Goal: Task Accomplishment & Management: Manage account settings

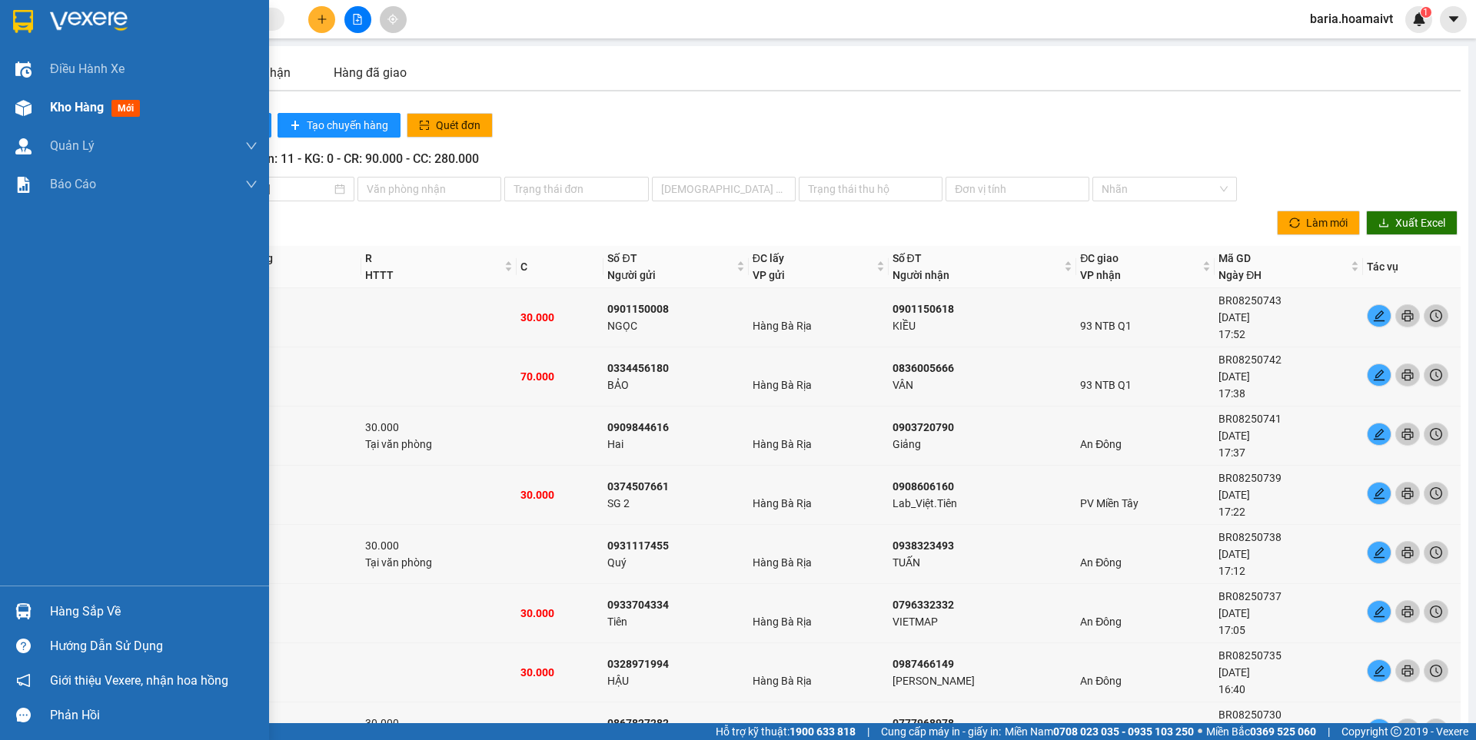
click at [85, 106] on span "Kho hàng" at bounding box center [77, 107] width 54 height 15
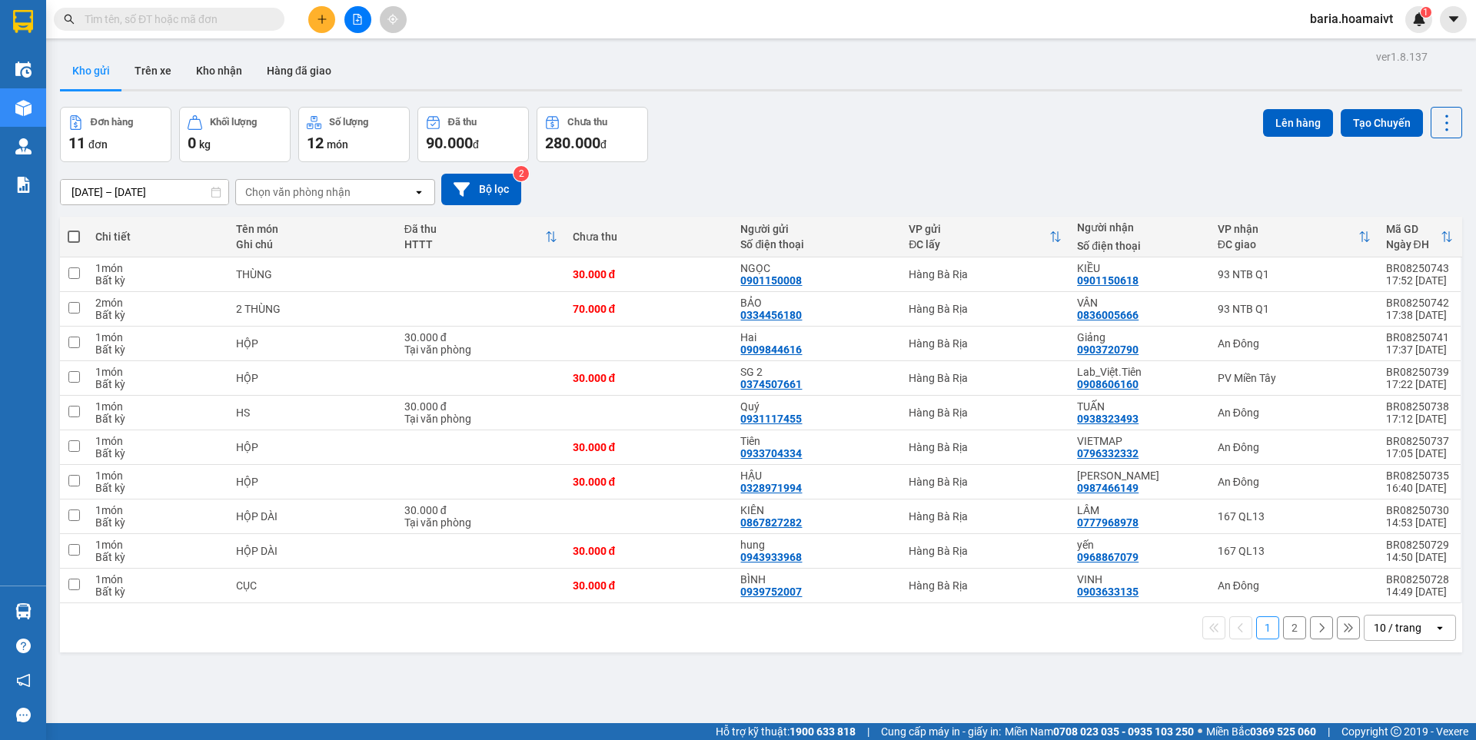
click at [1283, 629] on button "2" at bounding box center [1294, 627] width 23 height 23
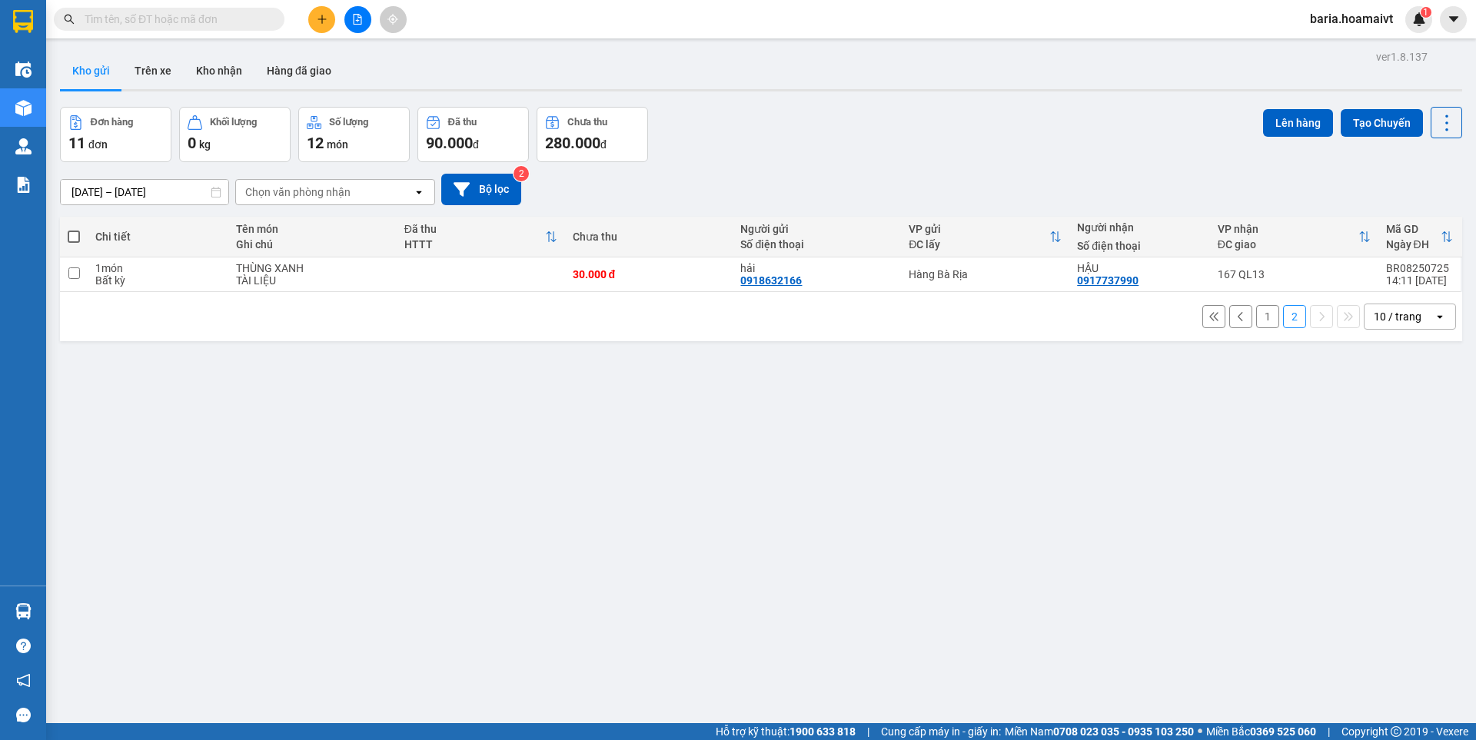
click at [1256, 320] on button "1" at bounding box center [1267, 316] width 23 height 23
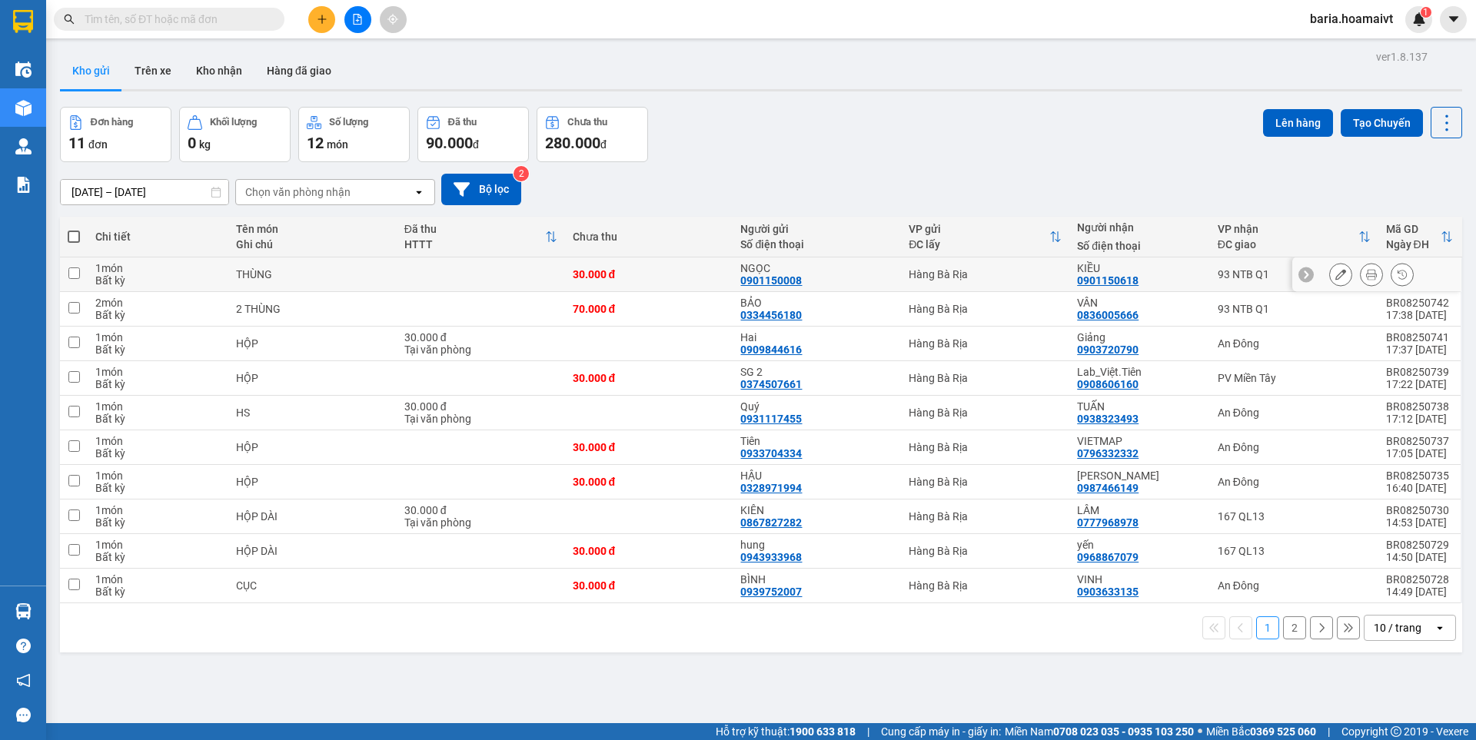
click at [1217, 268] on div "93 NTB Q1" at bounding box center [1293, 274] width 153 height 12
checkbox input "true"
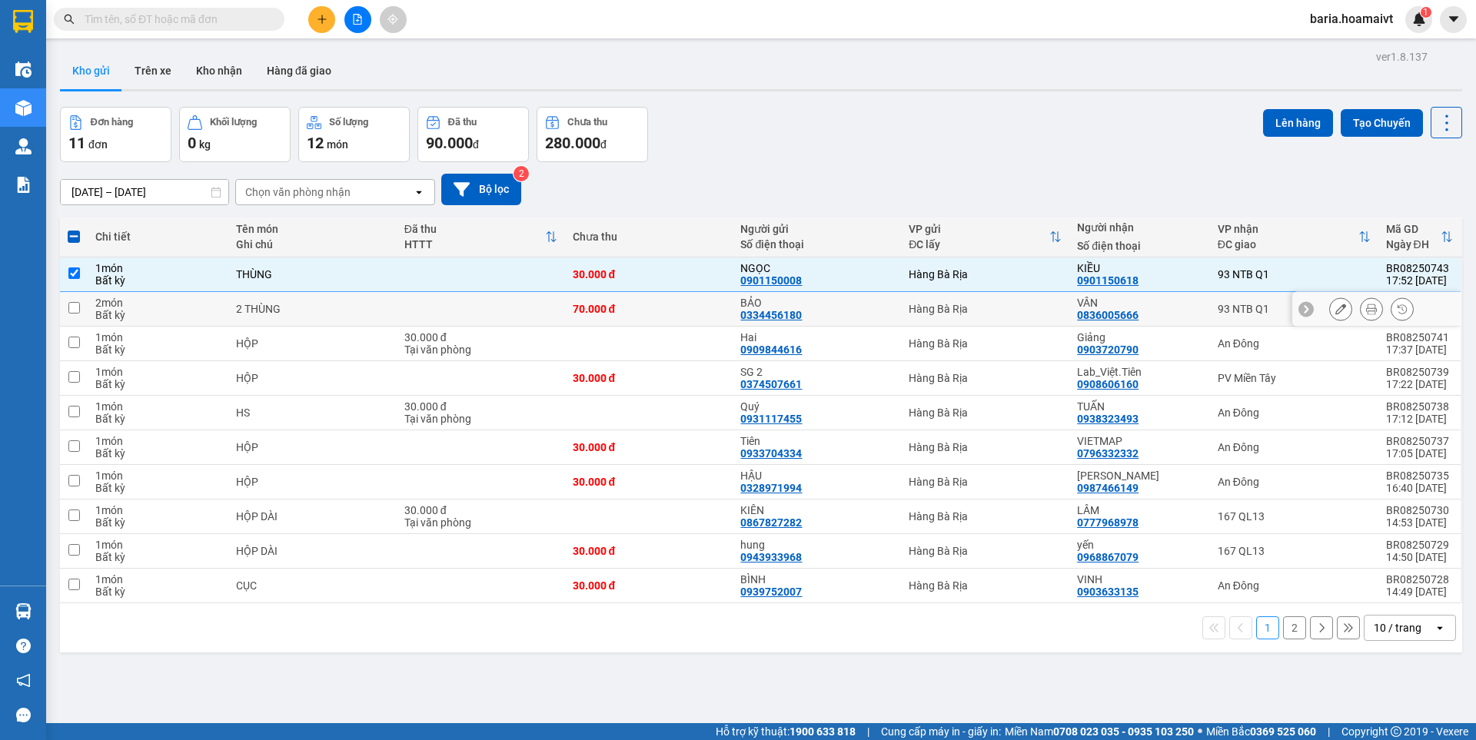
click at [1217, 303] on div "93 NTB Q1" at bounding box center [1293, 309] width 153 height 12
checkbox input "true"
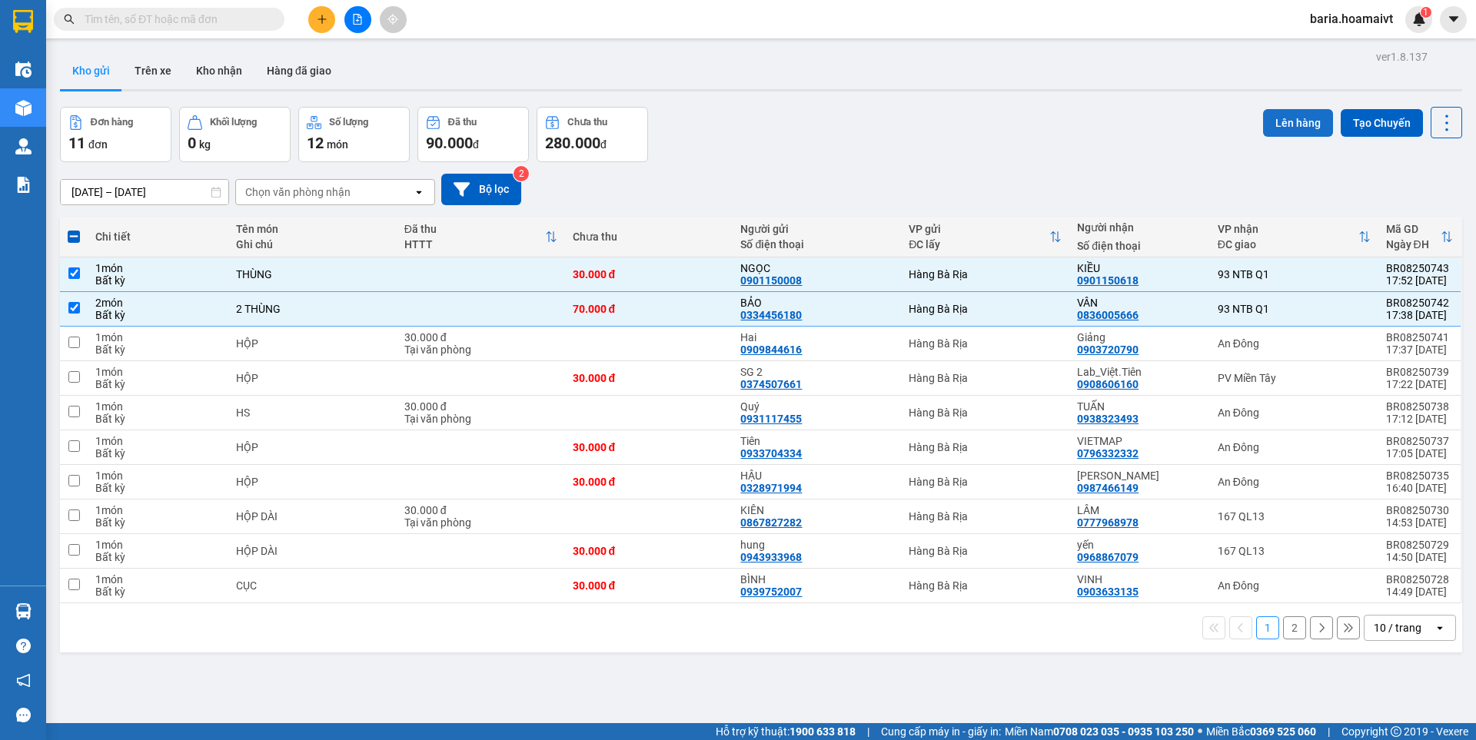
click at [1295, 126] on button "Lên hàng" at bounding box center [1298, 123] width 70 height 28
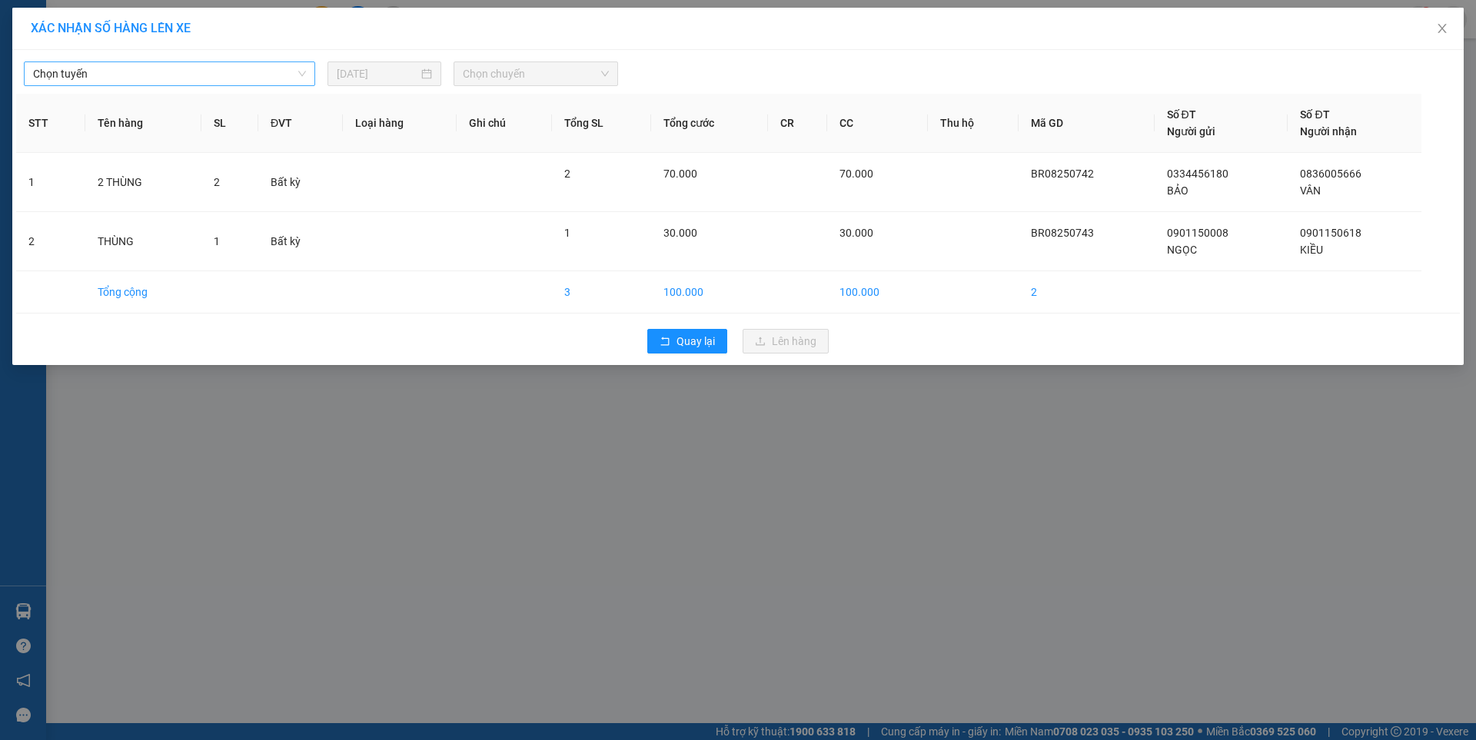
click at [229, 64] on span "Chọn tuyến" at bounding box center [169, 73] width 273 height 23
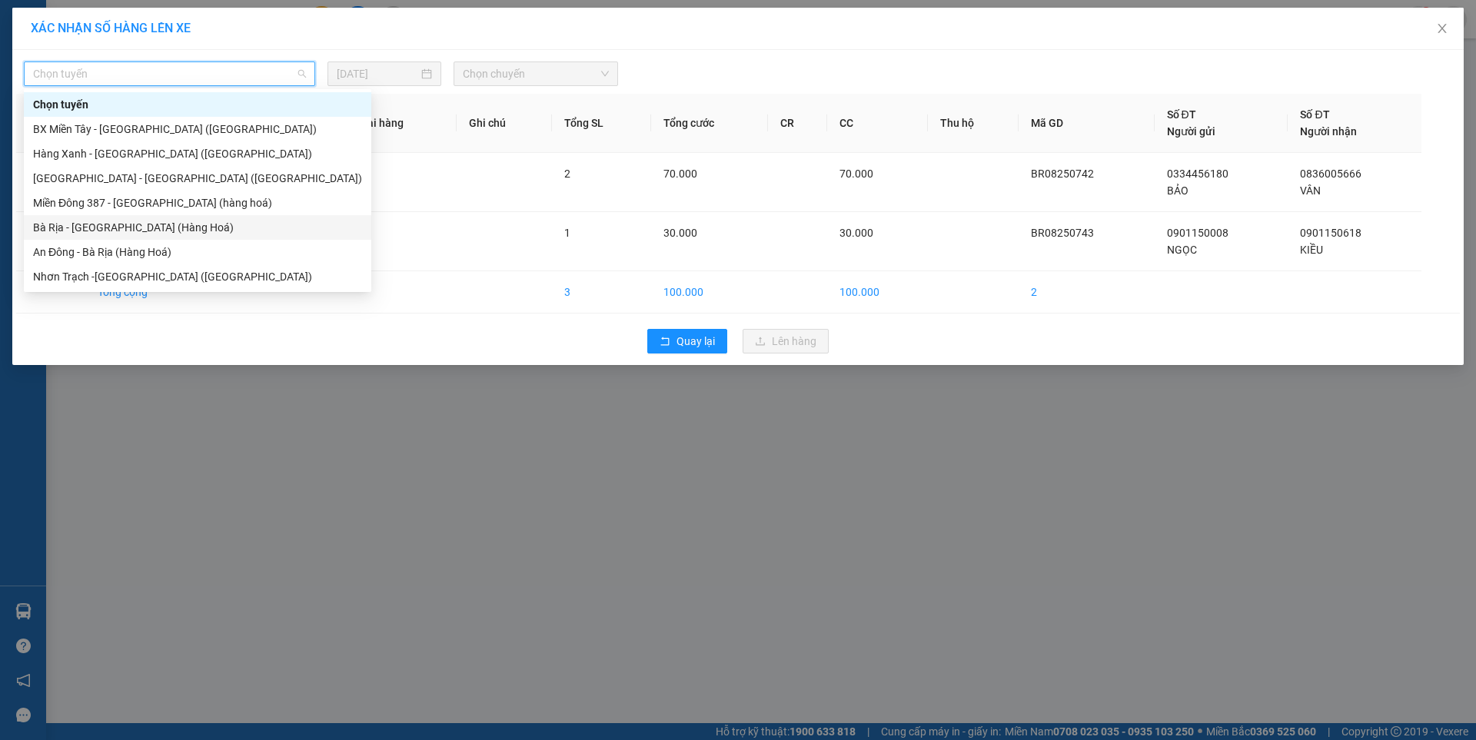
click at [84, 221] on div "Bà Rịa - Sài Gòn (Hàng Hoá)" at bounding box center [197, 227] width 329 height 17
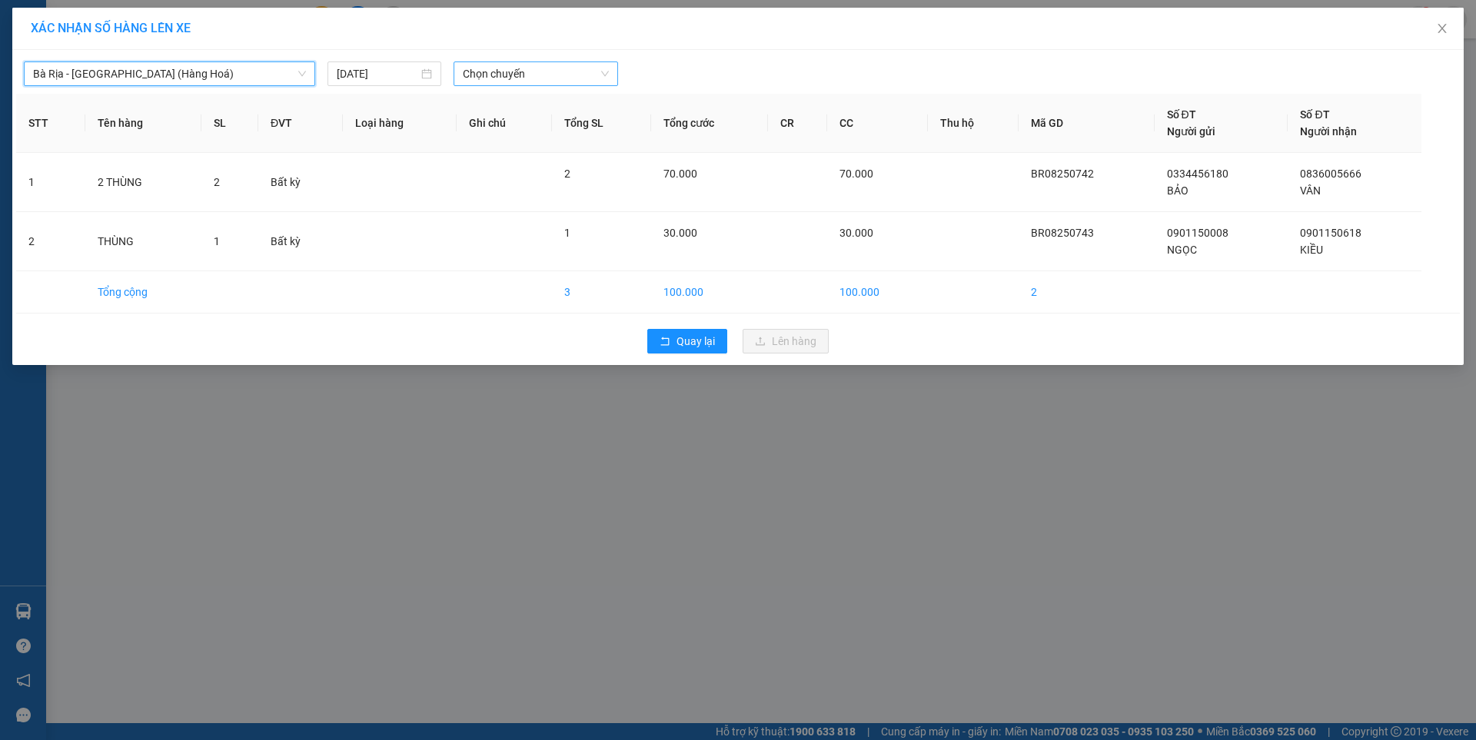
click at [507, 65] on span "Chọn chuyến" at bounding box center [536, 73] width 146 height 23
type input "0520"
click at [553, 128] on div "Thêm chuyến " 05:20 "" at bounding box center [534, 130] width 162 height 26
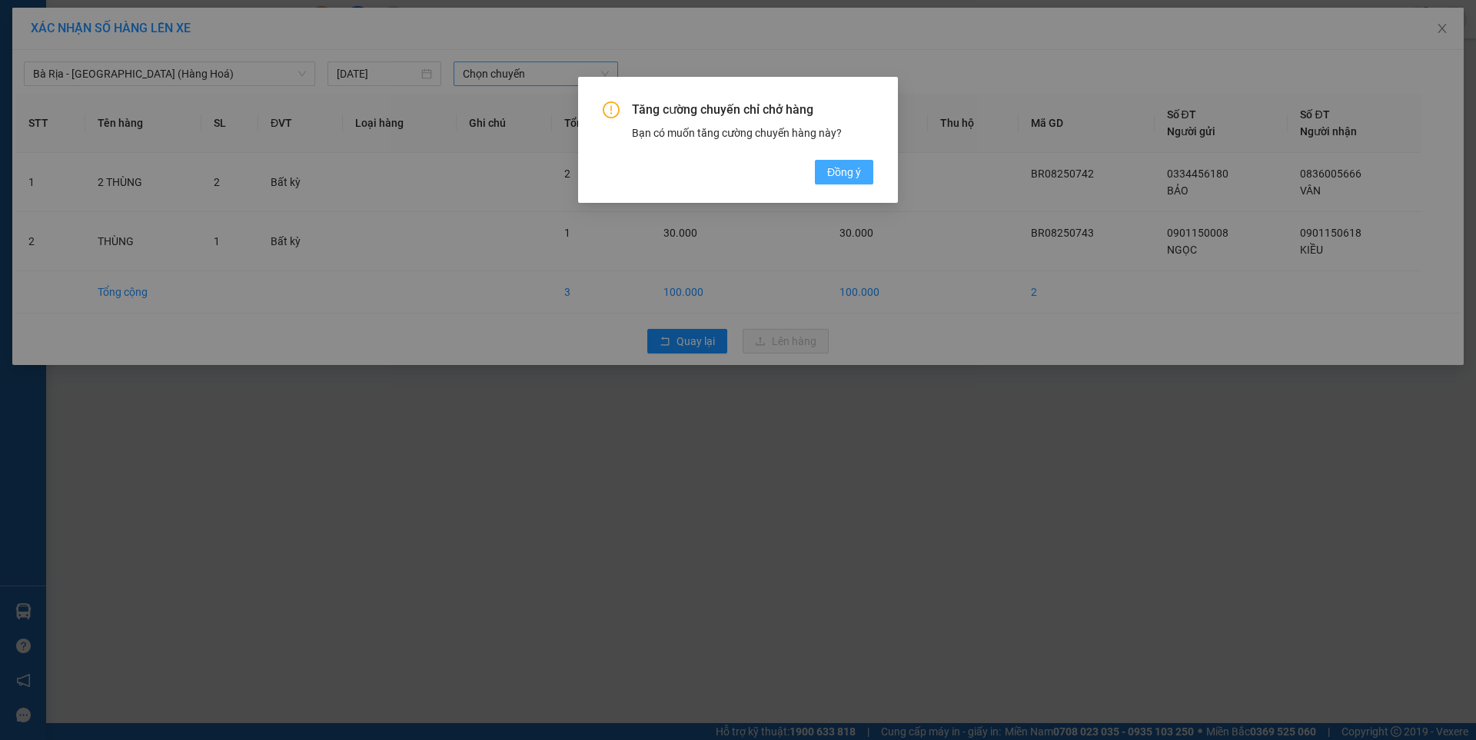
click at [852, 170] on span "Đồng ý" at bounding box center [844, 172] width 34 height 17
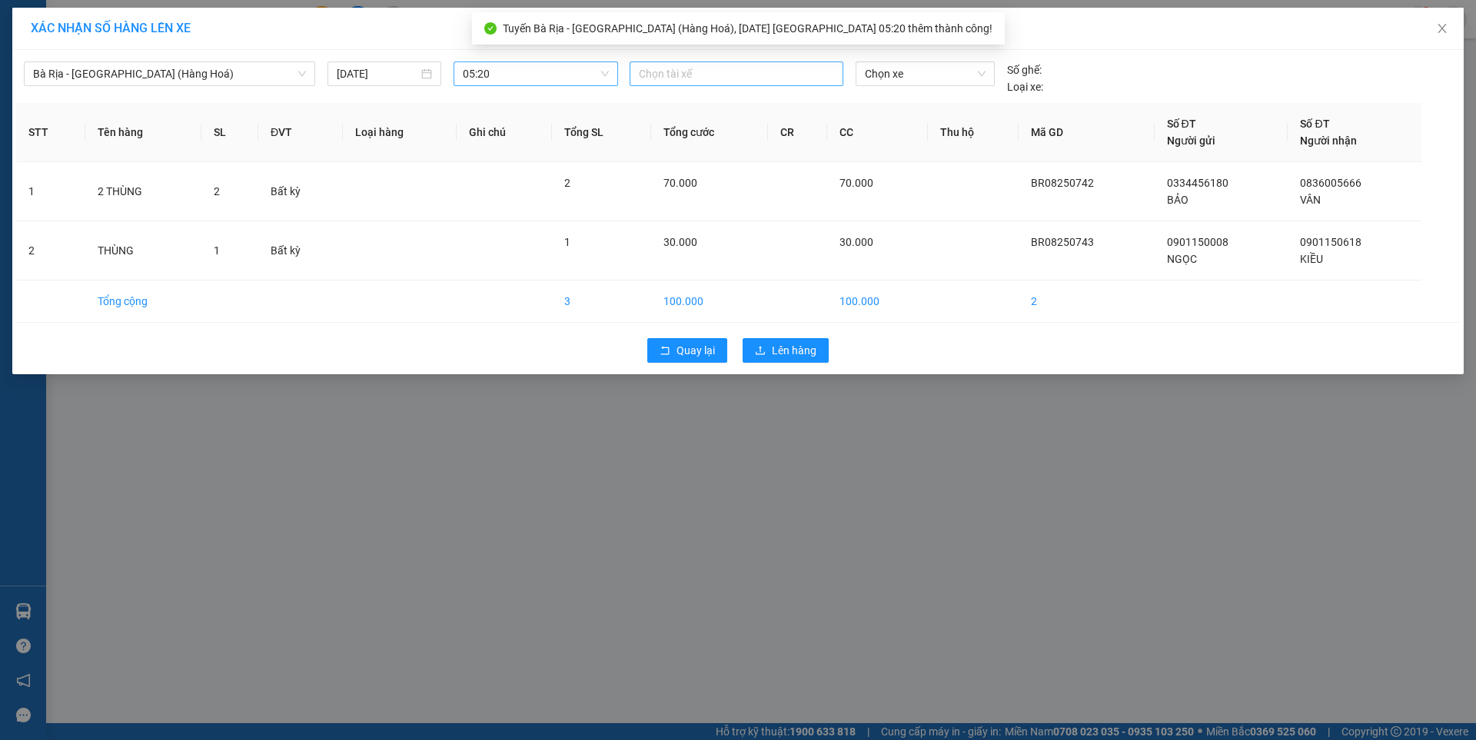
click at [802, 65] on div at bounding box center [736, 74] width 206 height 18
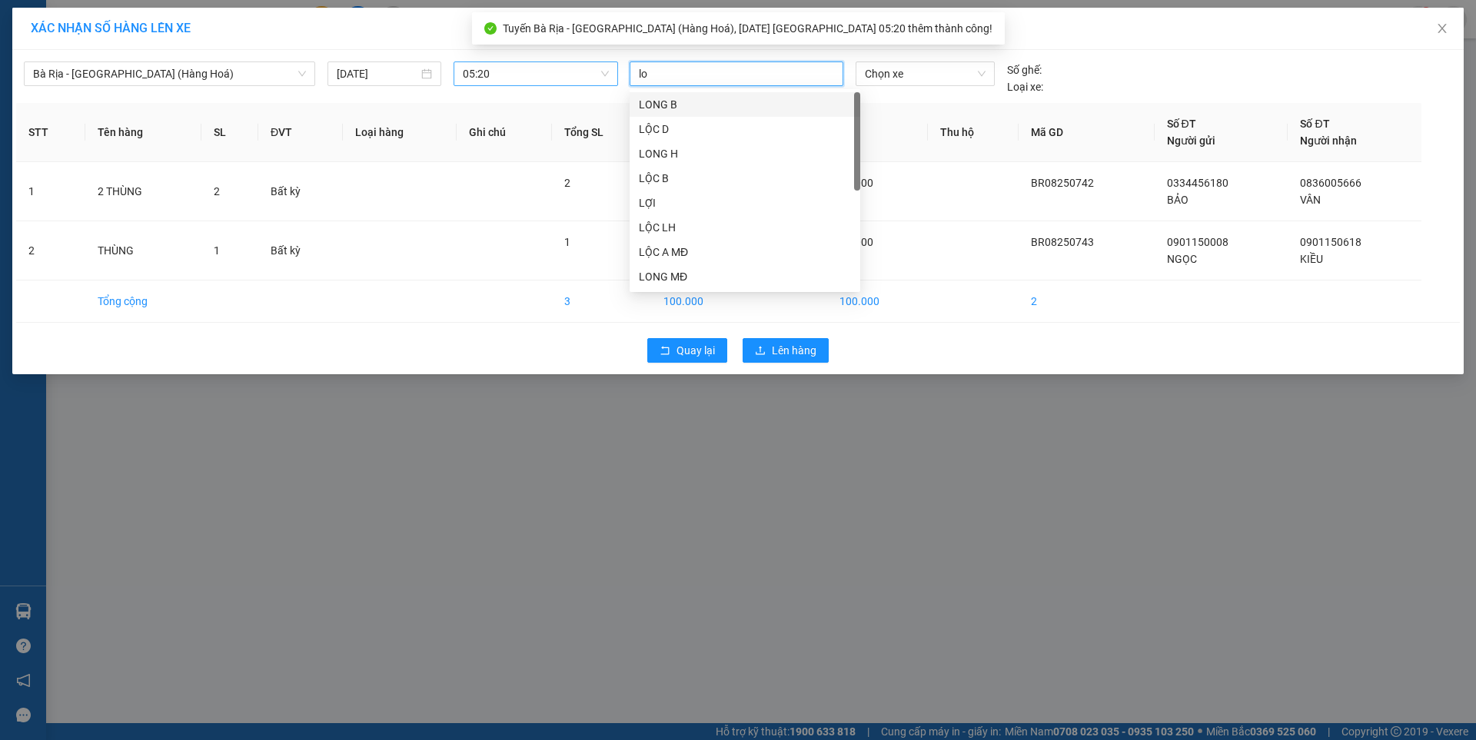
type input "loc"
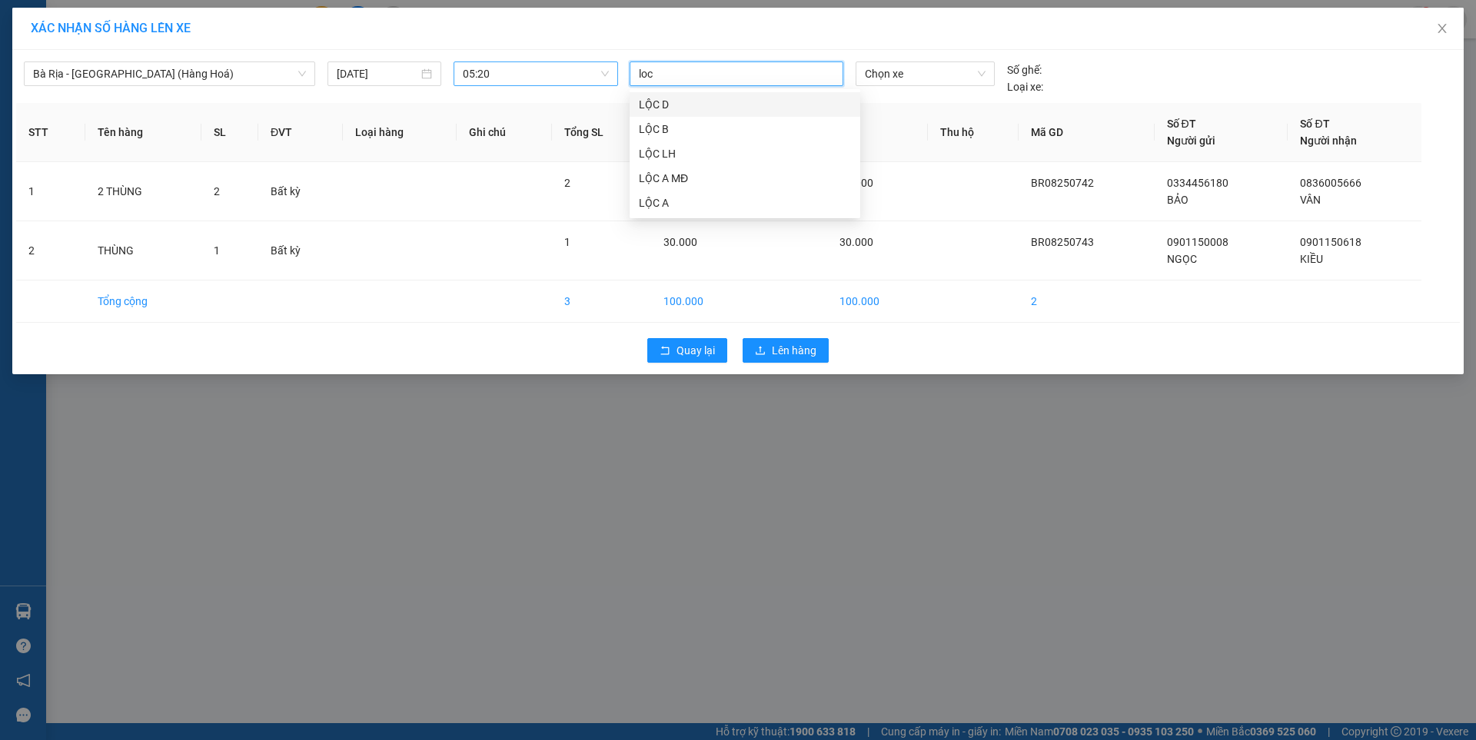
click at [656, 109] on div "LỘC D" at bounding box center [745, 104] width 212 height 17
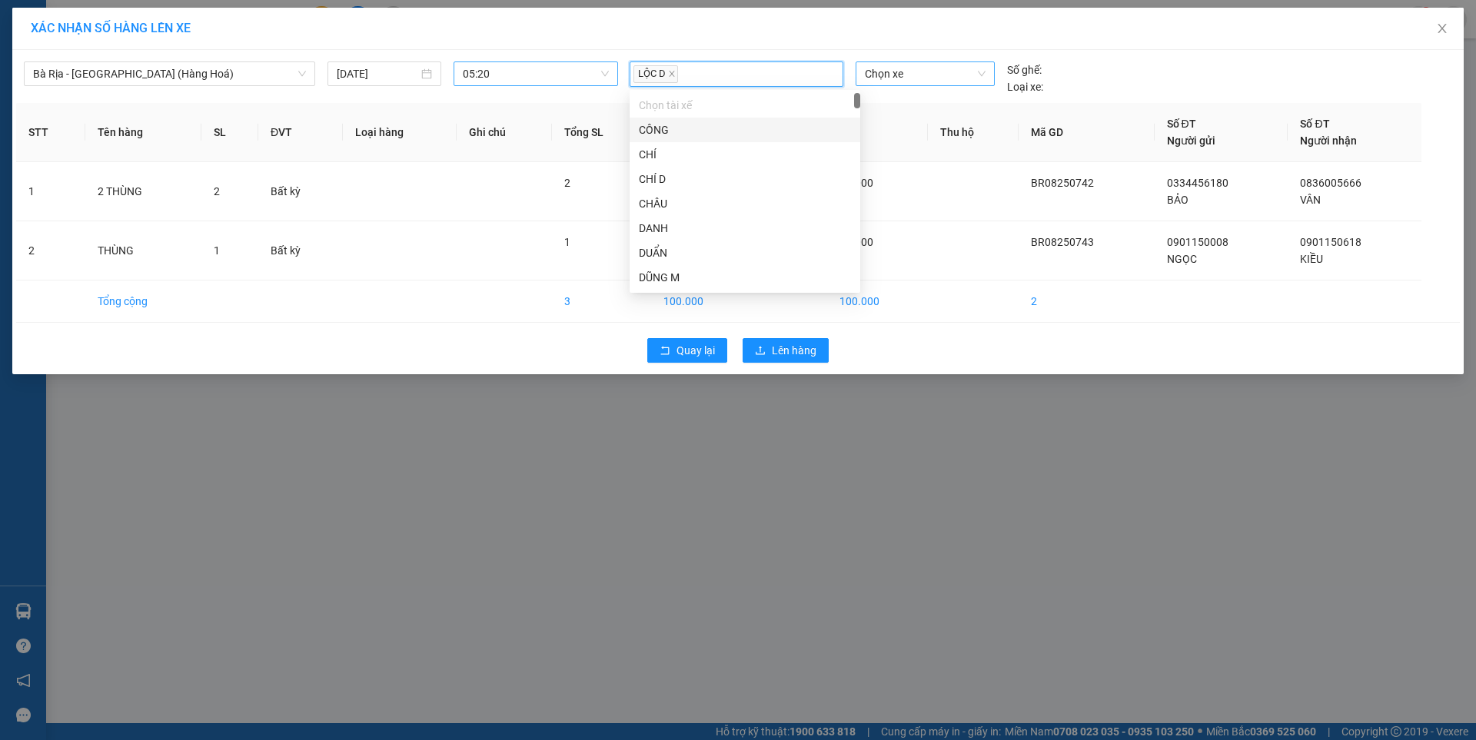
click at [912, 75] on span "Chọn xe" at bounding box center [925, 73] width 120 height 23
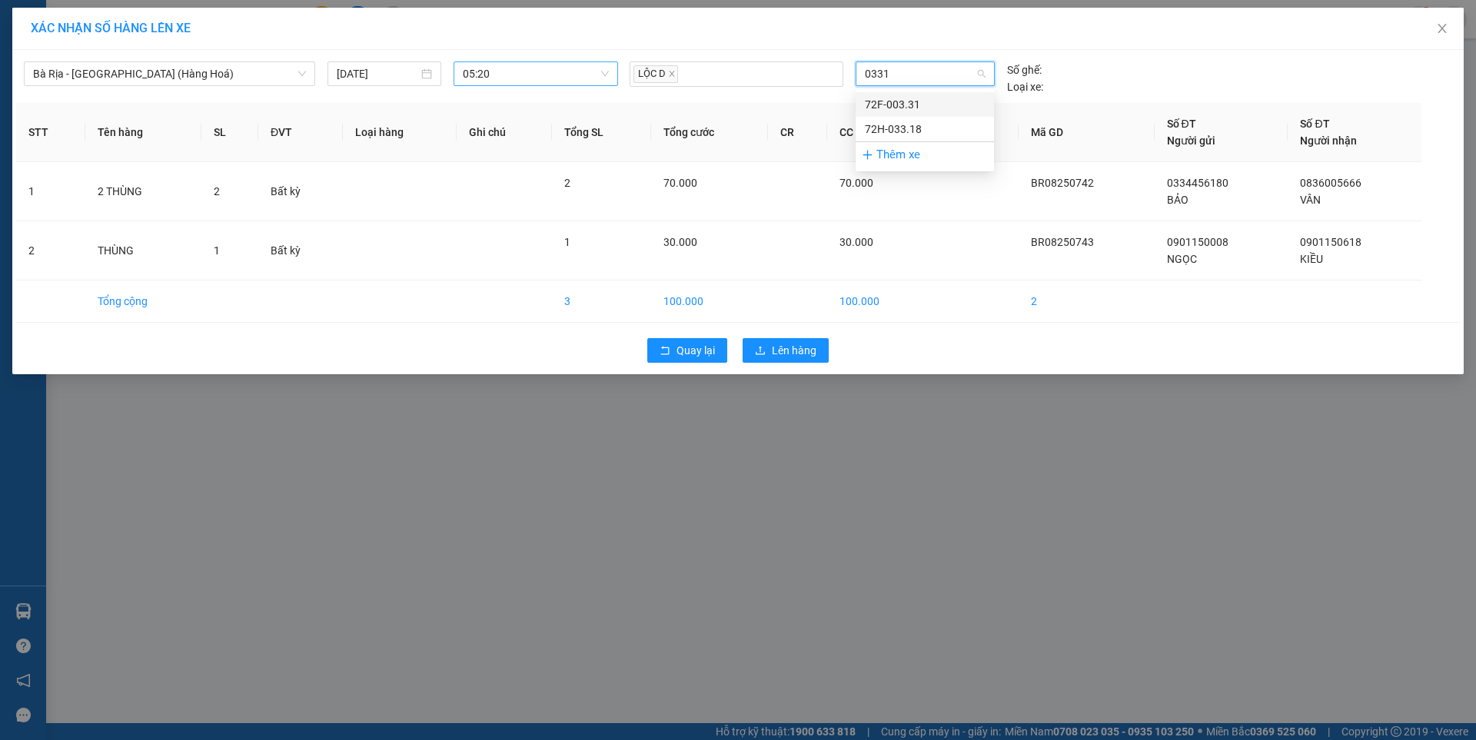
type input "03318"
click at [913, 109] on div "72H-033.18" at bounding box center [925, 104] width 120 height 17
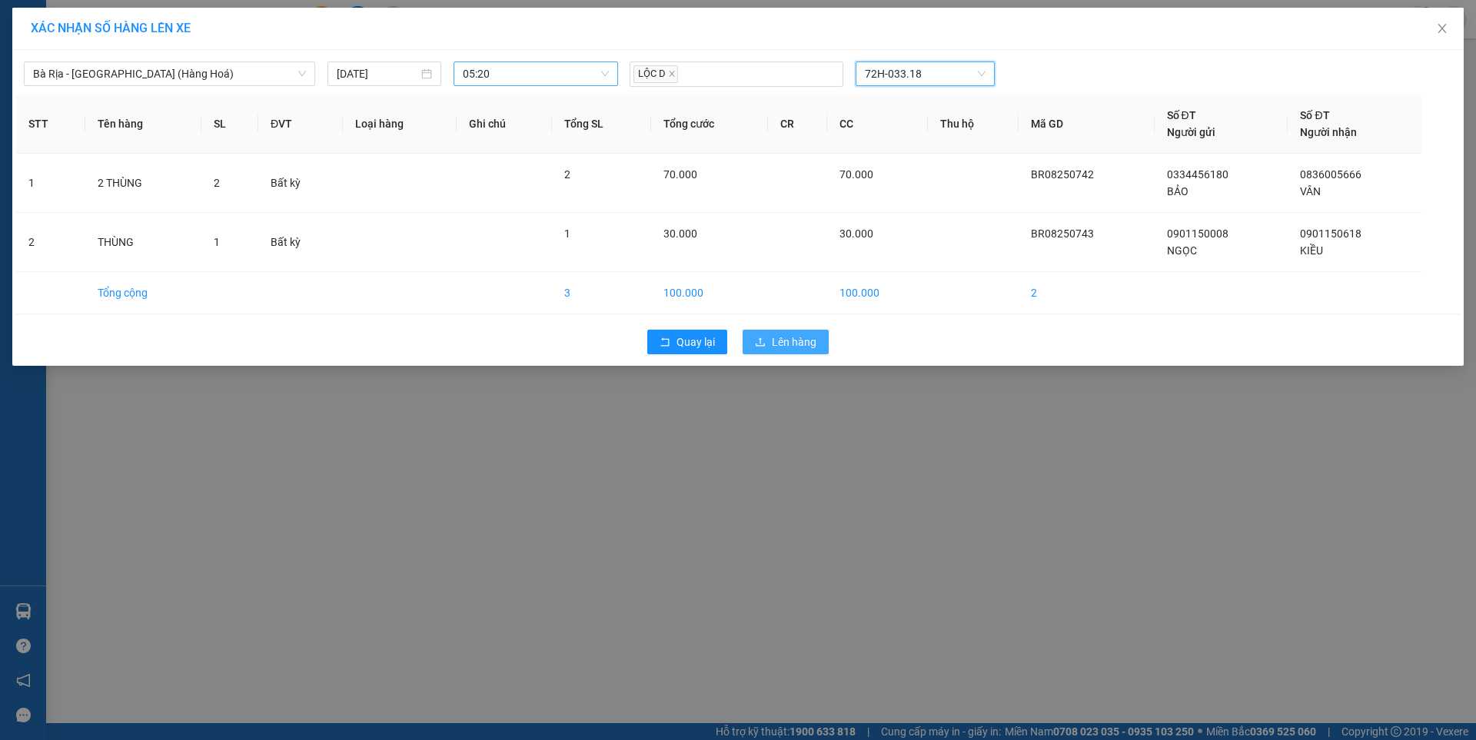
click at [810, 332] on button "Lên hàng" at bounding box center [785, 342] width 86 height 25
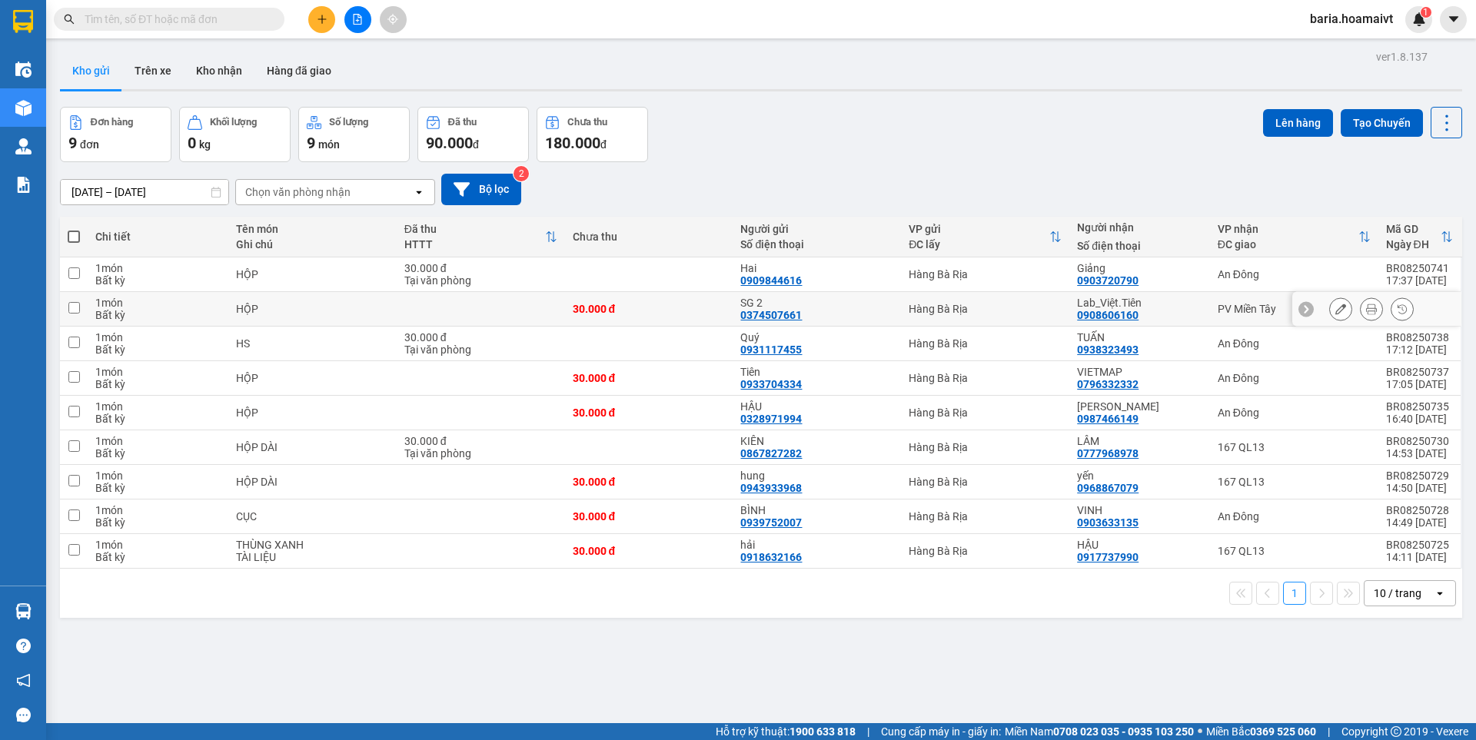
click at [1237, 317] on td "PV Miền Tây" at bounding box center [1294, 309] width 168 height 35
checkbox input "true"
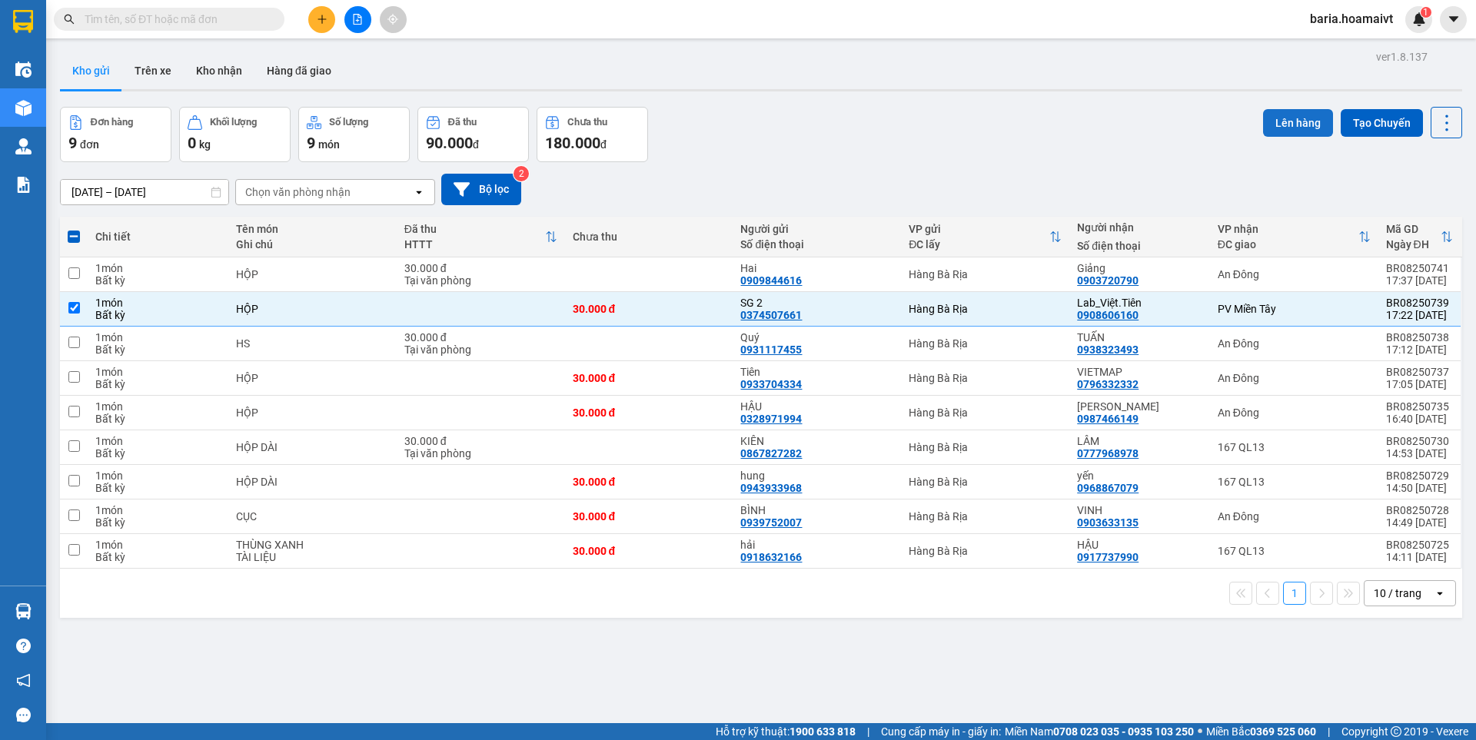
click at [1284, 120] on button "Lên hàng" at bounding box center [1298, 123] width 70 height 28
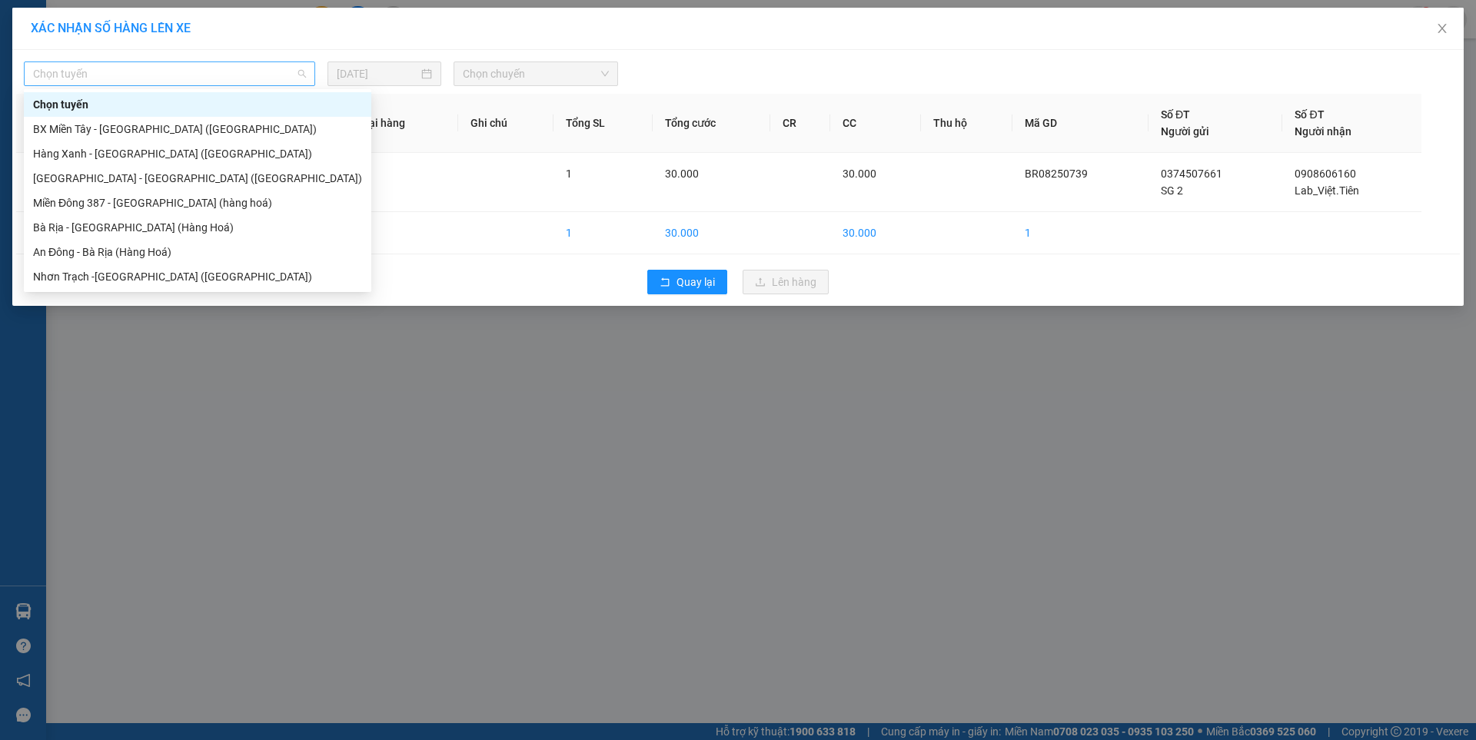
click at [144, 75] on span "Chọn tuyến" at bounding box center [169, 73] width 273 height 23
click at [65, 229] on div "Bà Rịa - Sài Gòn (Hàng Hoá)" at bounding box center [197, 227] width 329 height 17
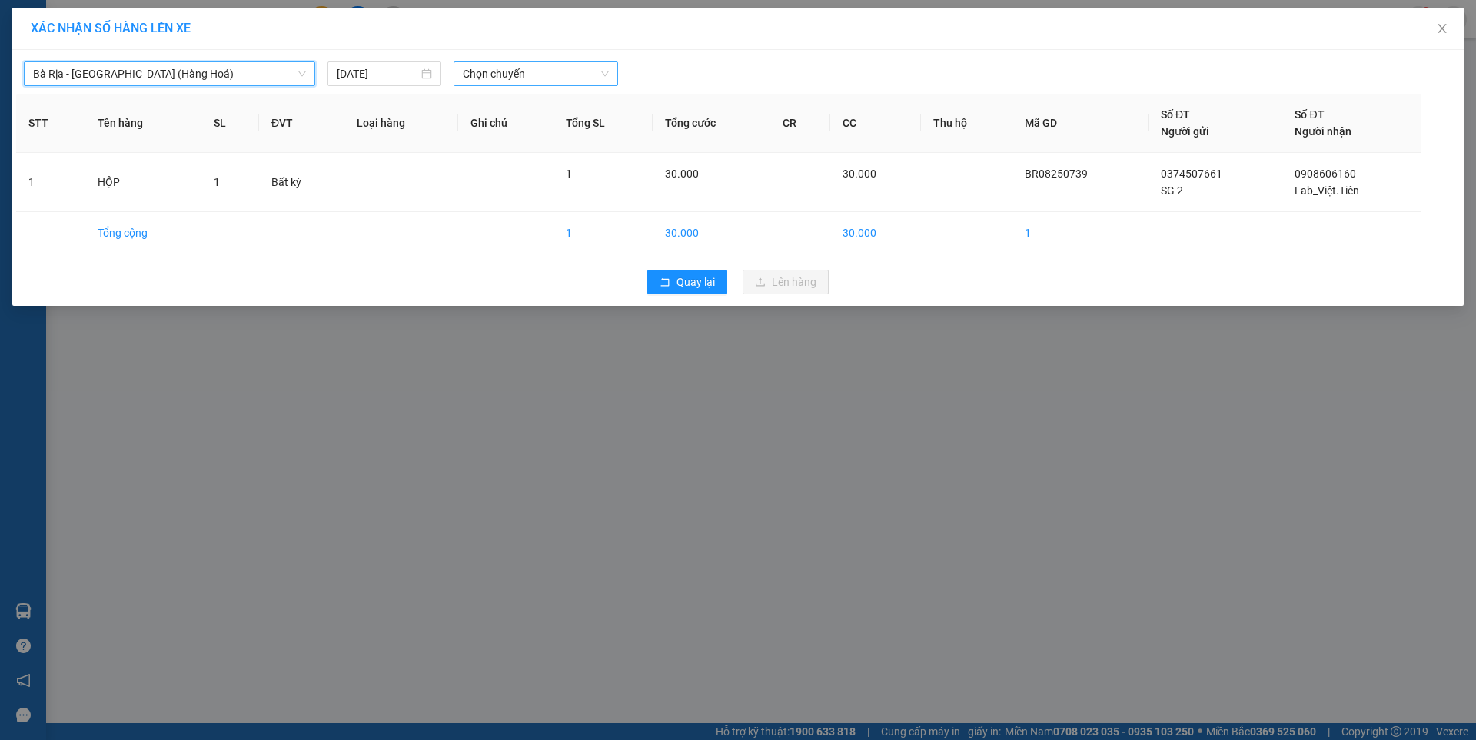
click at [527, 78] on span "Chọn chuyến" at bounding box center [536, 73] width 146 height 23
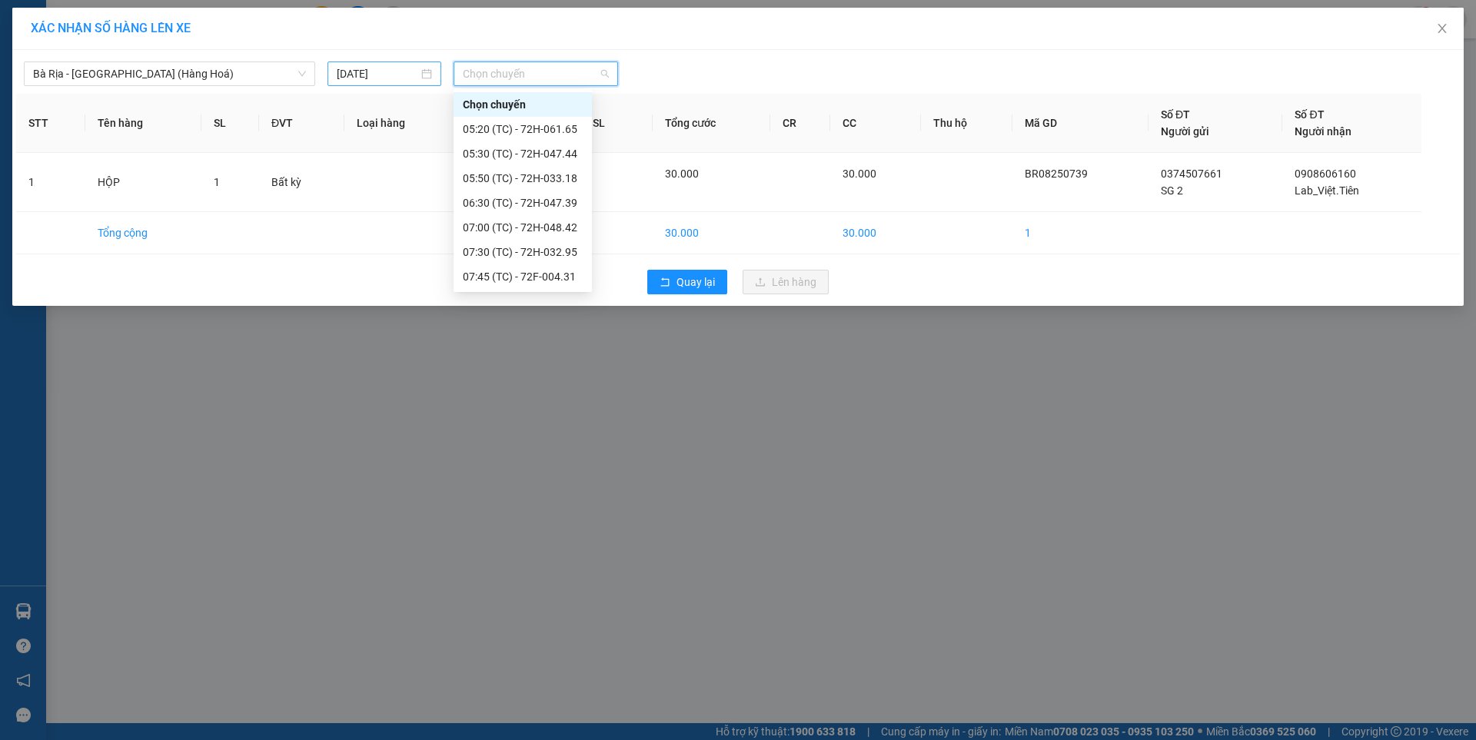
click at [378, 71] on input "11/08/2025" at bounding box center [377, 73] width 81 height 17
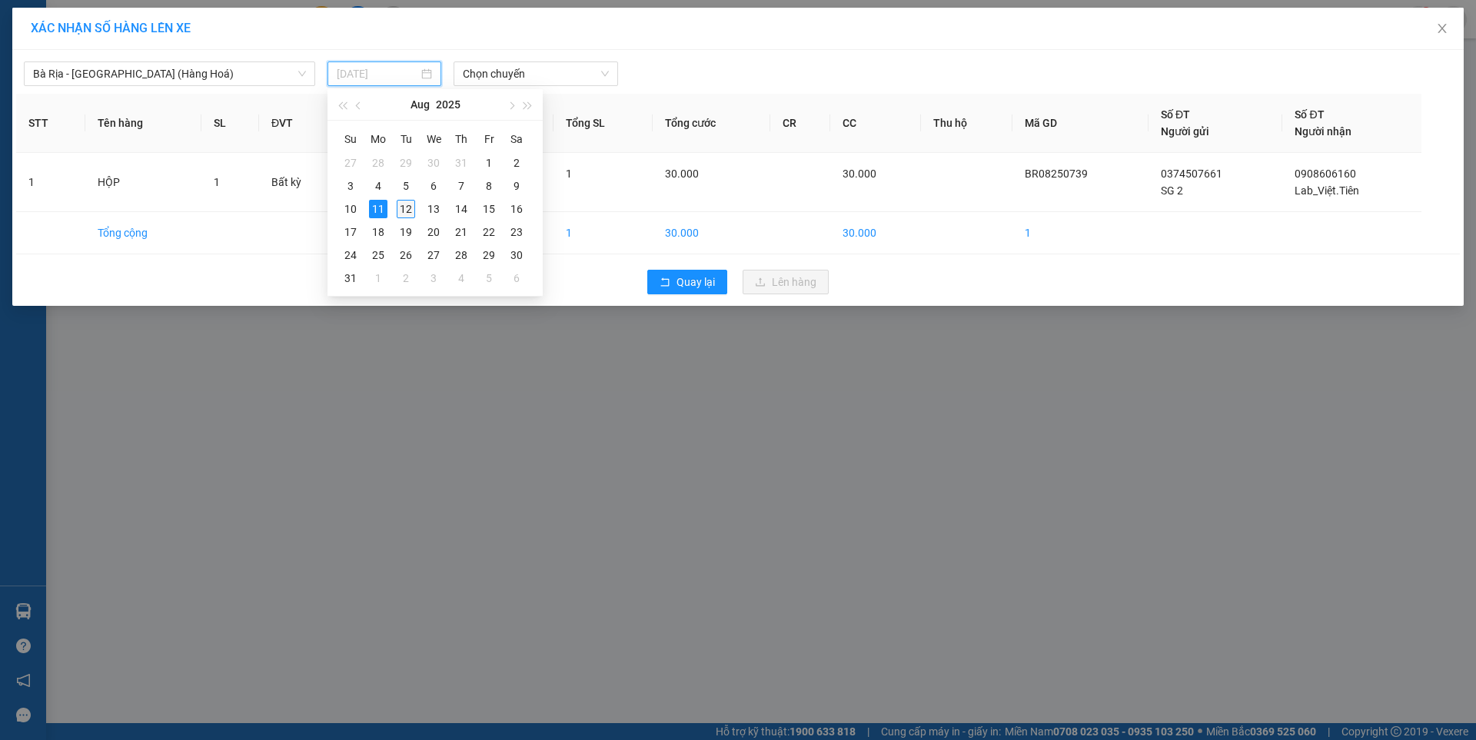
click at [407, 211] on div "12" at bounding box center [406, 209] width 18 height 18
type input "[DATE]"
click at [570, 77] on span "Chọn chuyến" at bounding box center [536, 73] width 146 height 23
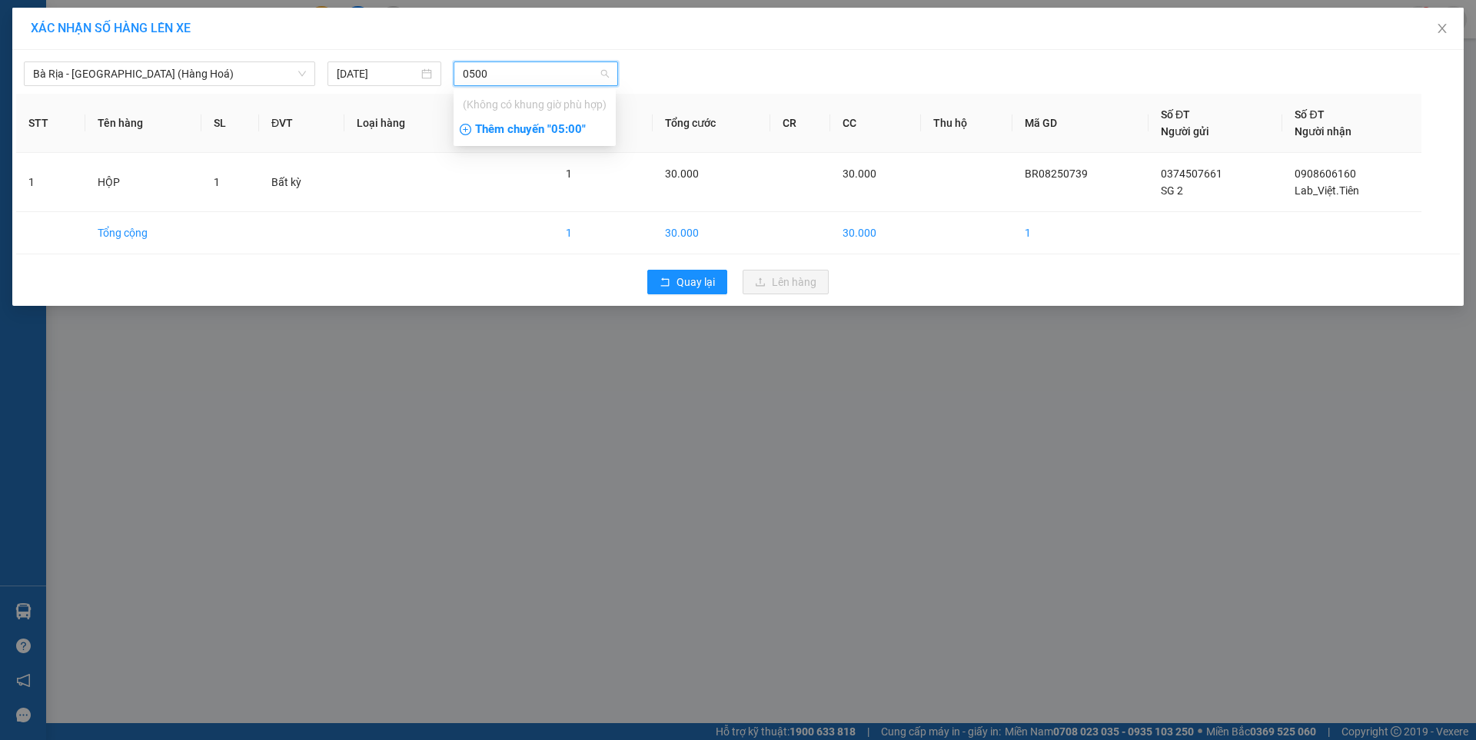
type input "0500"
click at [554, 128] on div "Thêm chuyến " 05:00 "" at bounding box center [534, 130] width 162 height 26
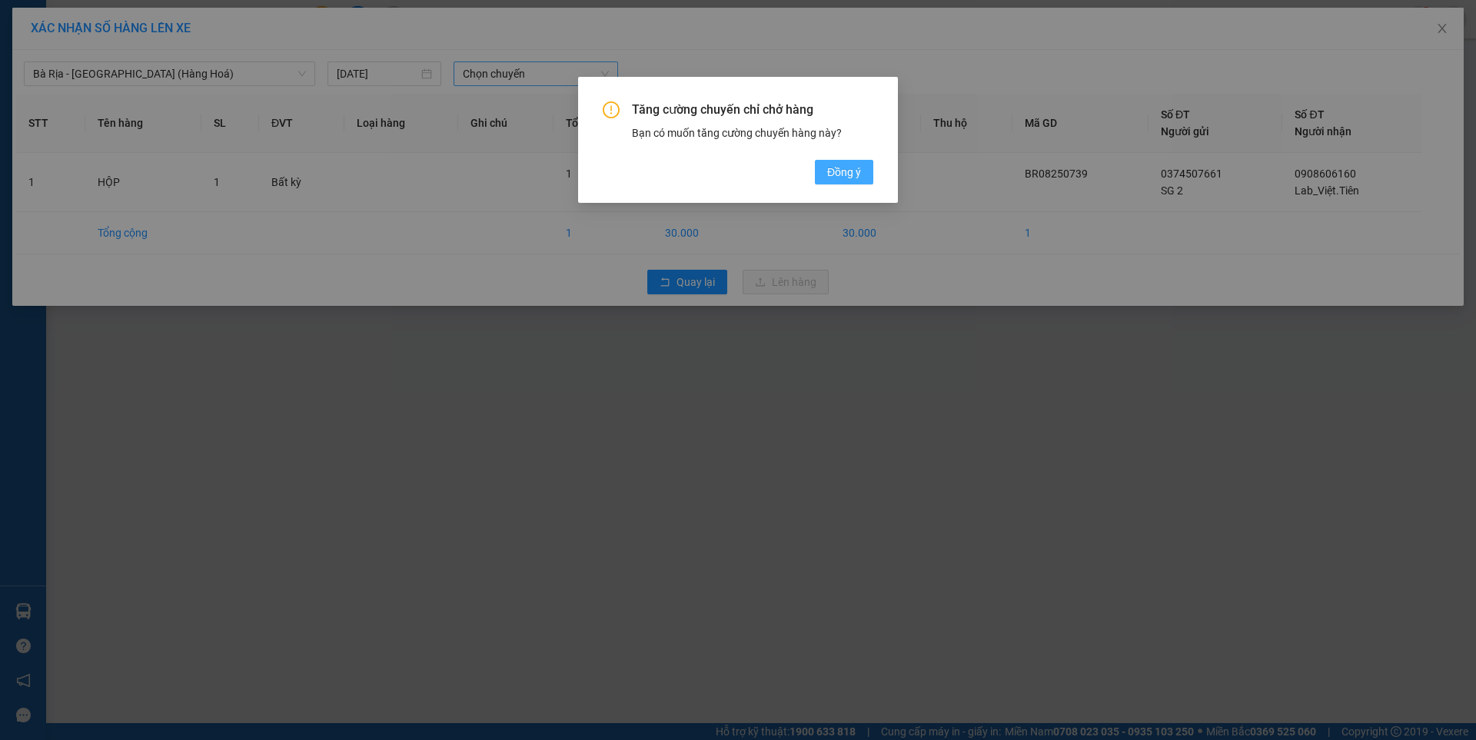
click at [841, 168] on span "Đồng ý" at bounding box center [844, 172] width 34 height 17
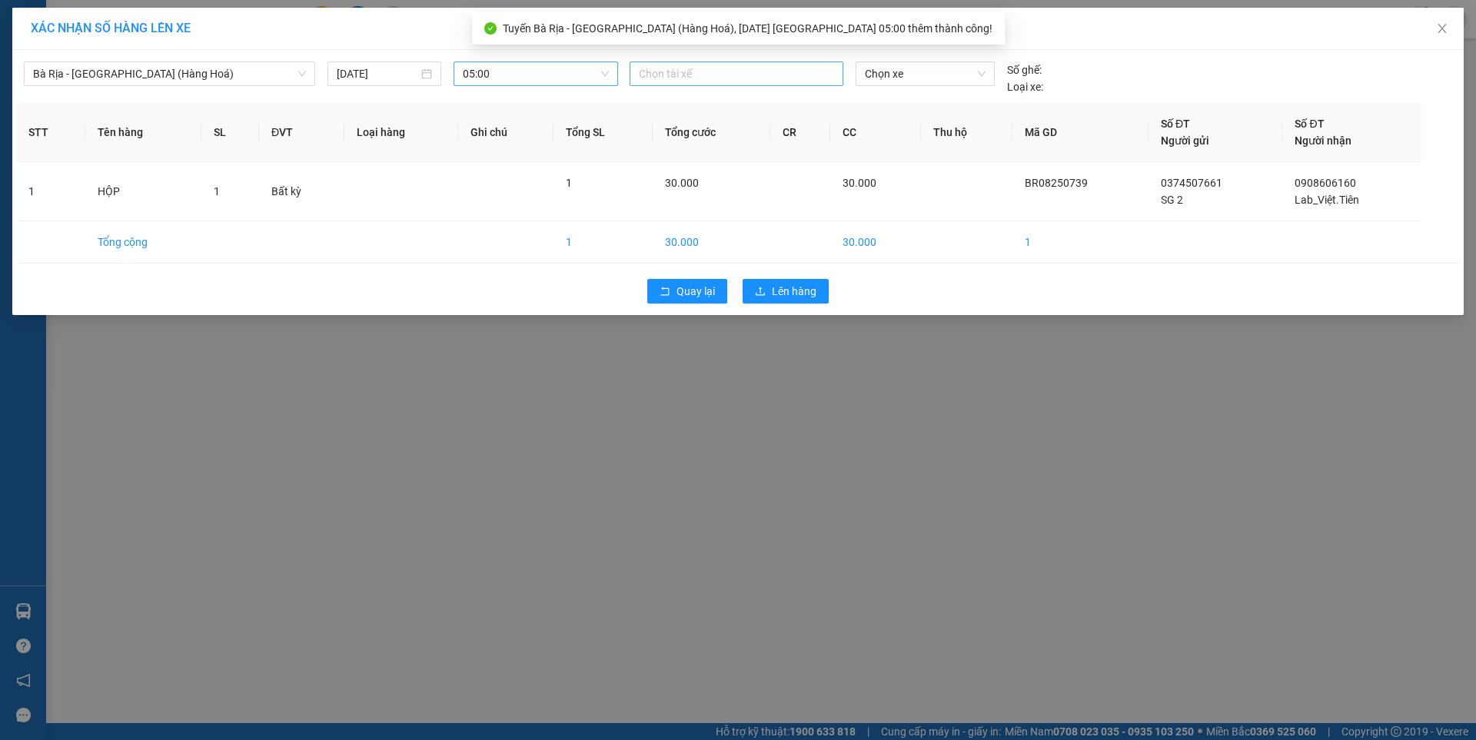
click at [755, 78] on div at bounding box center [736, 74] width 206 height 18
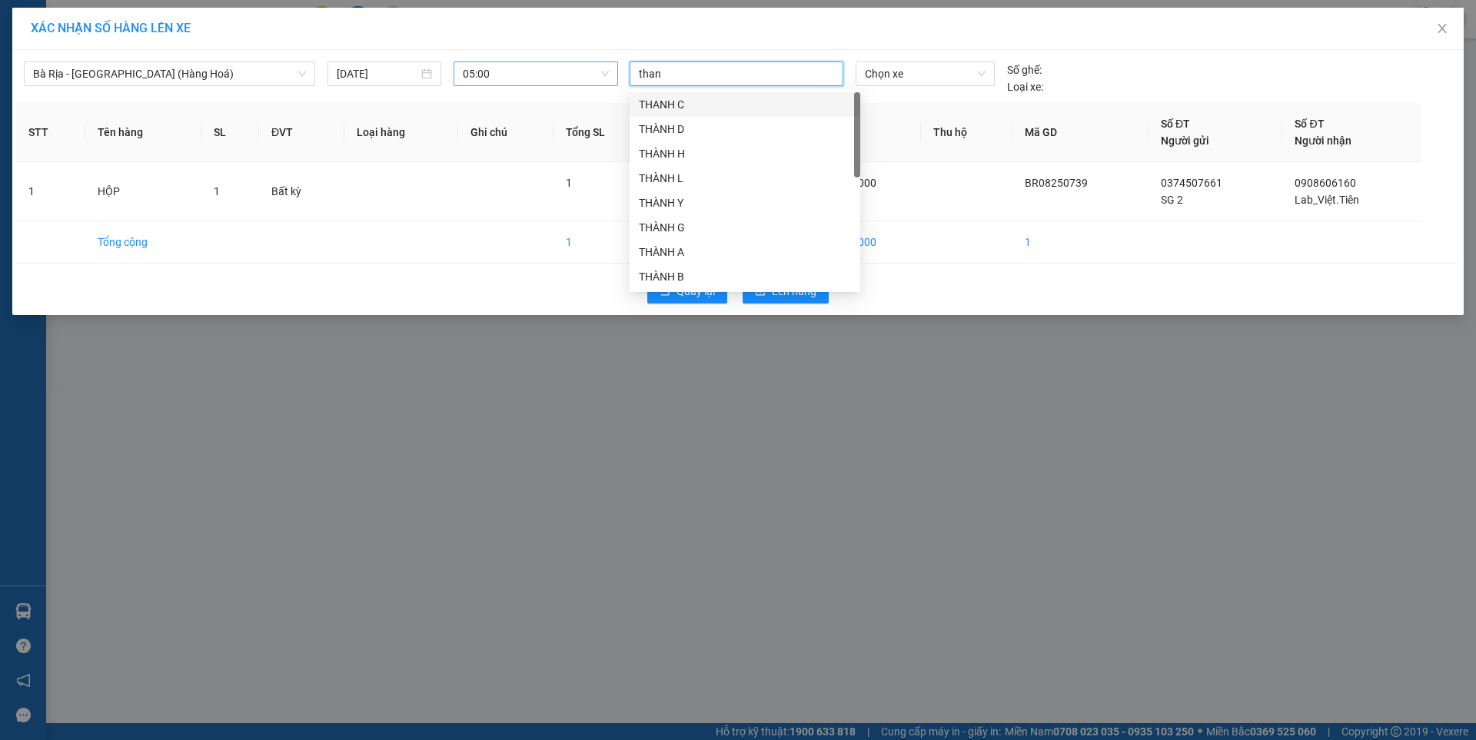
type input "thang"
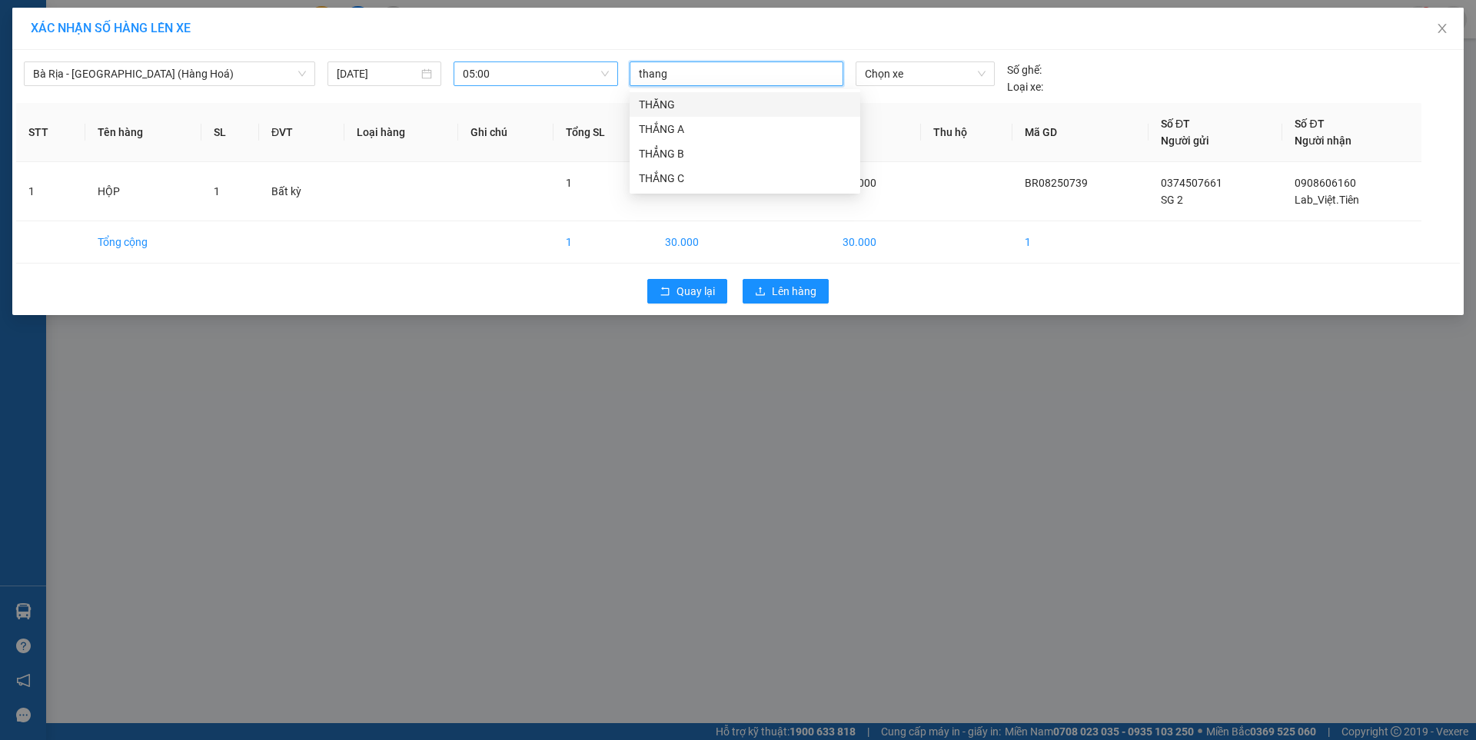
click at [658, 103] on div "THĂNG" at bounding box center [745, 104] width 212 height 17
click at [905, 75] on span "Chọn xe" at bounding box center [925, 73] width 120 height 23
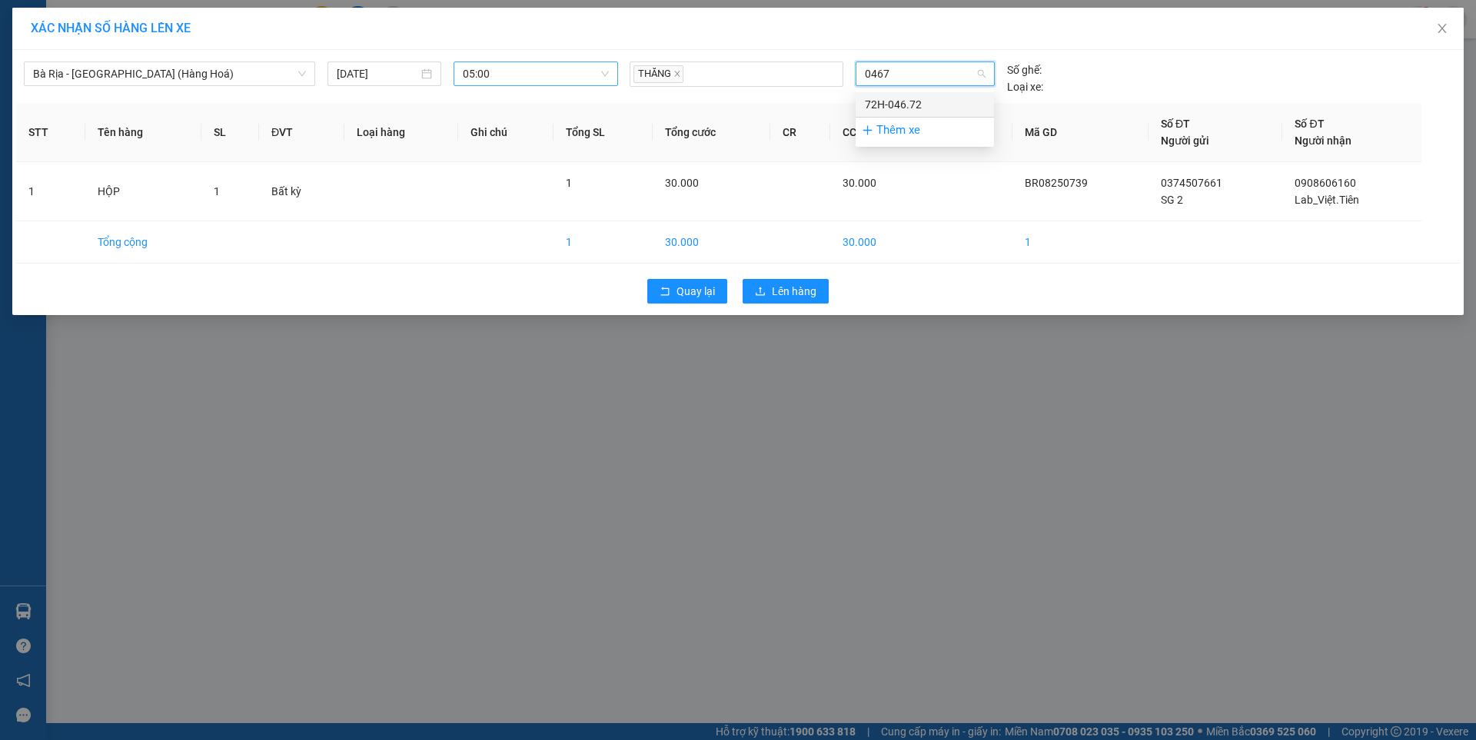
type input "04672"
click at [898, 101] on div "72H-046.72" at bounding box center [925, 104] width 120 height 17
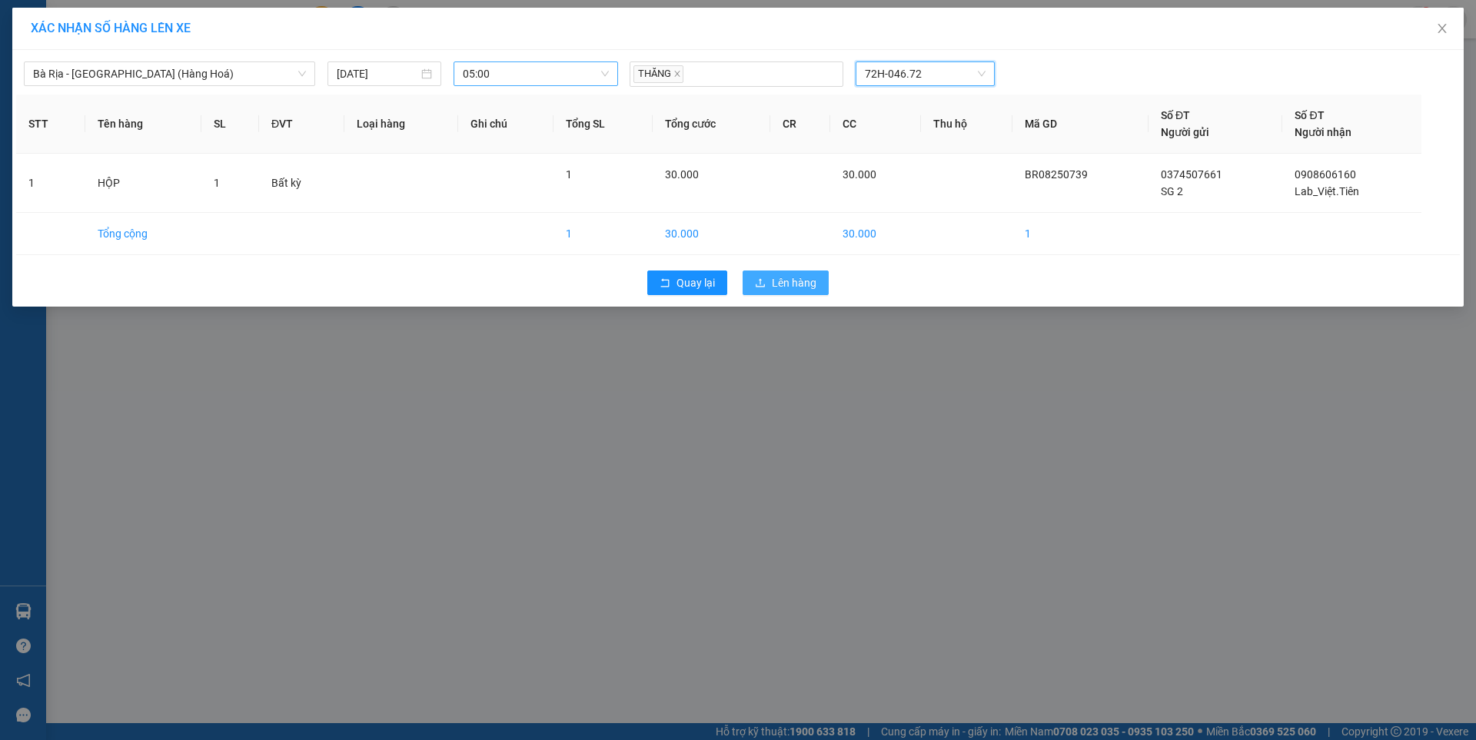
click at [805, 274] on span "Lên hàng" at bounding box center [794, 282] width 45 height 17
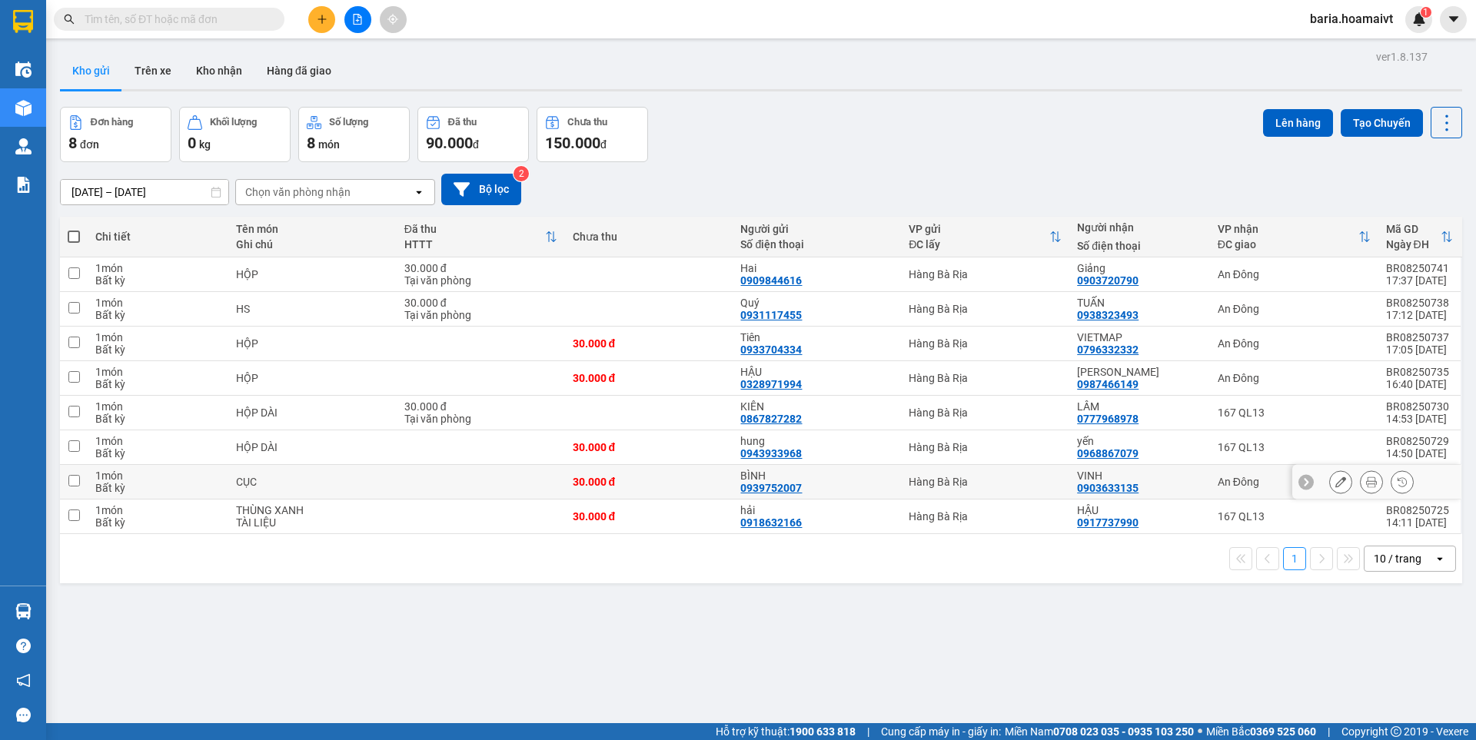
click at [1227, 476] on div "An Đông" at bounding box center [1293, 482] width 153 height 12
checkbox input "true"
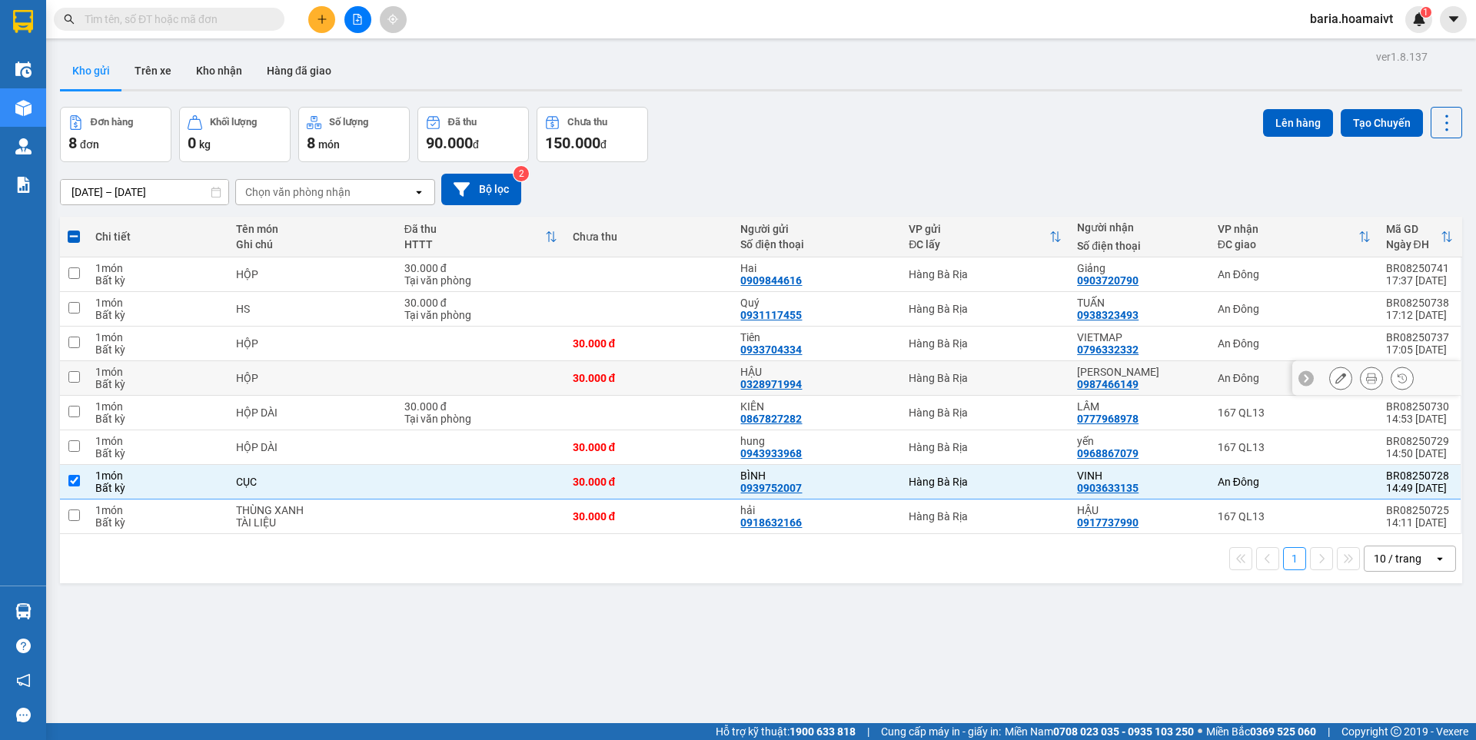
click at [1231, 373] on div "An Đông" at bounding box center [1293, 378] width 153 height 12
checkbox input "true"
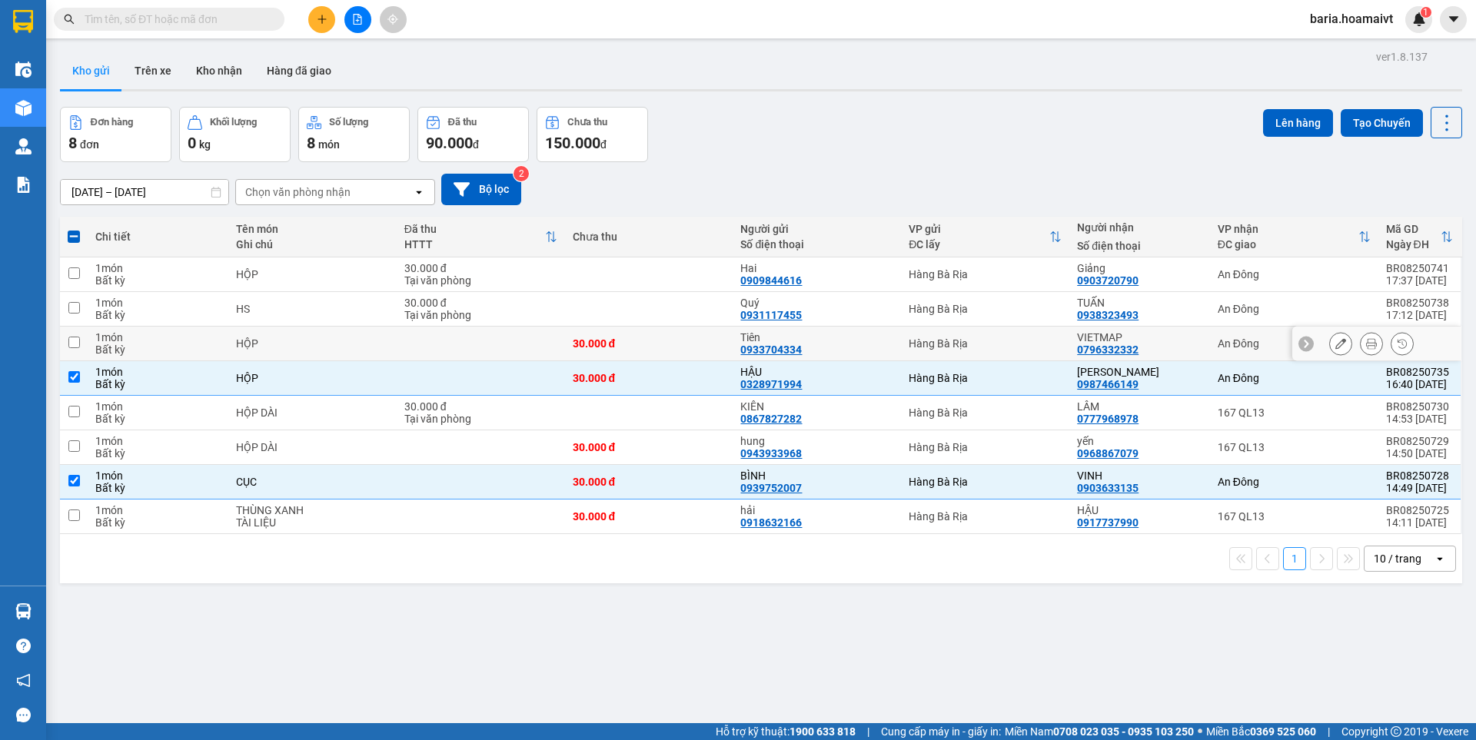
click at [1224, 343] on div "An Đông" at bounding box center [1293, 343] width 153 height 12
checkbox input "true"
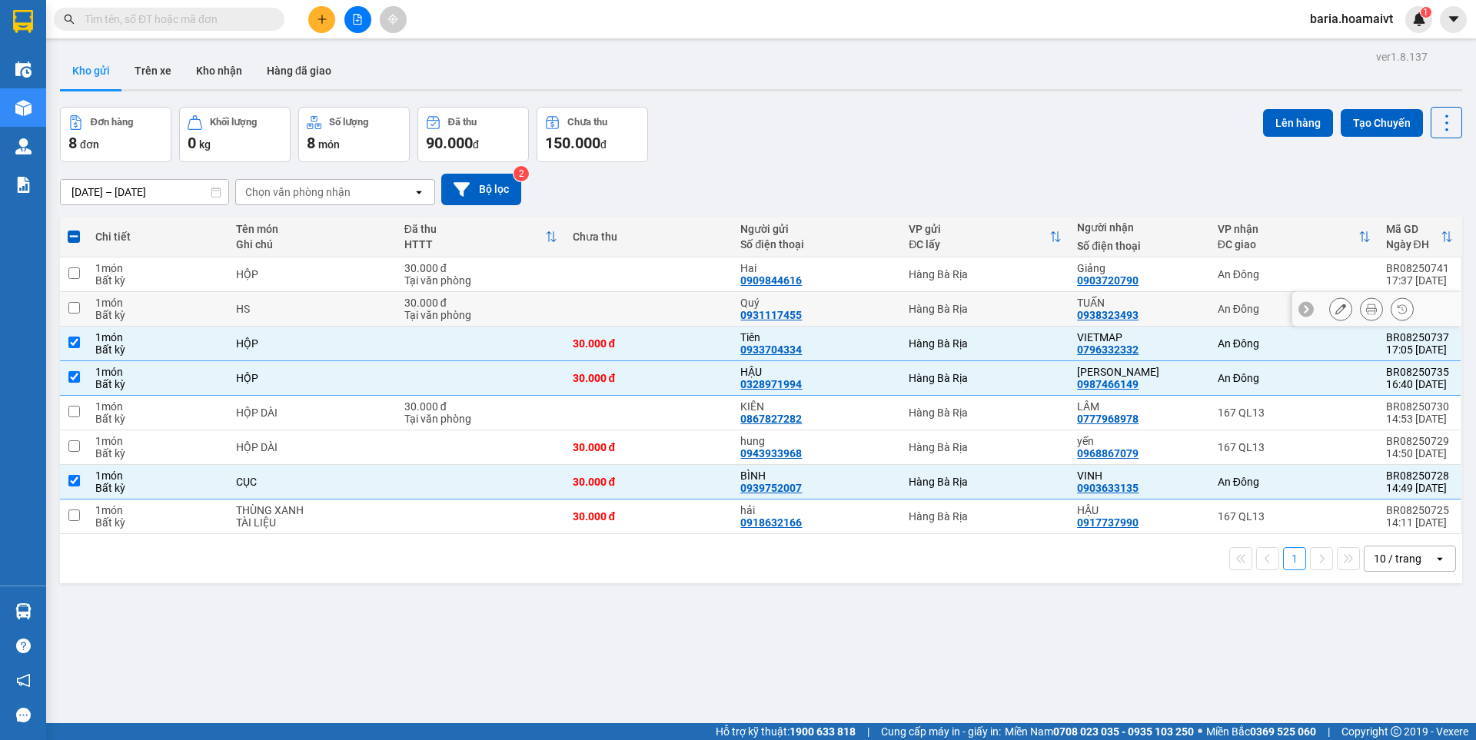
click at [1224, 304] on div "An Đông" at bounding box center [1293, 309] width 153 height 12
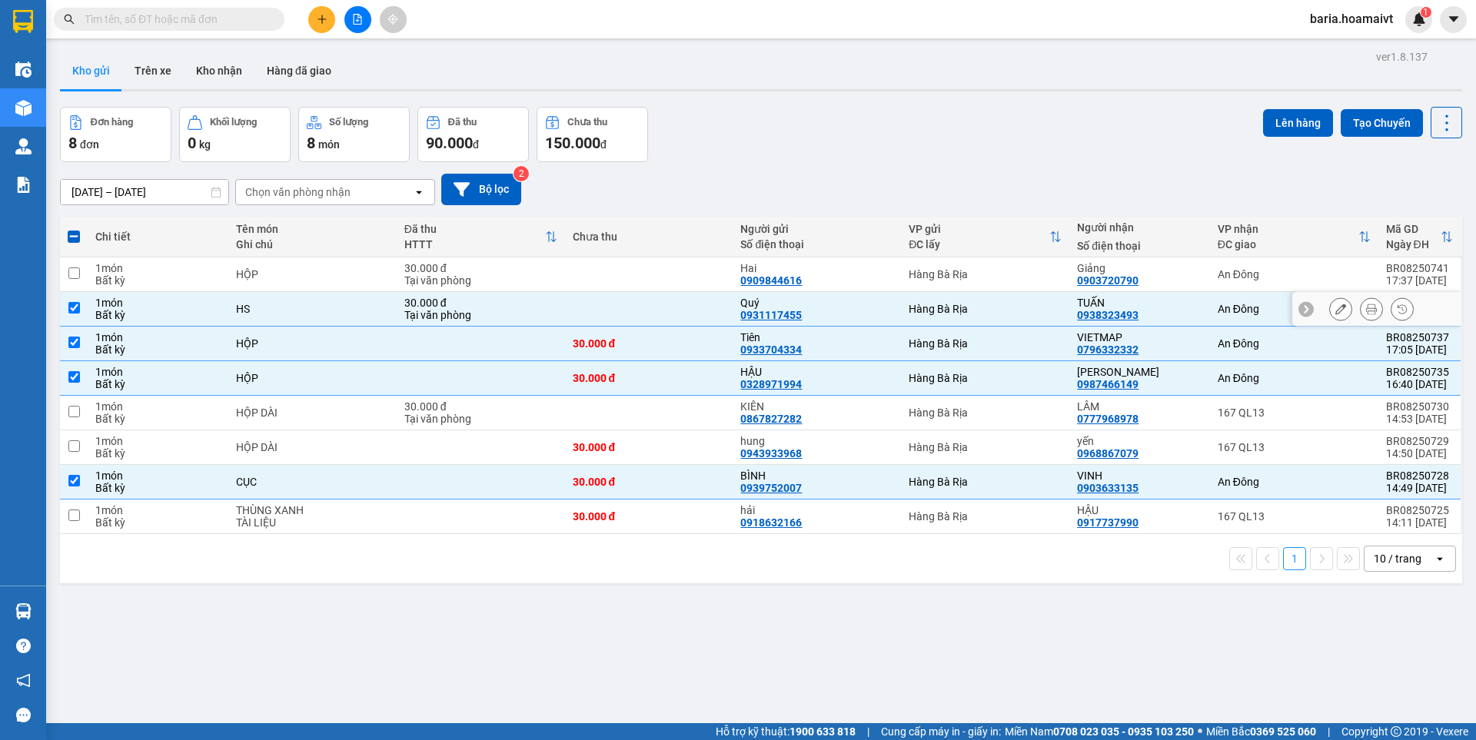
checkbox input "true"
click at [1223, 272] on div "An Đông" at bounding box center [1293, 274] width 153 height 12
checkbox input "true"
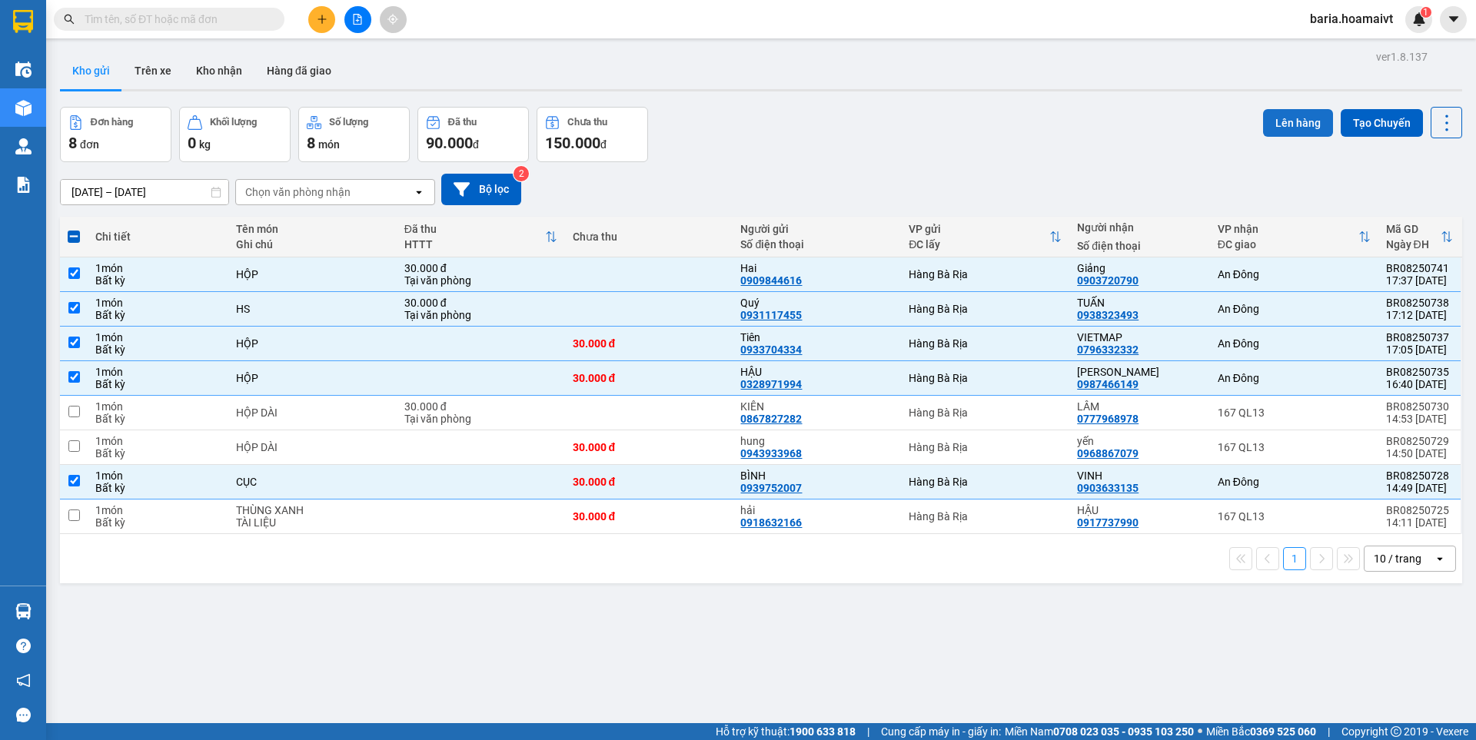
click at [1284, 114] on button "Lên hàng" at bounding box center [1298, 123] width 70 height 28
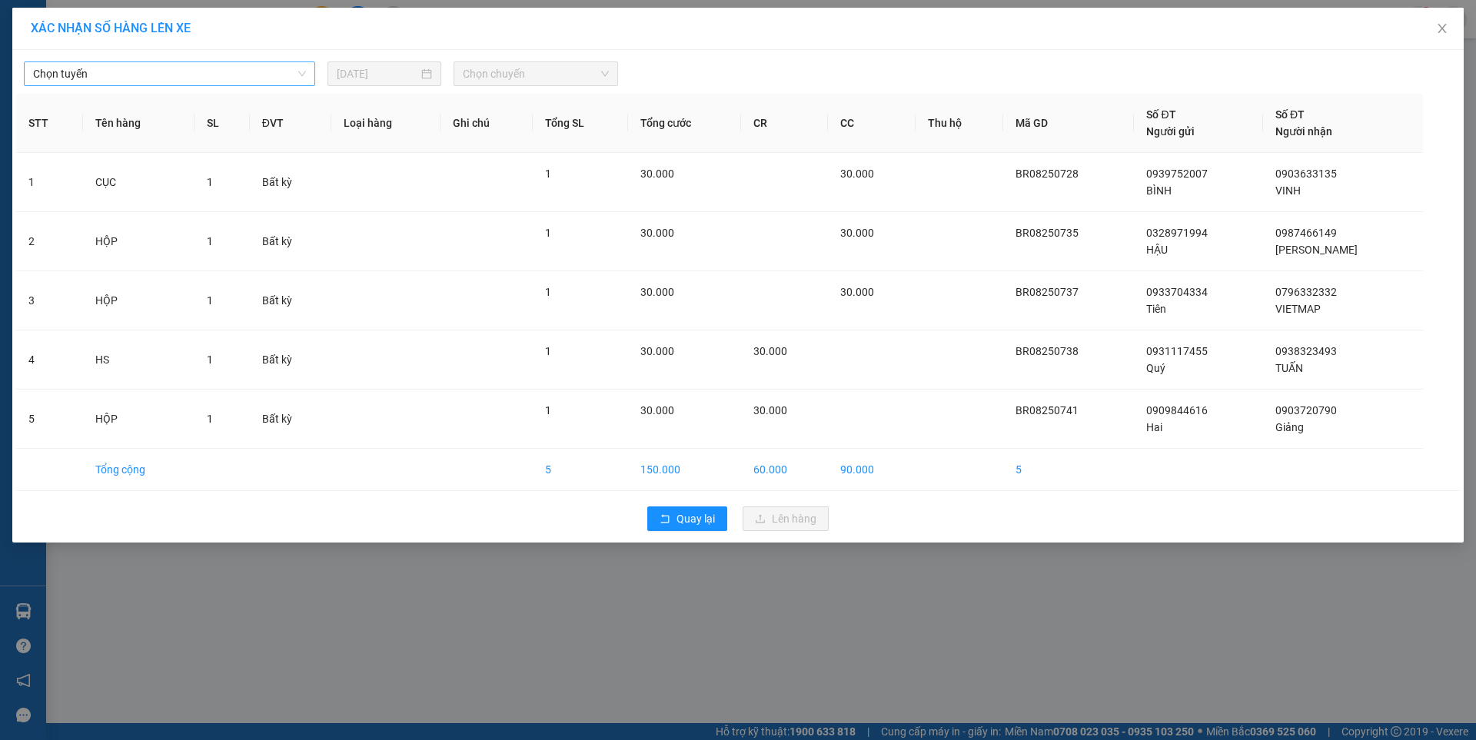
click at [175, 75] on span "Chọn tuyến" at bounding box center [169, 73] width 273 height 23
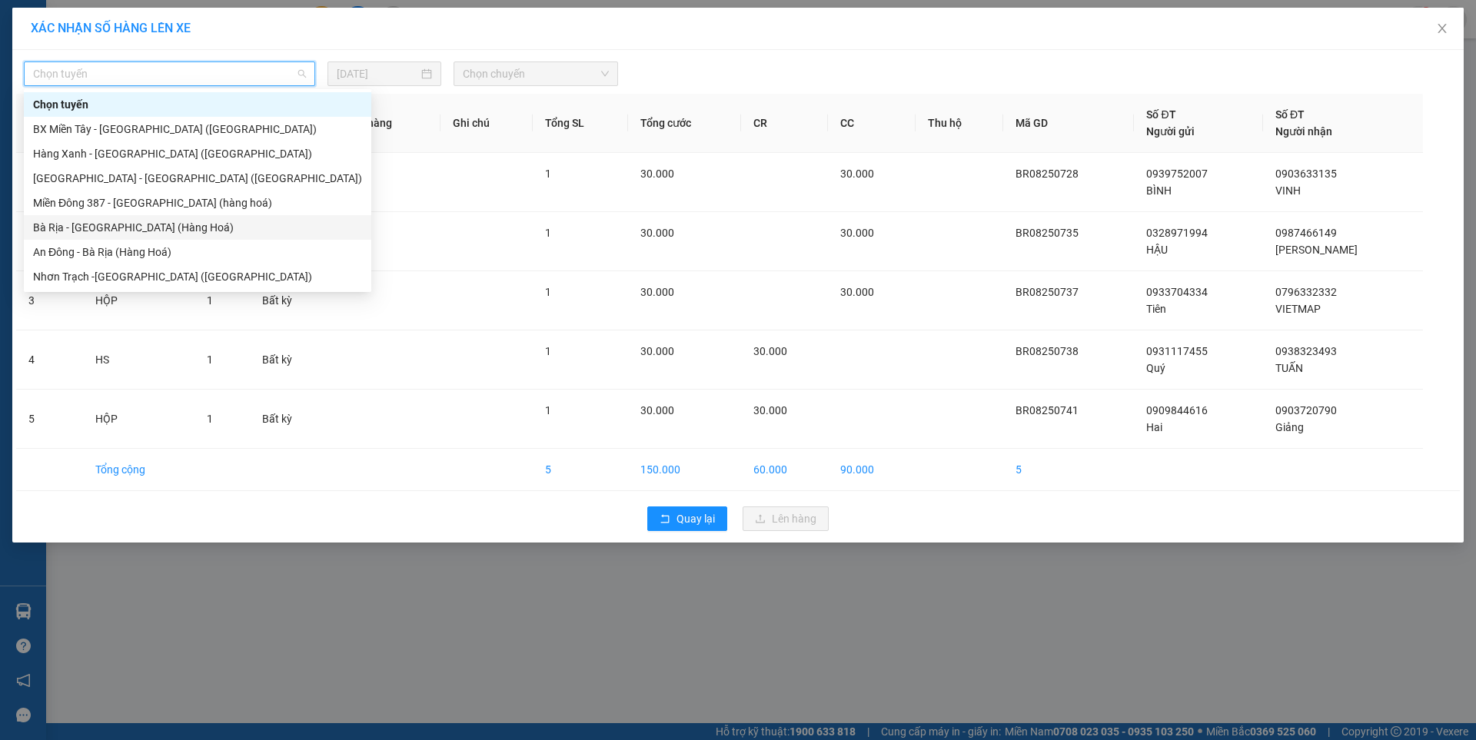
click at [75, 225] on div "Bà Rịa - Sài Gòn (Hàng Hoá)" at bounding box center [197, 227] width 329 height 17
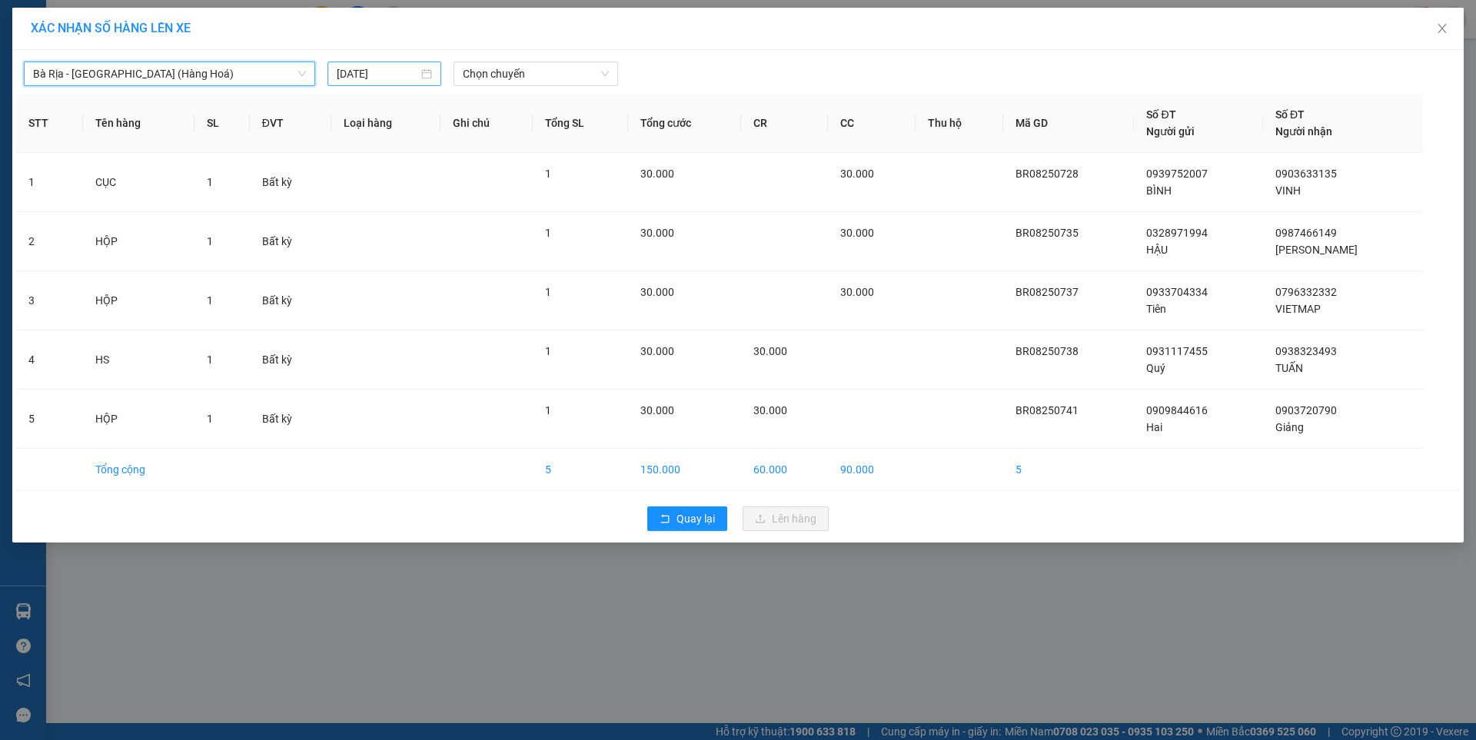
click at [380, 74] on input "11/08/2025" at bounding box center [377, 73] width 81 height 17
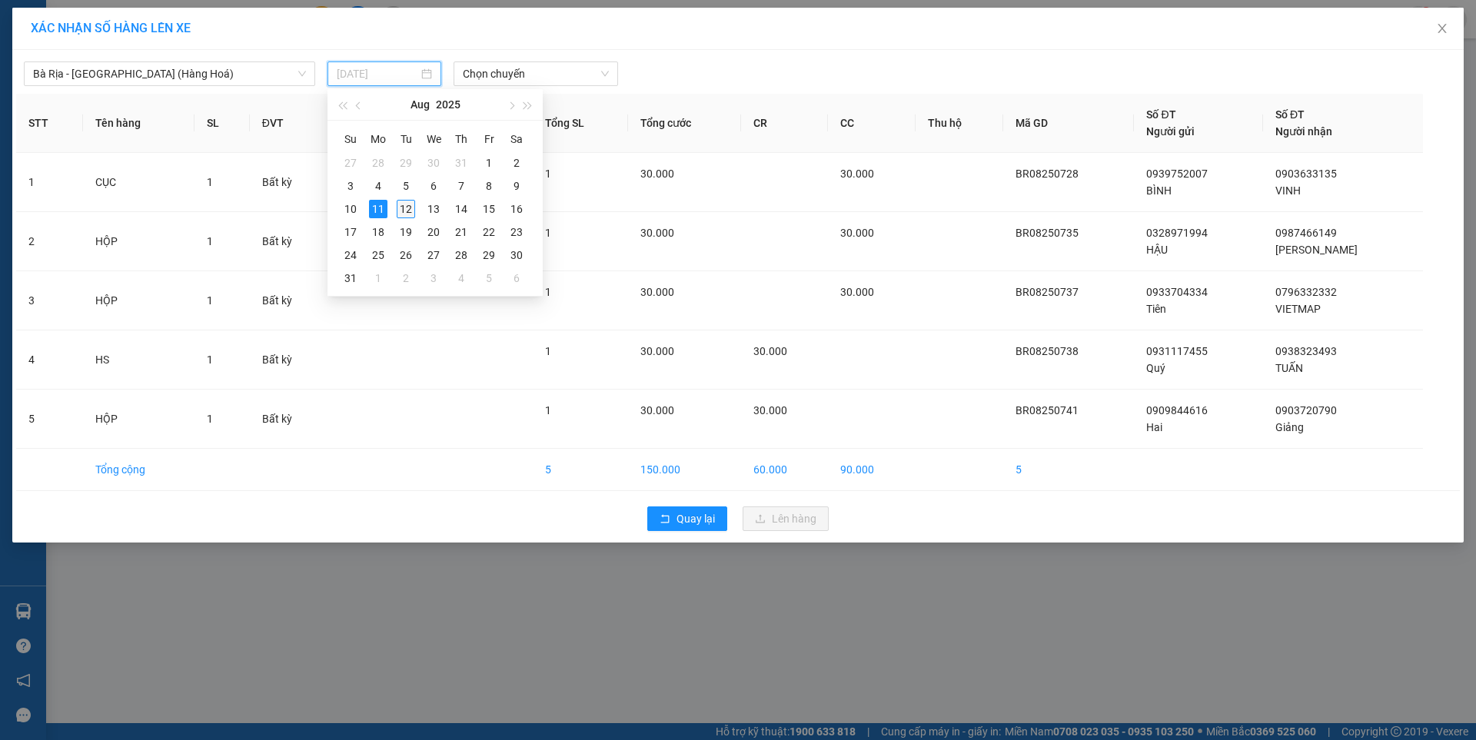
click at [410, 208] on div "12" at bounding box center [406, 209] width 18 height 18
type input "[DATE]"
click at [525, 73] on span "Chọn chuyến" at bounding box center [536, 73] width 146 height 23
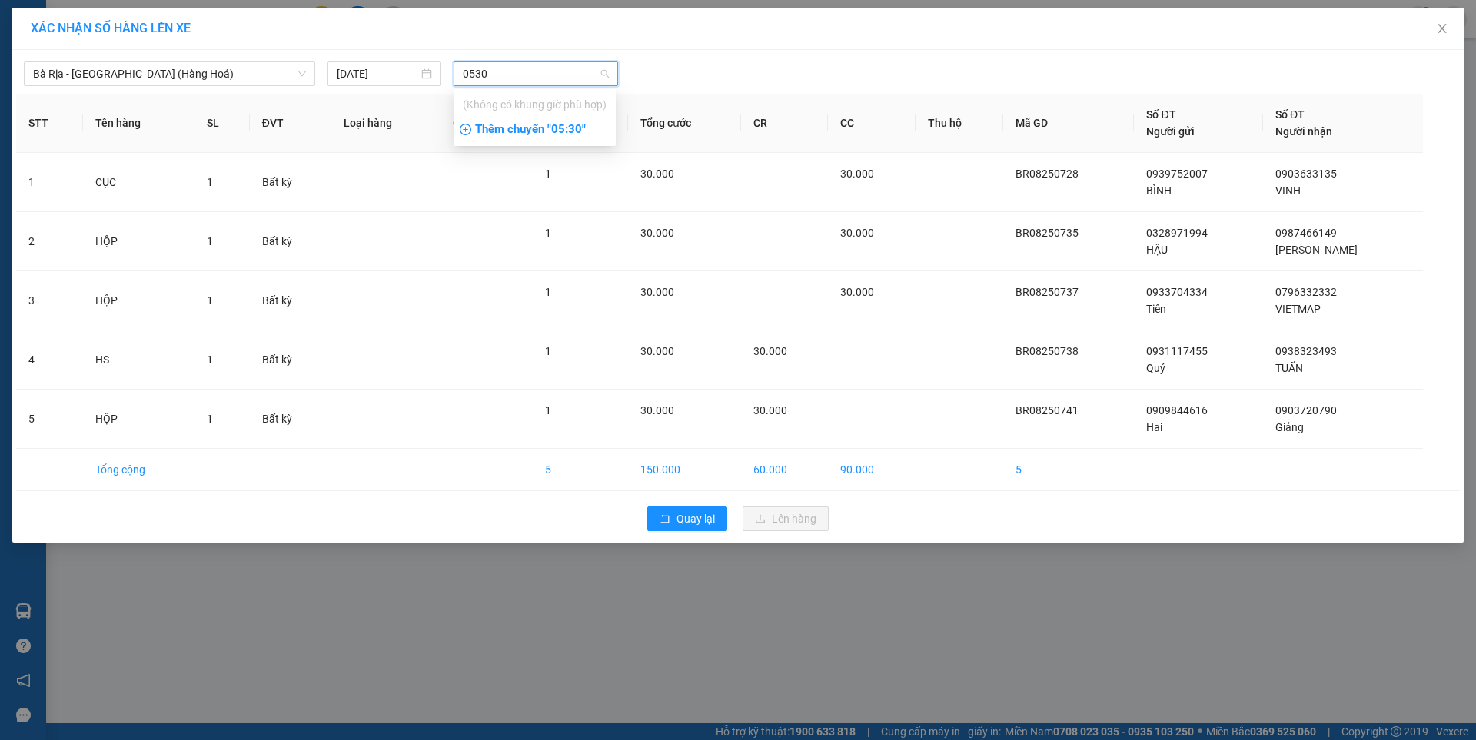
type input "0530"
click at [556, 129] on div "Thêm chuyến " 05:30 "" at bounding box center [534, 130] width 162 height 26
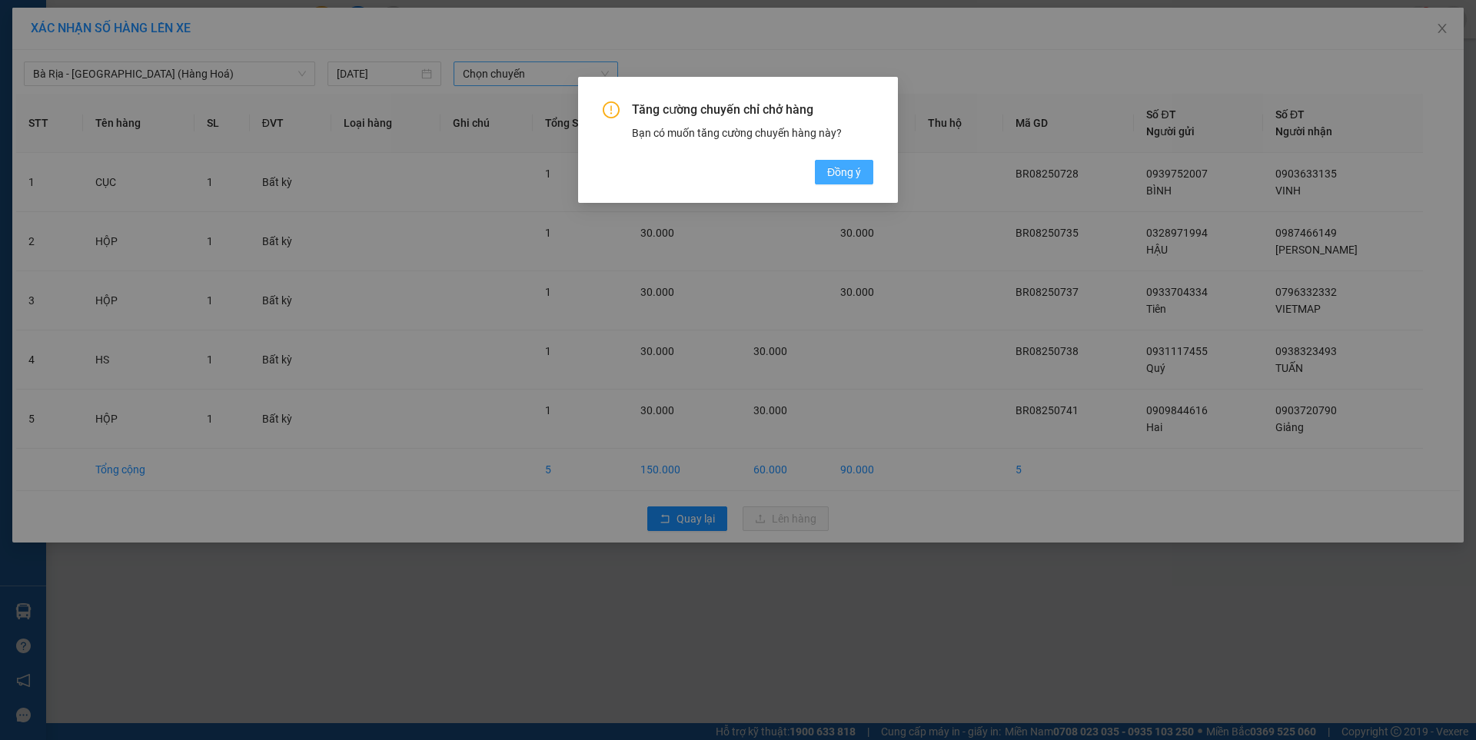
click at [832, 169] on span "Đồng ý" at bounding box center [844, 172] width 34 height 17
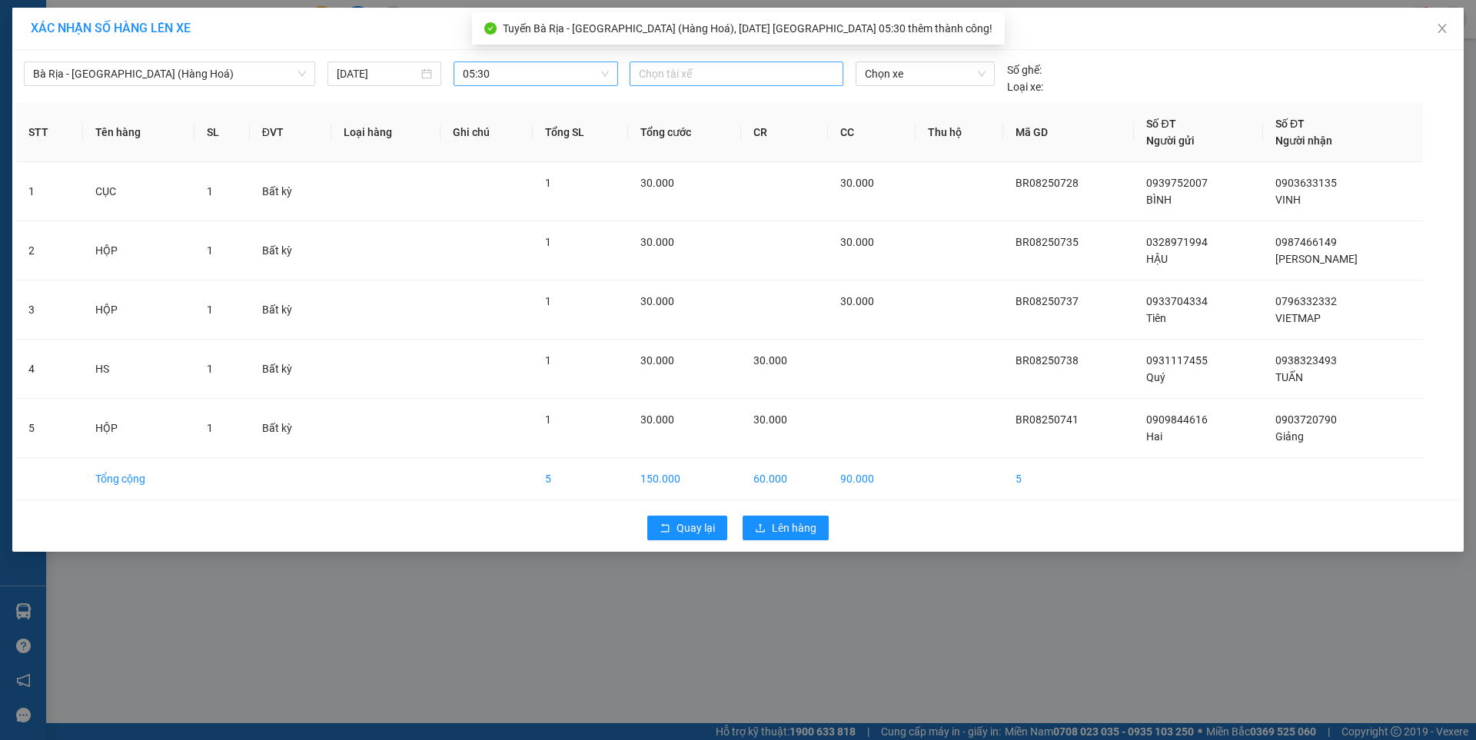
click at [703, 81] on div at bounding box center [736, 74] width 206 height 18
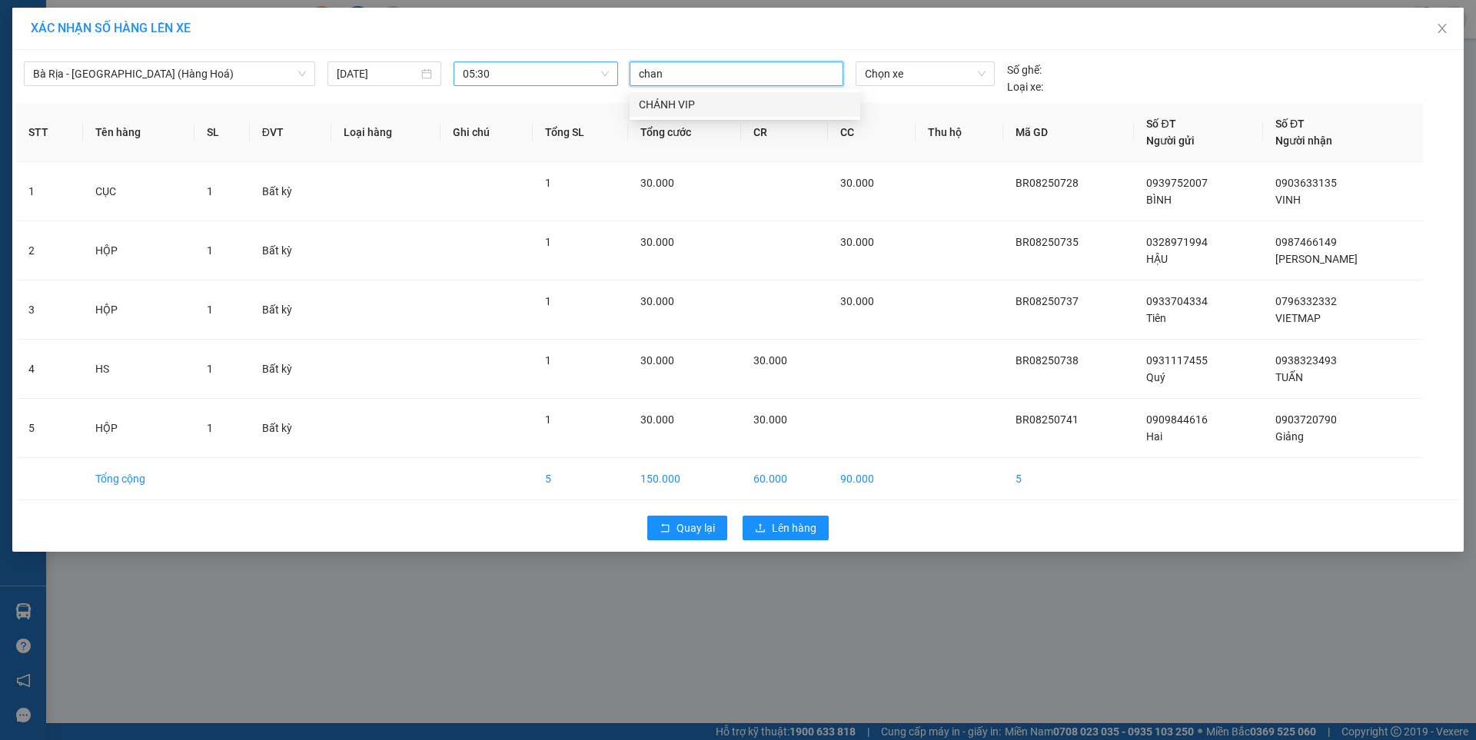
type input "chanh"
click at [679, 103] on div "CHÁNH VIP" at bounding box center [745, 104] width 212 height 17
click at [936, 80] on span "Chọn xe" at bounding box center [925, 73] width 120 height 23
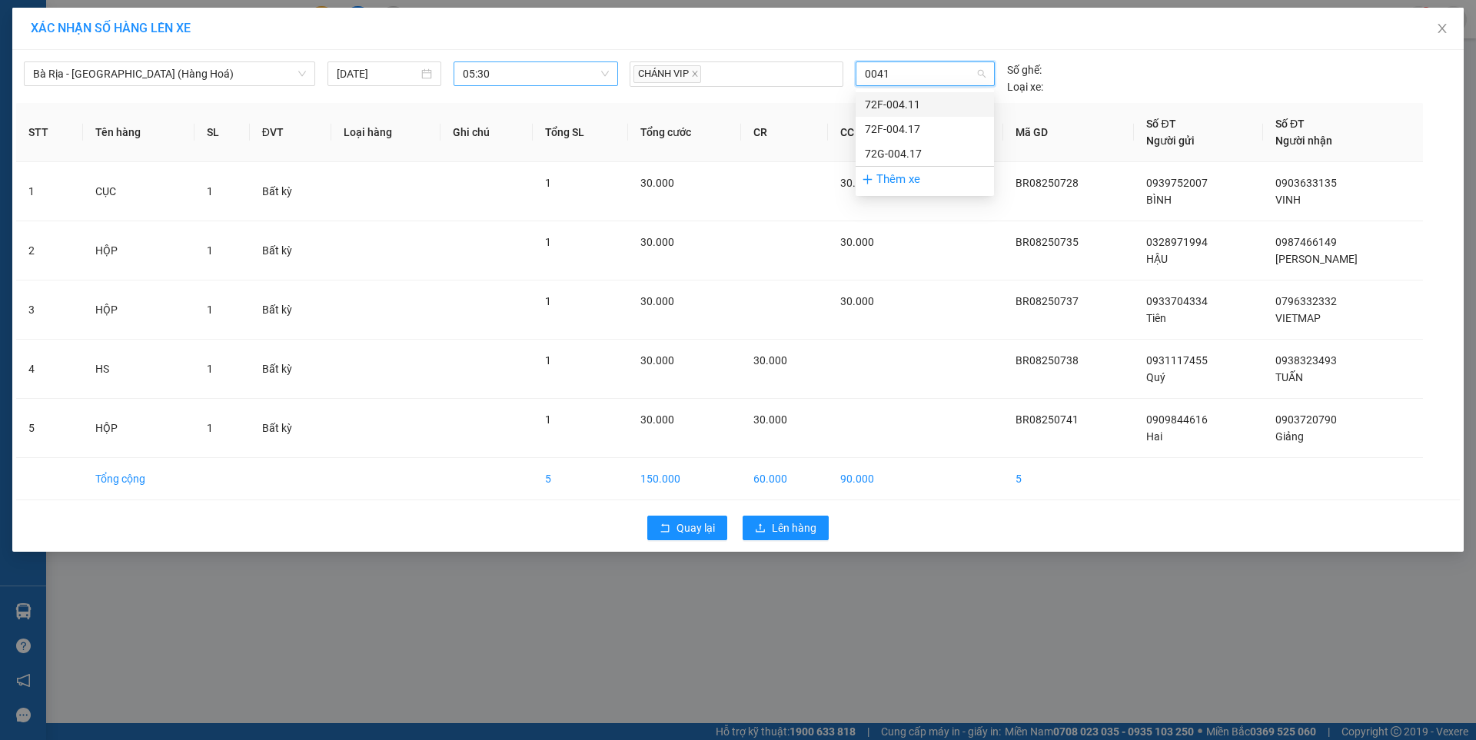
type input "00417"
click at [901, 109] on div "72F-004.17" at bounding box center [925, 104] width 120 height 17
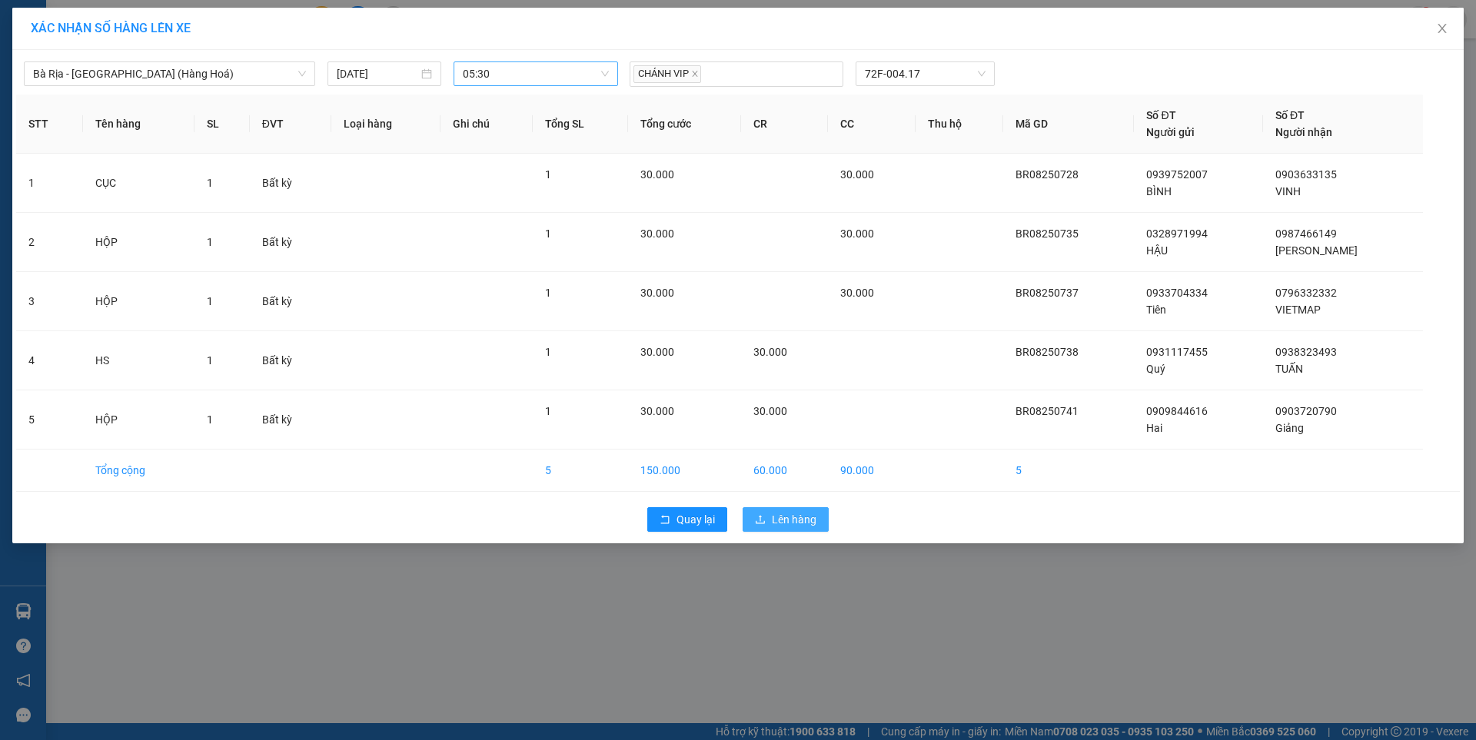
click at [764, 523] on icon "upload" at bounding box center [760, 519] width 9 height 8
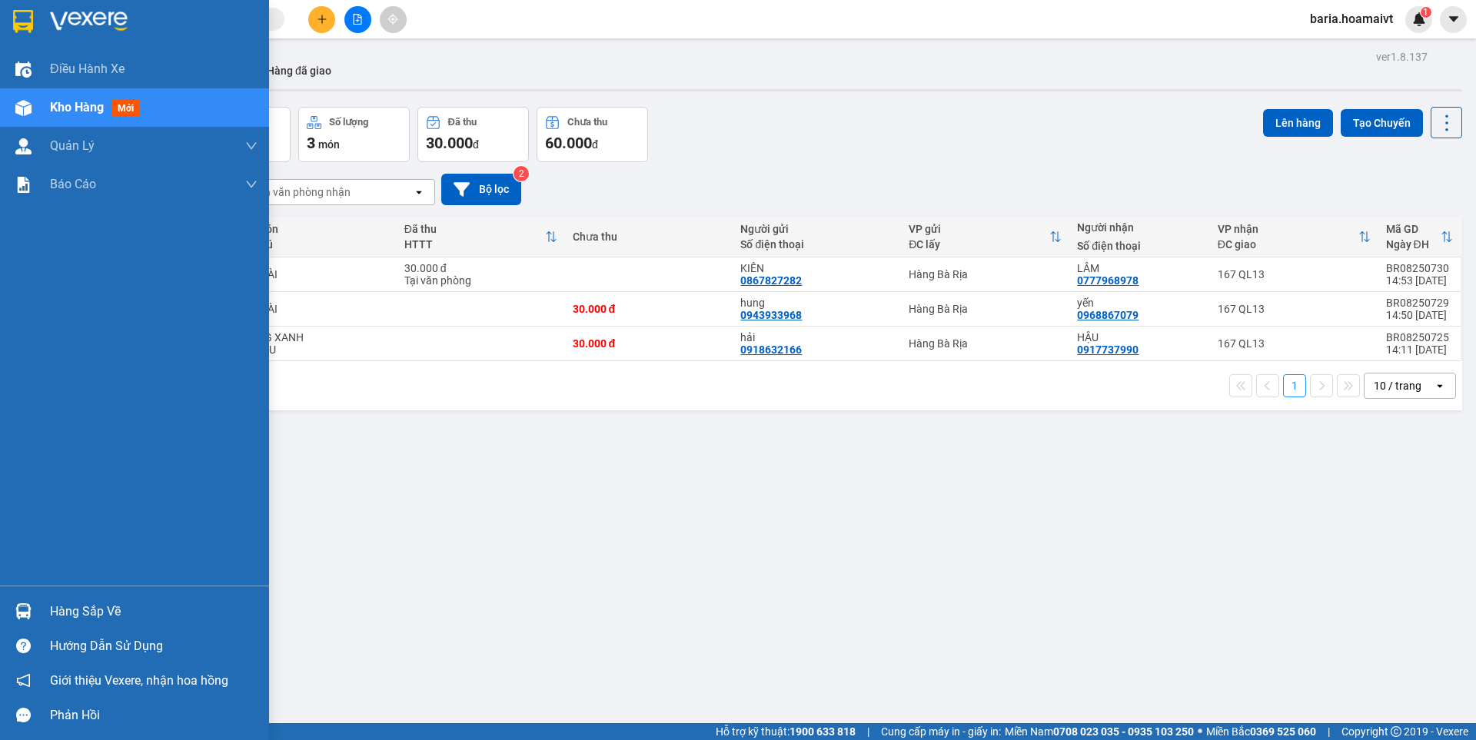
click at [55, 107] on span "Kho hàng" at bounding box center [77, 107] width 54 height 15
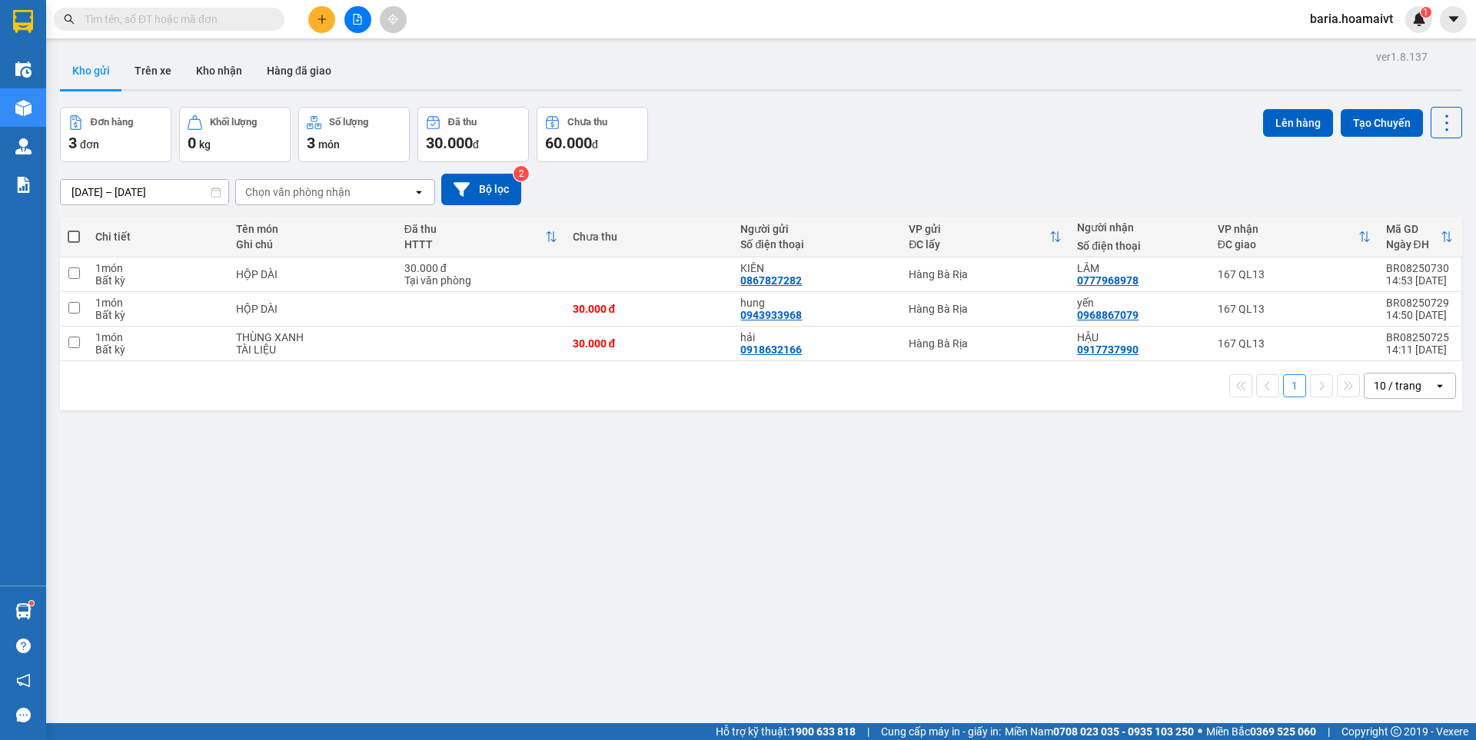
click at [72, 241] on span at bounding box center [74, 237] width 12 height 12
click at [74, 229] on input "checkbox" at bounding box center [74, 229] width 0 height 0
checkbox input "true"
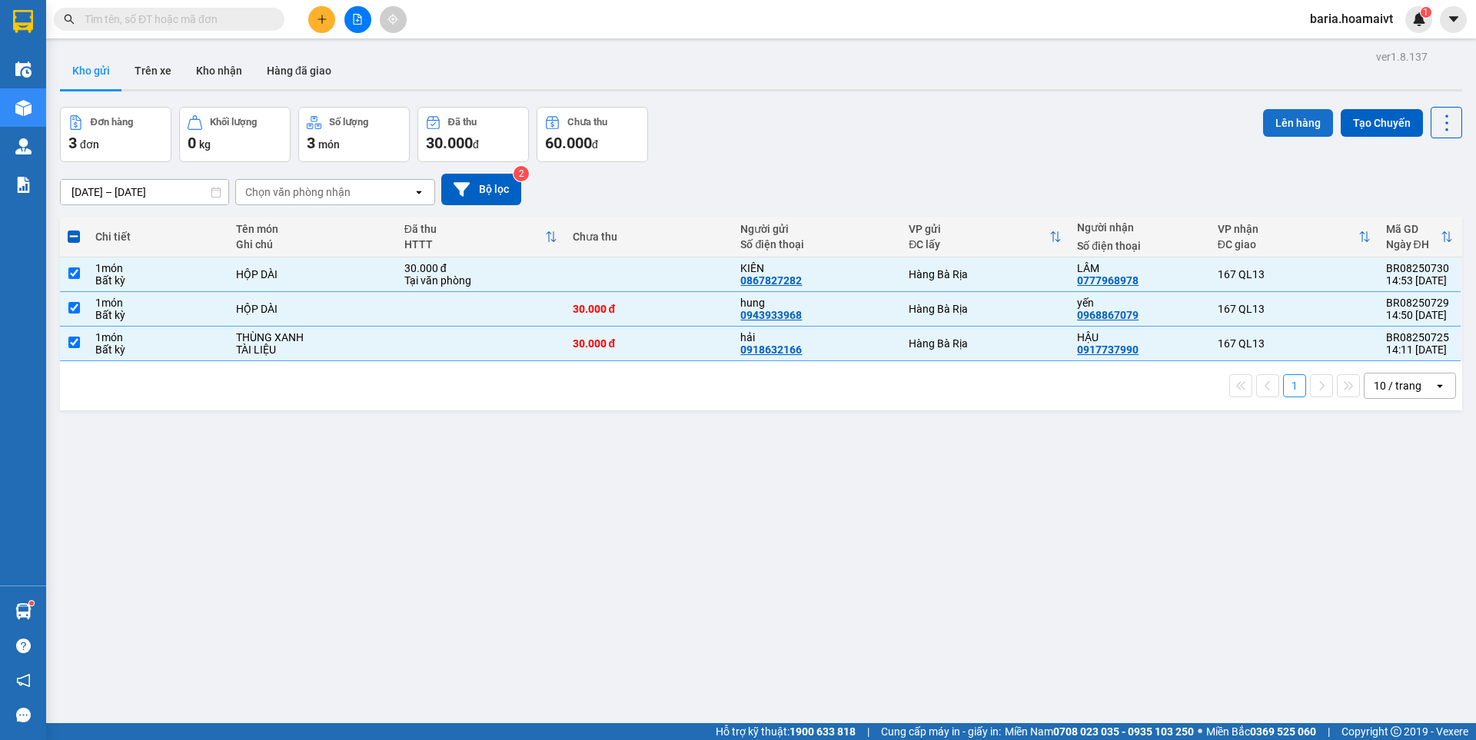
click at [1291, 127] on button "Lên hàng" at bounding box center [1298, 123] width 70 height 28
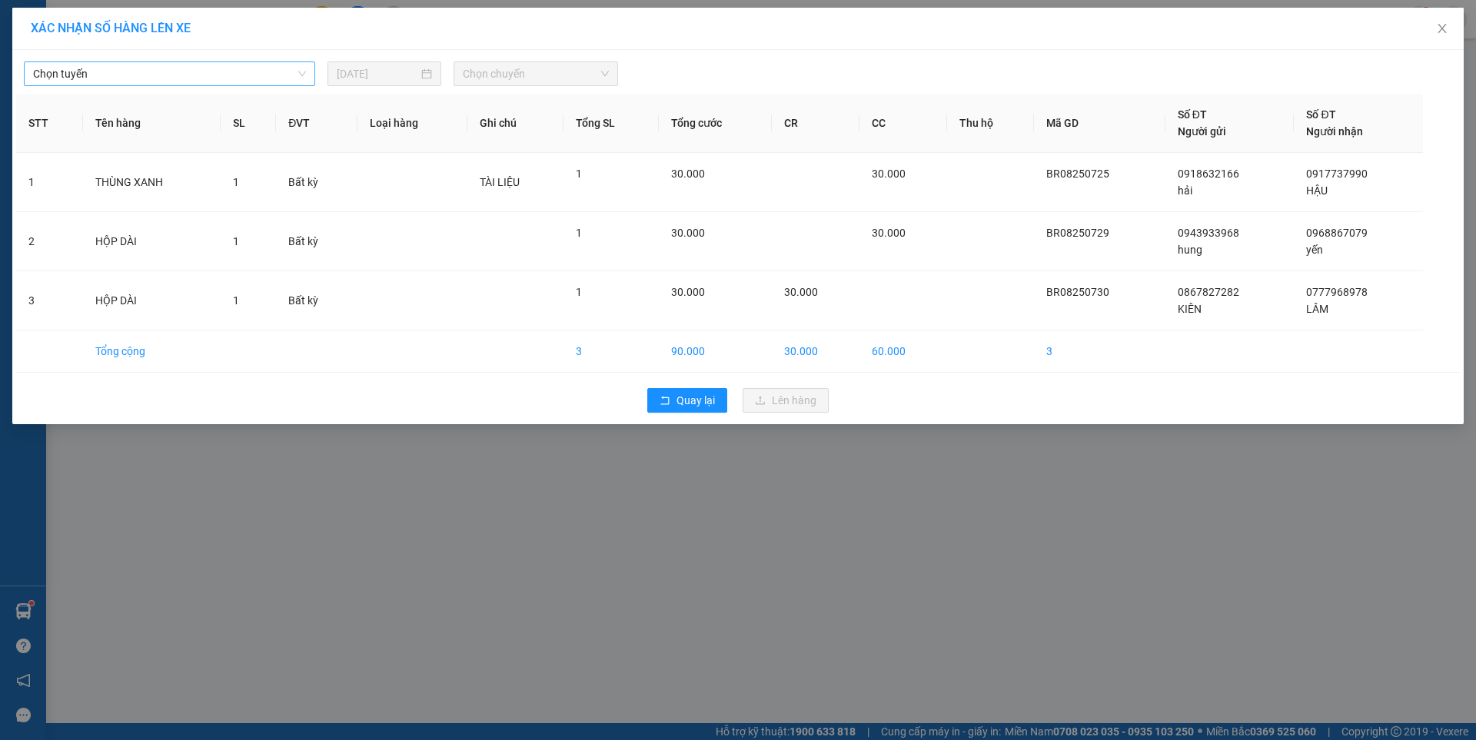
click at [252, 83] on span "Chọn tuyến" at bounding box center [169, 73] width 273 height 23
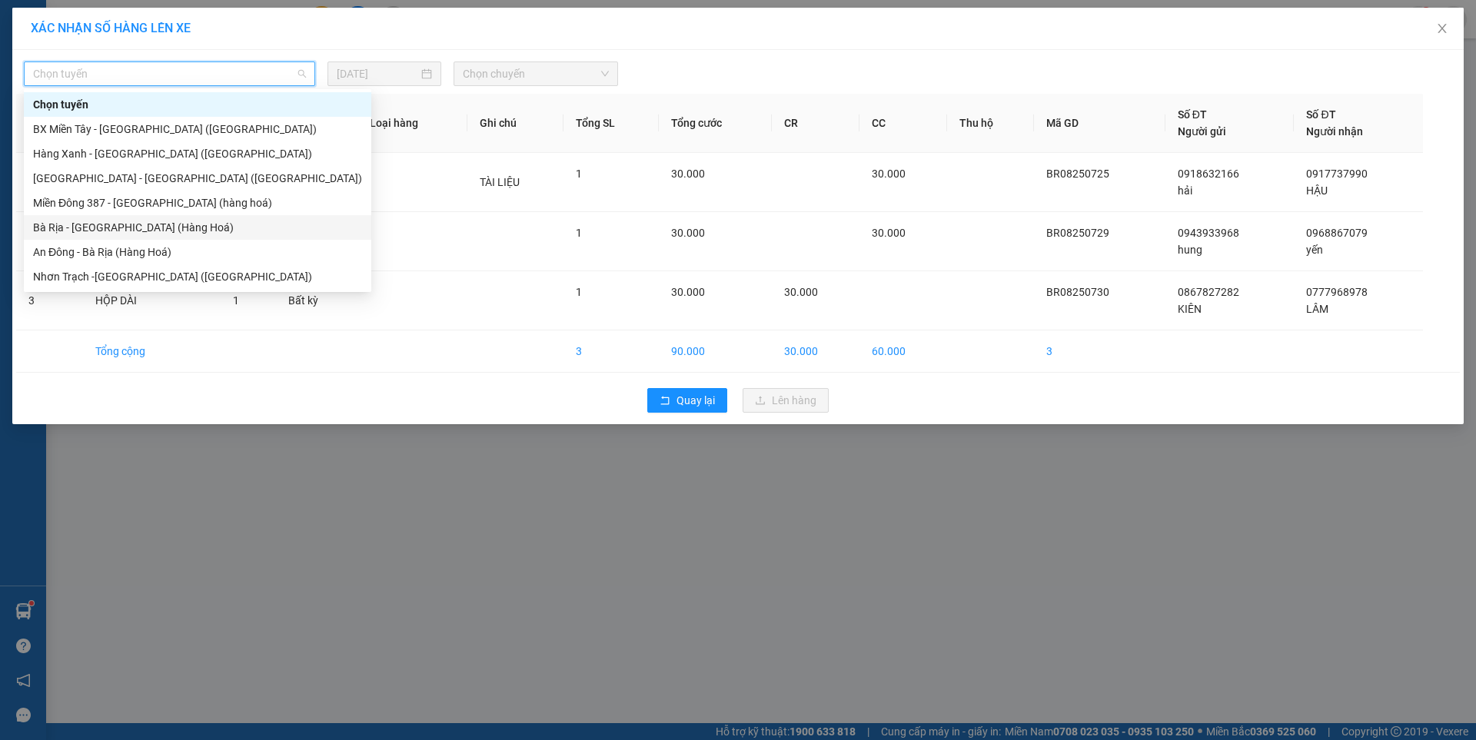
click at [123, 228] on div "Bà Rịa - Sài Gòn (Hàng Hoá)" at bounding box center [197, 227] width 329 height 17
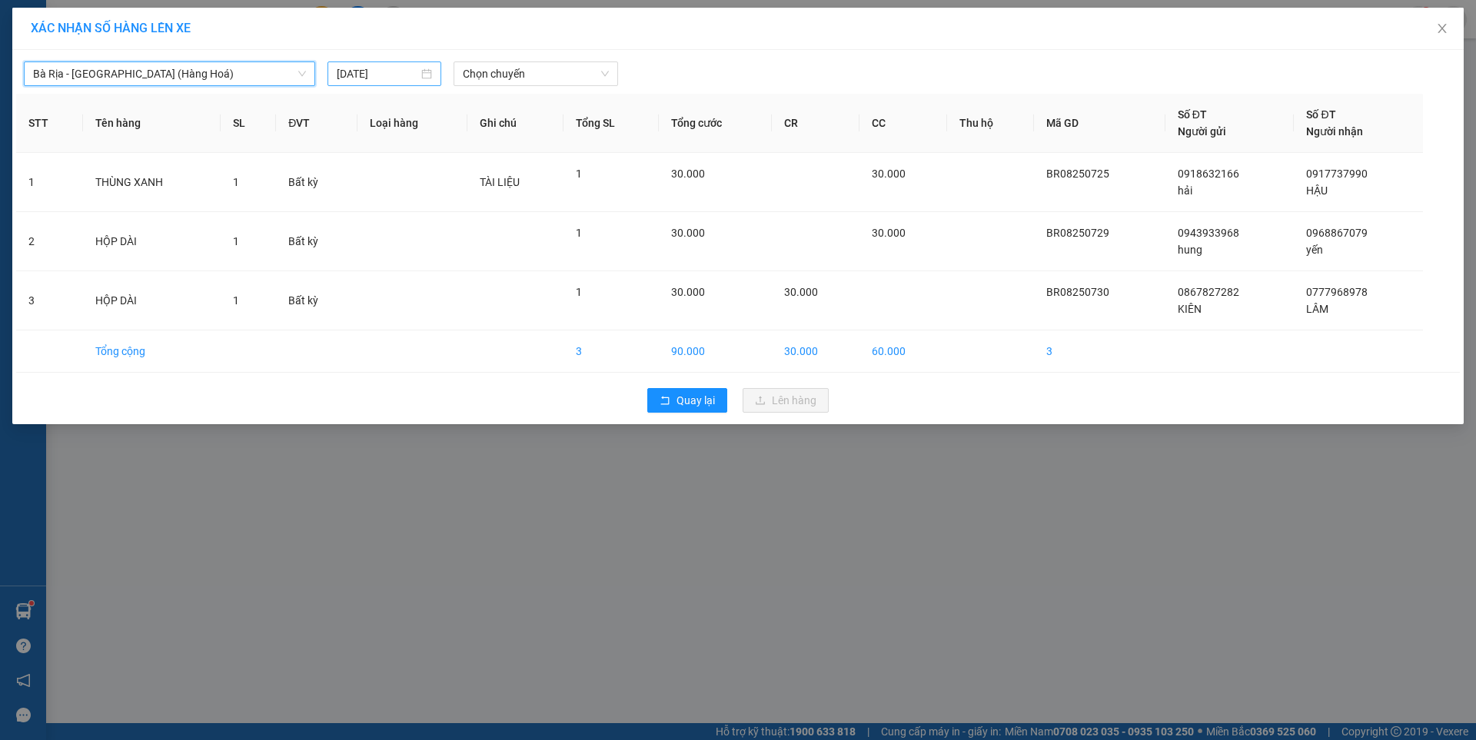
click at [399, 81] on input "11/08/2025" at bounding box center [377, 73] width 81 height 17
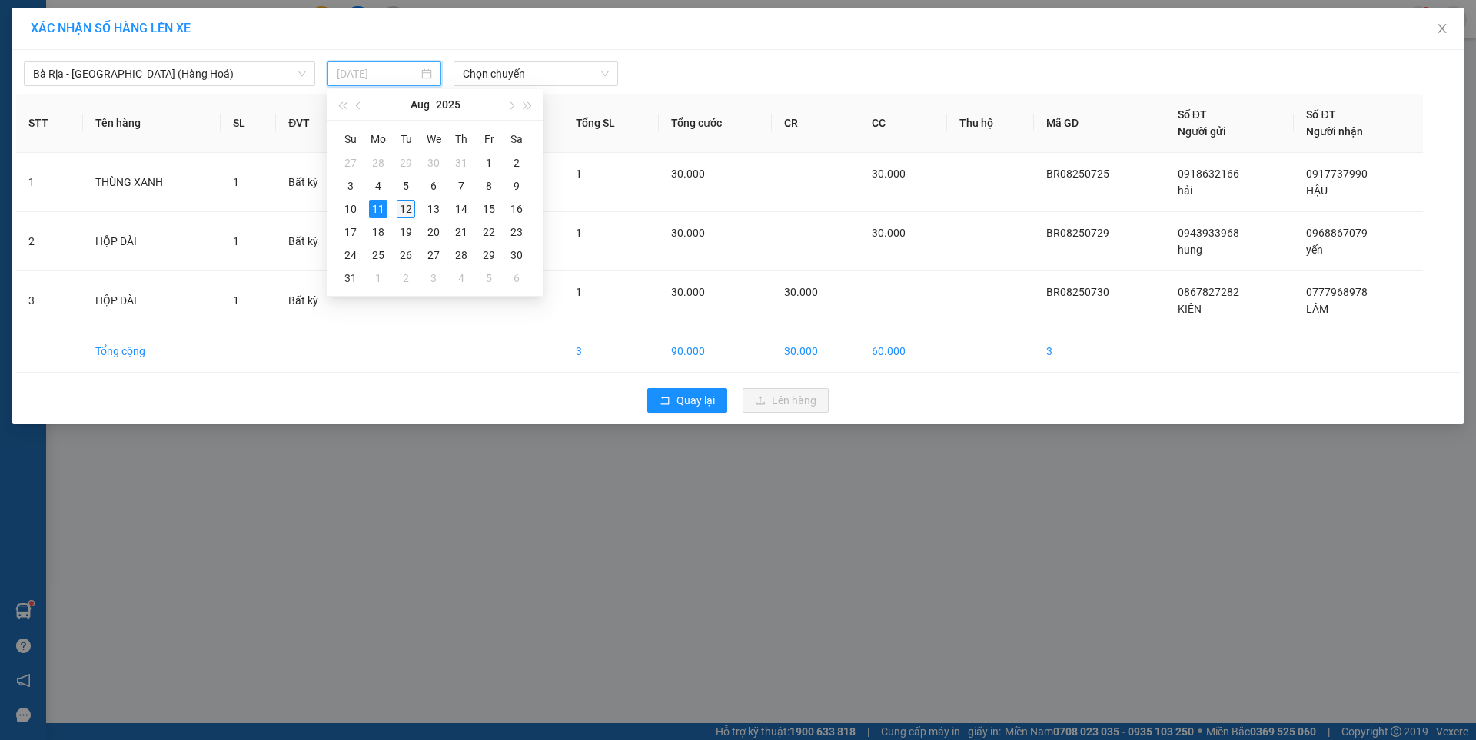
click at [404, 207] on div "12" at bounding box center [406, 209] width 18 height 18
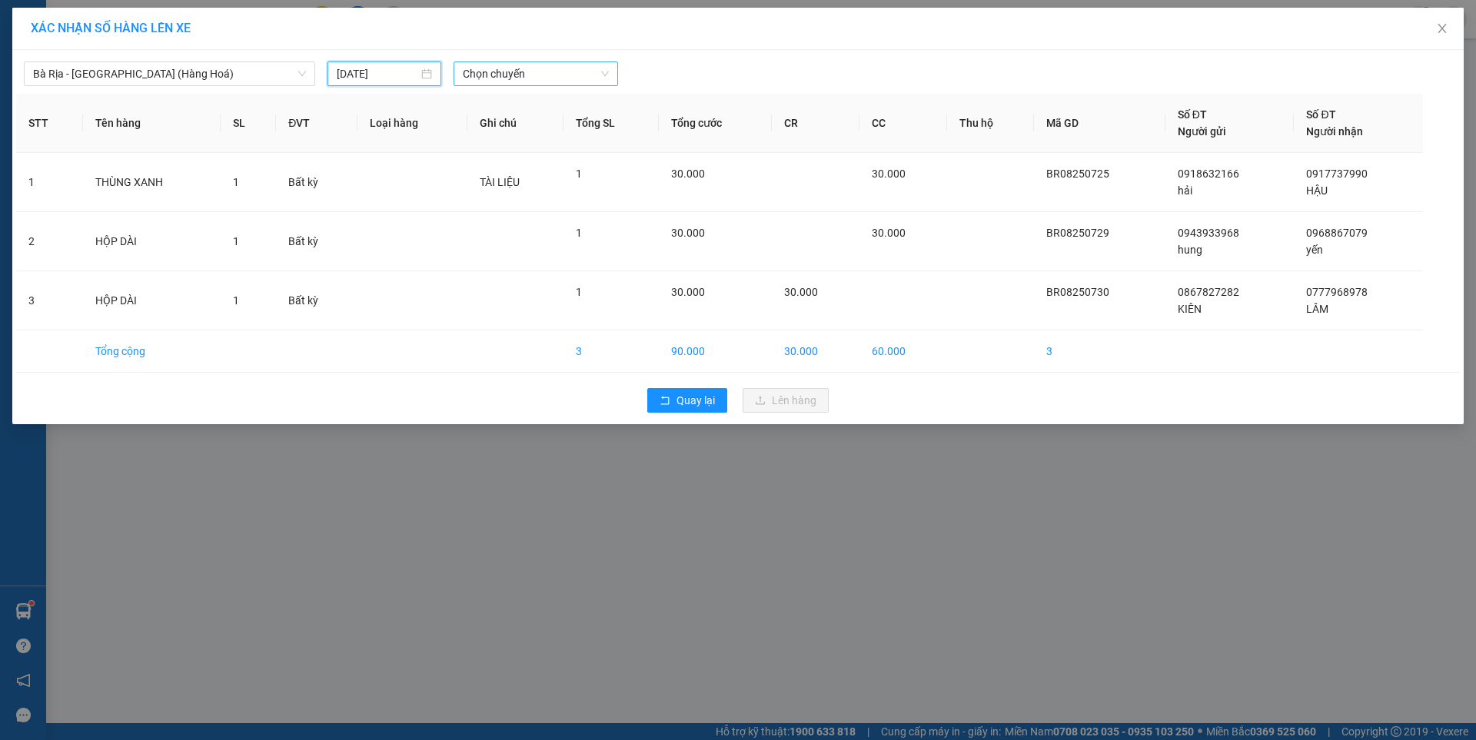
type input "[DATE]"
click at [536, 75] on span "Chọn chuyến" at bounding box center [536, 73] width 146 height 23
type input "0540"
click at [567, 129] on div "Thêm chuyến " 05:40 "" at bounding box center [534, 130] width 162 height 26
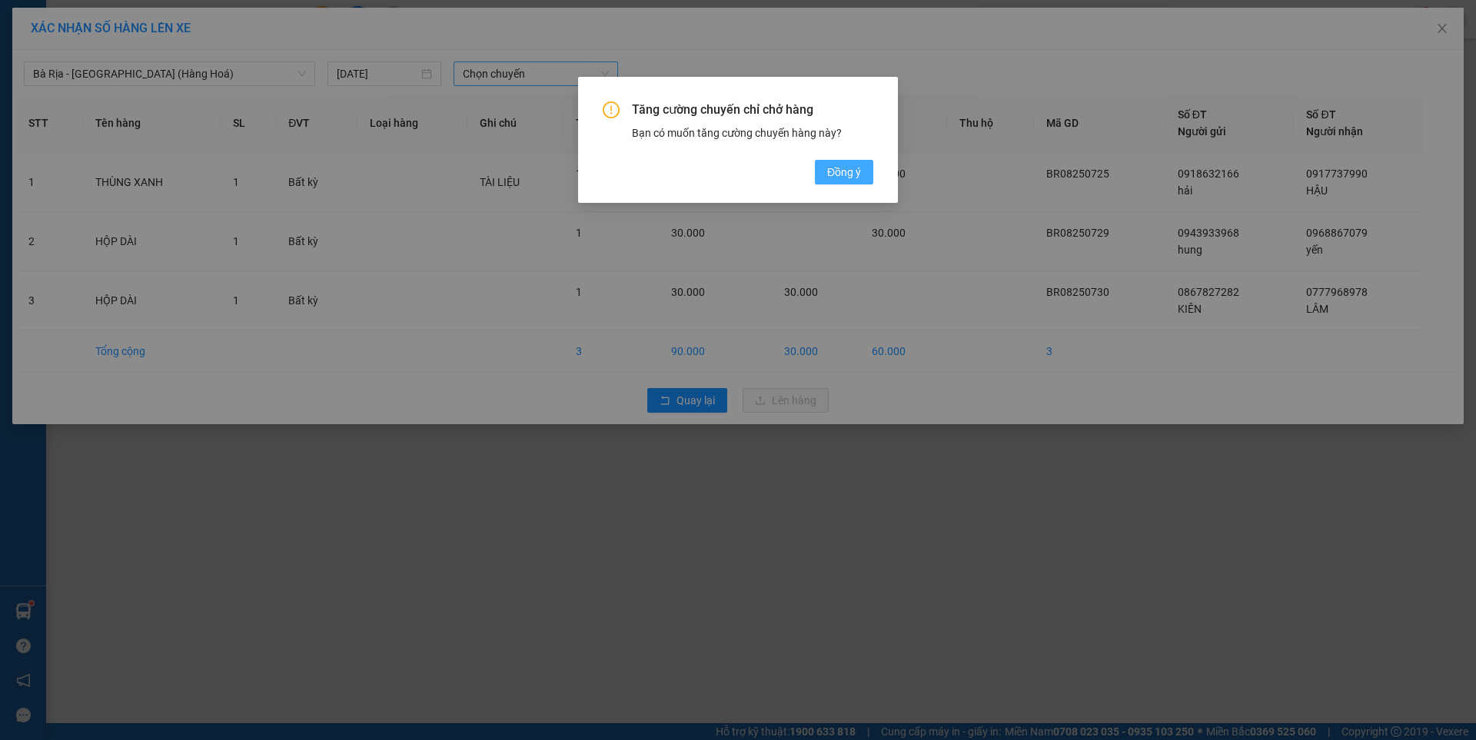
click at [835, 162] on button "Đồng ý" at bounding box center [844, 172] width 58 height 25
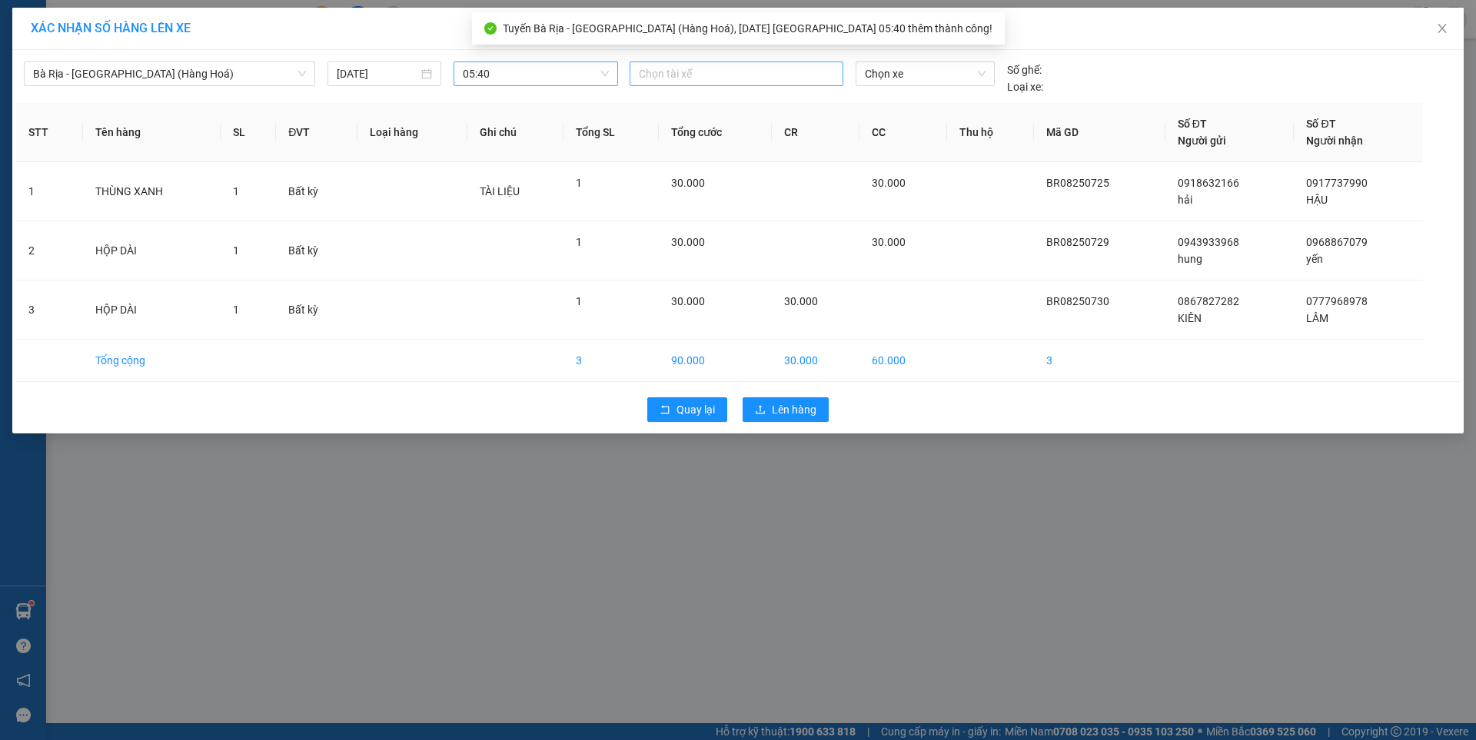
click at [661, 72] on div at bounding box center [736, 74] width 206 height 18
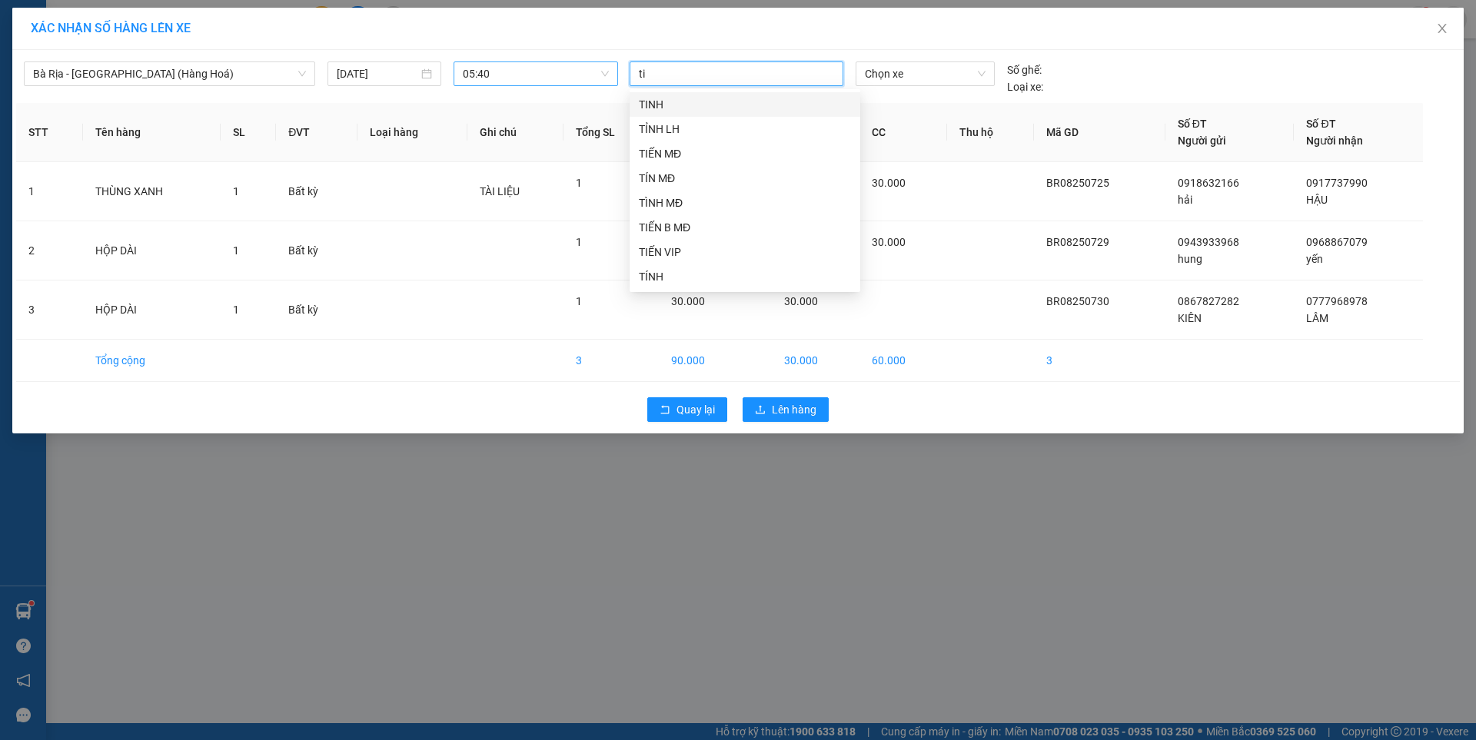
type input "tin"
click at [675, 153] on div "TÍN MĐ" at bounding box center [745, 153] width 212 height 17
click at [918, 72] on span "Chọn xe" at bounding box center [925, 73] width 120 height 23
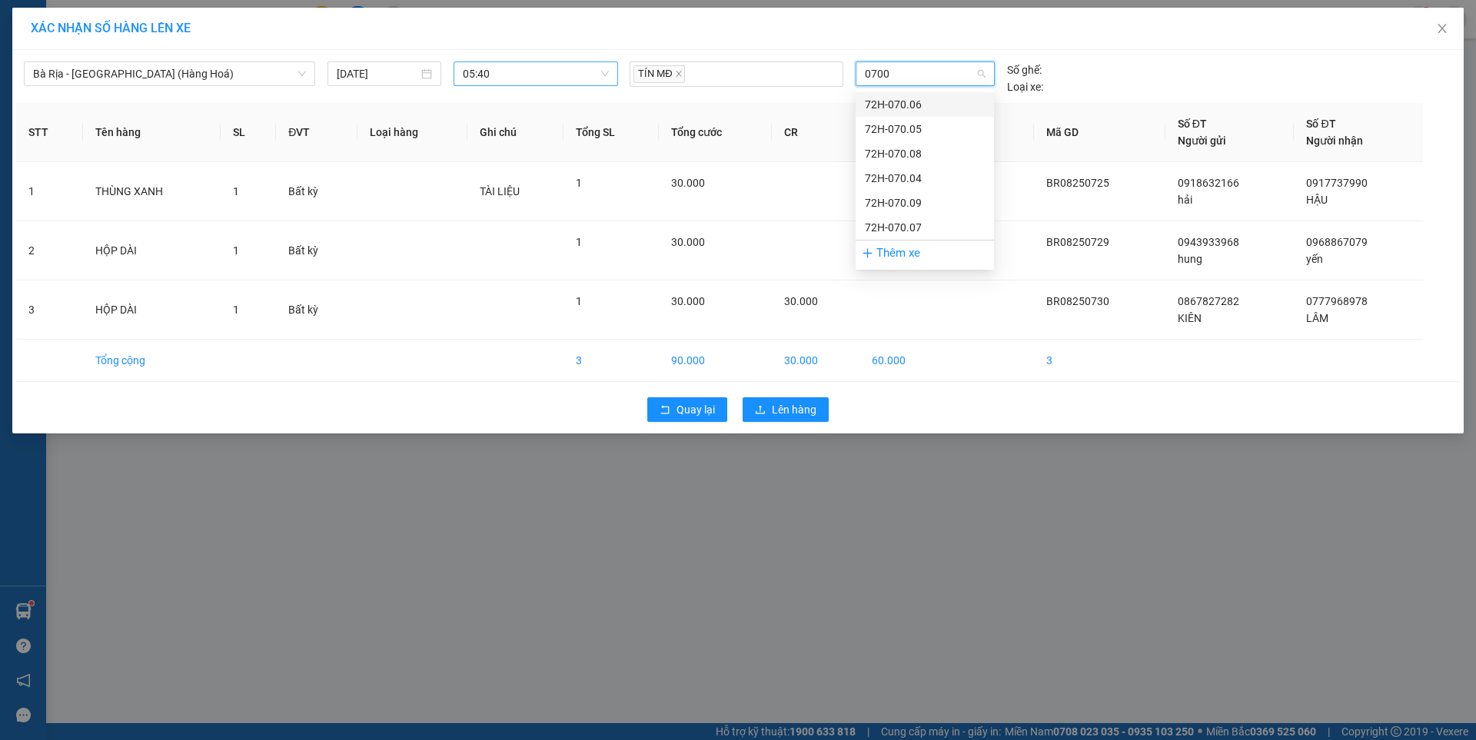
type input "07004"
click at [913, 109] on div "72H-070.04" at bounding box center [925, 104] width 120 height 17
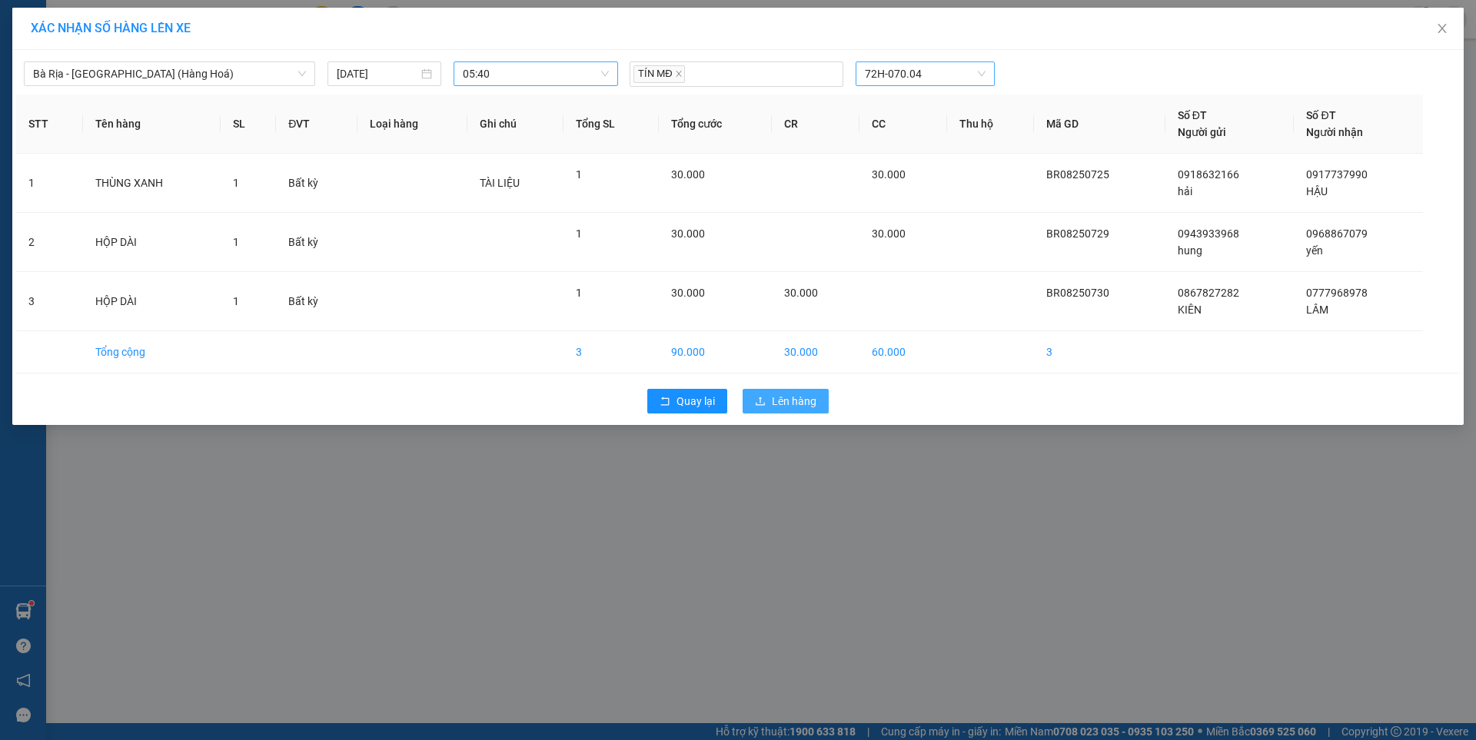
click at [799, 407] on span "Lên hàng" at bounding box center [794, 401] width 45 height 17
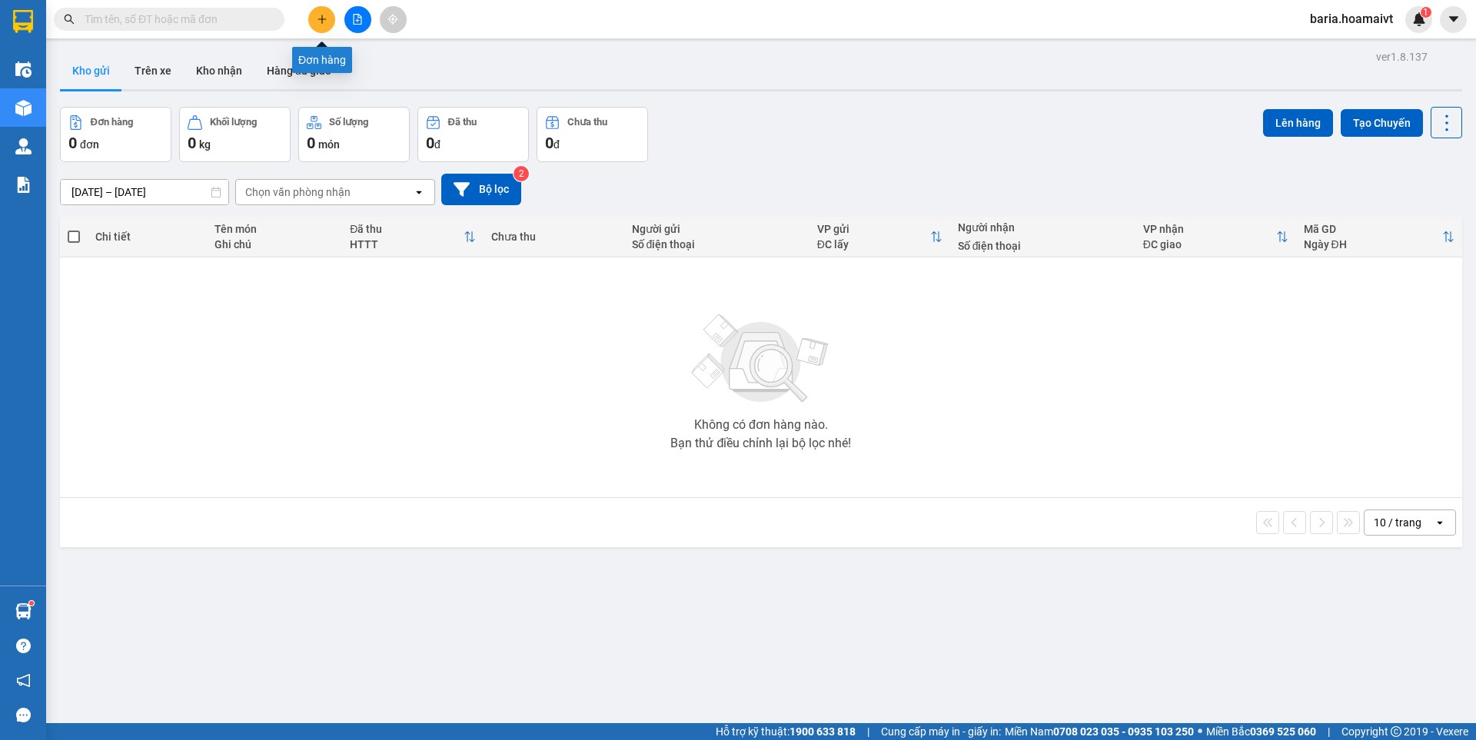
click at [314, 14] on button at bounding box center [321, 19] width 27 height 27
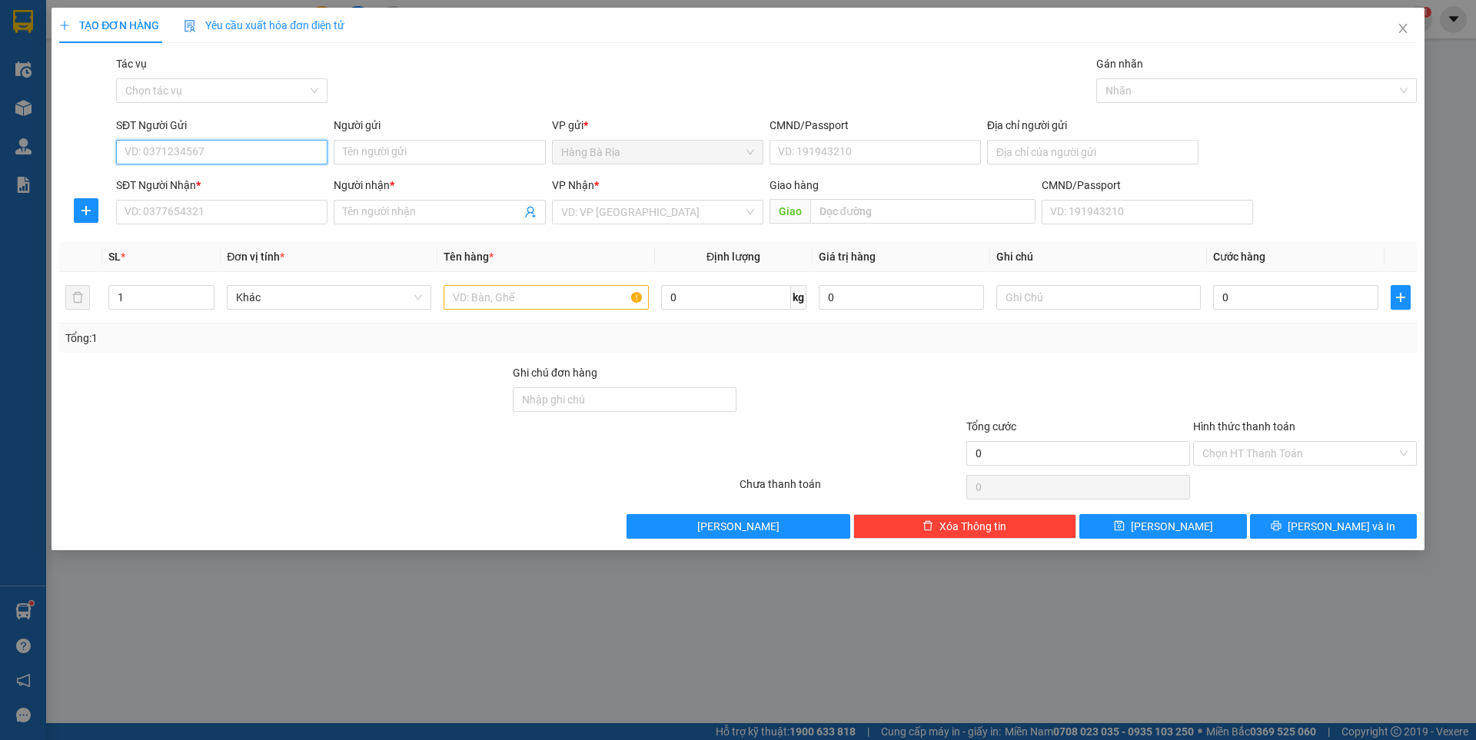
click at [267, 147] on input "SĐT Người Gửi" at bounding box center [221, 152] width 211 height 25
click at [224, 164] on input "055" at bounding box center [221, 152] width 211 height 25
click at [224, 163] on input "055" at bounding box center [221, 152] width 211 height 25
type input "0899943368"
click at [385, 151] on input "Người gửi" at bounding box center [439, 152] width 211 height 25
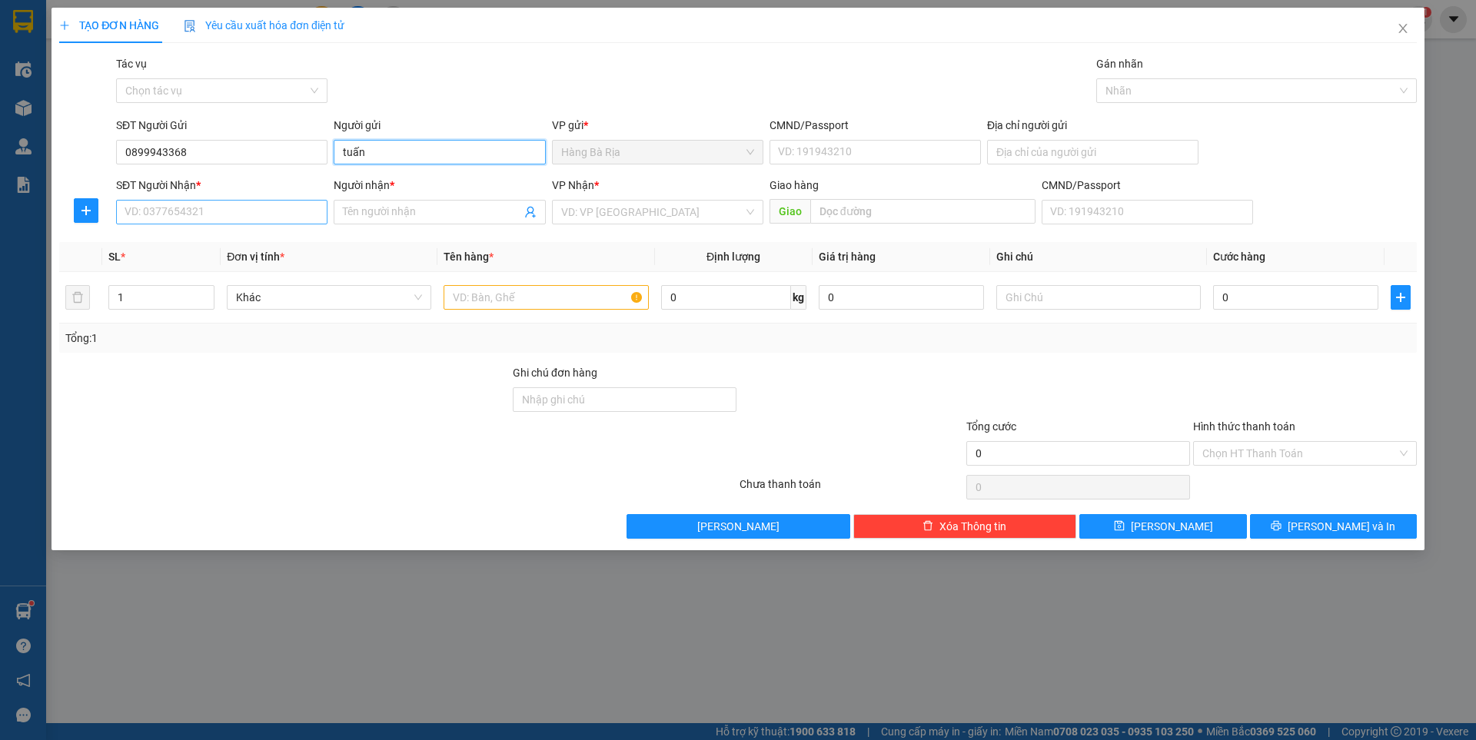
type input "tuấn"
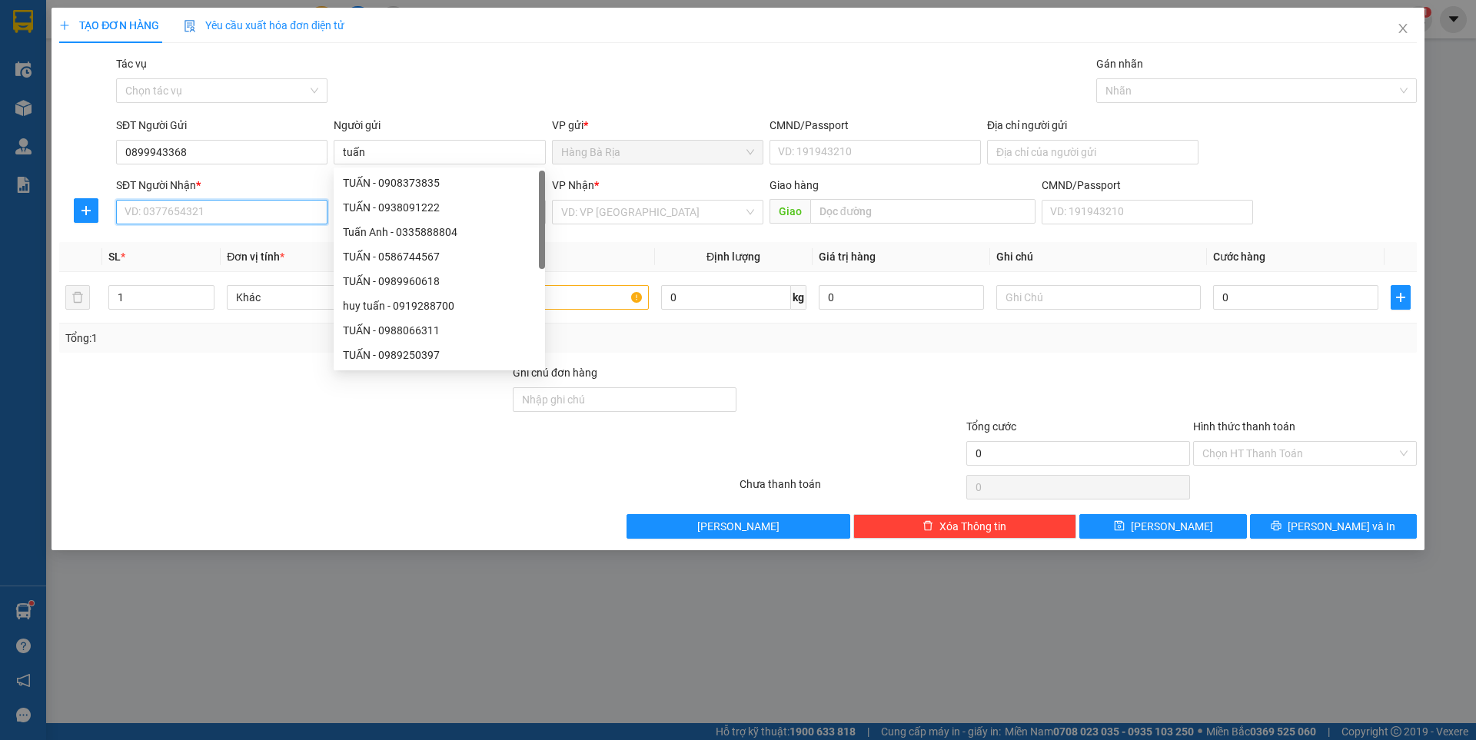
click at [246, 215] on input "SĐT Người Nhận *" at bounding box center [221, 212] width 211 height 25
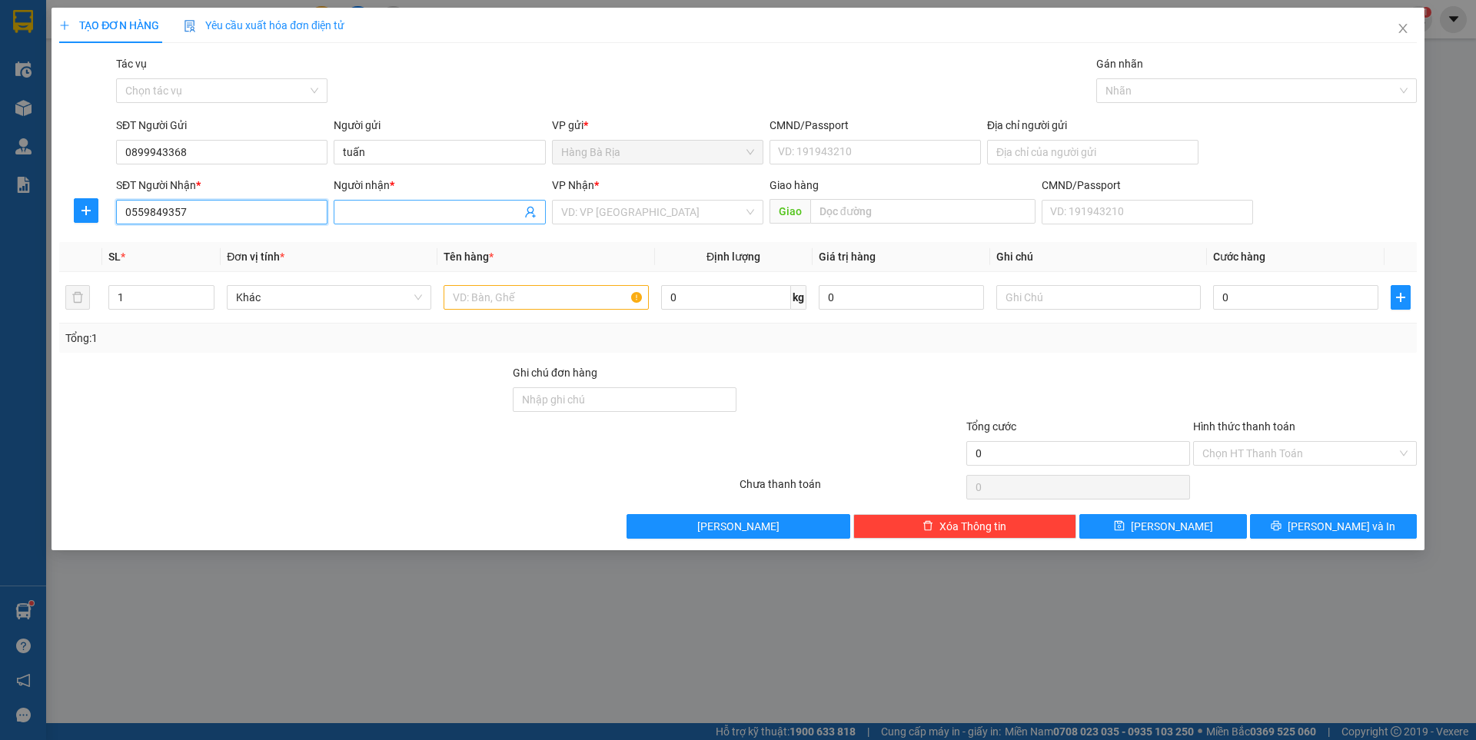
type input "0559849357"
click at [420, 216] on input "Người nhận *" at bounding box center [432, 212] width 178 height 17
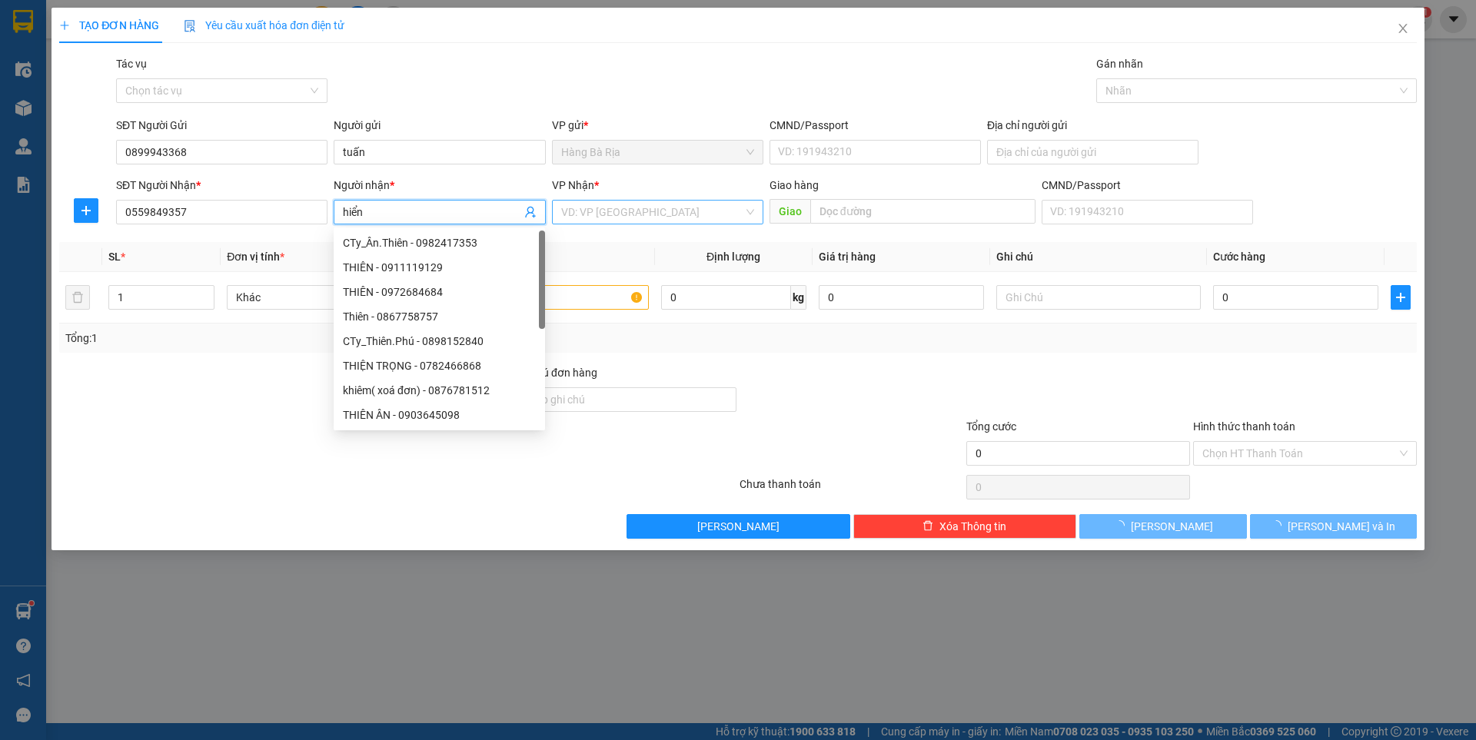
type input "hiển"
click at [660, 211] on input "search" at bounding box center [652, 212] width 182 height 23
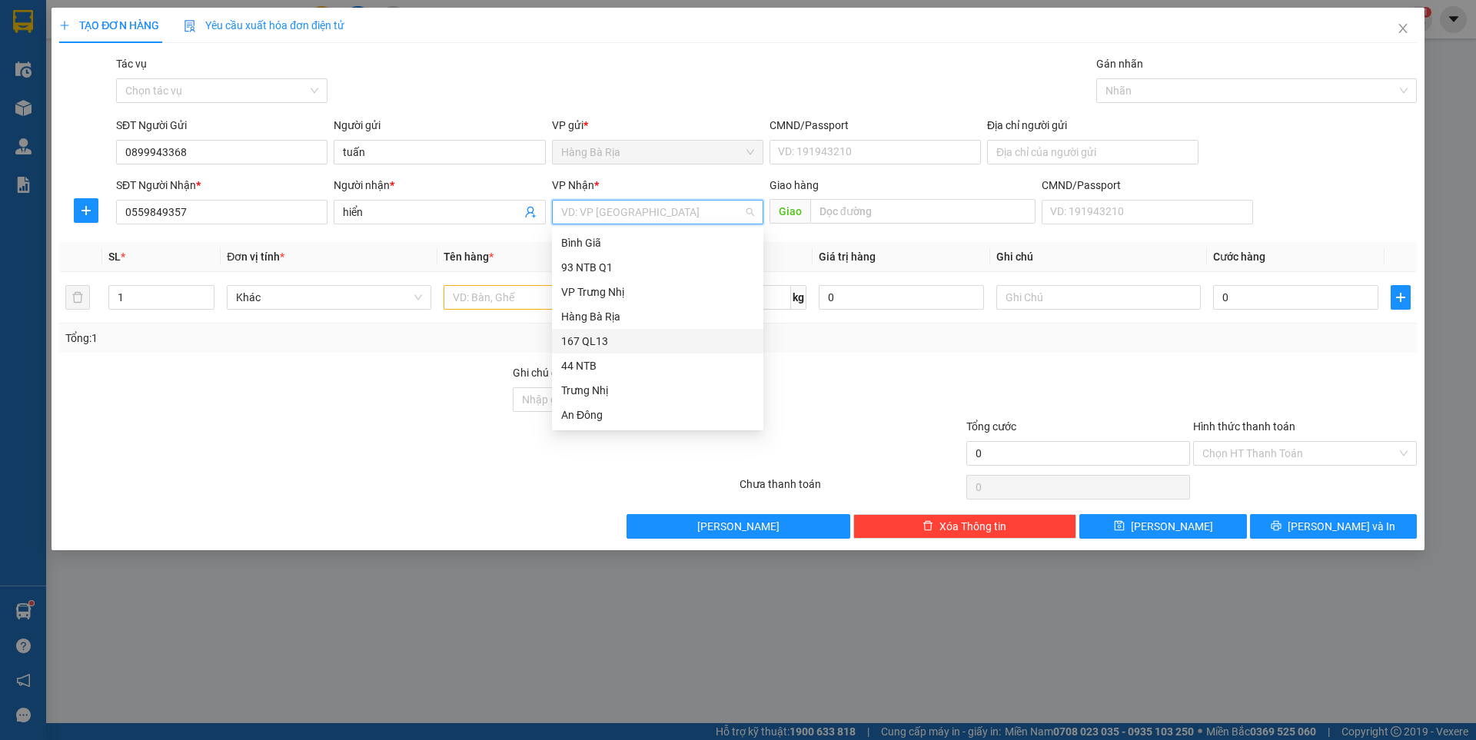
click at [592, 343] on div "167 QL13" at bounding box center [657, 341] width 193 height 17
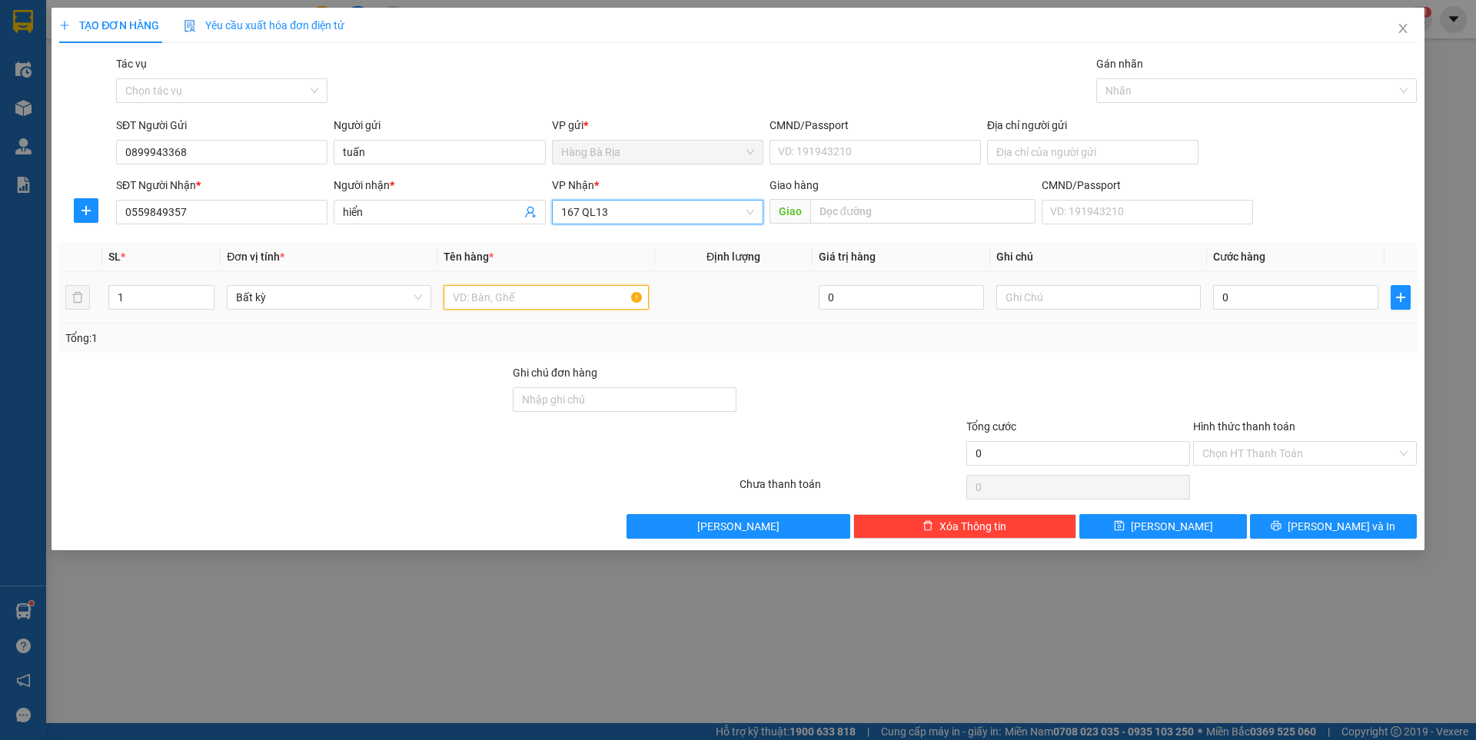
click at [509, 299] on input "text" at bounding box center [545, 297] width 204 height 25
type input "gói"
click at [1247, 297] on input "0" at bounding box center [1295, 297] width 165 height 25
type input "3"
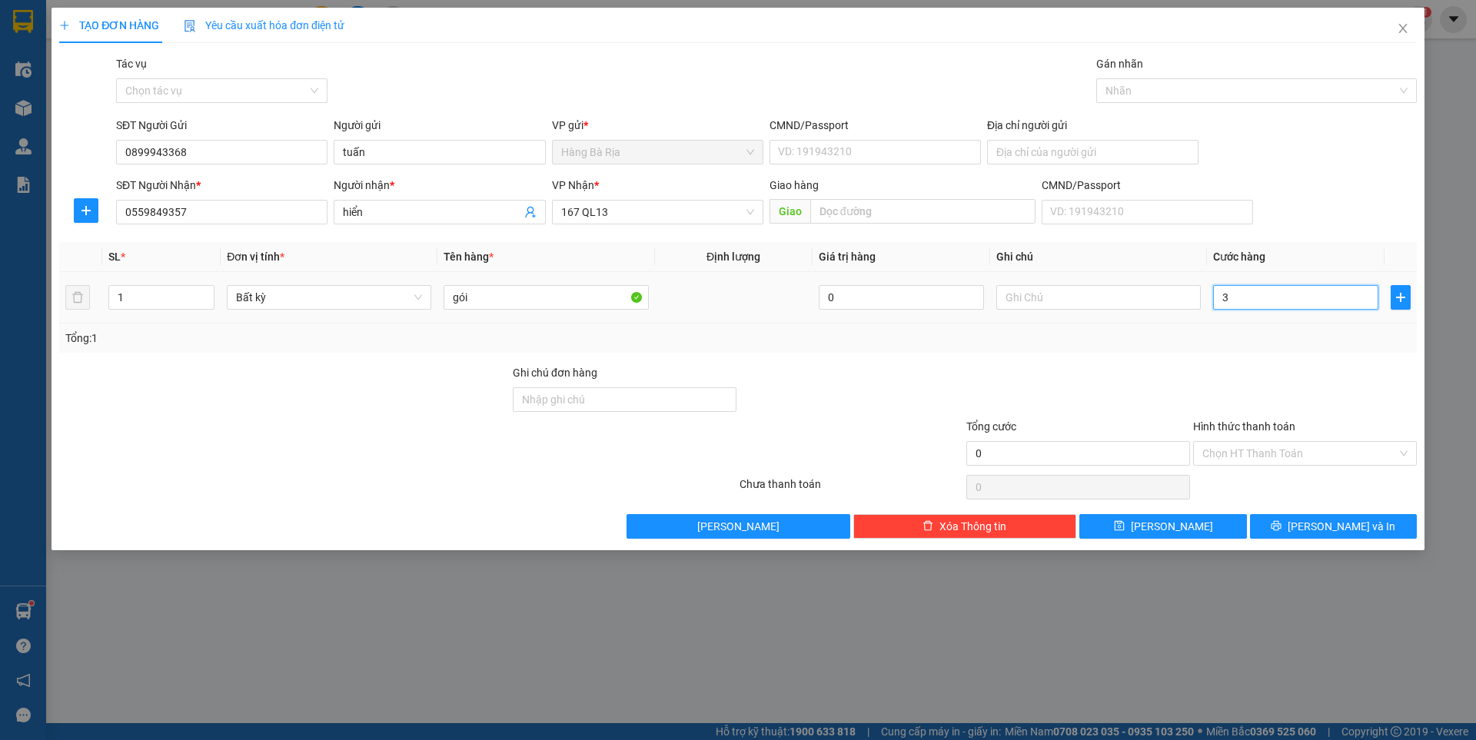
type input "3"
type input "30"
click at [886, 147] on input "CMND/Passport" at bounding box center [874, 152] width 211 height 25
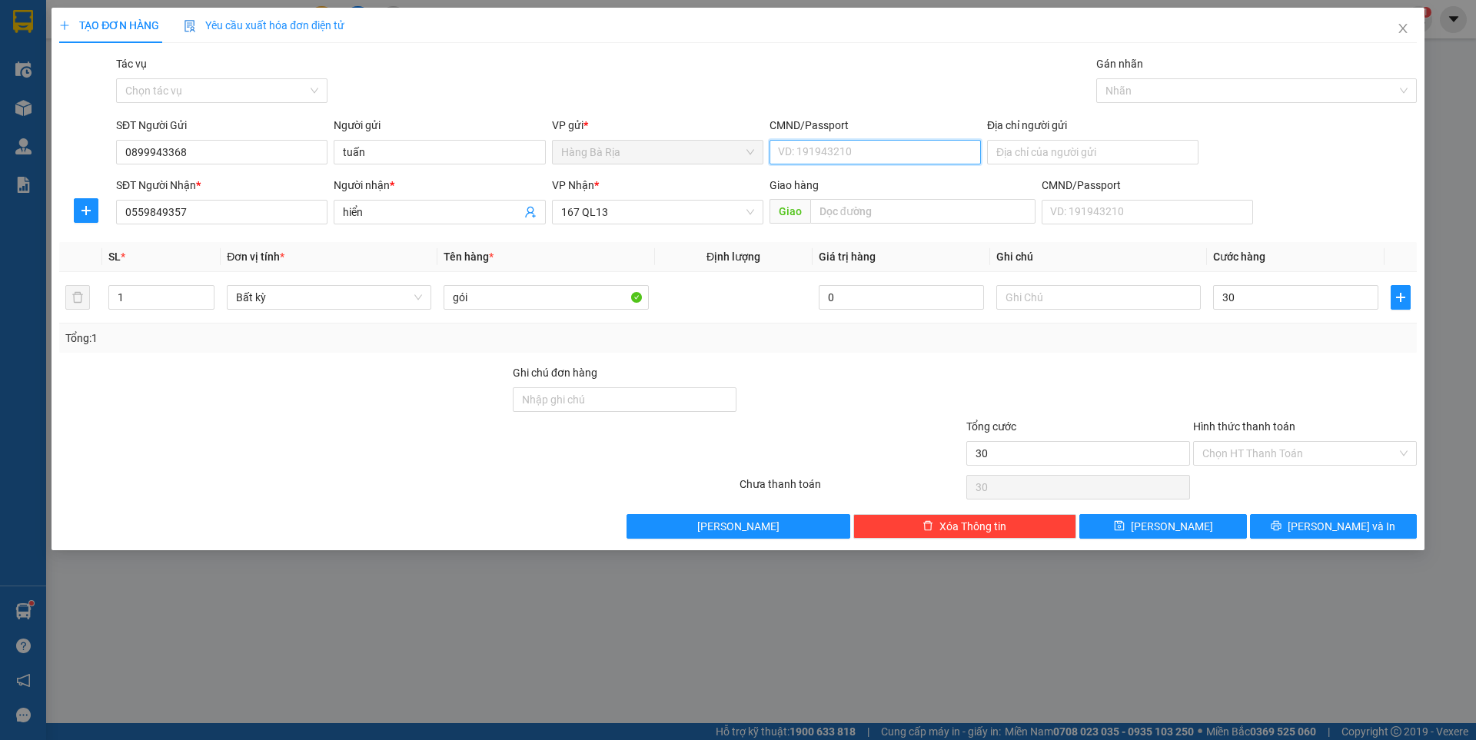
type input "30.000"
click at [1281, 457] on input "Hình thức thanh toán" at bounding box center [1299, 453] width 194 height 23
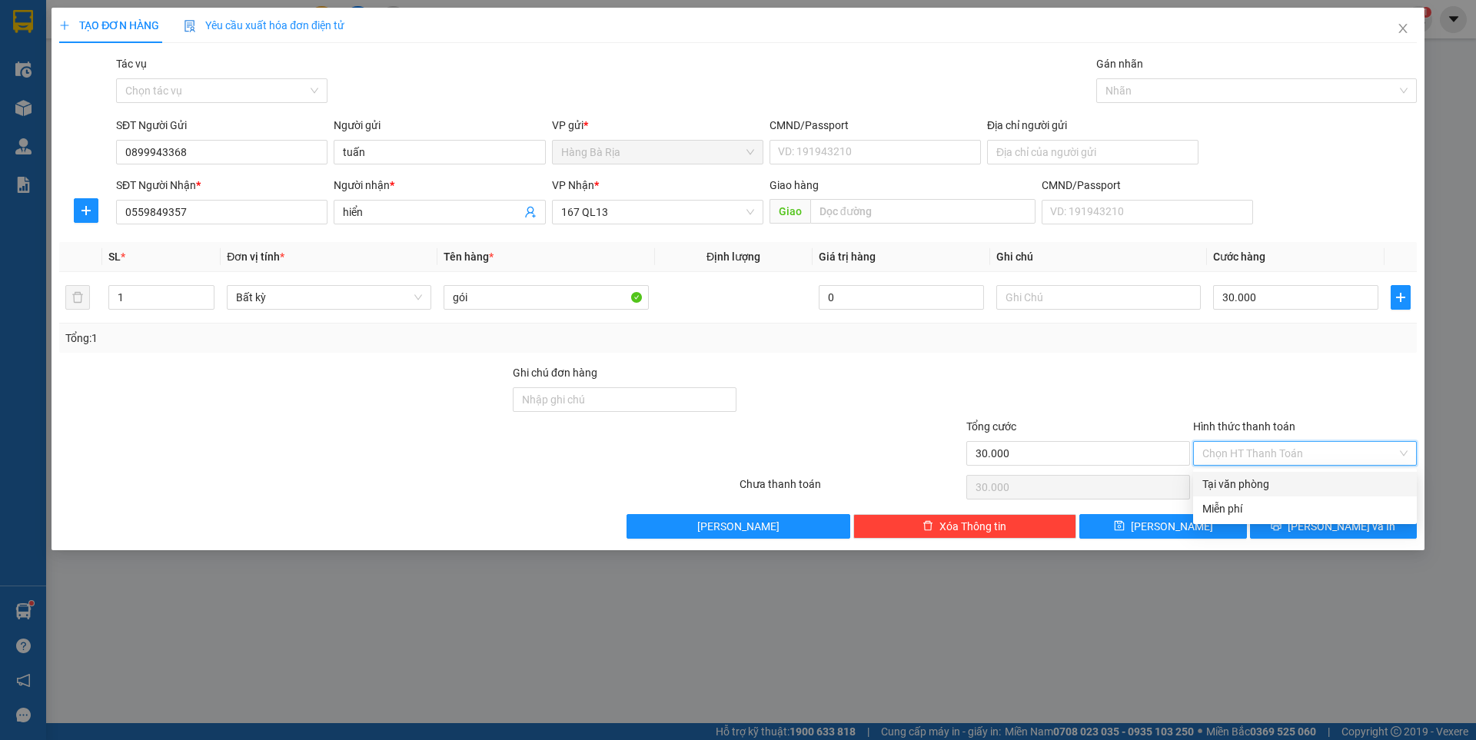
click at [1264, 483] on div "Tại văn phòng" at bounding box center [1304, 484] width 205 height 17
type input "0"
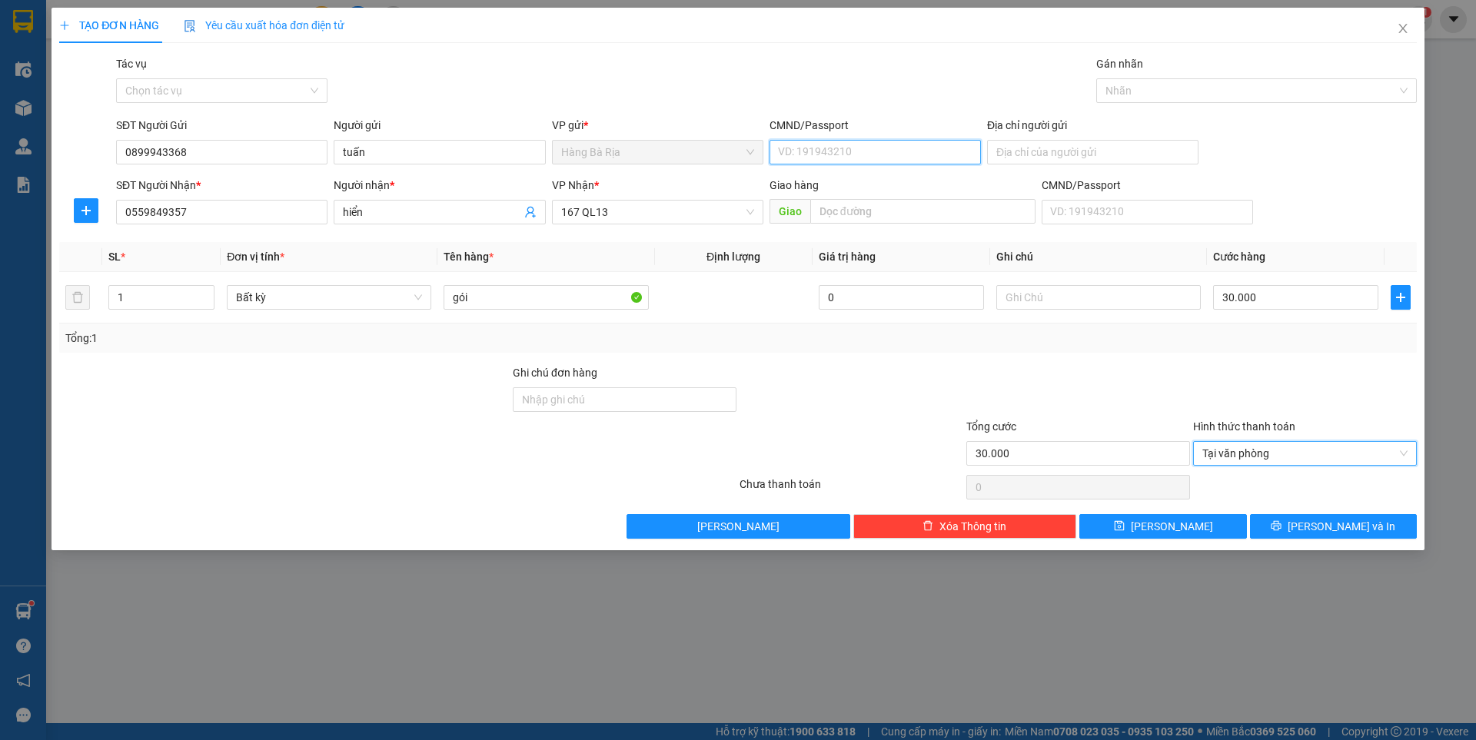
click at [878, 154] on input "CMND/Passport" at bounding box center [874, 152] width 211 height 25
type input "036088010277"
click at [1281, 532] on span "printer" at bounding box center [1276, 526] width 11 height 12
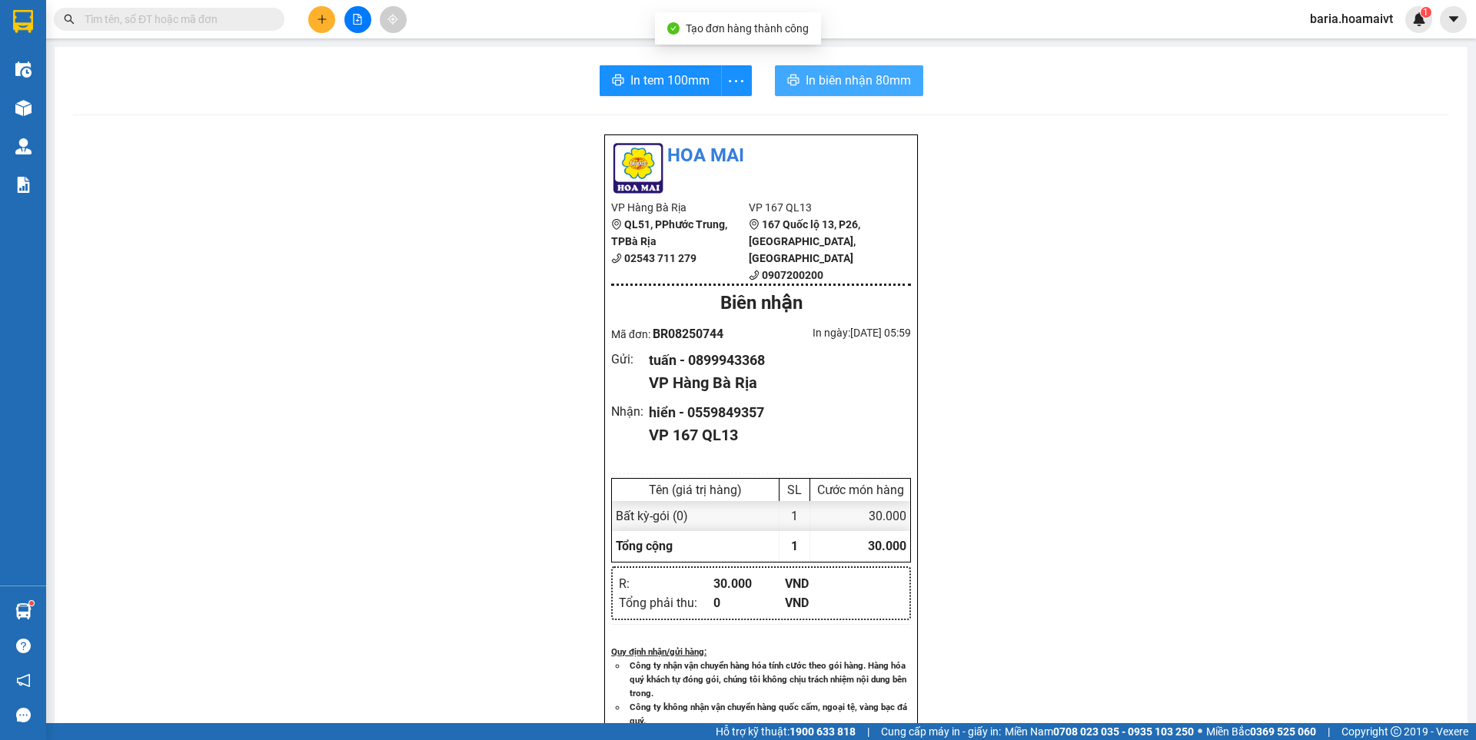
click at [847, 81] on span "In biên nhận 80mm" at bounding box center [858, 80] width 105 height 19
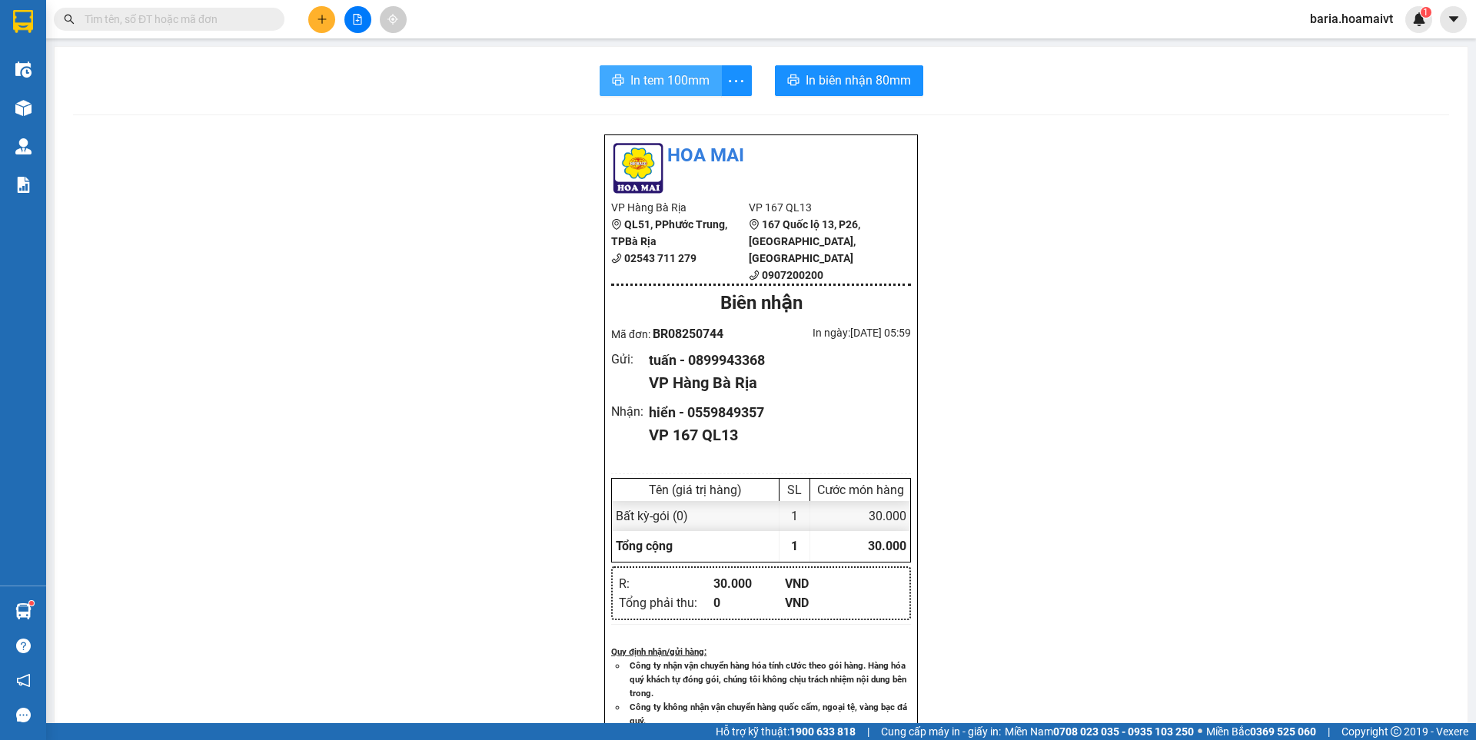
click at [650, 72] on span "In tem 100mm" at bounding box center [669, 80] width 79 height 19
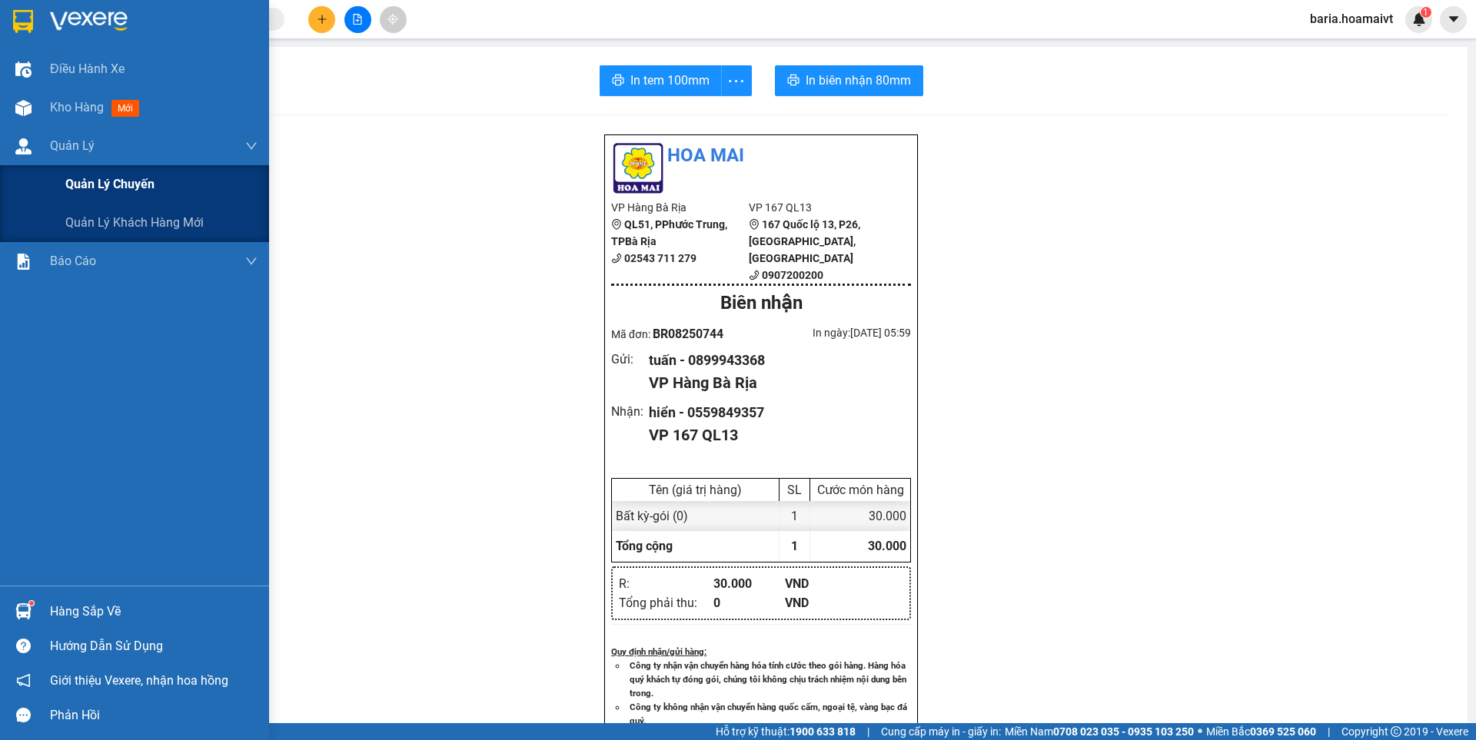
click at [104, 188] on span "Quản lý chuyến" at bounding box center [109, 183] width 89 height 19
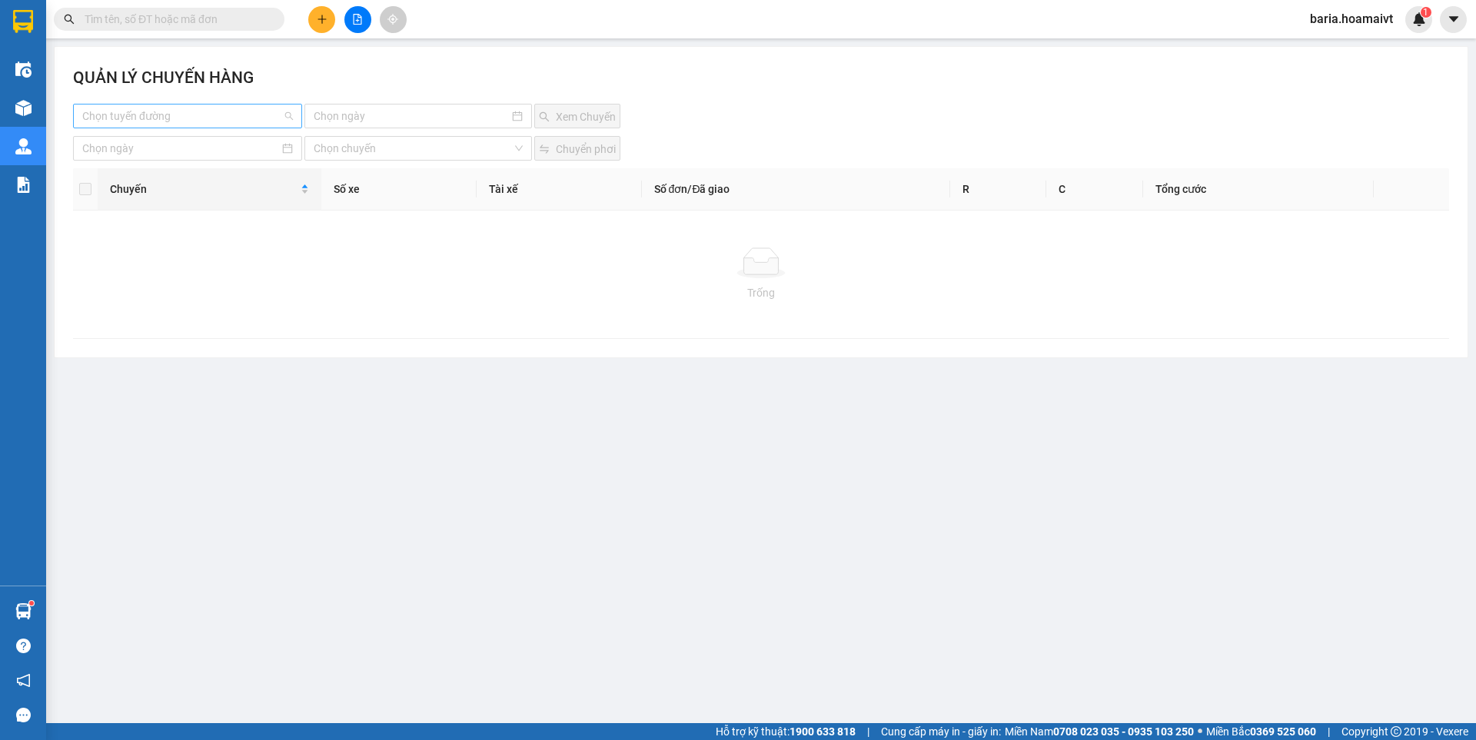
click at [192, 124] on input "search" at bounding box center [182, 116] width 200 height 23
click at [203, 25] on input "text" at bounding box center [175, 19] width 181 height 17
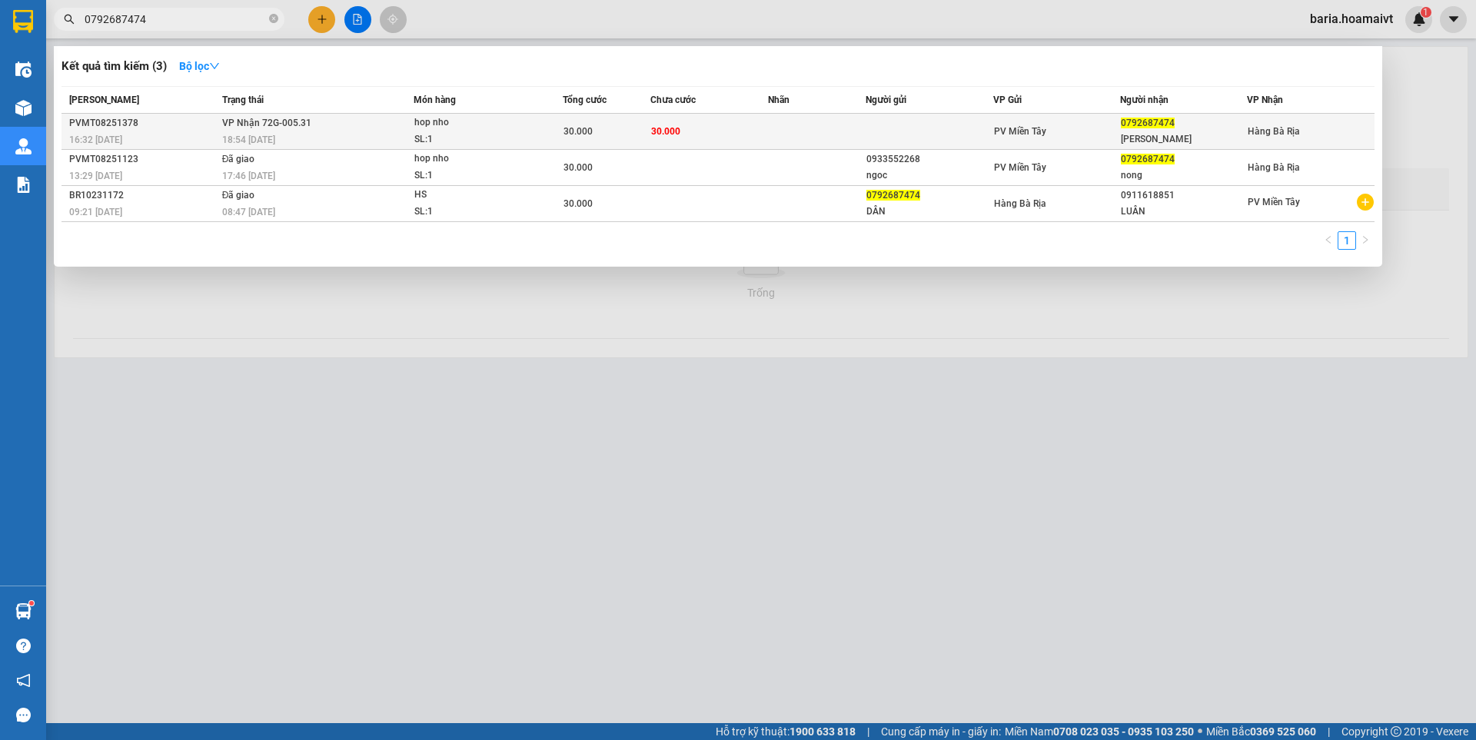
type input "0792687474"
click at [1145, 131] on div "Tin Hung" at bounding box center [1183, 139] width 125 height 16
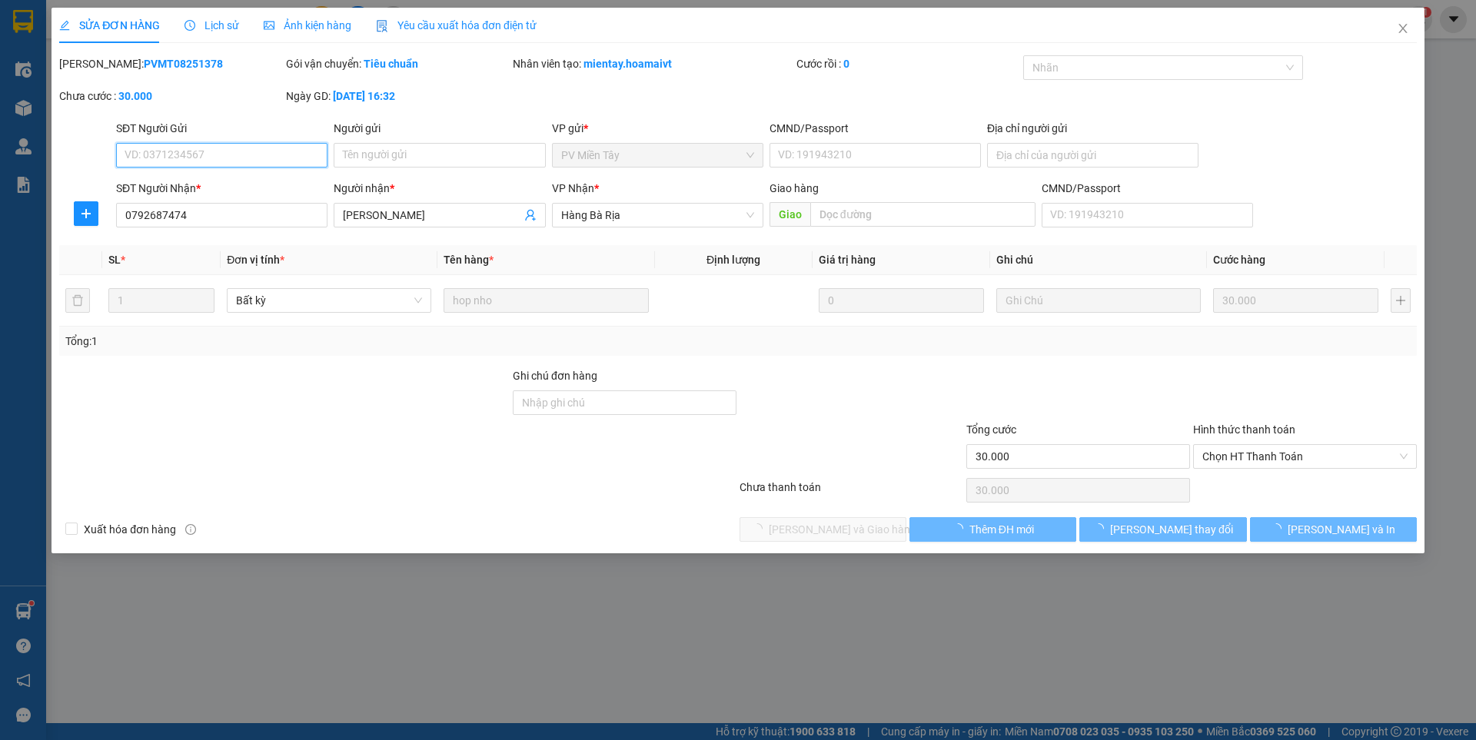
type input "0792687474"
type input "Tin Hung"
type input "30.000"
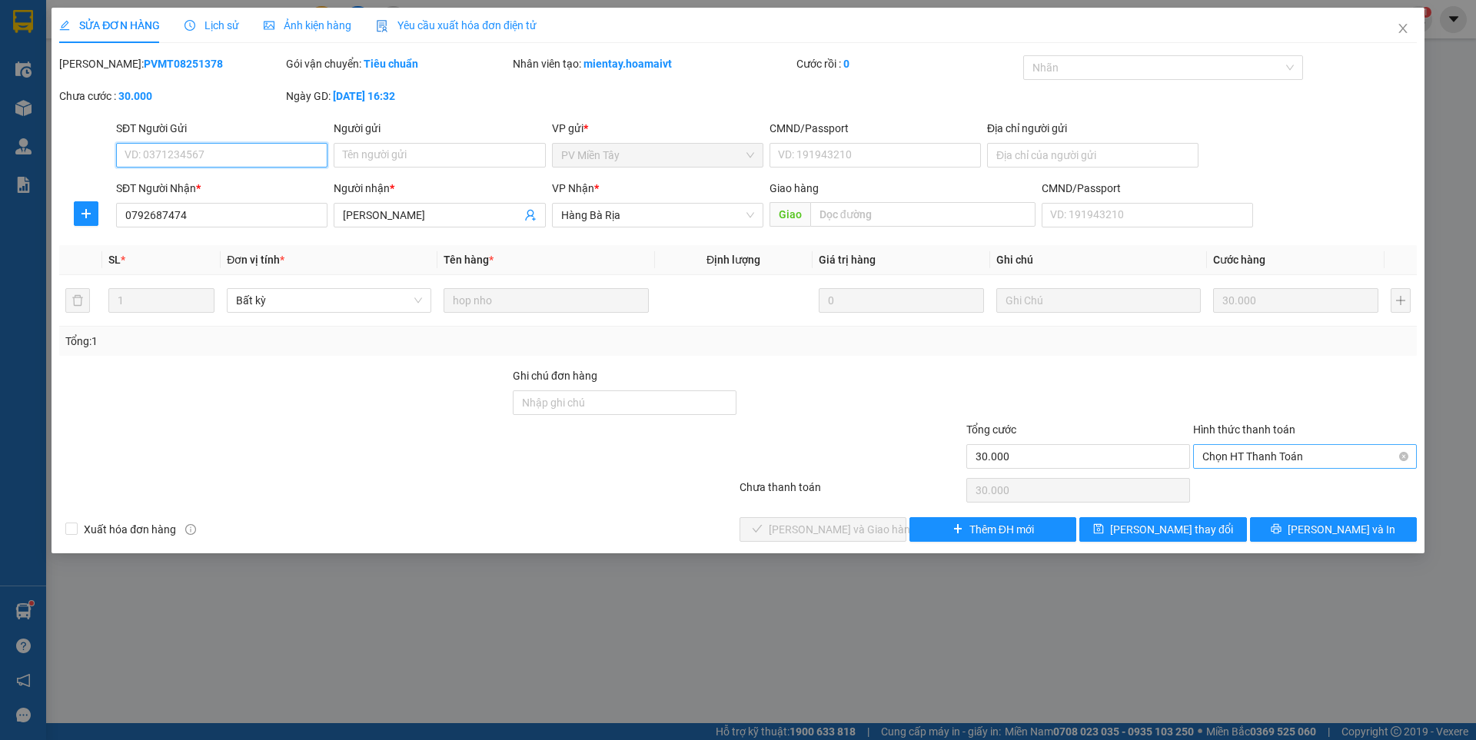
click at [1245, 455] on span "Chọn HT Thanh Toán" at bounding box center [1304, 456] width 205 height 23
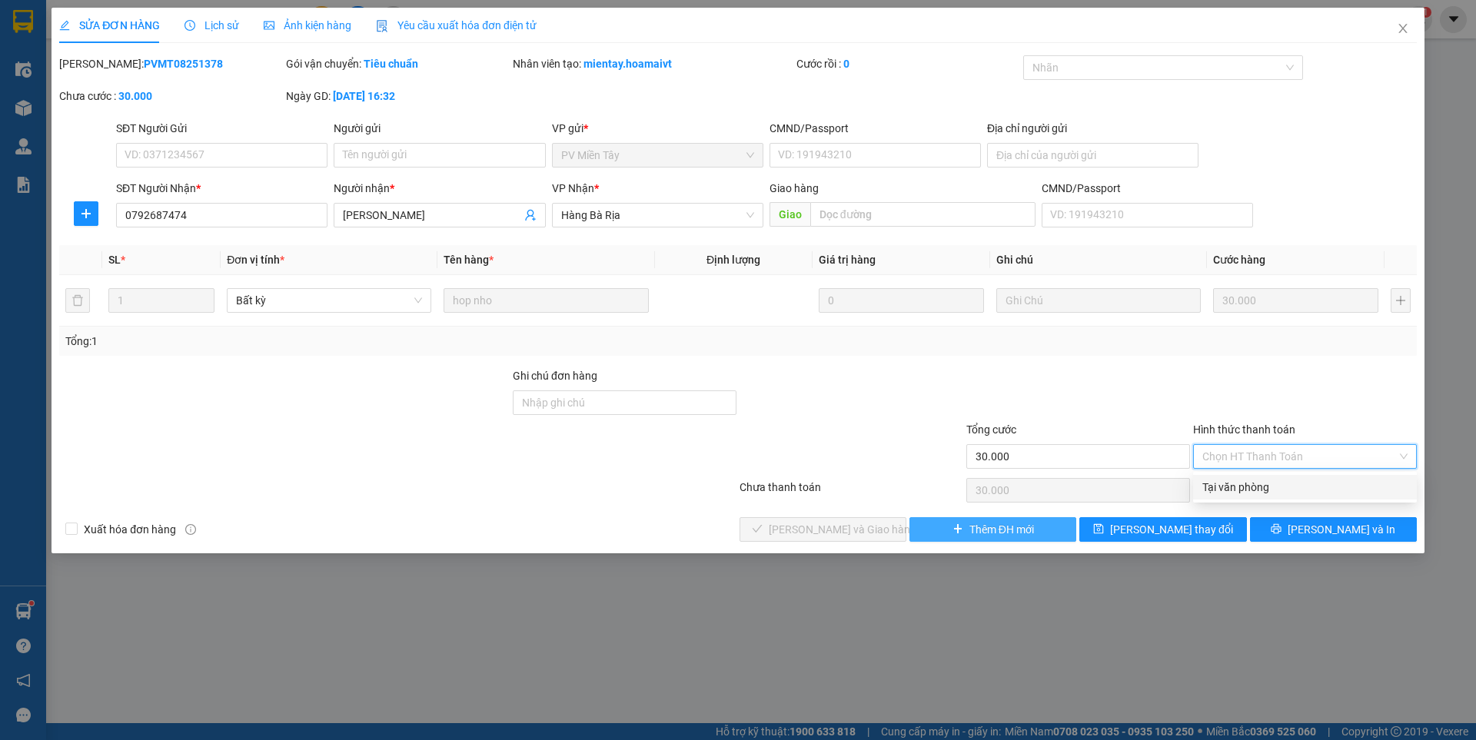
drag, startPoint x: 1237, startPoint y: 480, endPoint x: 917, endPoint y: 519, distance: 322.0
click at [1234, 482] on div "Tại văn phòng" at bounding box center [1304, 487] width 205 height 17
type input "0"
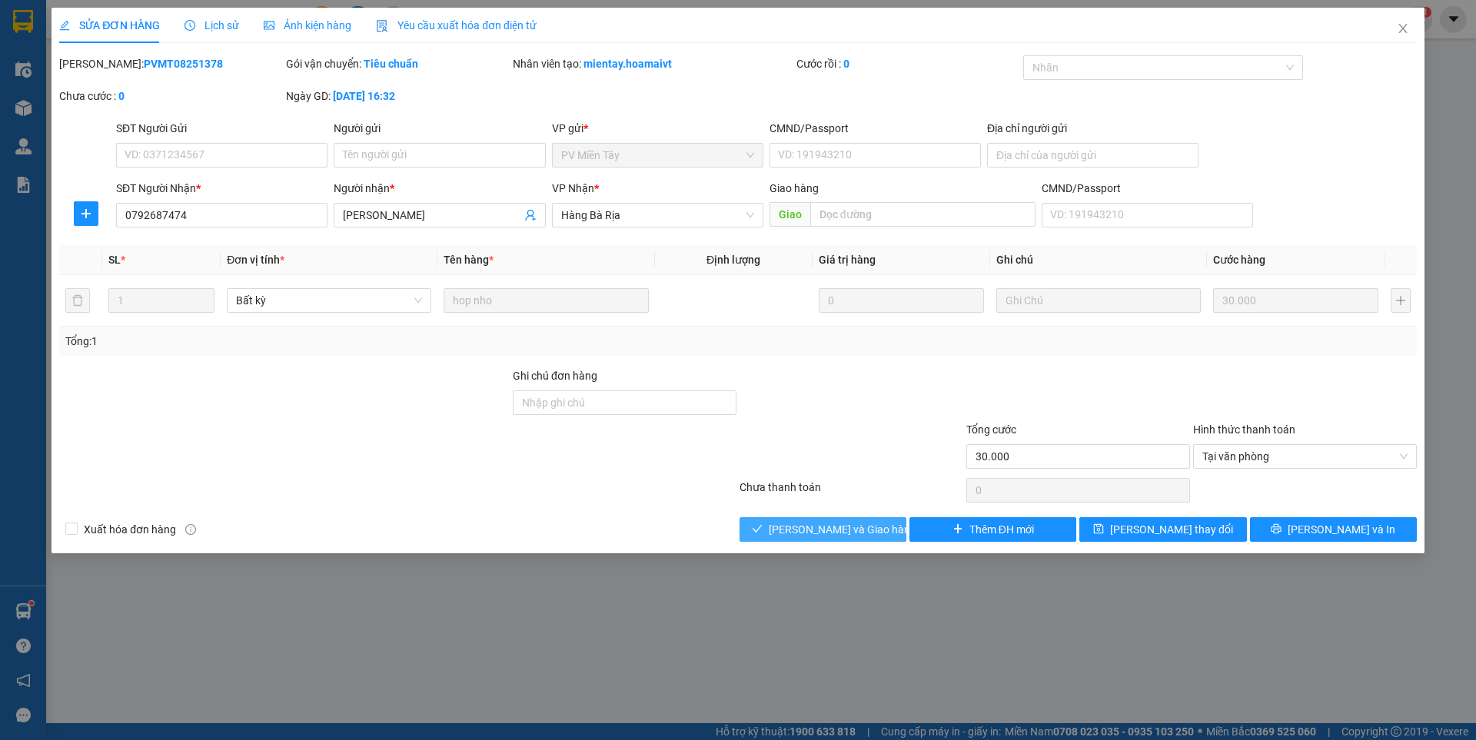
click at [864, 525] on span "Lưu và Giao hàng" at bounding box center [843, 529] width 148 height 17
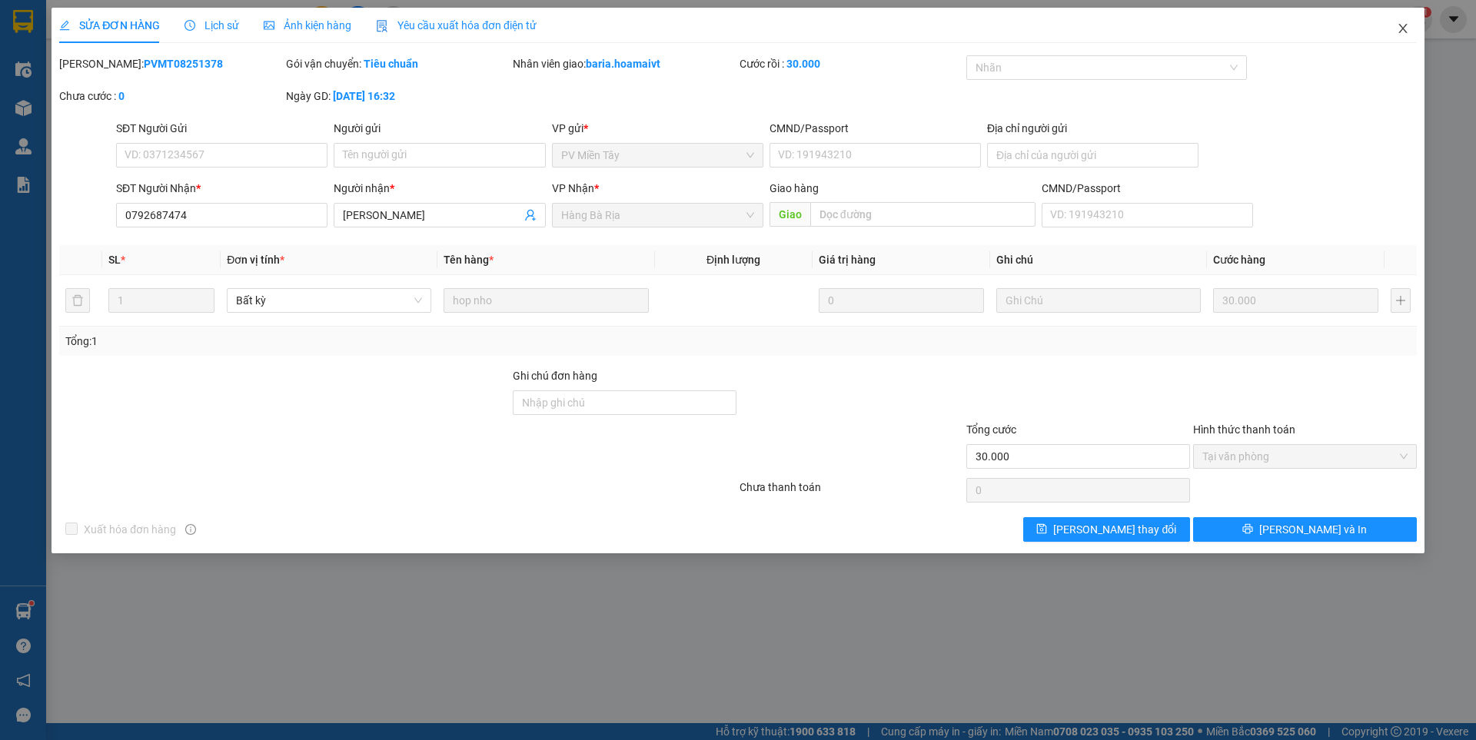
click at [1403, 28] on icon "close" at bounding box center [1402, 28] width 8 height 9
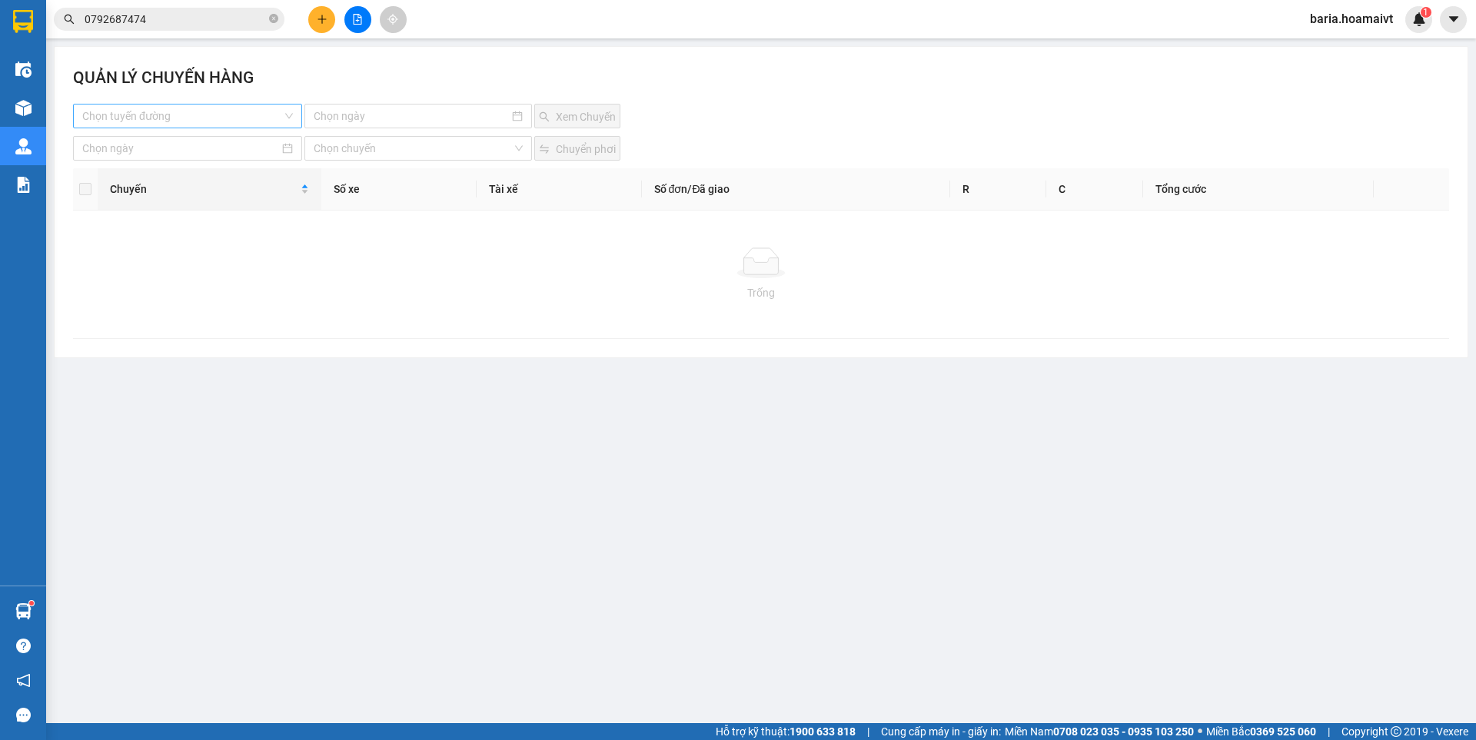
click at [208, 118] on input "search" at bounding box center [182, 116] width 200 height 23
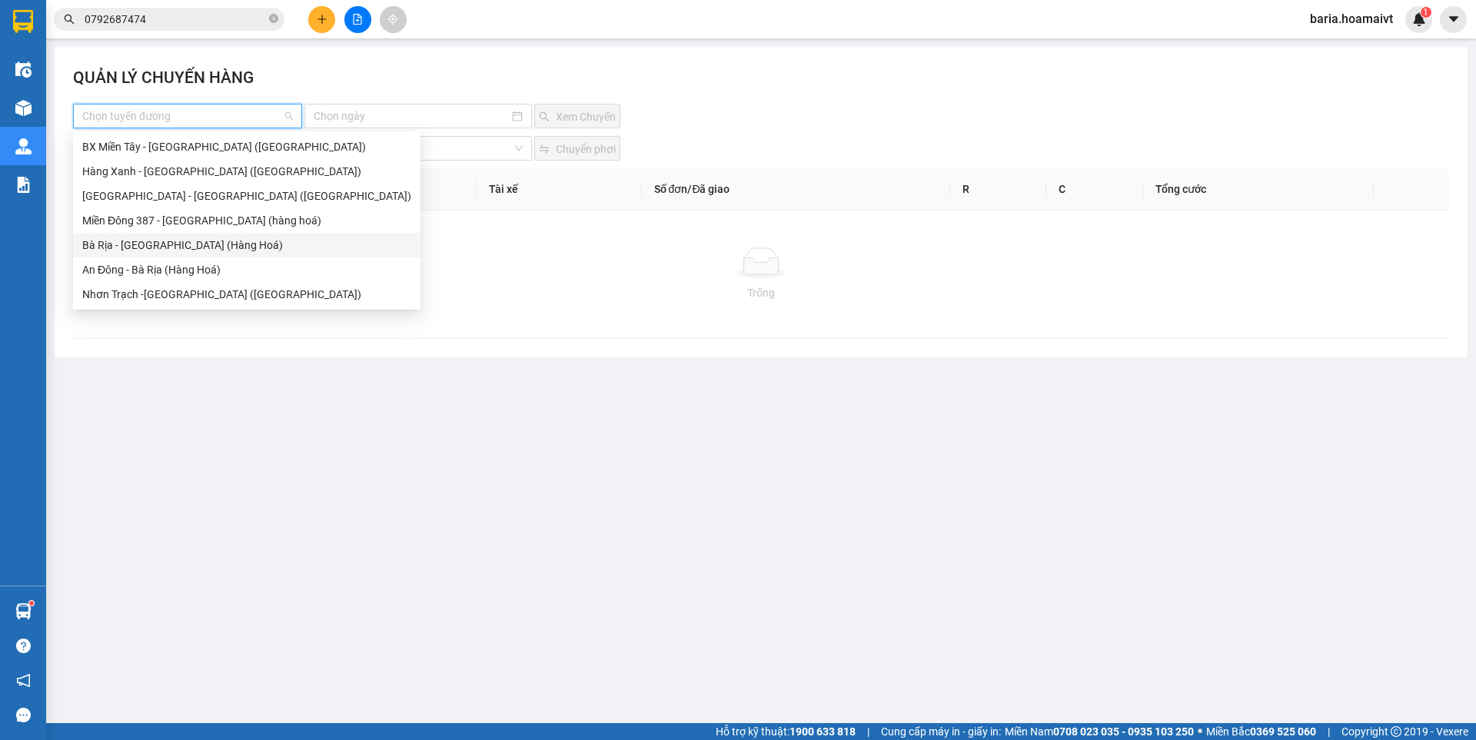
click at [135, 239] on div "Bà Rịa - Sài Gòn (Hàng Hoá)" at bounding box center [246, 245] width 329 height 17
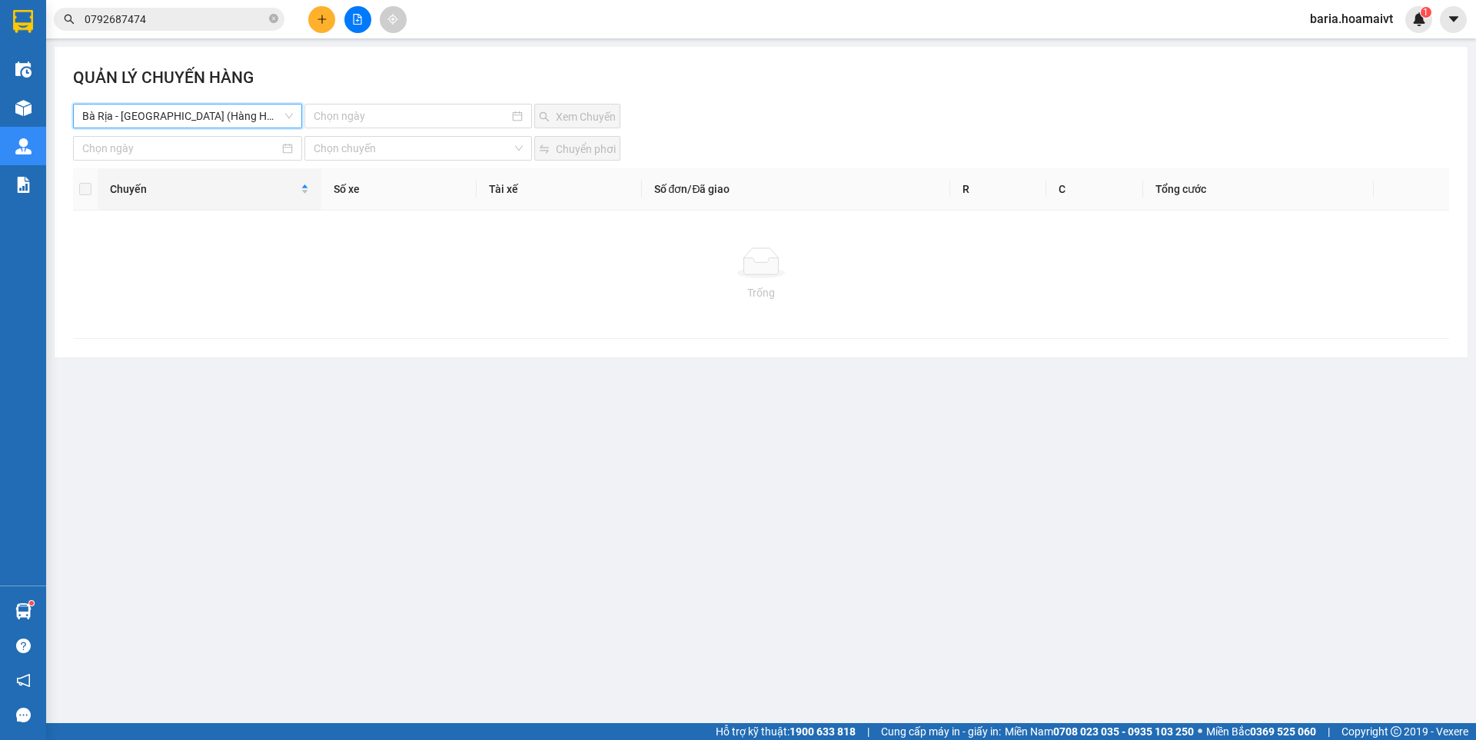
click at [202, 15] on input "0792687474" at bounding box center [175, 19] width 181 height 17
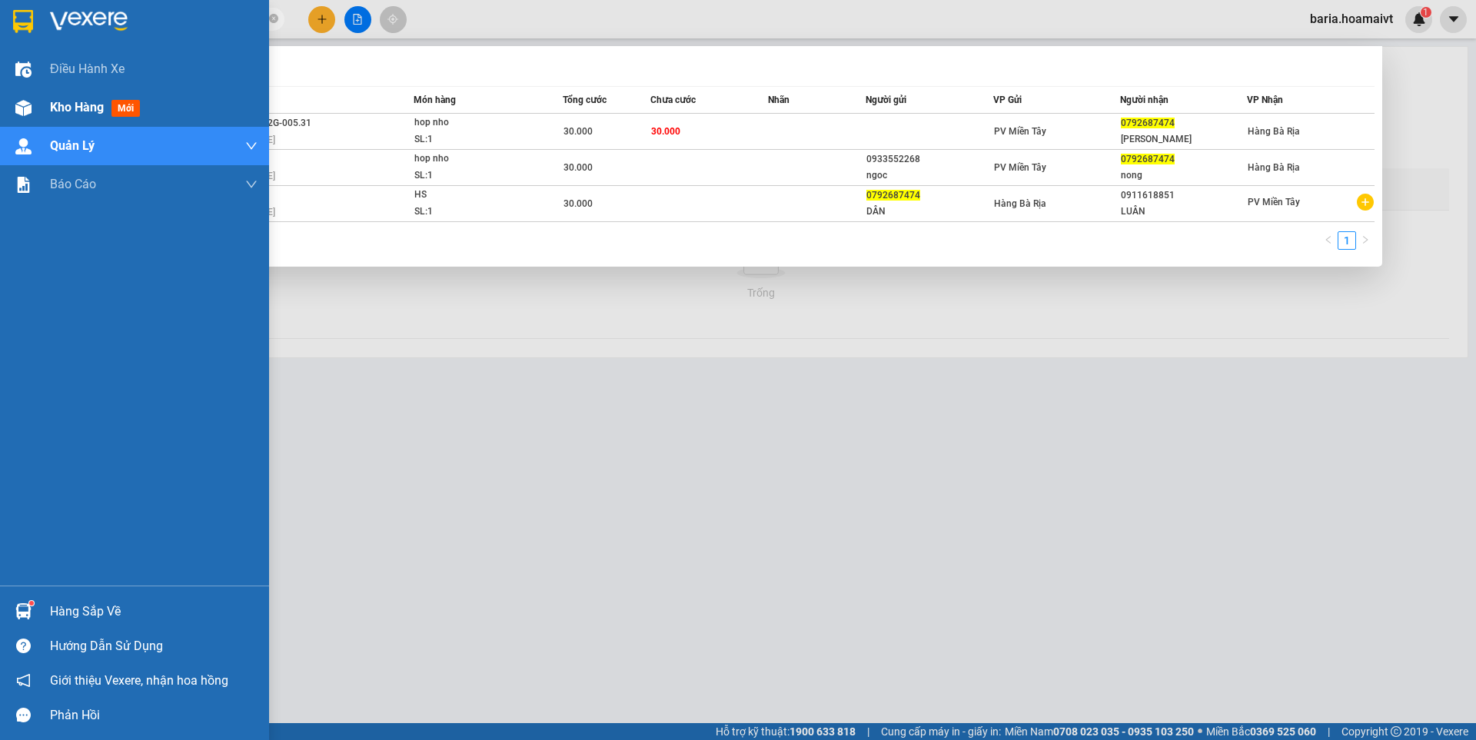
click at [75, 105] on span "Kho hàng" at bounding box center [77, 107] width 54 height 15
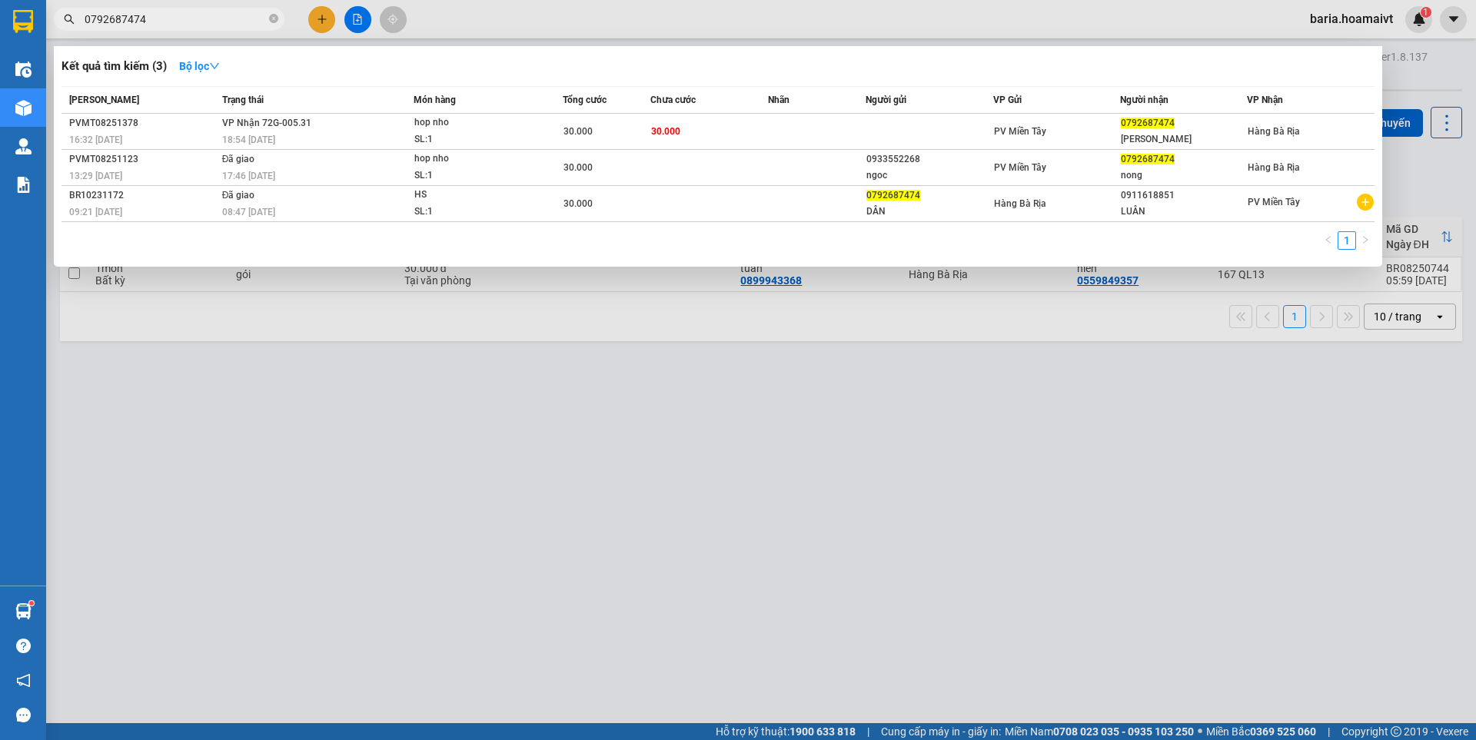
click at [1172, 417] on div at bounding box center [738, 370] width 1476 height 740
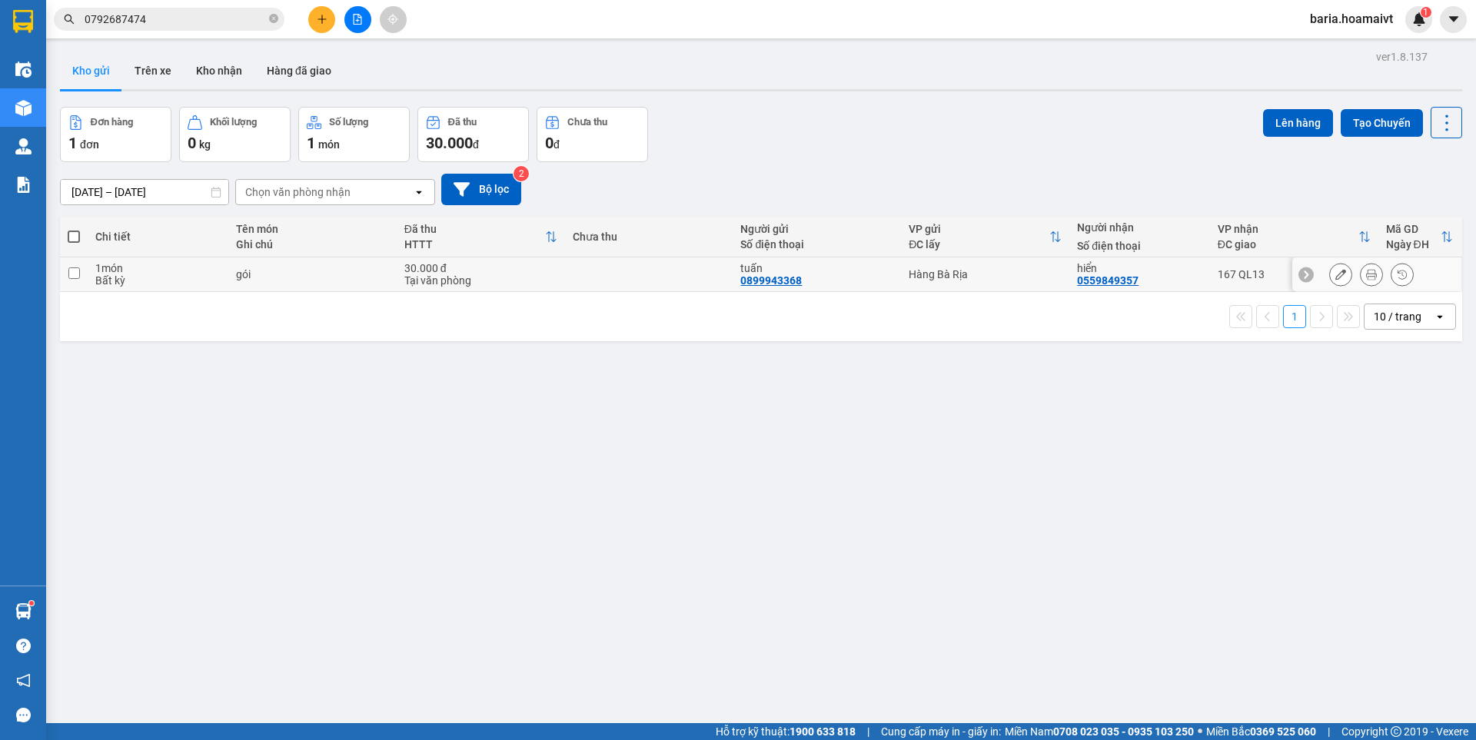
click at [1221, 275] on div "167 QL13" at bounding box center [1293, 274] width 153 height 12
checkbox input "true"
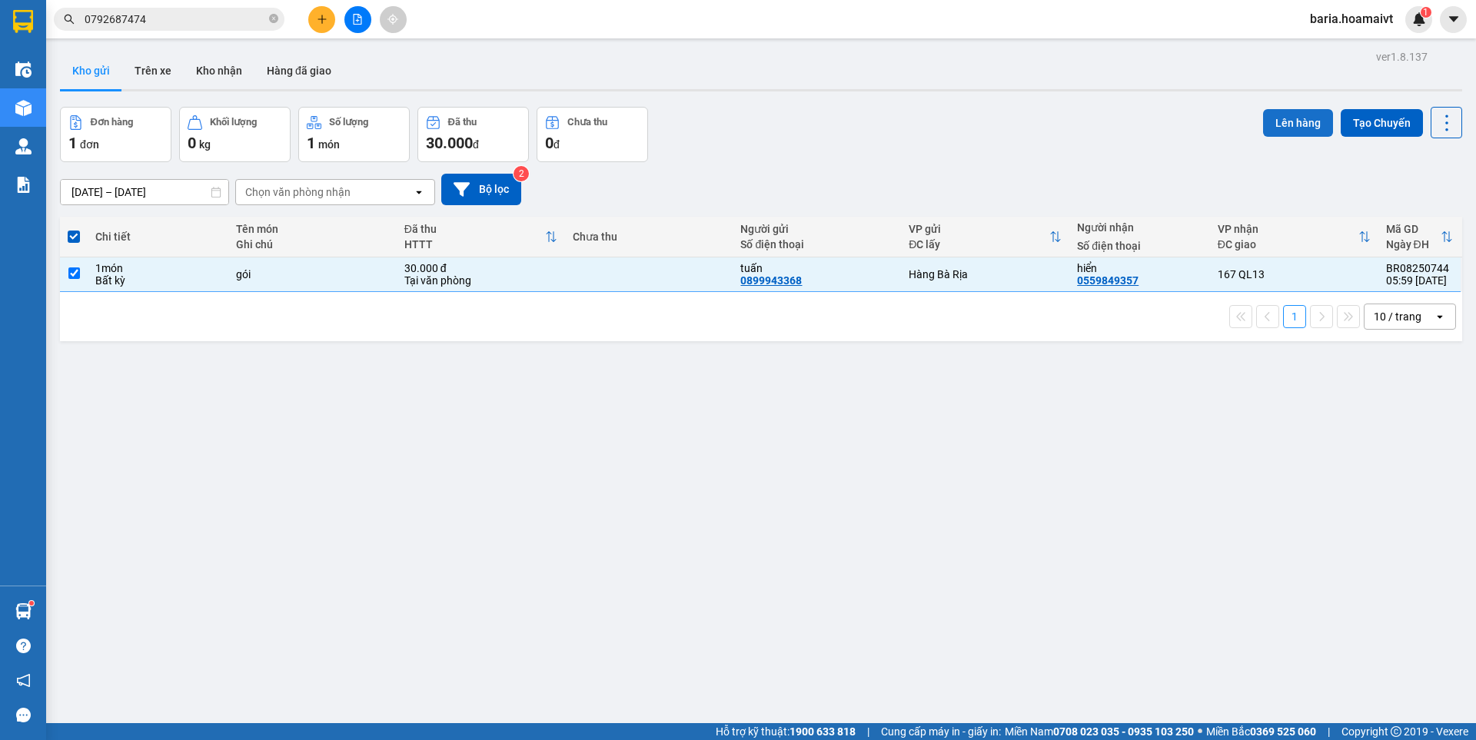
click at [1271, 123] on button "Lên hàng" at bounding box center [1298, 123] width 70 height 28
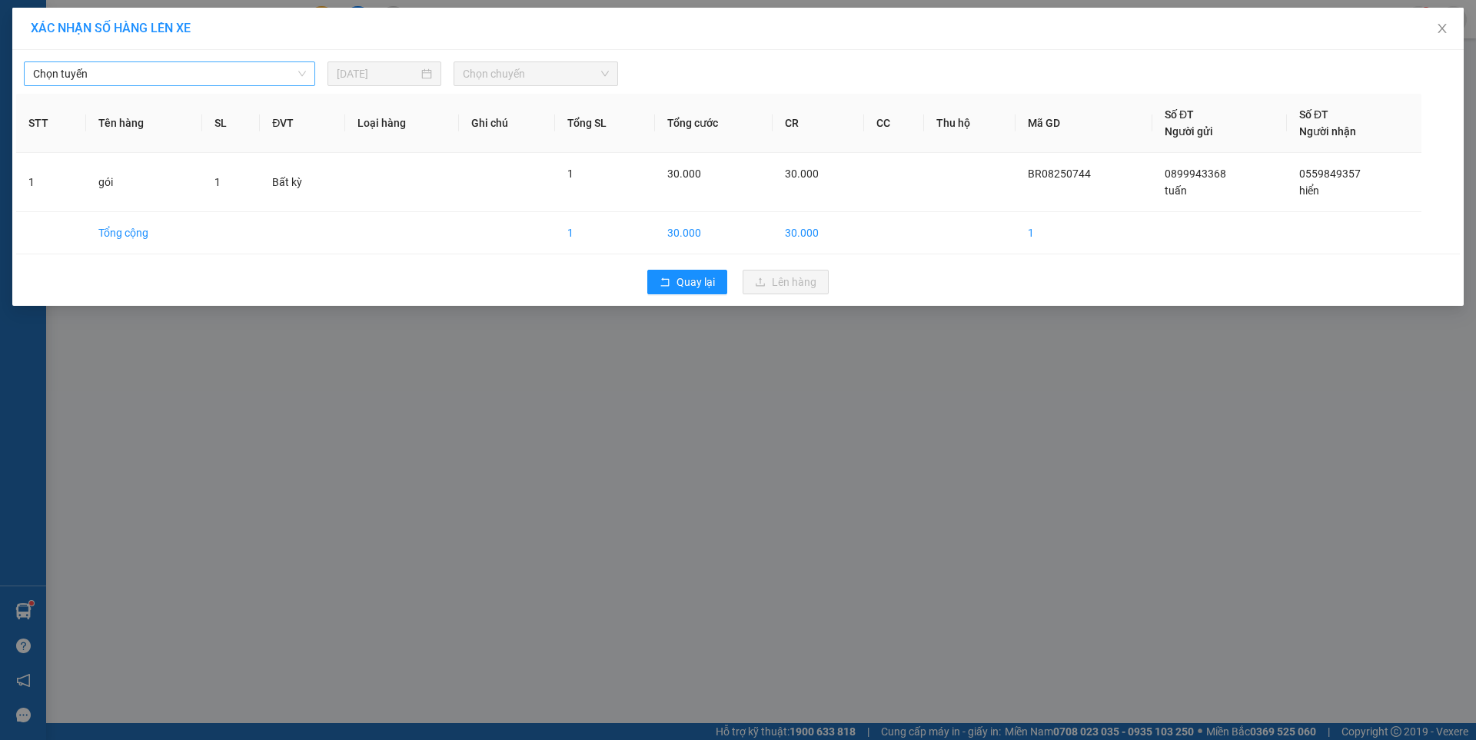
click at [220, 73] on span "Chọn tuyến" at bounding box center [169, 73] width 273 height 23
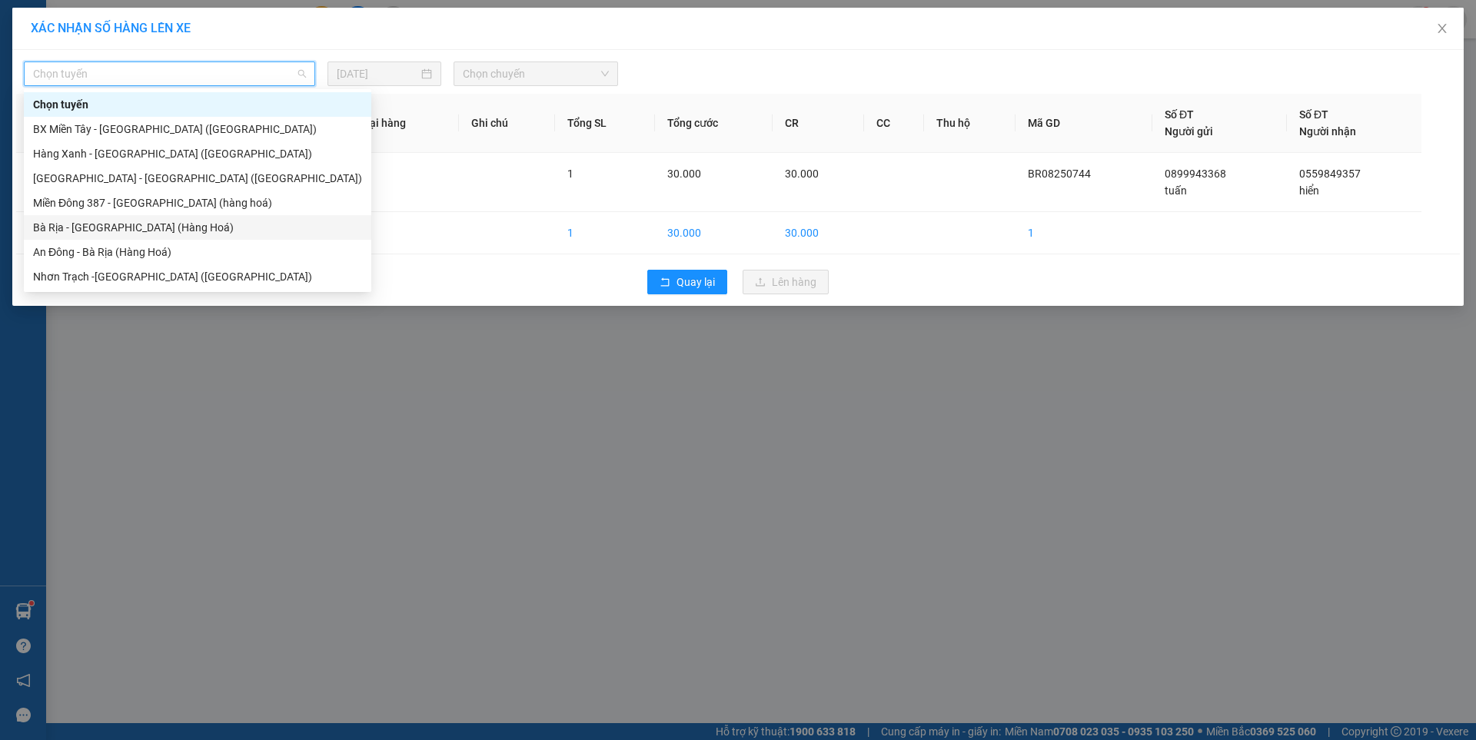
click at [137, 226] on div "Bà Rịa - Sài Gòn (Hàng Hoá)" at bounding box center [197, 227] width 329 height 17
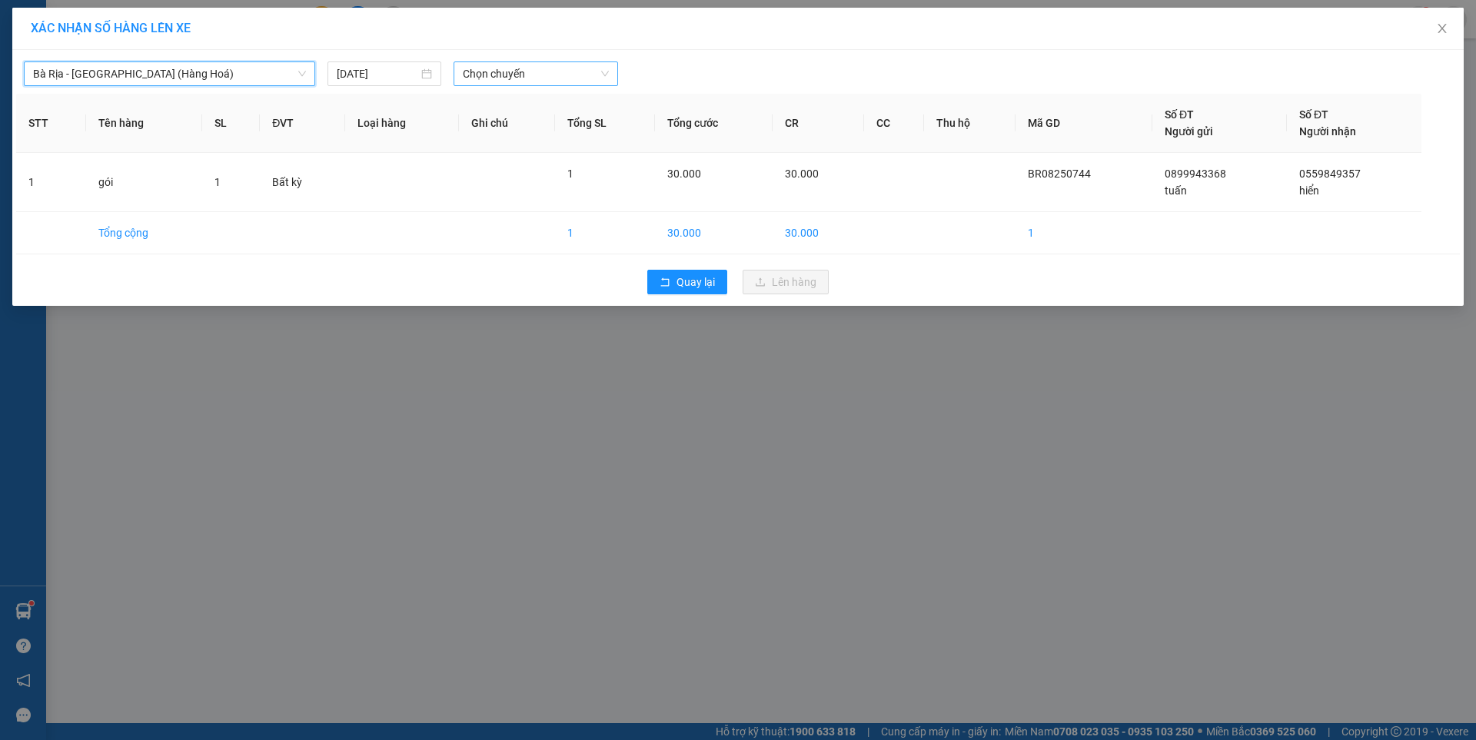
click at [518, 70] on span "Chọn chuyến" at bounding box center [536, 73] width 146 height 23
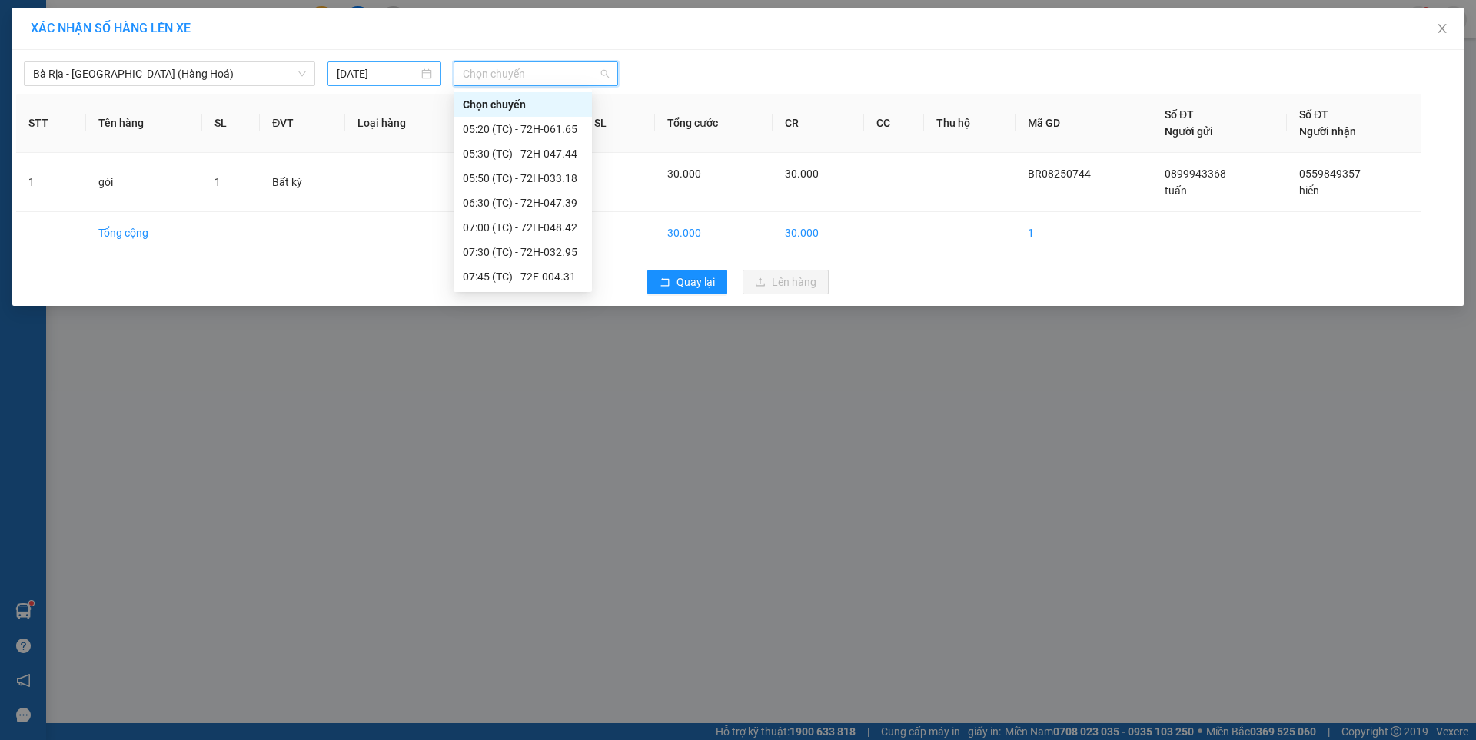
click at [397, 75] on input "11/08/2025" at bounding box center [377, 73] width 81 height 17
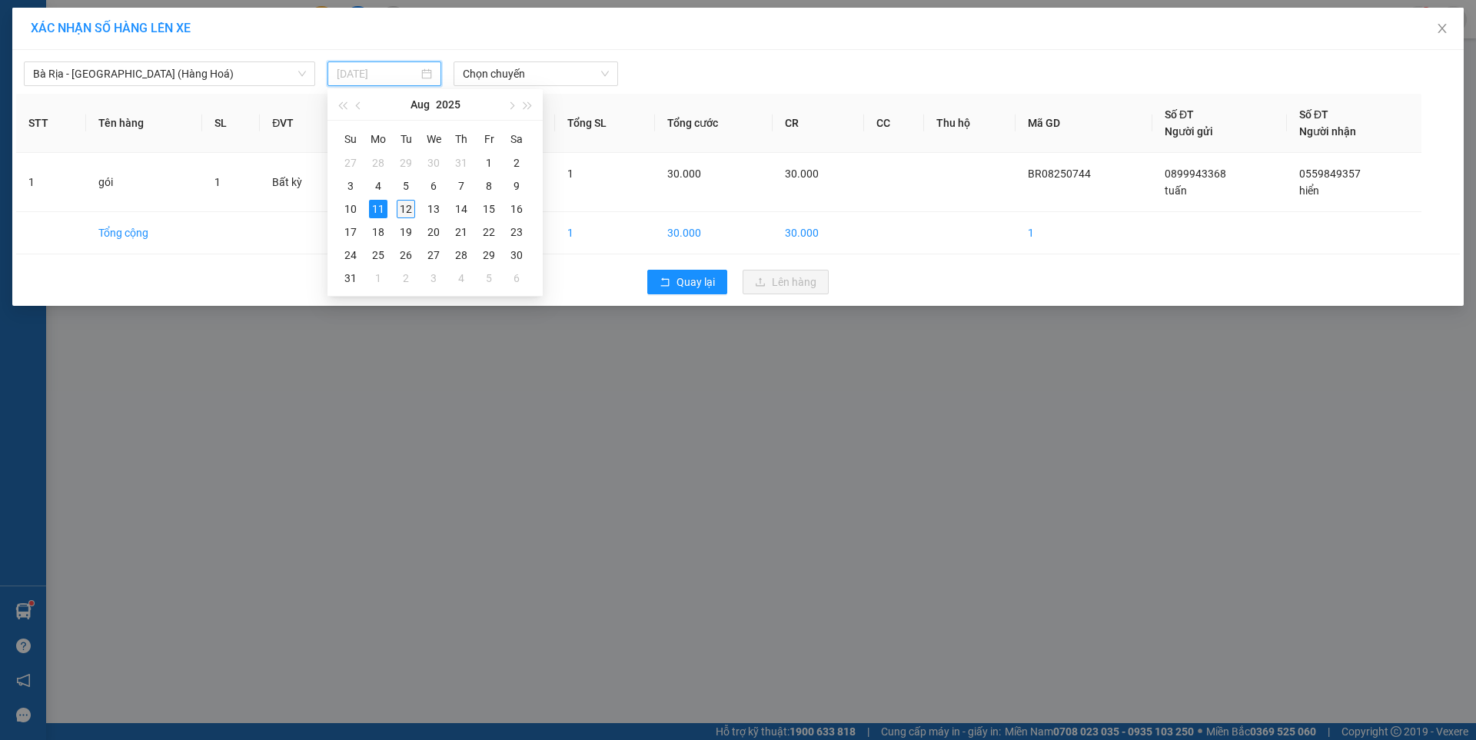
click at [411, 202] on div "12" at bounding box center [406, 209] width 18 height 18
type input "[DATE]"
click at [548, 78] on span "Chọn chuyến" at bounding box center [536, 73] width 146 height 23
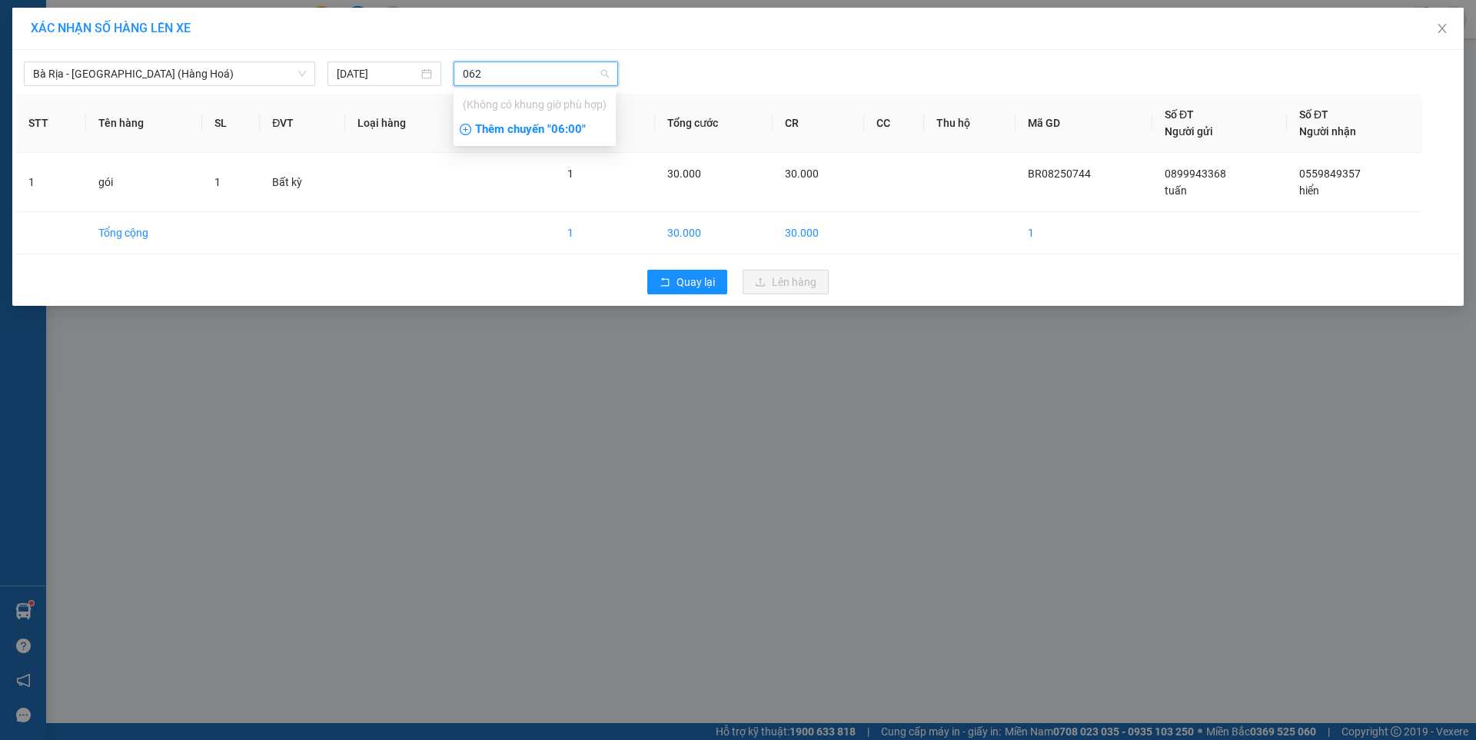
type input "062"
click at [562, 128] on div "Thêm chuyến " 06:00 "" at bounding box center [534, 130] width 162 height 26
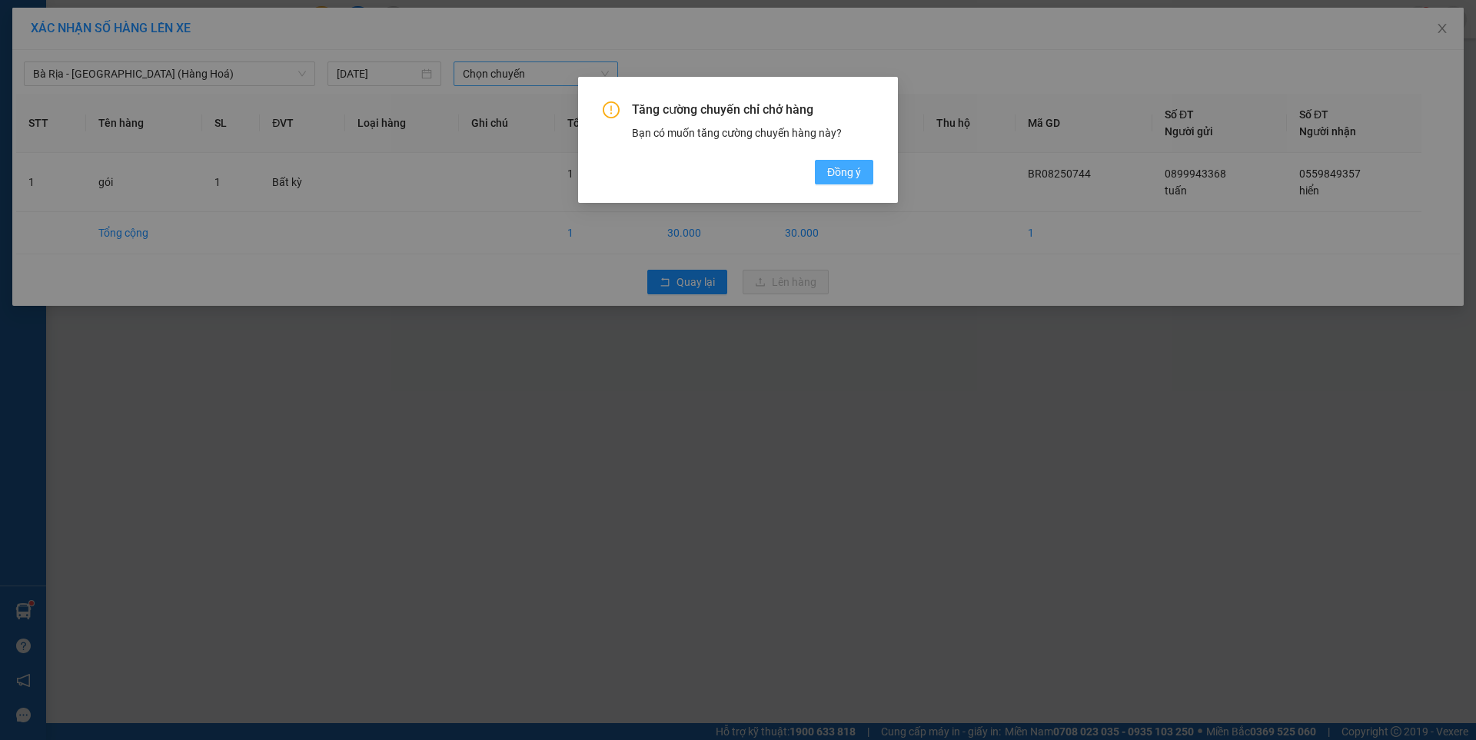
click at [849, 171] on span "Đồng ý" at bounding box center [844, 172] width 34 height 17
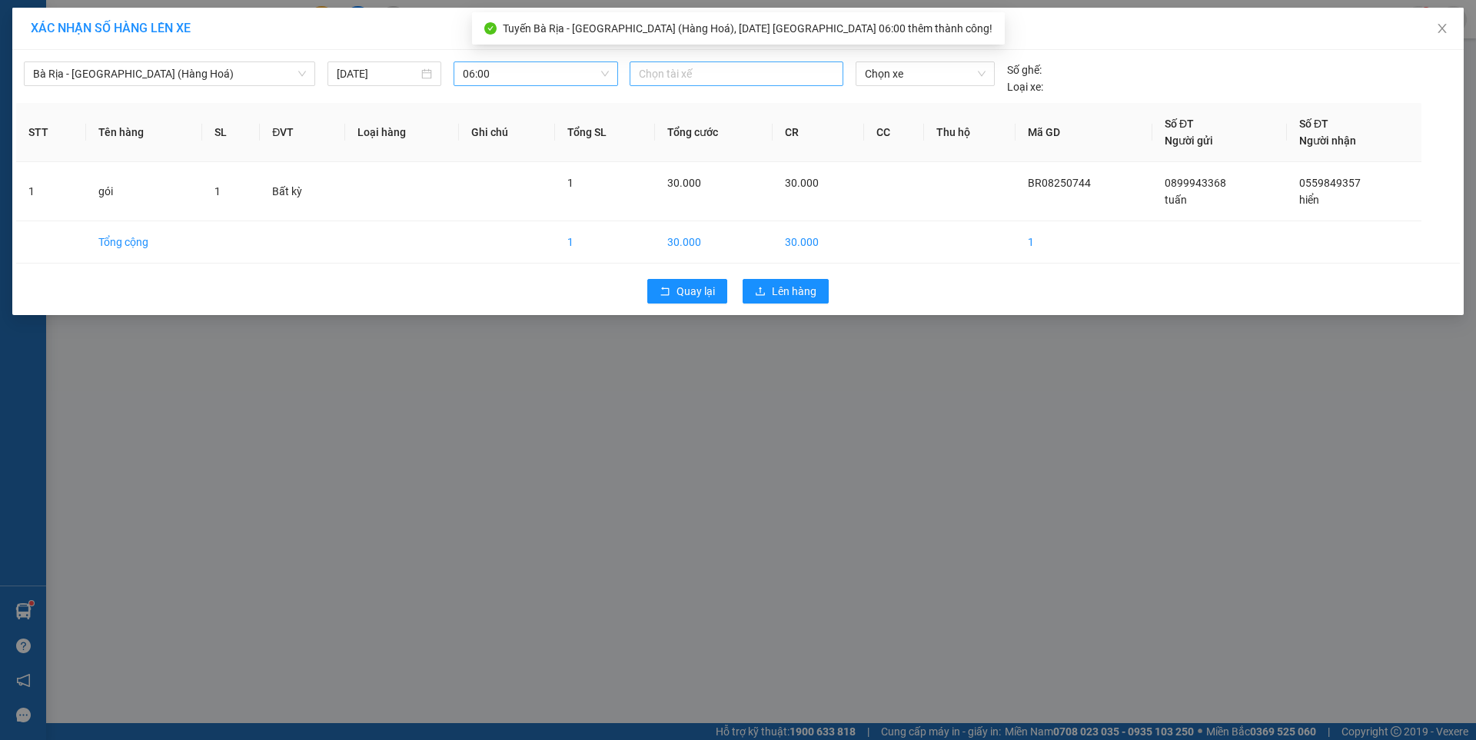
click at [793, 68] on div at bounding box center [736, 74] width 206 height 18
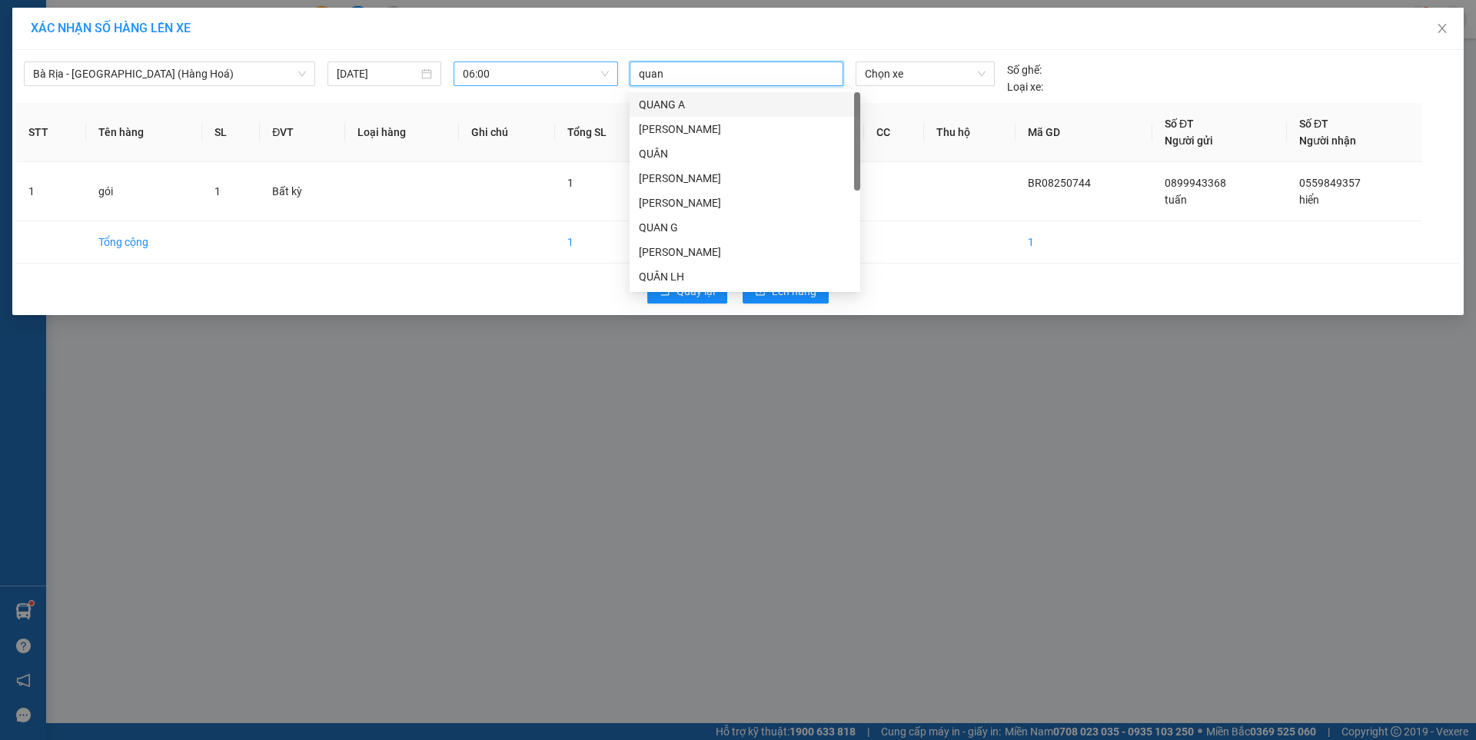
type input "quang"
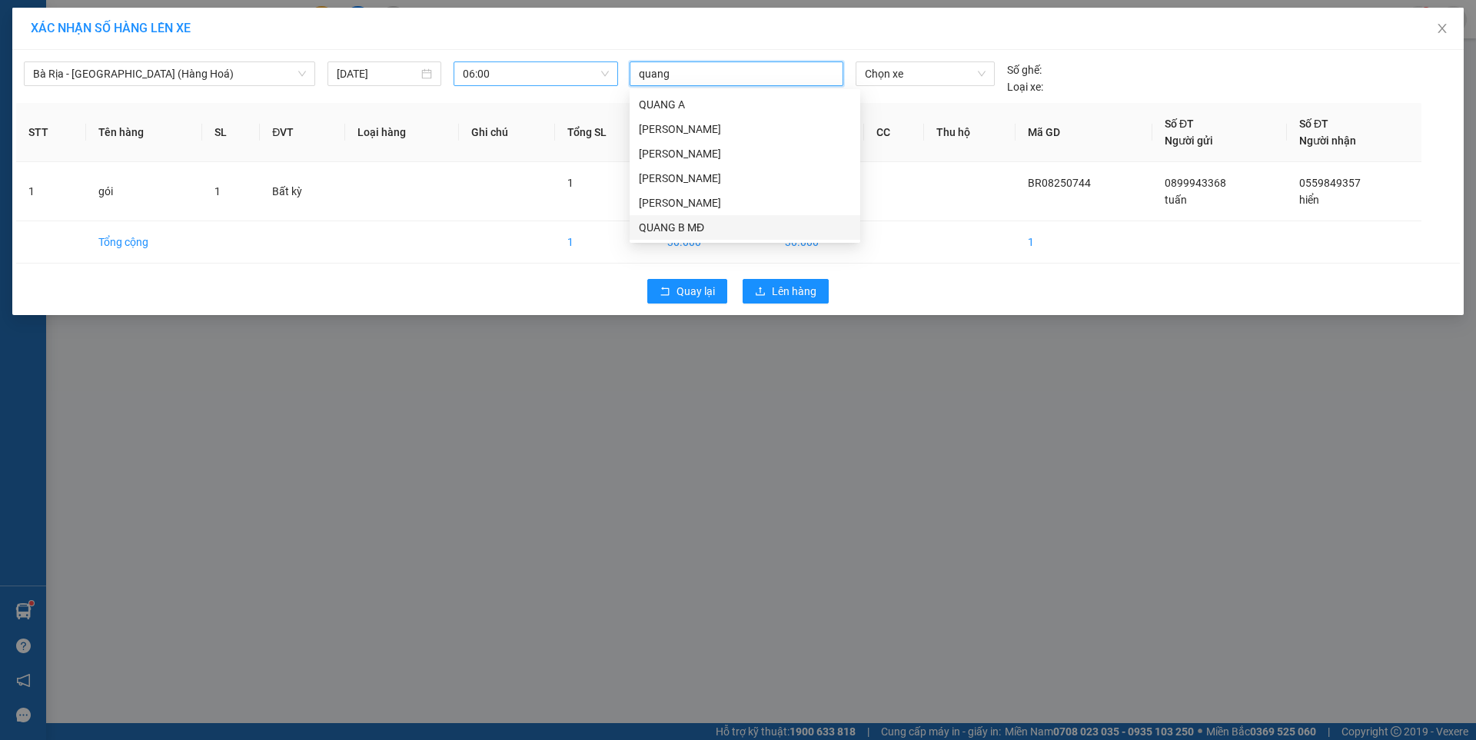
click at [686, 224] on div "QUANG B MĐ" at bounding box center [745, 227] width 212 height 17
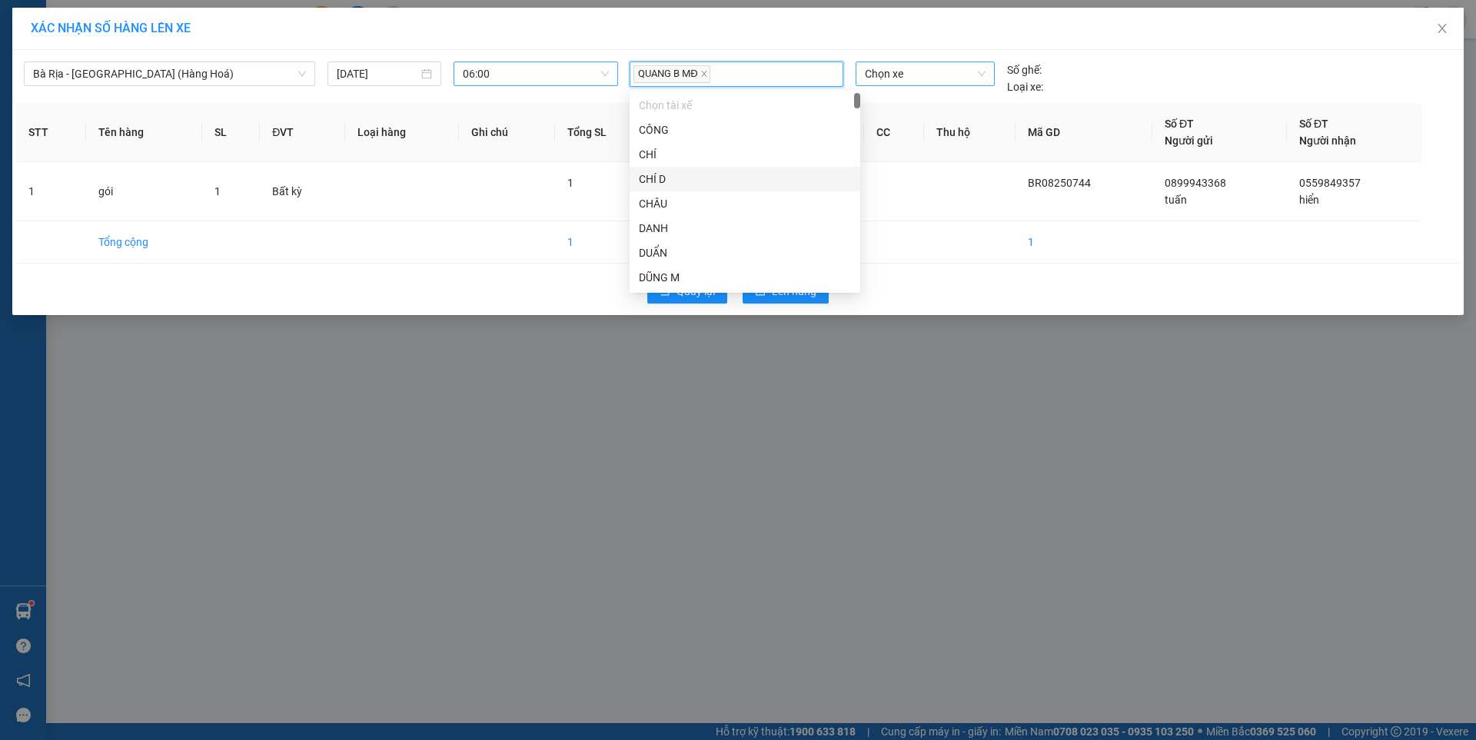
click at [938, 80] on span "Chọn xe" at bounding box center [925, 73] width 120 height 23
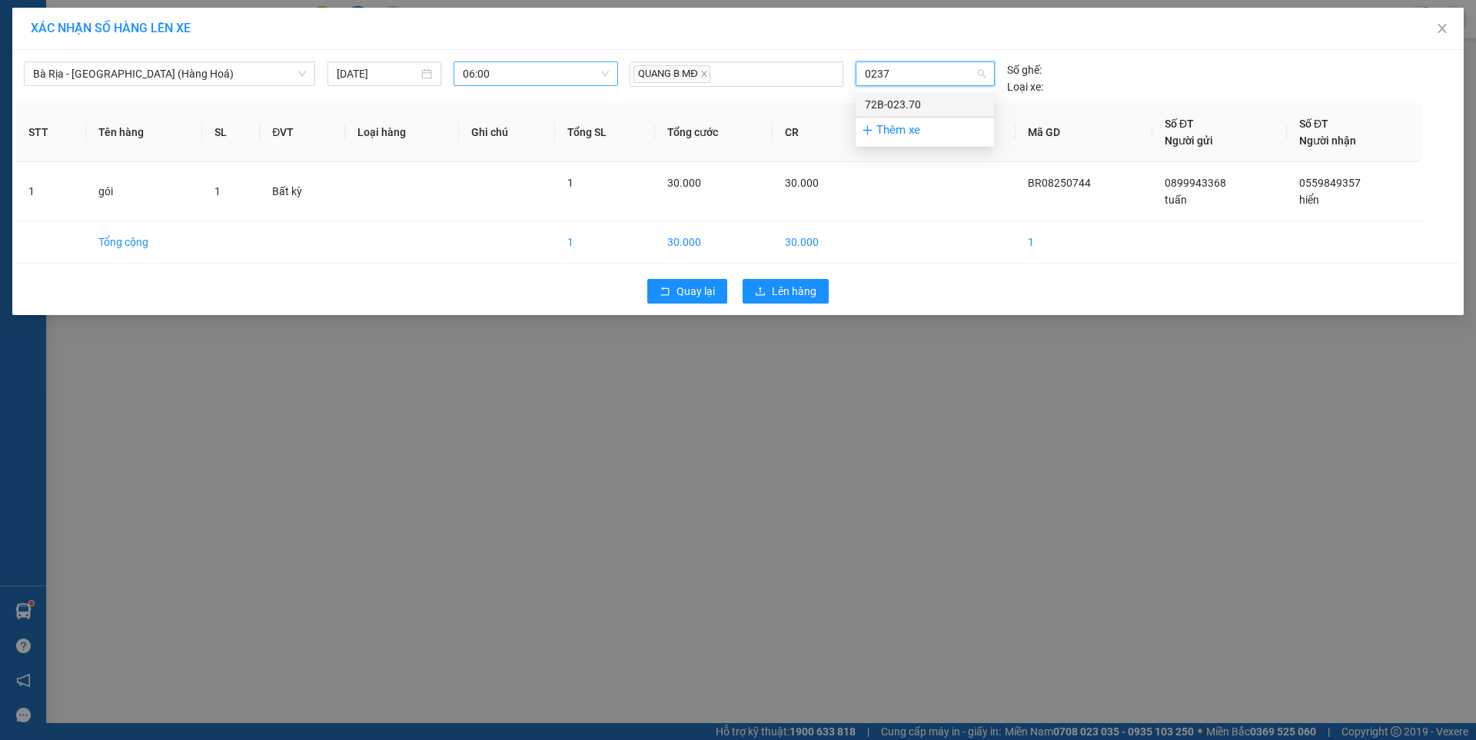
type input "02370"
click at [912, 105] on div "72B-023.70" at bounding box center [925, 104] width 120 height 17
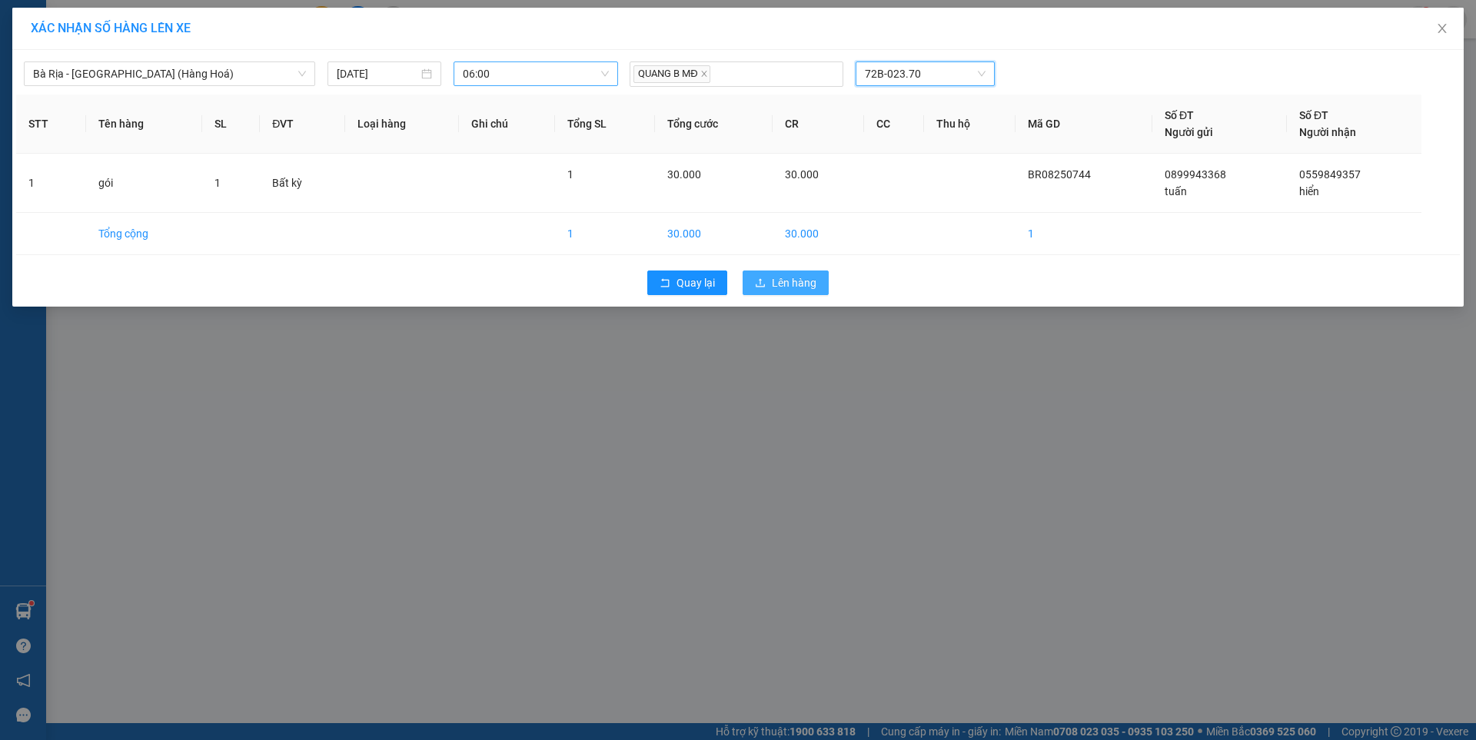
click at [793, 275] on span "Lên hàng" at bounding box center [794, 282] width 45 height 17
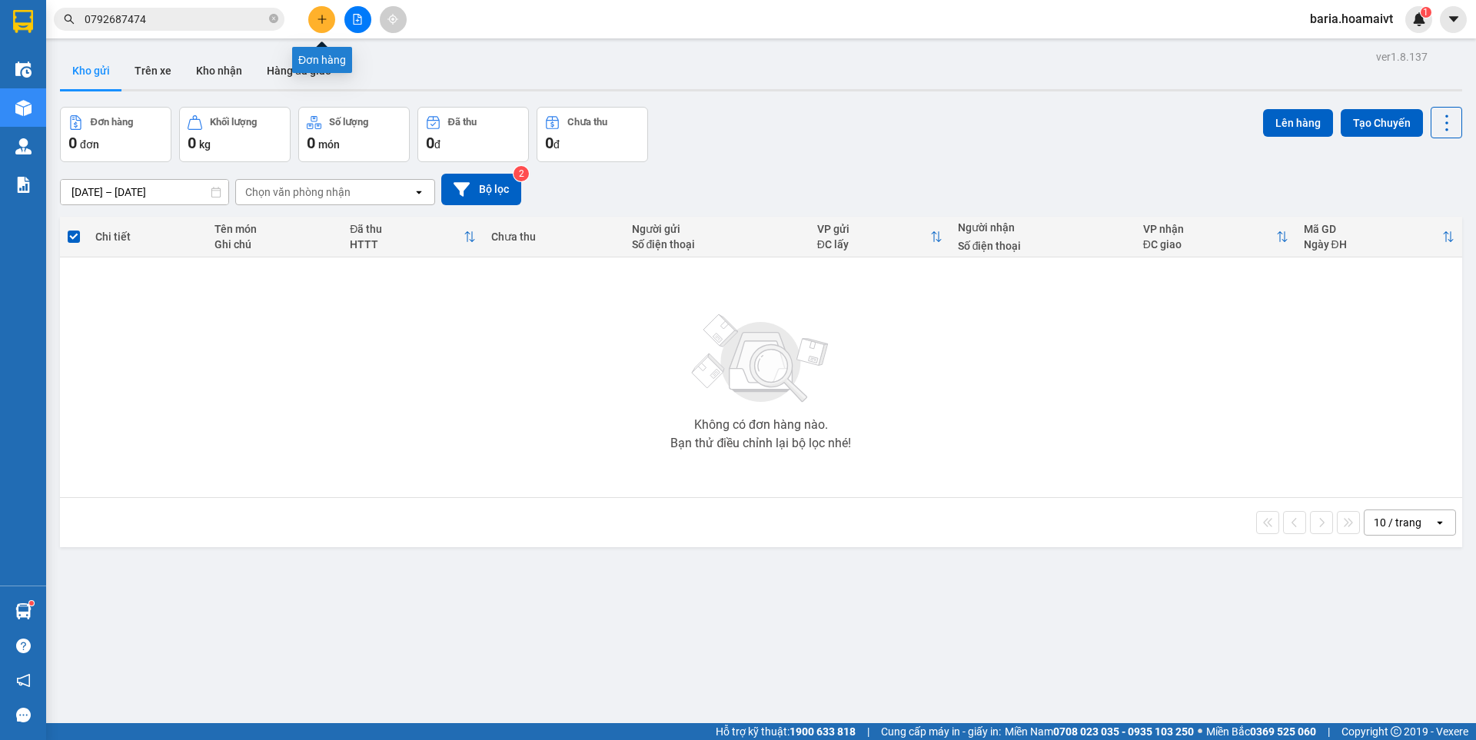
click at [324, 14] on button at bounding box center [321, 19] width 27 height 27
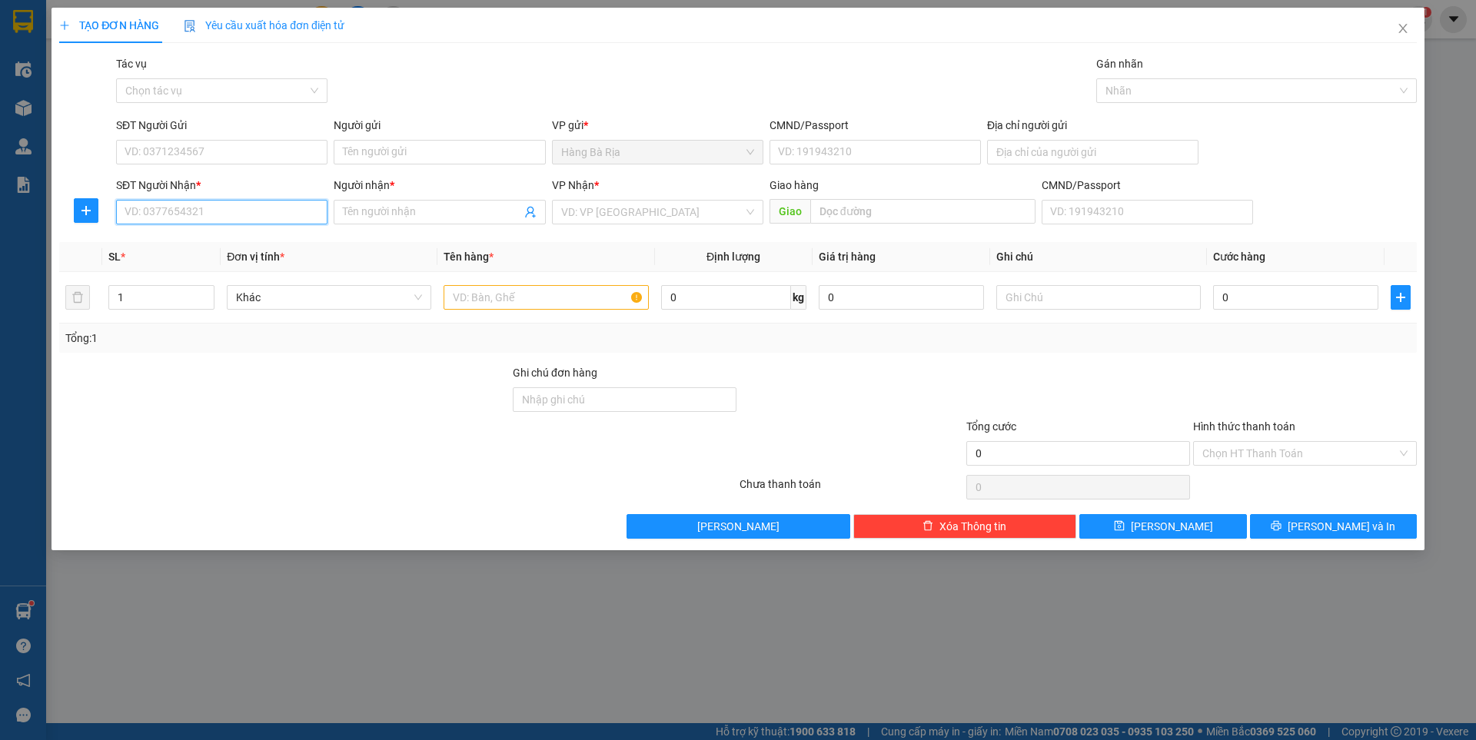
click at [253, 210] on input "SĐT Người Nhận *" at bounding box center [221, 212] width 211 height 25
type input "0907471368"
click at [439, 211] on input "Người nhận *" at bounding box center [432, 212] width 178 height 17
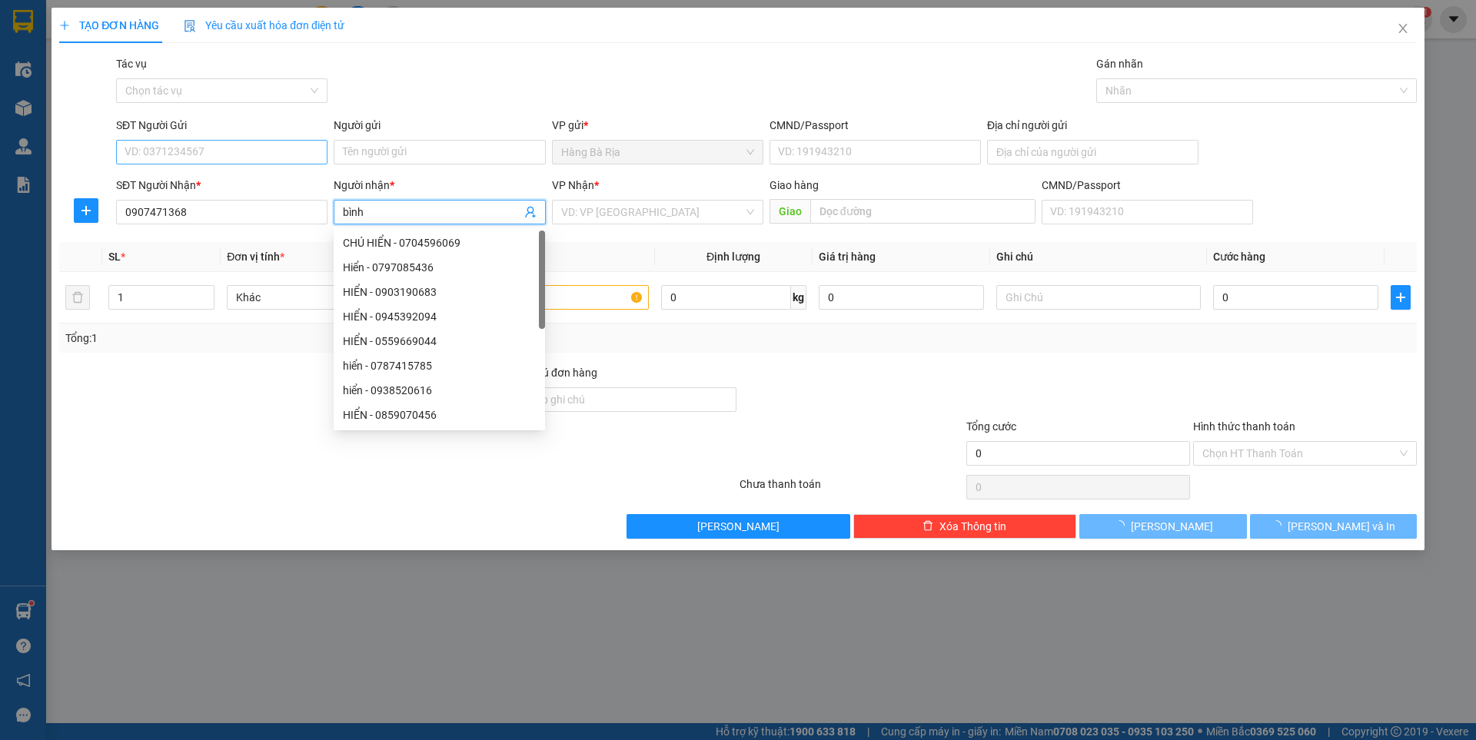
type input "bình"
click at [204, 148] on input "SĐT Người Gửi" at bounding box center [221, 152] width 211 height 25
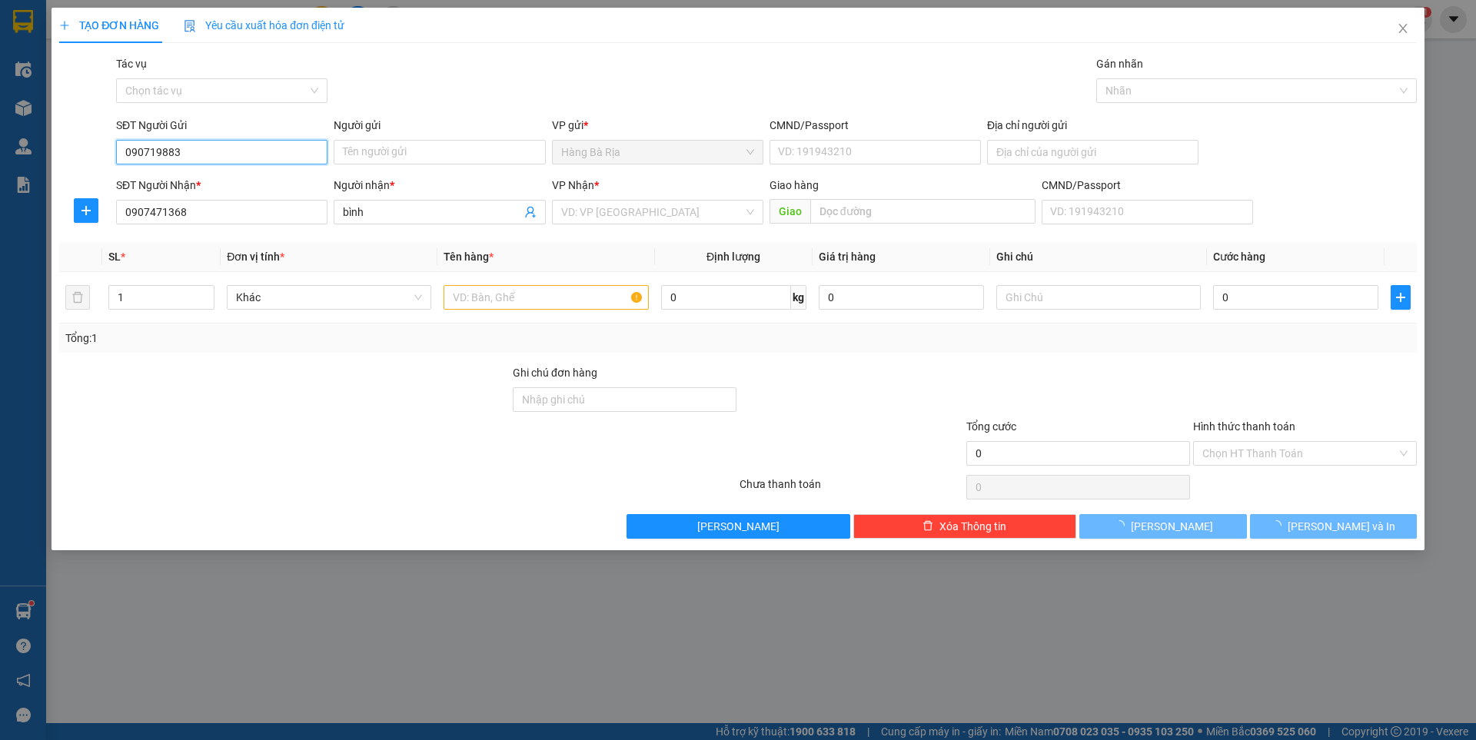
type input "0907198838"
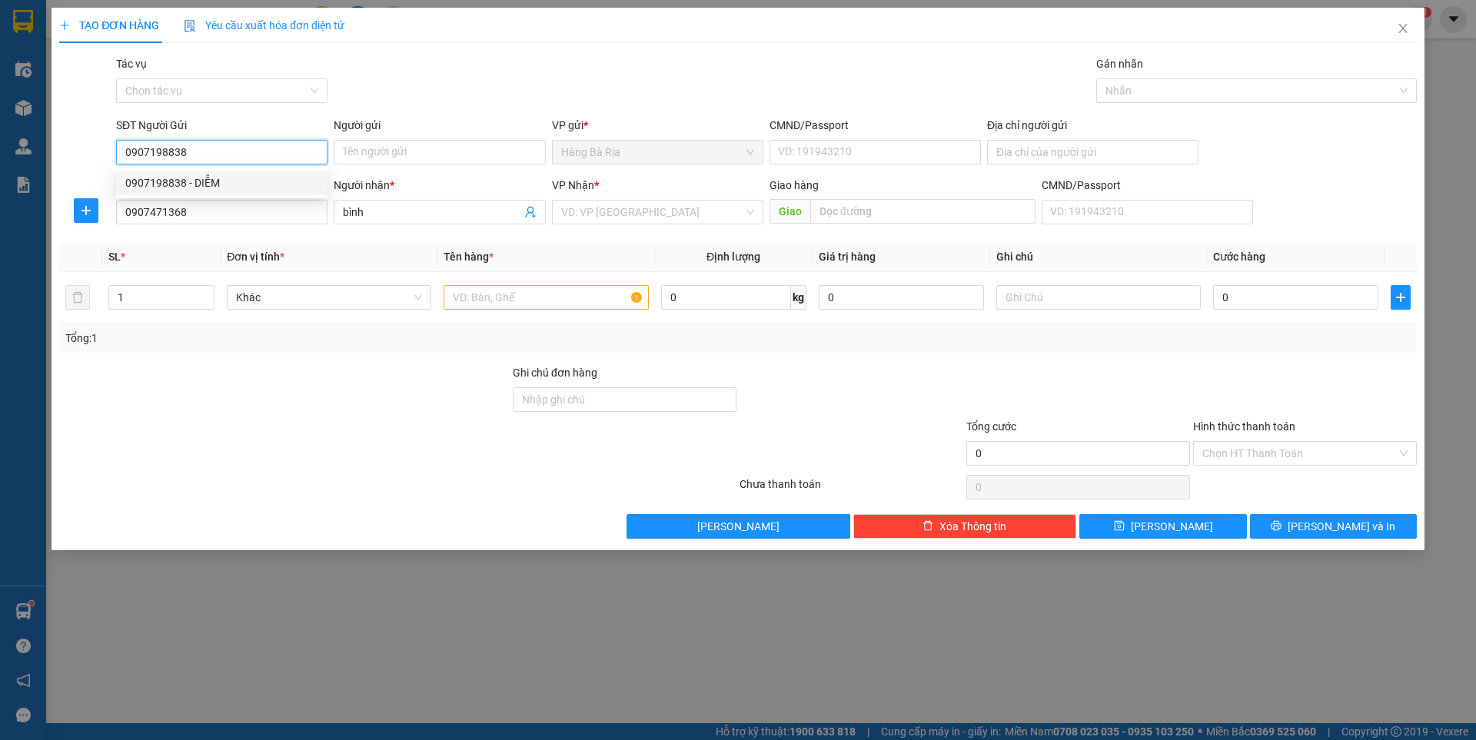
click at [210, 179] on div "0907198838 - DIỄM" at bounding box center [221, 182] width 193 height 17
type input "DIỄM"
type input "0907198838"
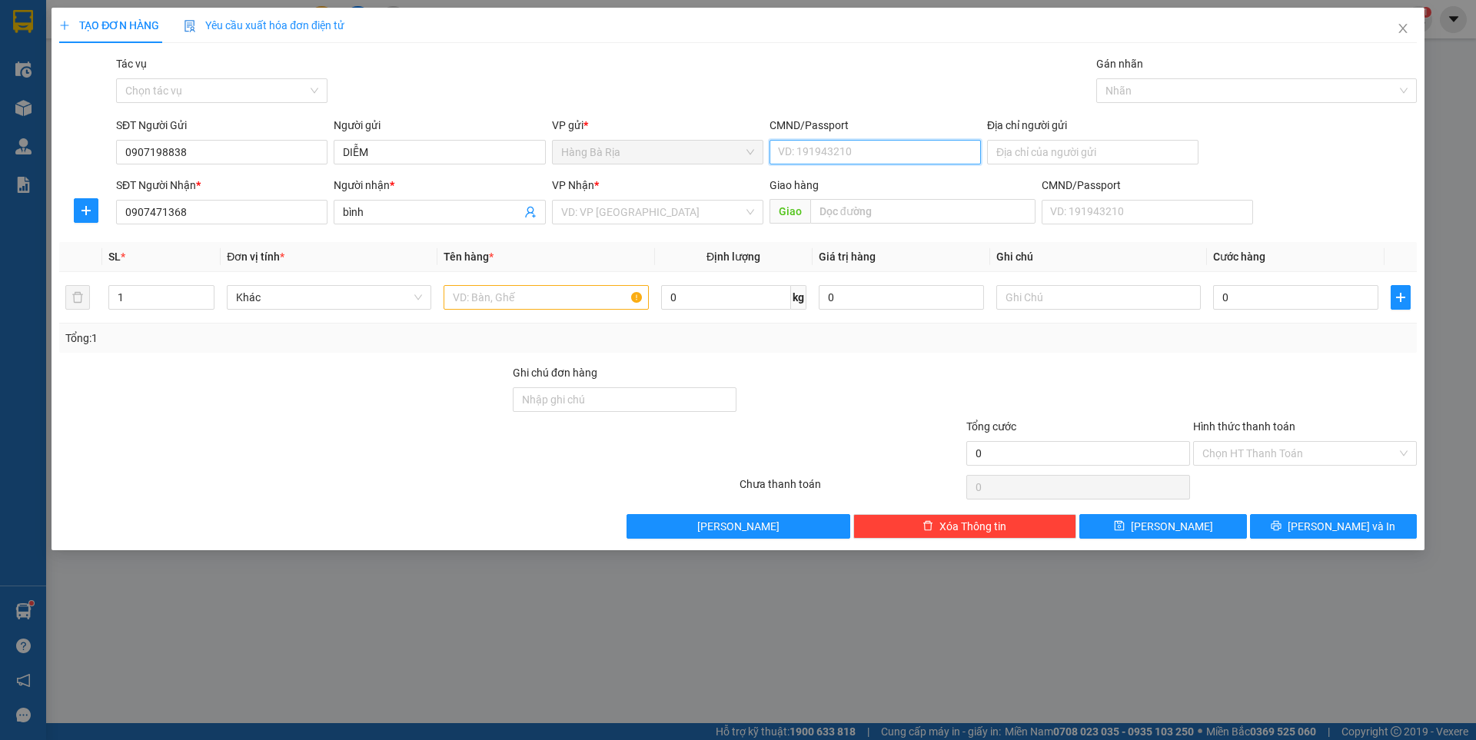
click at [862, 154] on input "CMND/Passport" at bounding box center [874, 152] width 211 height 25
type input "077188004149"
click at [516, 297] on input "text" at bounding box center [545, 297] width 204 height 25
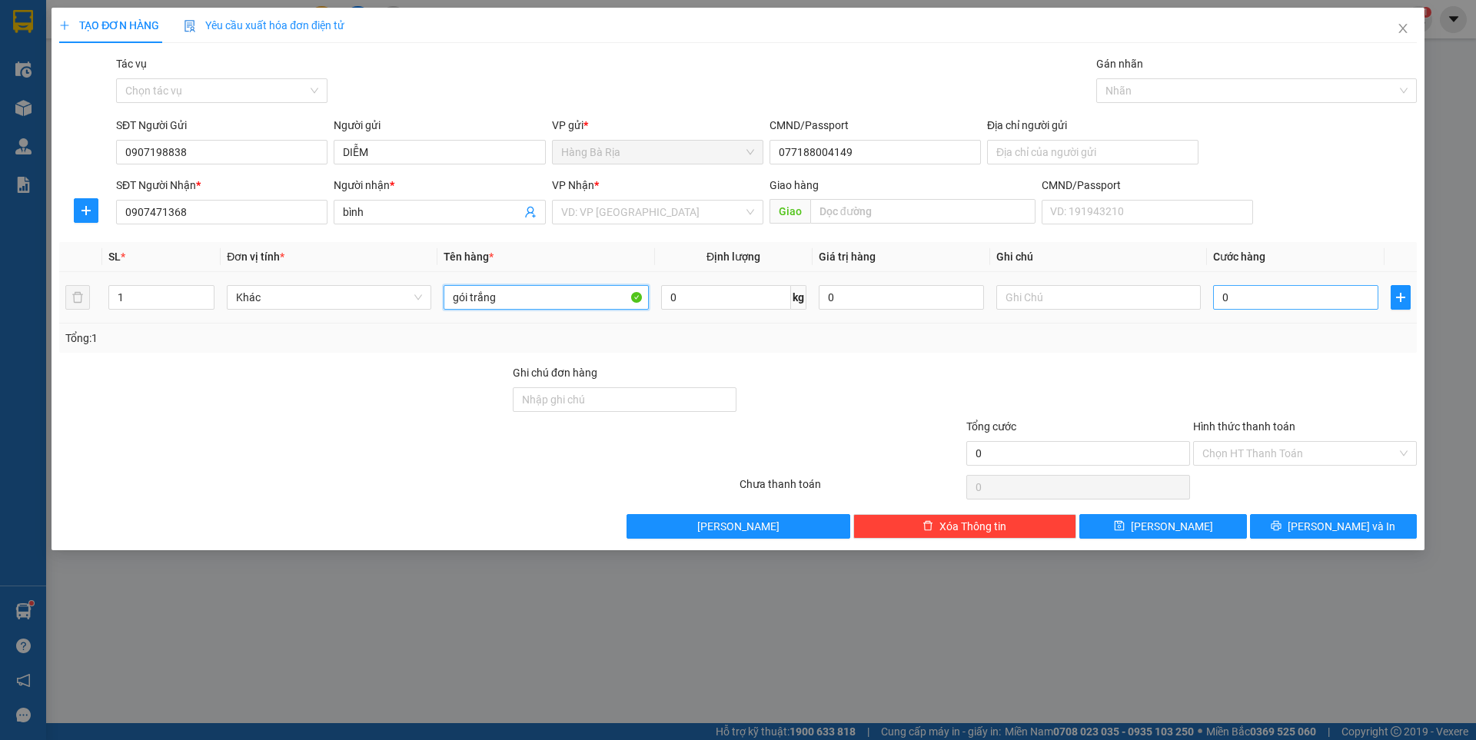
type input "gói trắng"
click at [1303, 300] on input "0" at bounding box center [1295, 297] width 165 height 25
type input "3"
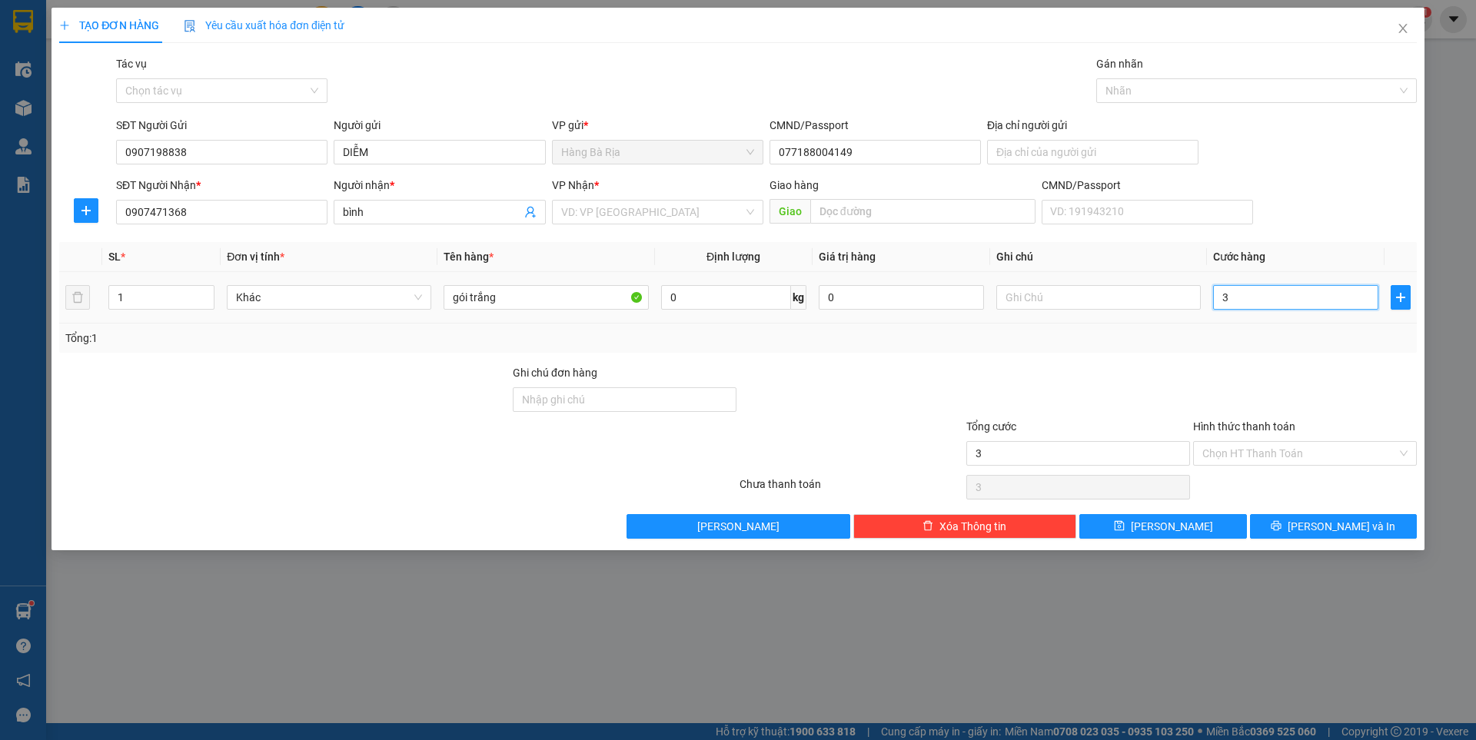
type input "30"
click at [1277, 448] on input "Hình thức thanh toán" at bounding box center [1299, 453] width 194 height 23
type input "30.000"
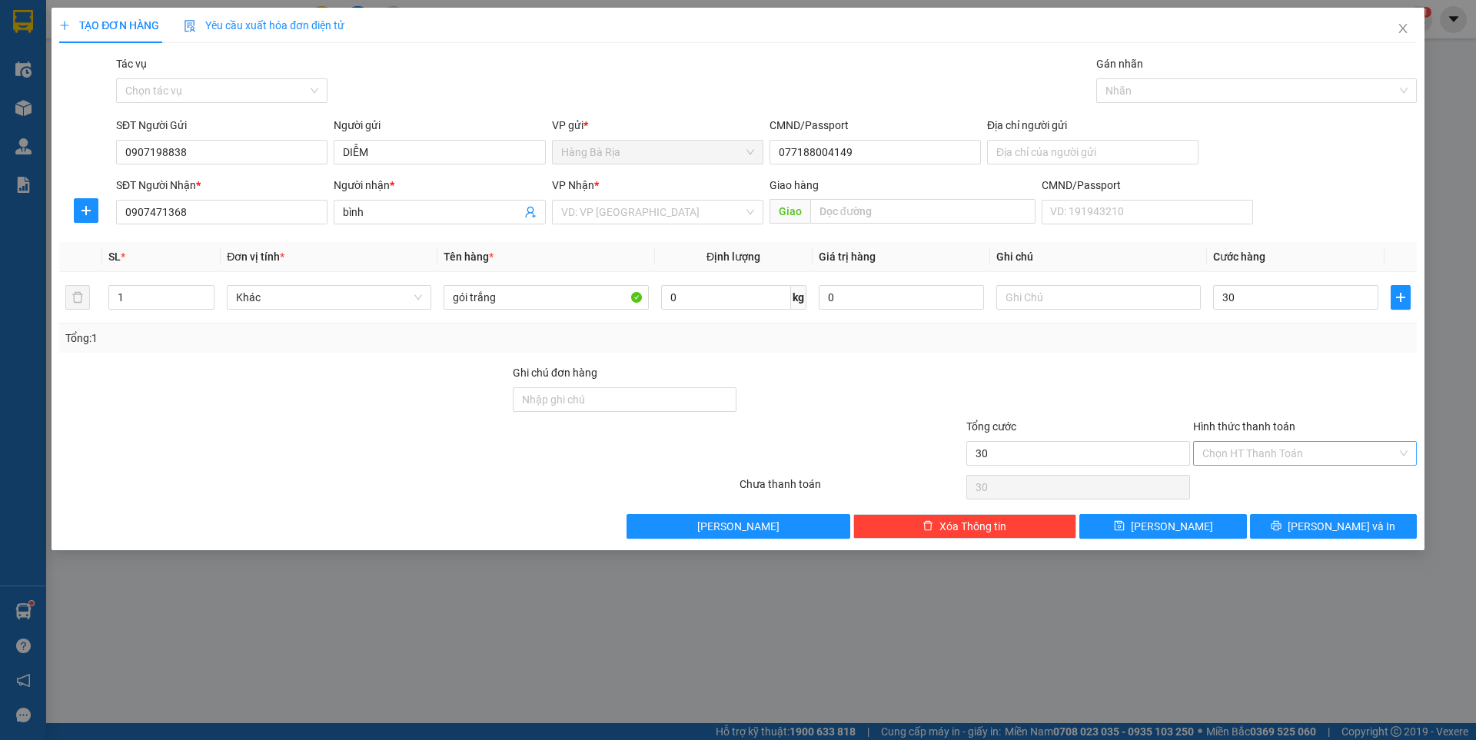
type input "30.000"
click at [1255, 487] on div "Tại văn phòng" at bounding box center [1304, 484] width 205 height 17
type input "0"
click at [1290, 522] on button "[PERSON_NAME] và In" at bounding box center [1333, 526] width 167 height 25
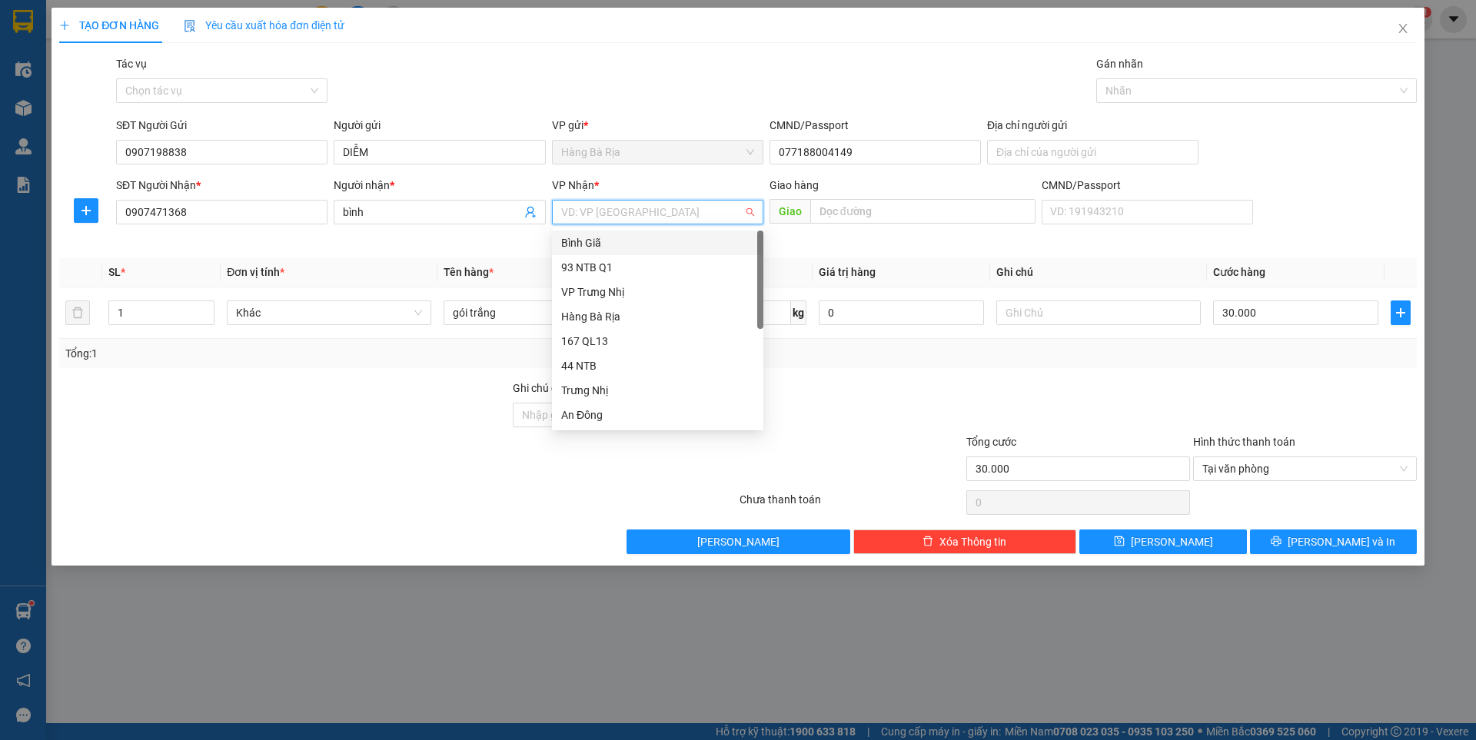
click at [609, 211] on input "search" at bounding box center [652, 212] width 182 height 23
click at [594, 261] on div "93 NTB Q1" at bounding box center [657, 267] width 193 height 17
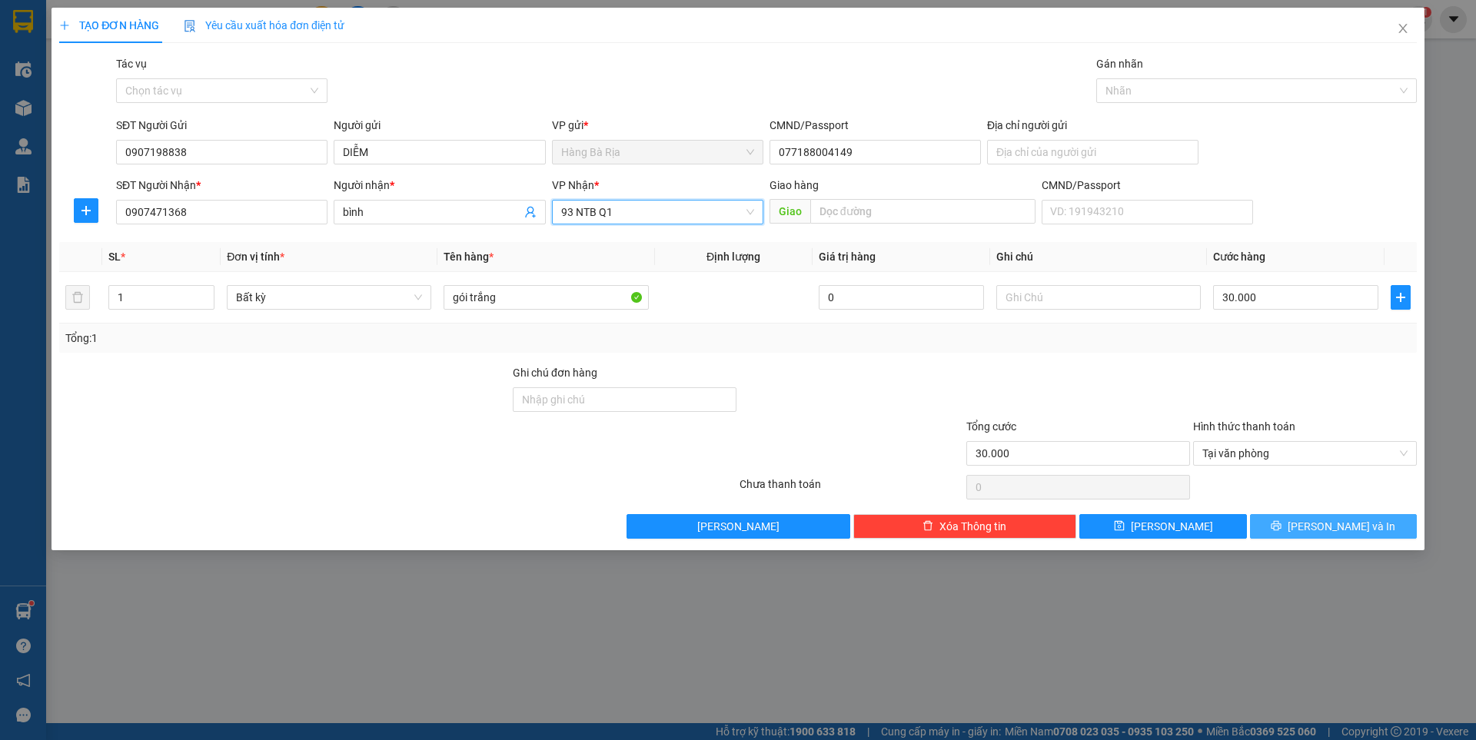
click at [1281, 526] on icon "printer" at bounding box center [1276, 525] width 11 height 11
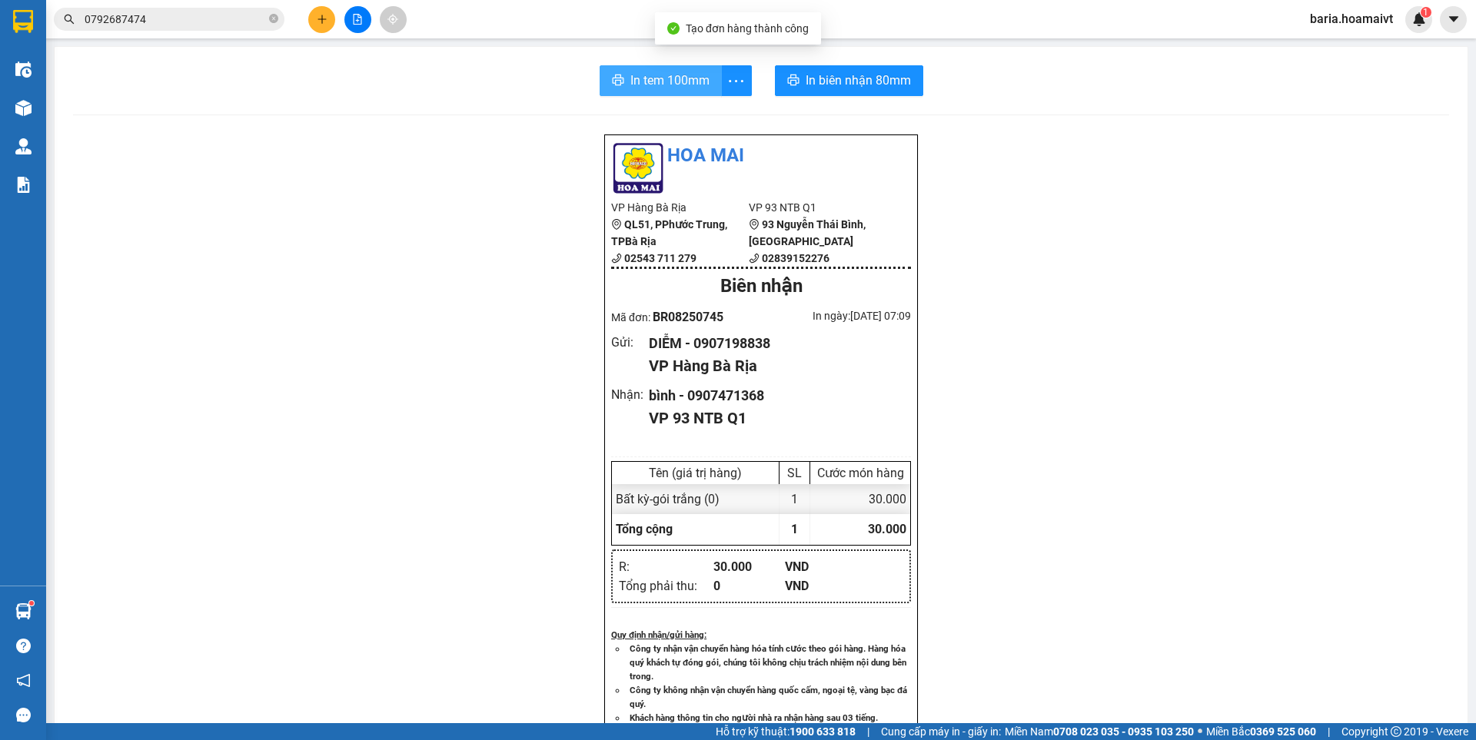
click at [668, 81] on span "In tem 100mm" at bounding box center [669, 80] width 79 height 19
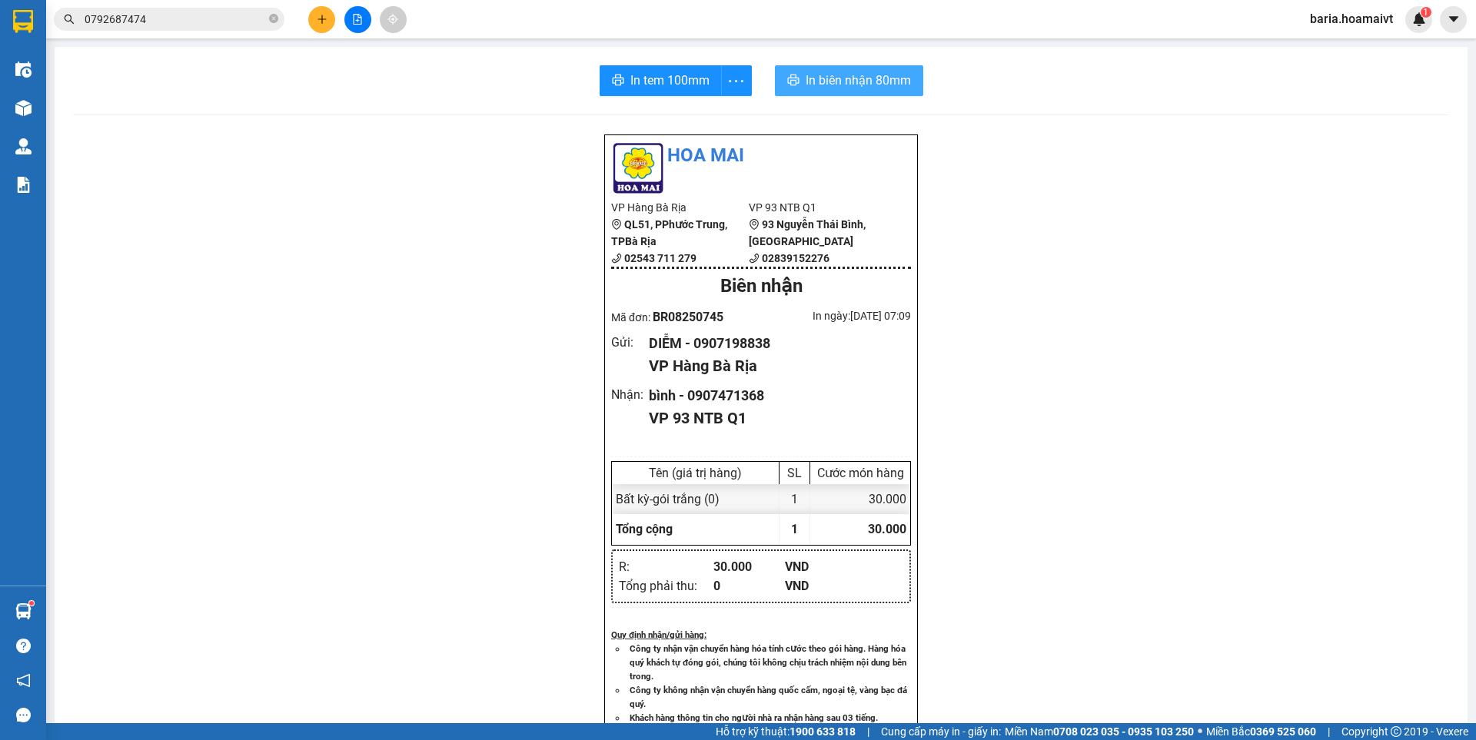
click at [859, 77] on span "In biên nhận 80mm" at bounding box center [858, 80] width 105 height 19
click at [180, 16] on input "0792687474" at bounding box center [175, 19] width 181 height 17
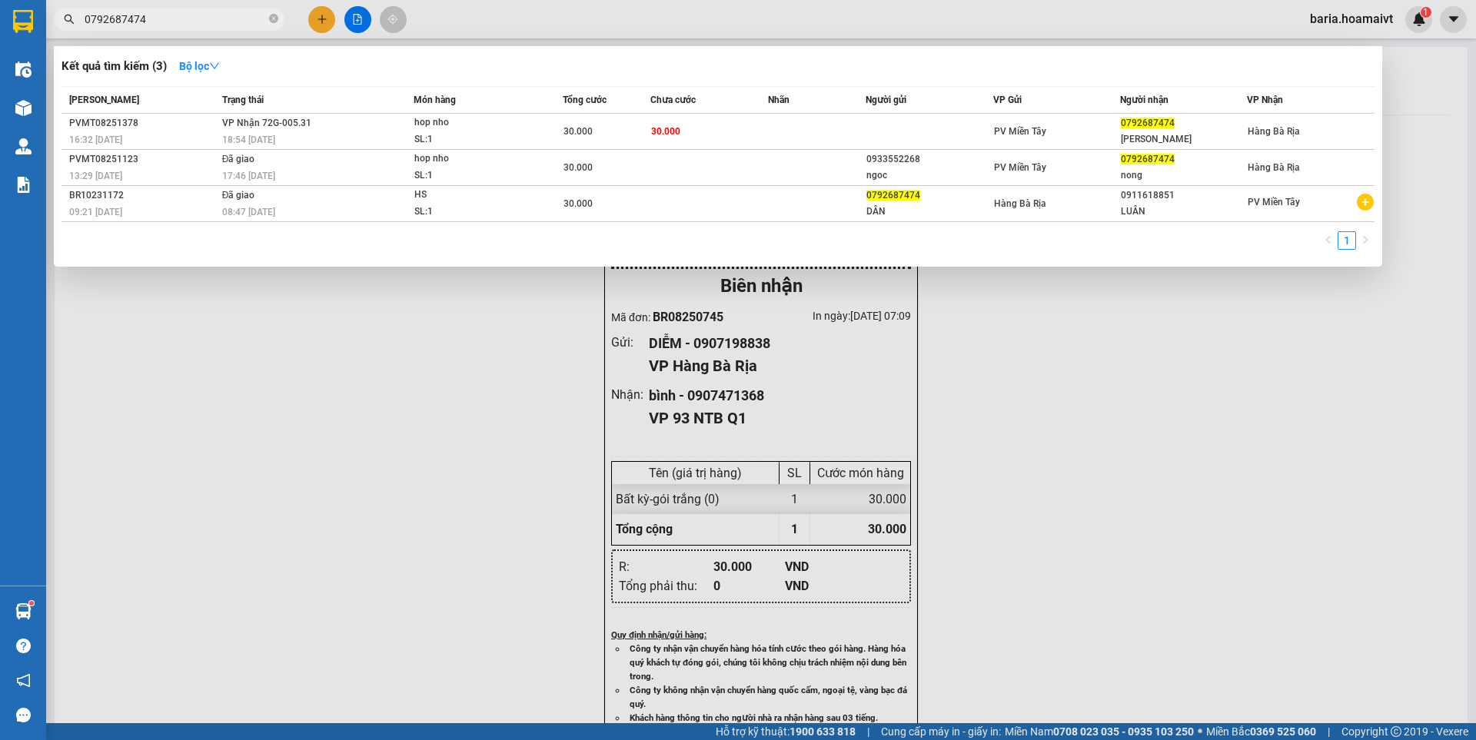
click at [180, 16] on input "0792687474" at bounding box center [175, 19] width 181 height 17
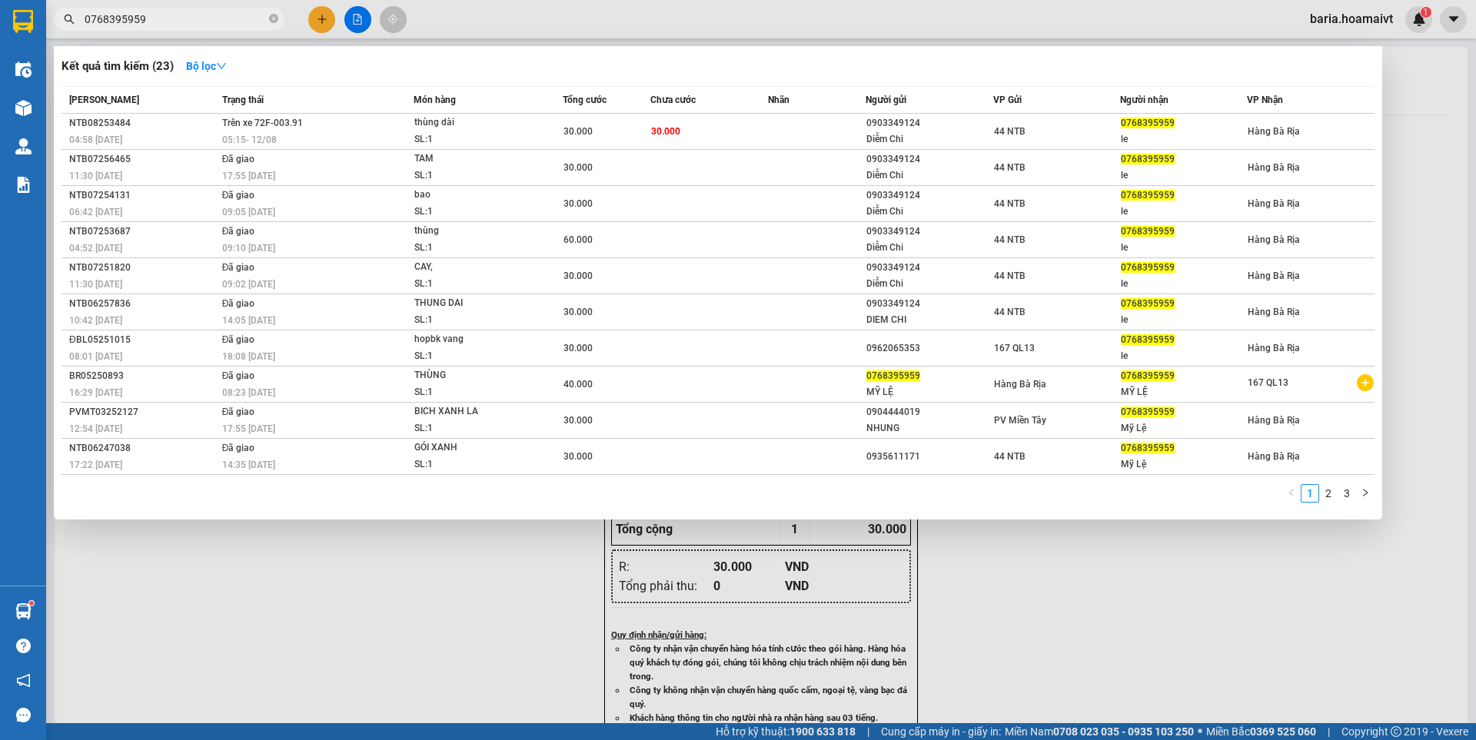
type input "0768395959"
click at [317, 16] on div at bounding box center [738, 370] width 1476 height 740
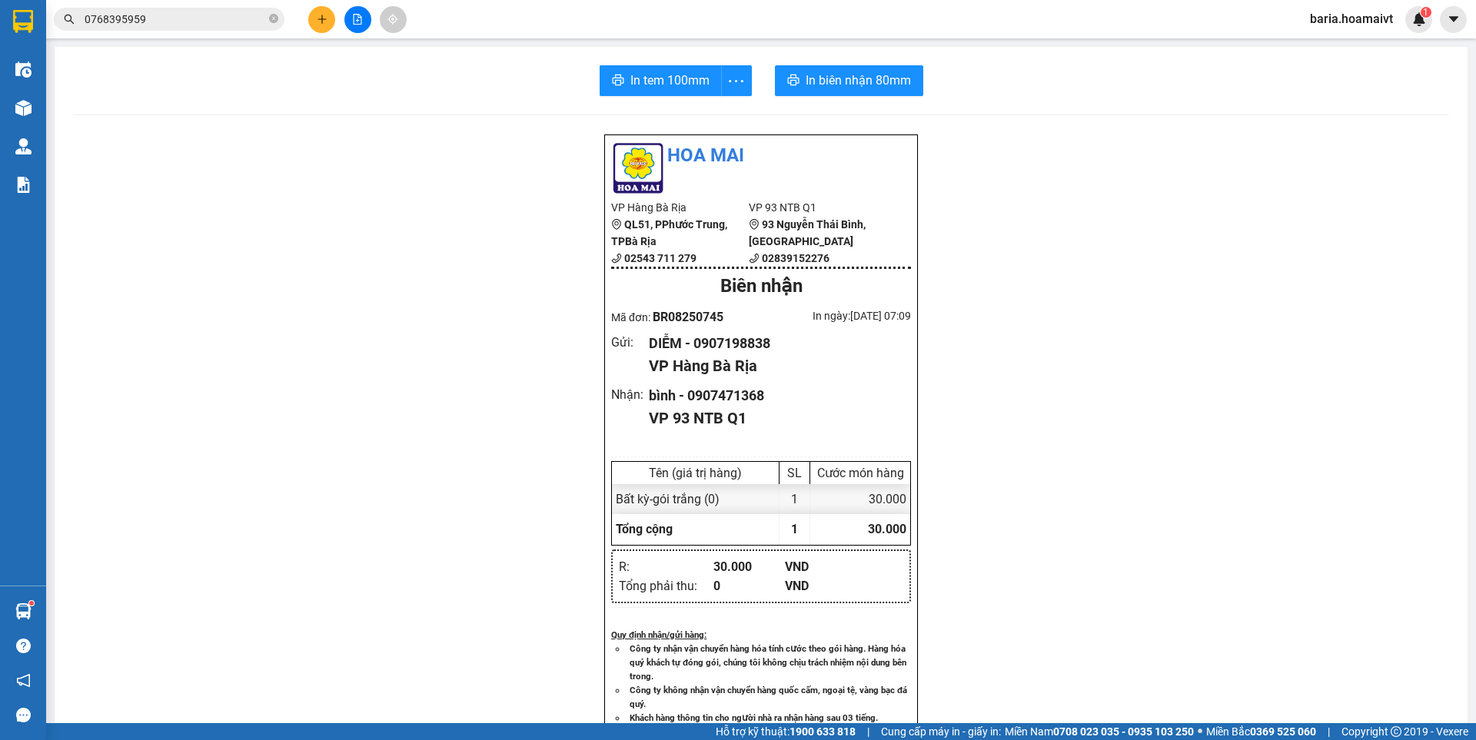
click at [317, 16] on icon "plus" at bounding box center [322, 19] width 11 height 11
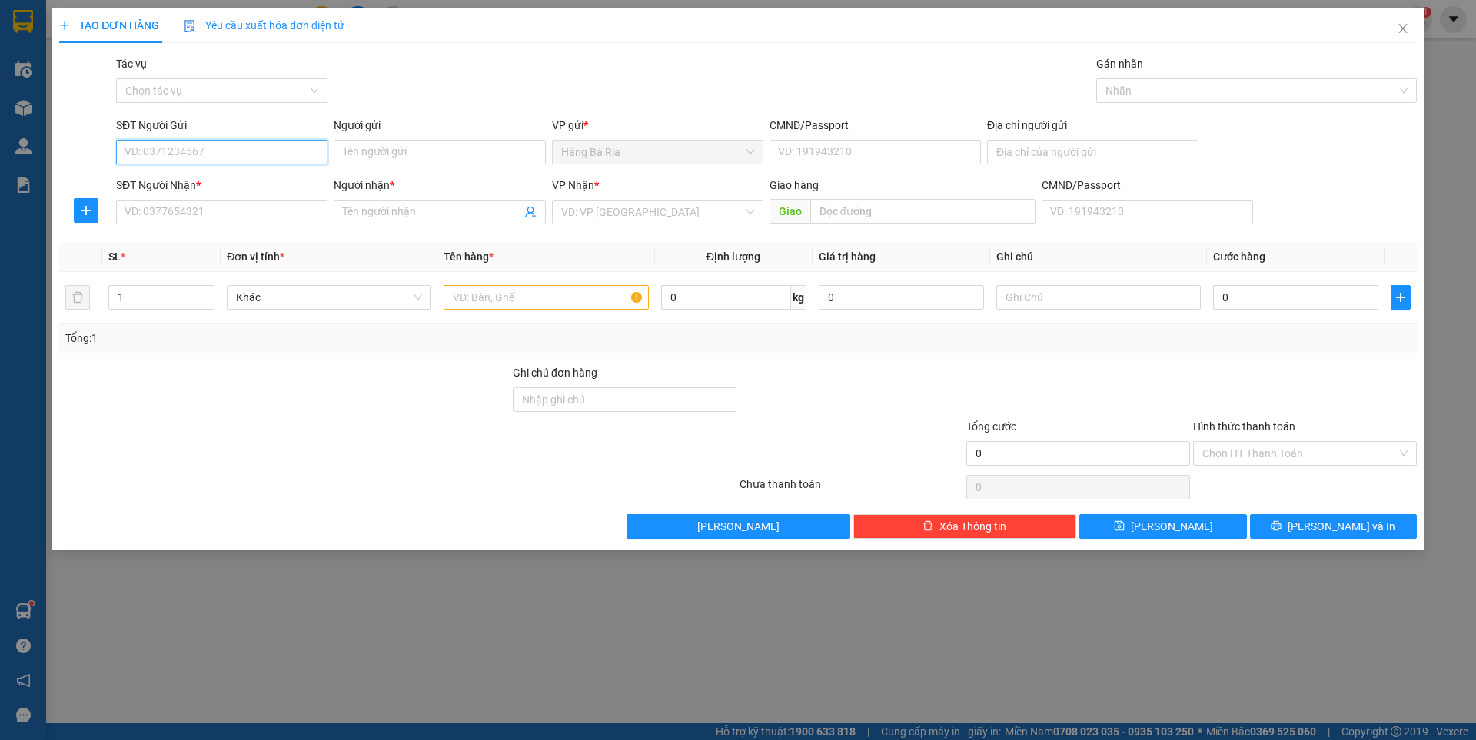
click at [241, 141] on input "SĐT Người Gửi" at bounding box center [221, 152] width 211 height 25
type input "0393968775"
click at [218, 178] on div "0393968775 - bếp.nhà_XU" at bounding box center [221, 182] width 193 height 17
type input "bếp.nhà_XU"
type input "077183007185"
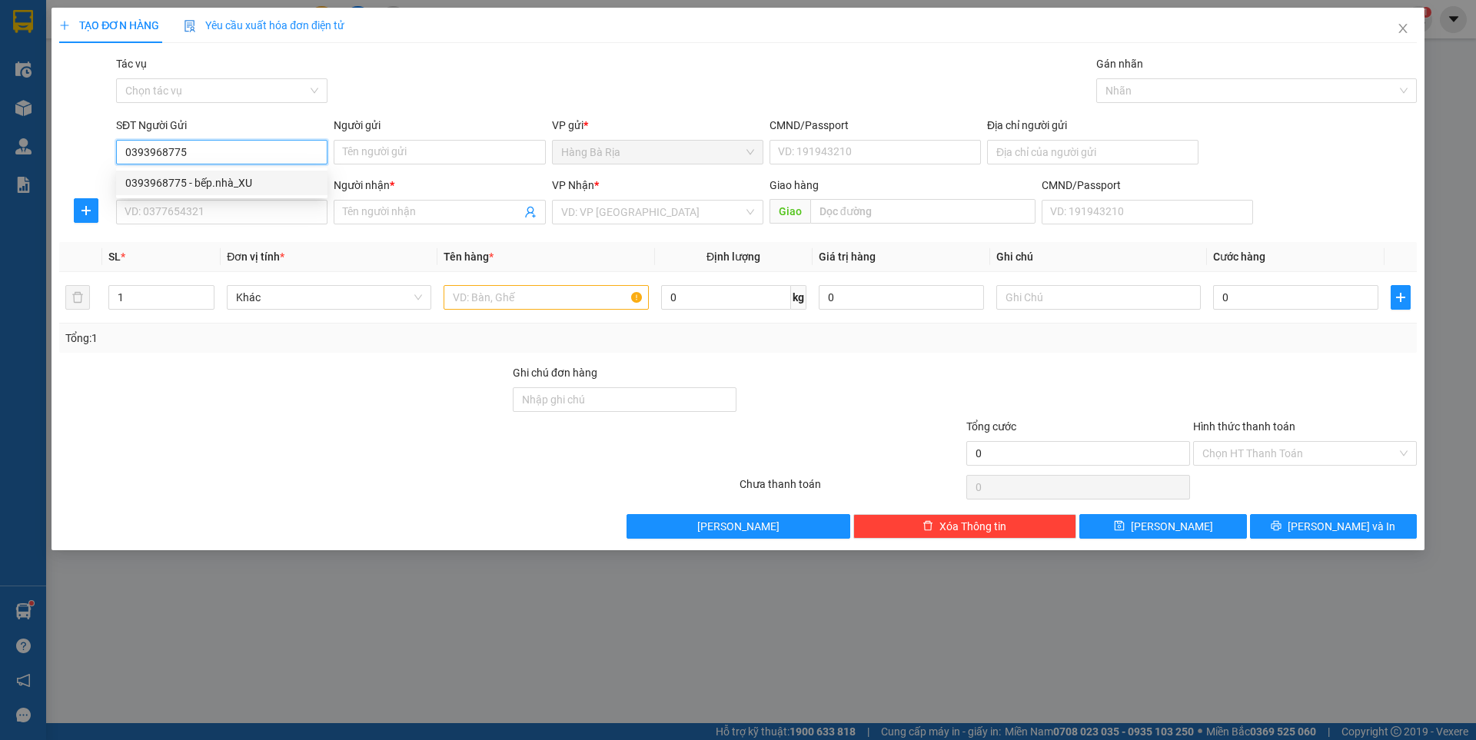
type input "0393968775"
type input "bếp.nhà_XU"
type input "077183007185"
type input "0393968775"
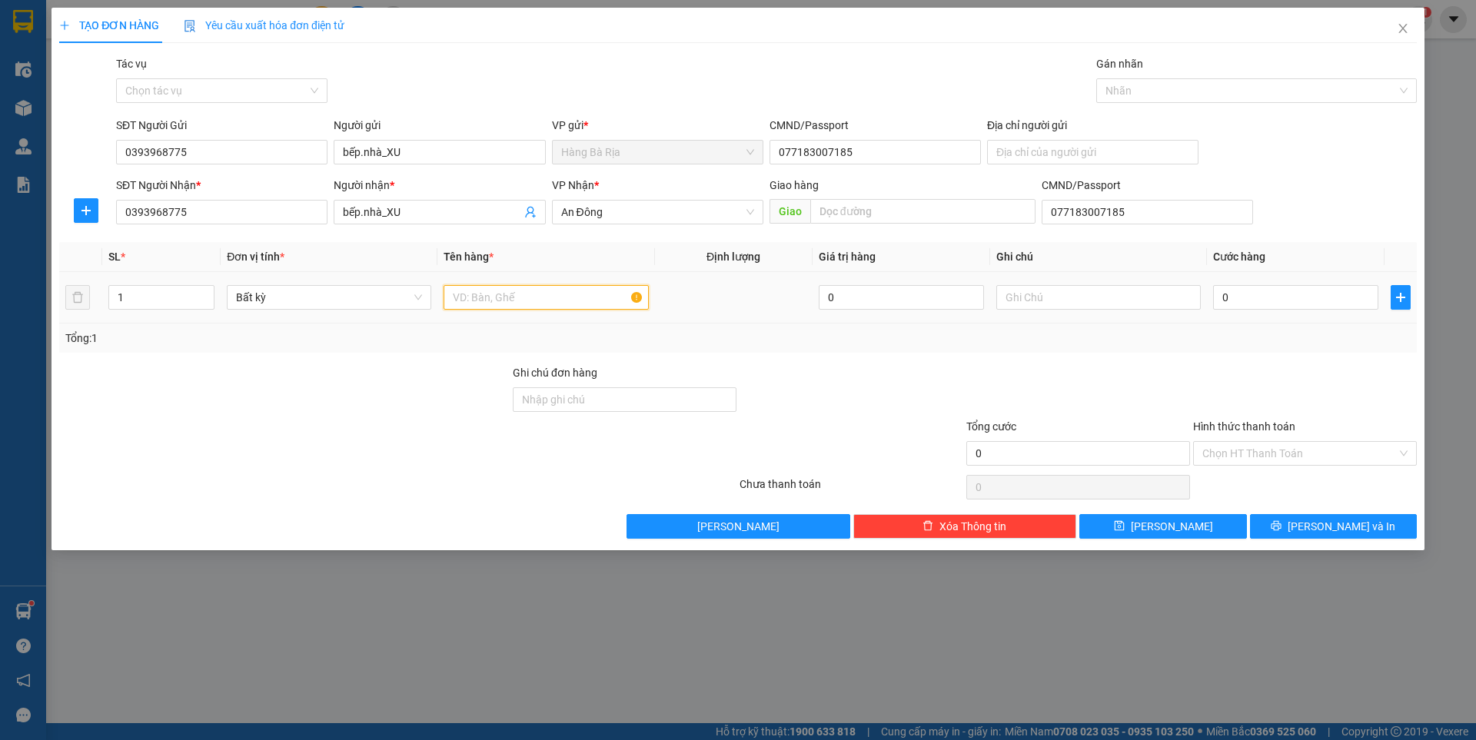
click at [588, 299] on input "text" at bounding box center [545, 297] width 204 height 25
type input "xốp"
click at [1259, 292] on input "0" at bounding box center [1295, 297] width 165 height 25
type input "6"
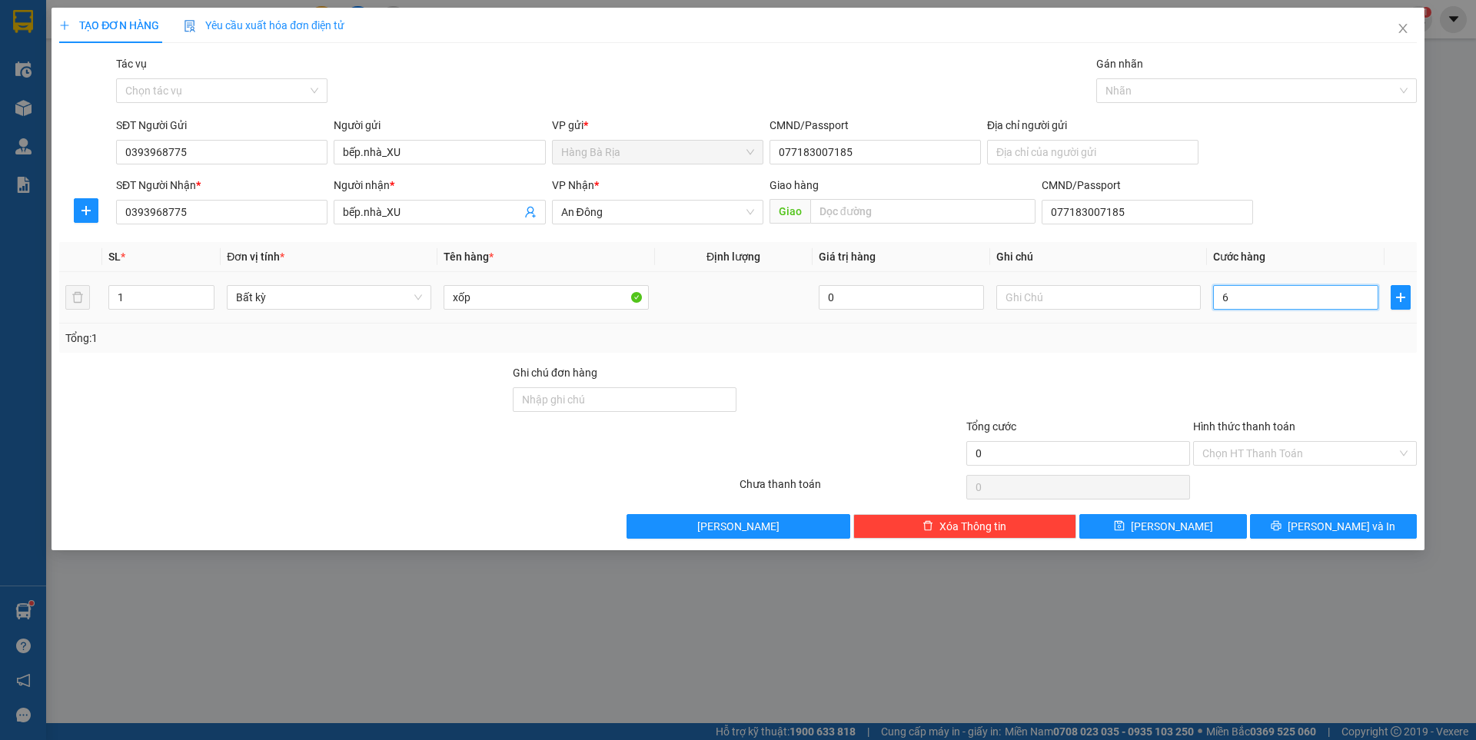
type input "6"
type input "60"
click at [1290, 442] on input "Hình thức thanh toán" at bounding box center [1299, 453] width 194 height 23
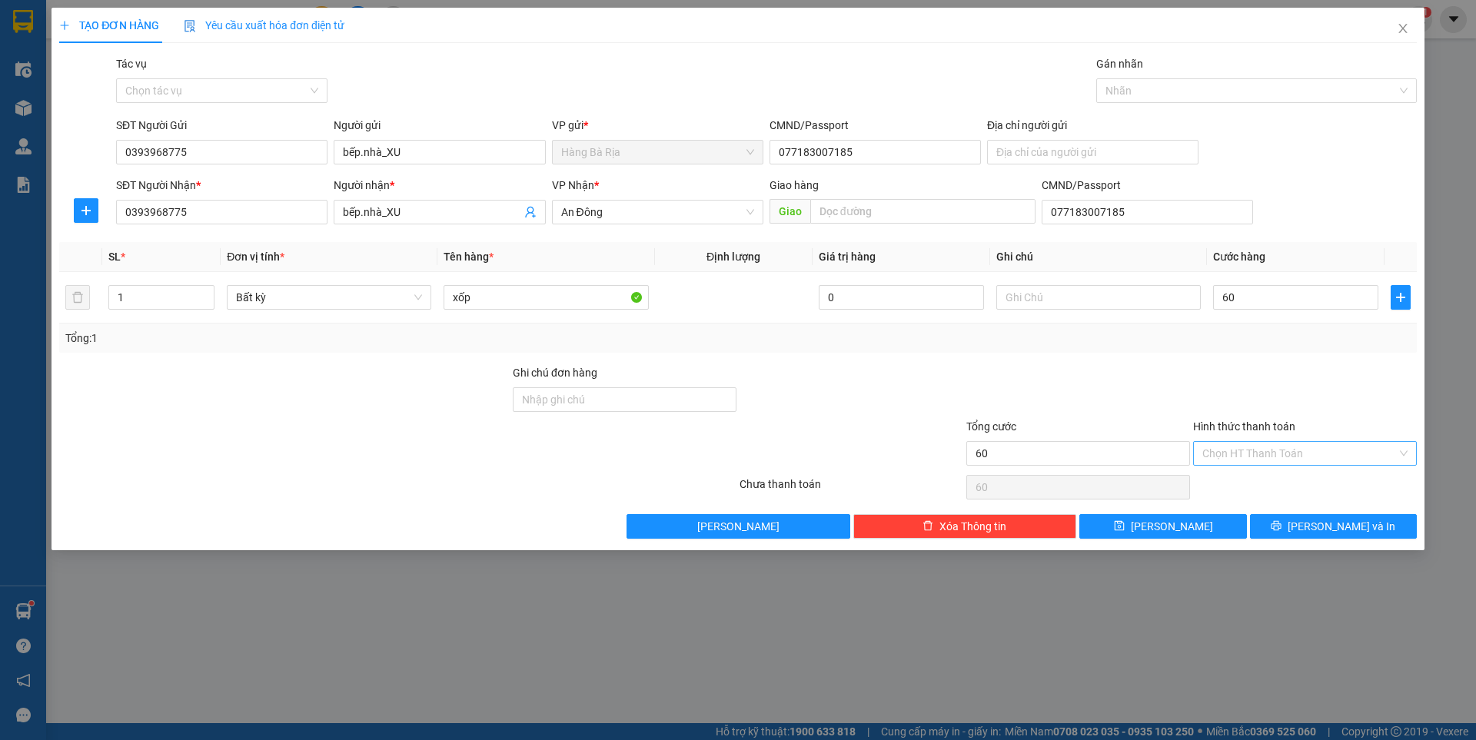
type input "60.000"
click at [1258, 474] on div "Tại văn phòng" at bounding box center [1305, 484] width 224 height 25
type input "0"
click at [1281, 520] on icon "printer" at bounding box center [1276, 525] width 11 height 11
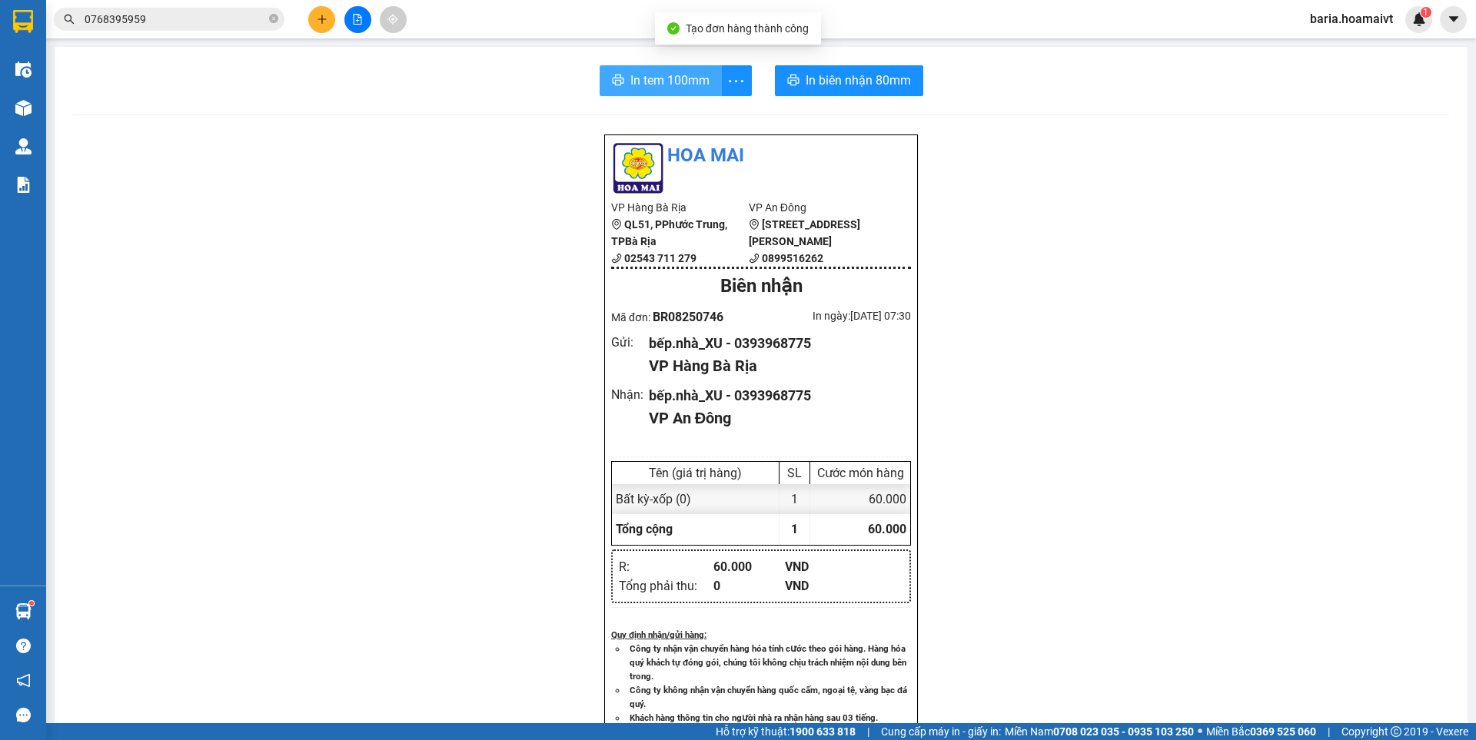
click at [673, 80] on span "In tem 100mm" at bounding box center [669, 80] width 79 height 19
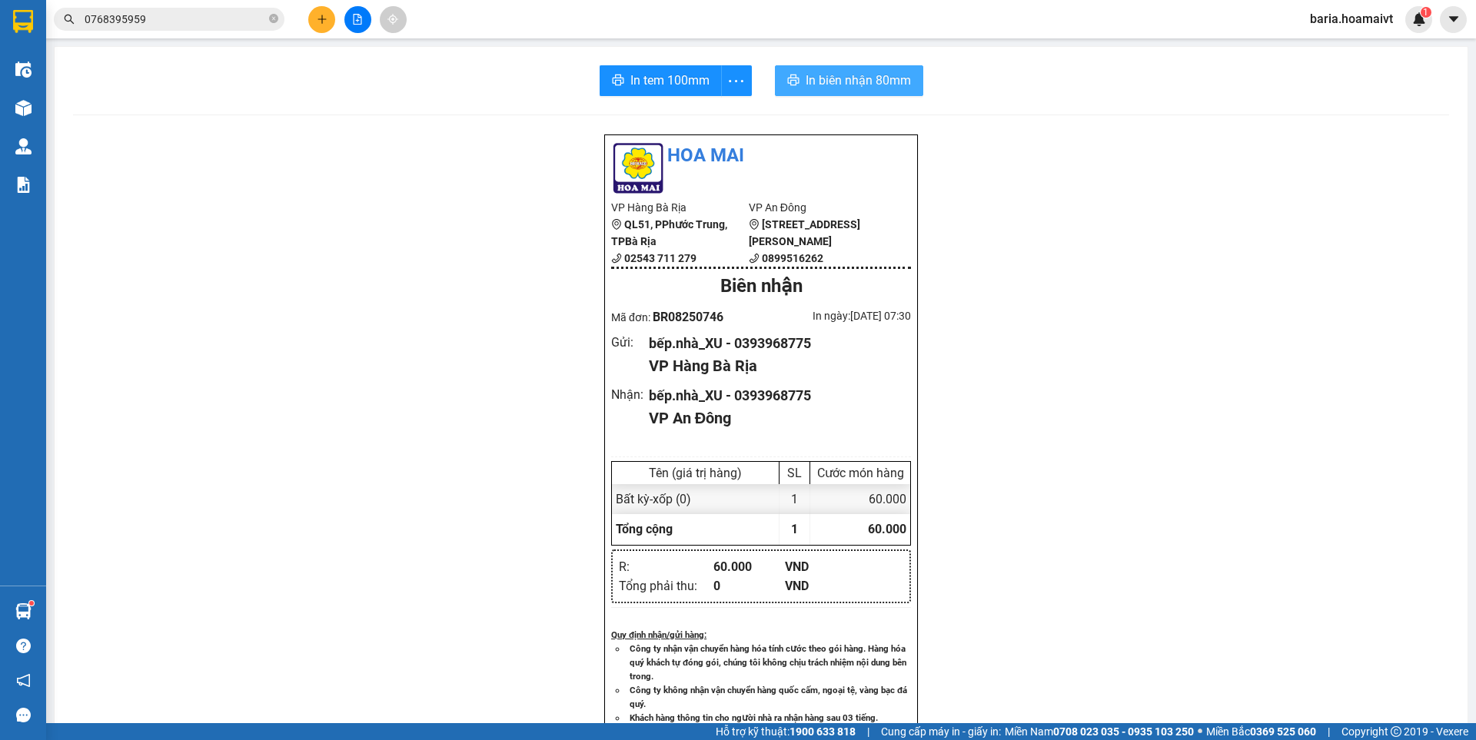
click at [883, 83] on span "In biên nhận 80mm" at bounding box center [858, 80] width 105 height 19
click at [676, 81] on span "In tem 100mm" at bounding box center [669, 80] width 79 height 19
click at [634, 81] on span "In tem 100mm" at bounding box center [669, 80] width 79 height 19
click at [229, 19] on input "0768395959" at bounding box center [175, 19] width 181 height 17
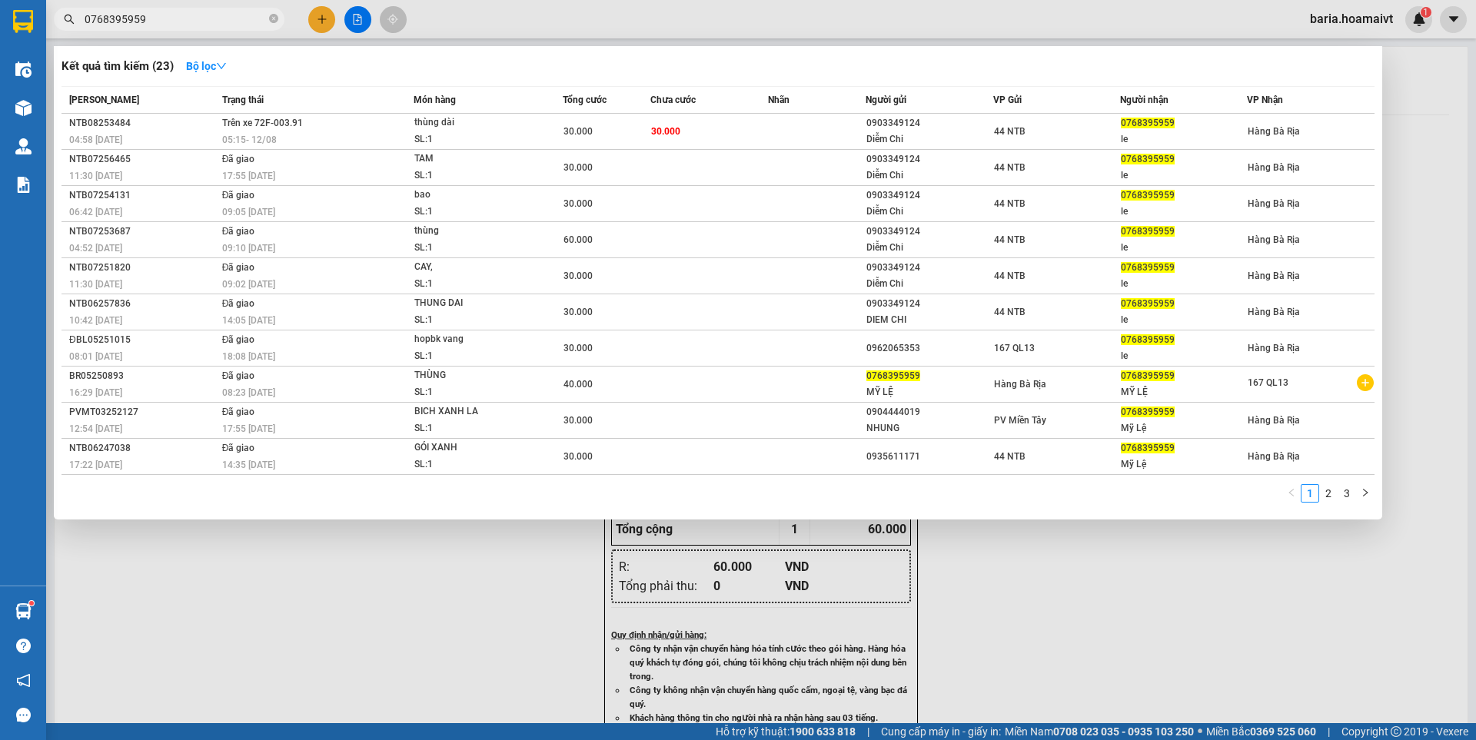
click at [229, 19] on input "0768395959" at bounding box center [175, 19] width 181 height 17
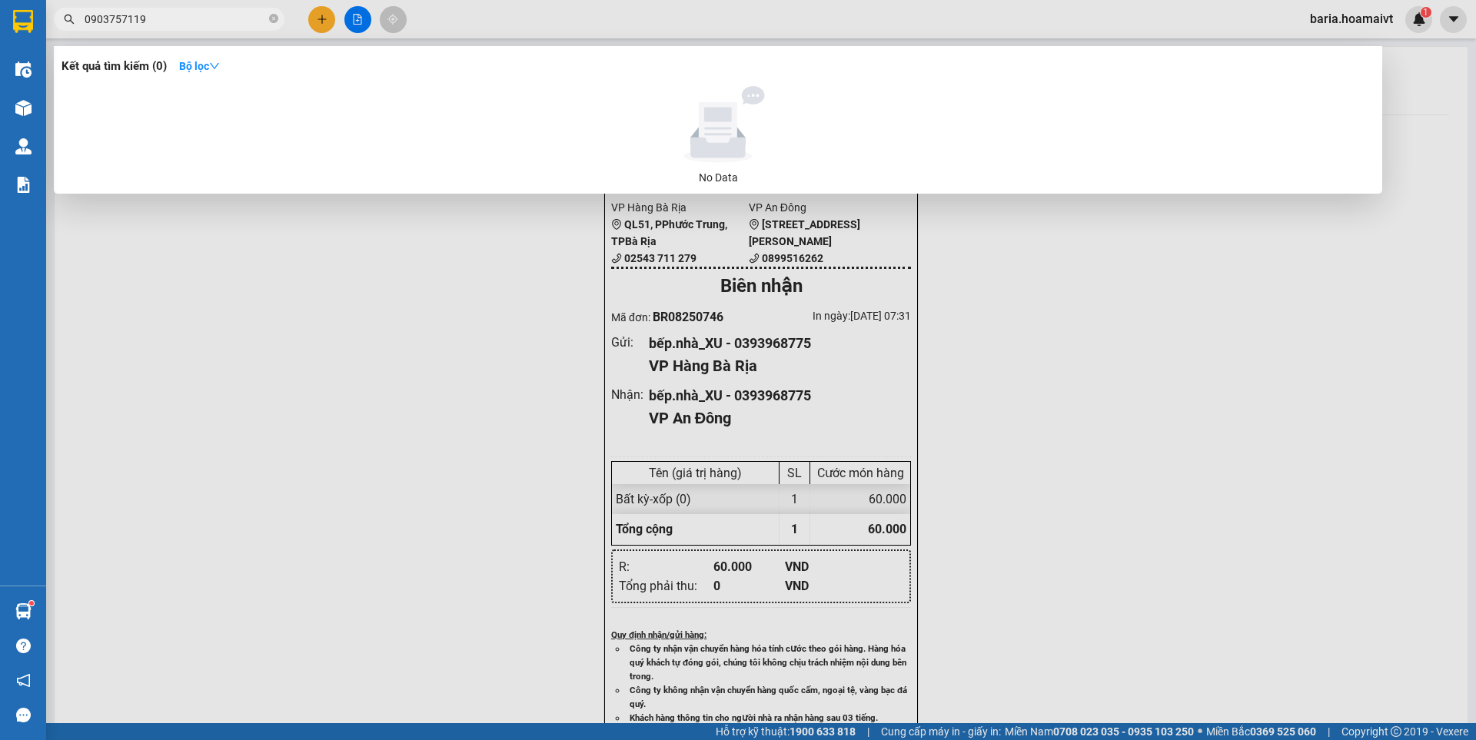
click at [101, 15] on input "0903757119" at bounding box center [175, 19] width 181 height 17
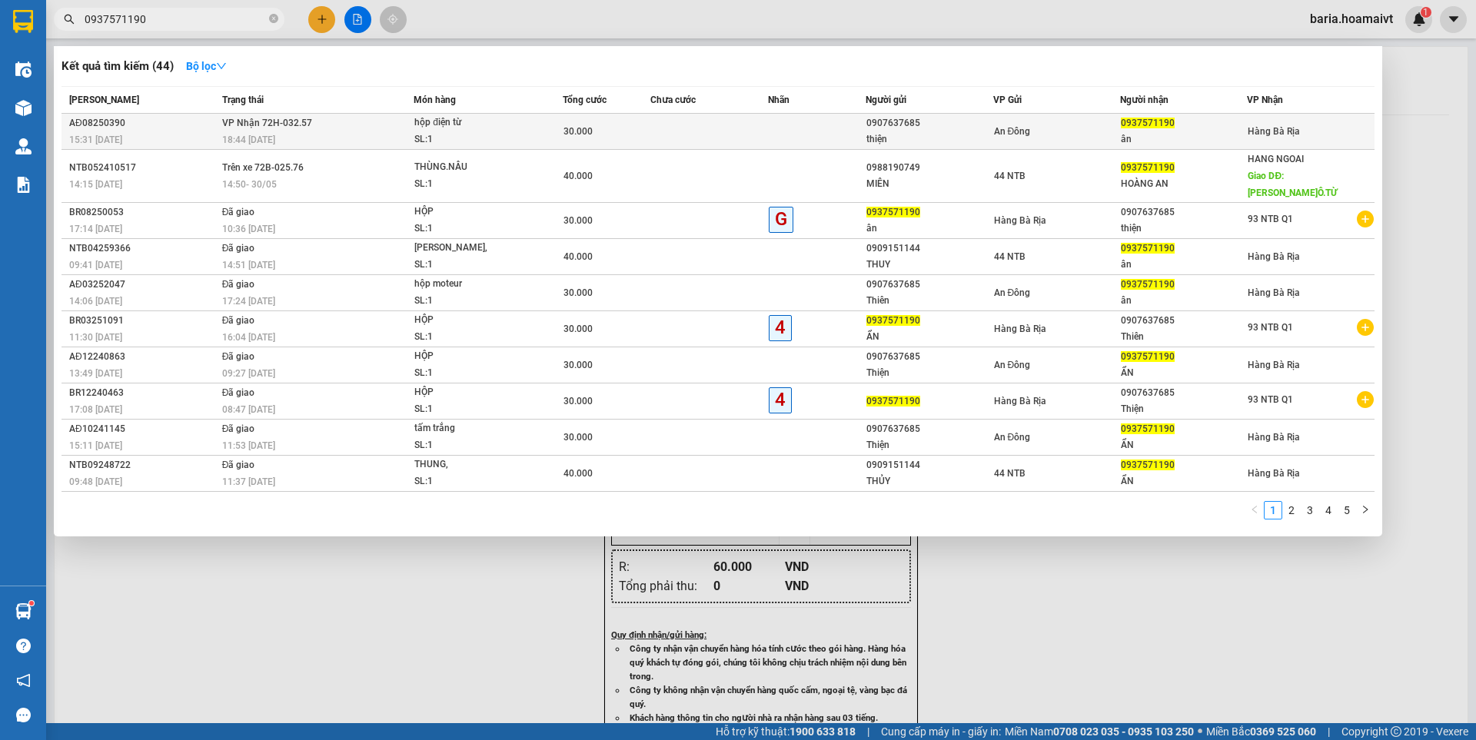
type input "0937571190"
click at [1202, 136] on div "ân" at bounding box center [1183, 139] width 125 height 16
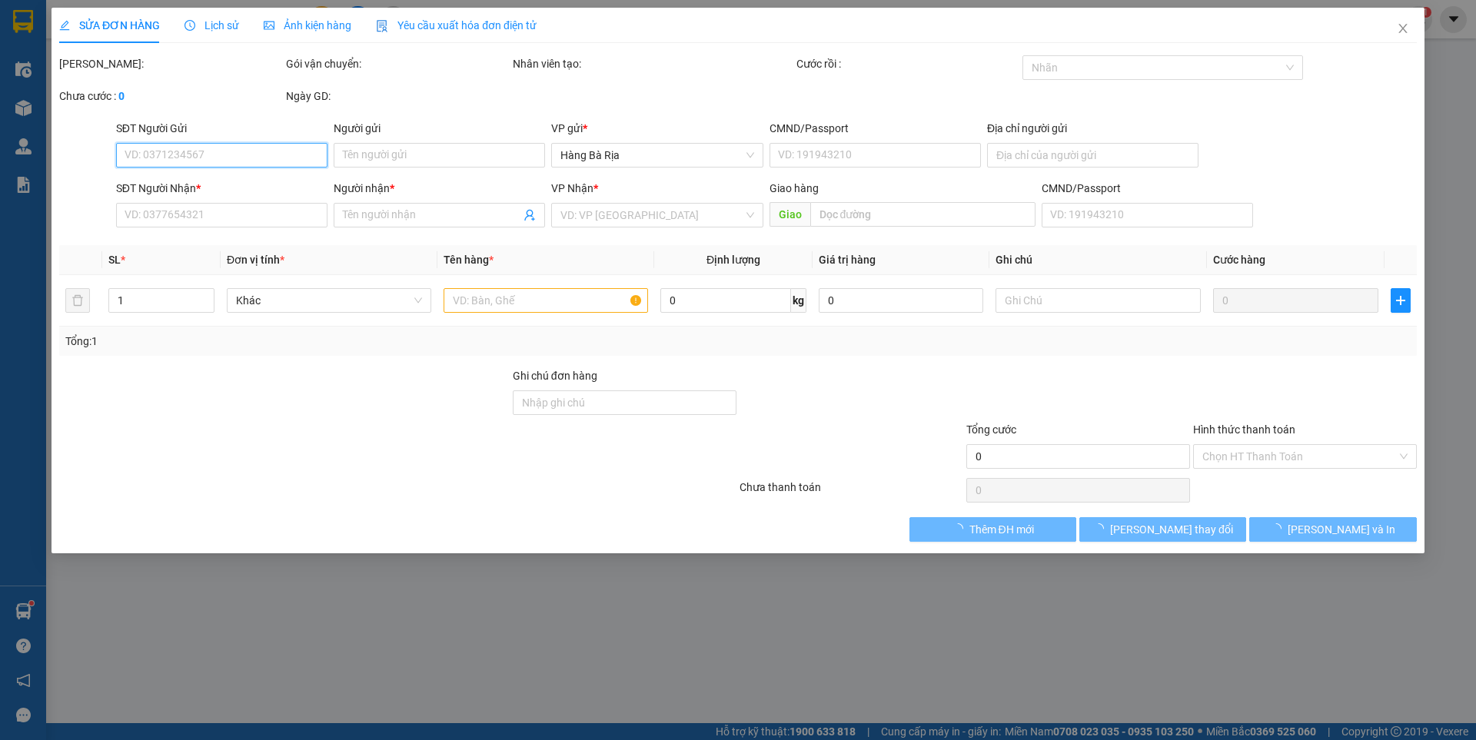
type input "0907637685"
type input "thiện"
type input "092083005824"
type input "0937571190"
type input "ân"
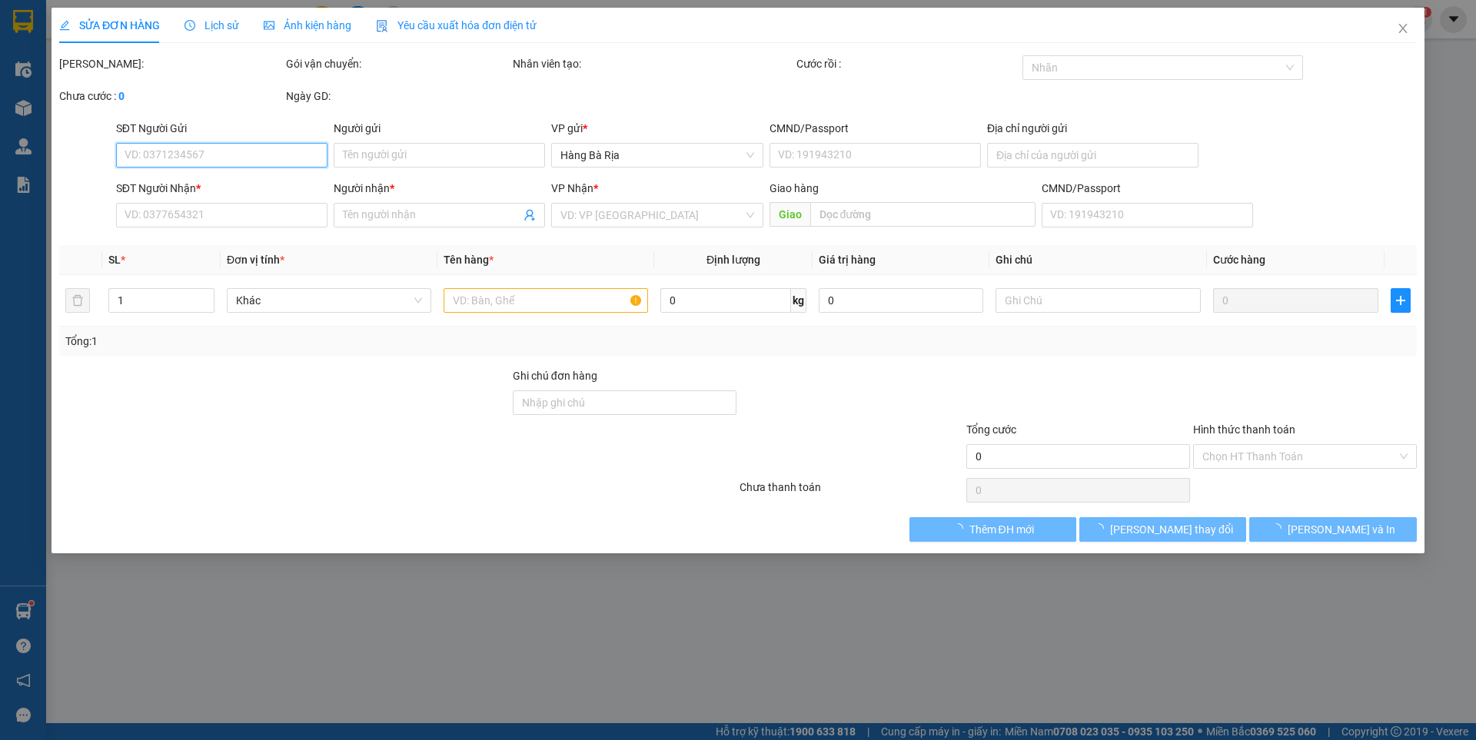
type input "30.000"
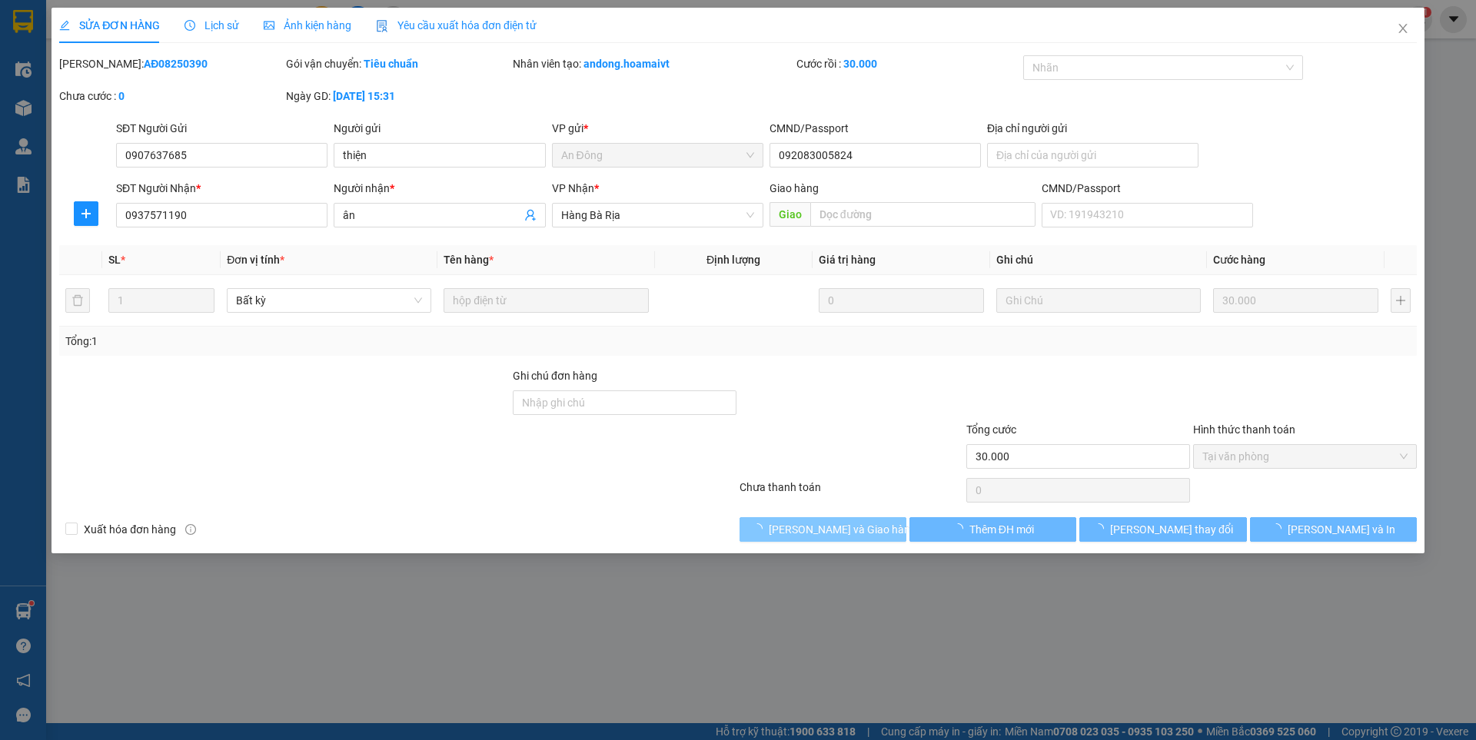
click at [860, 530] on span "Lưu và Giao hàng" at bounding box center [843, 529] width 148 height 17
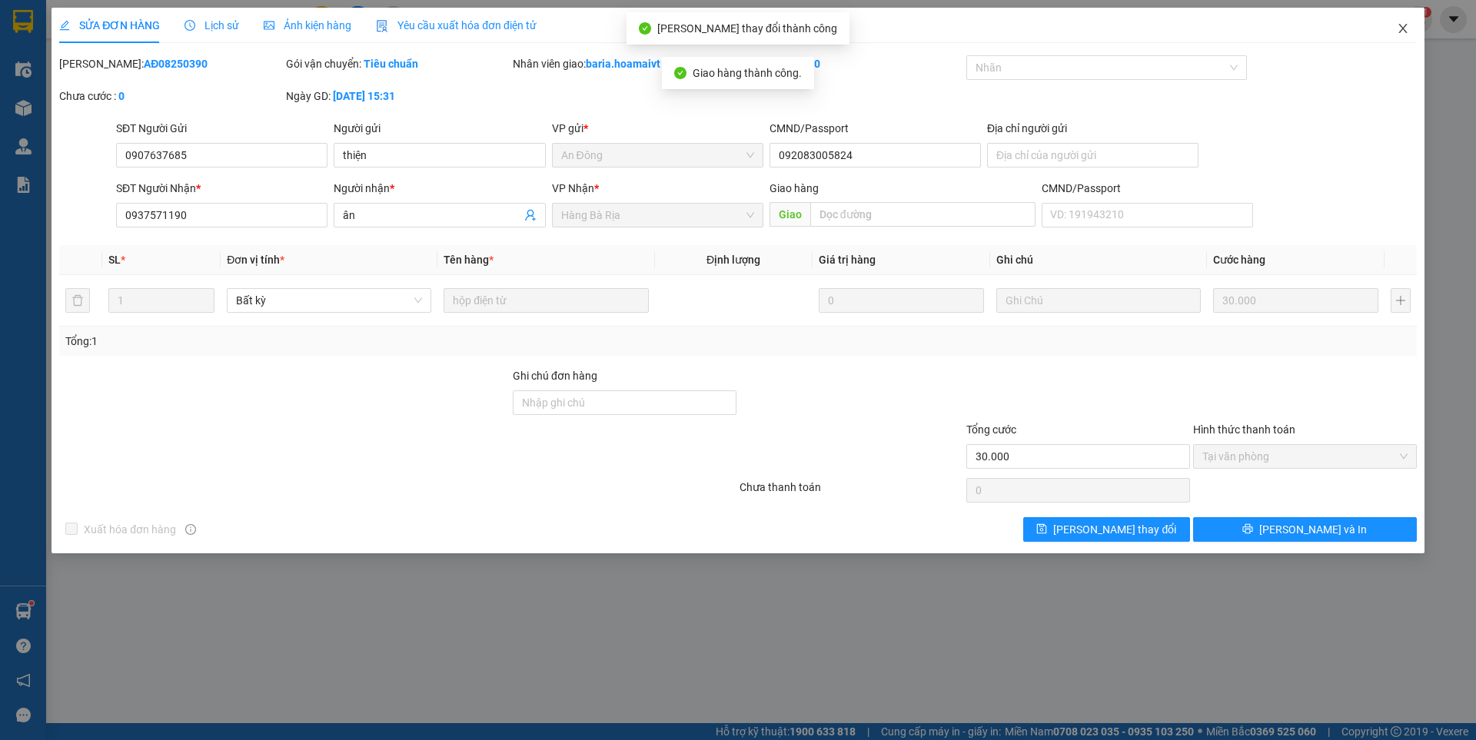
click at [1403, 28] on icon "close" at bounding box center [1403, 28] width 12 height 12
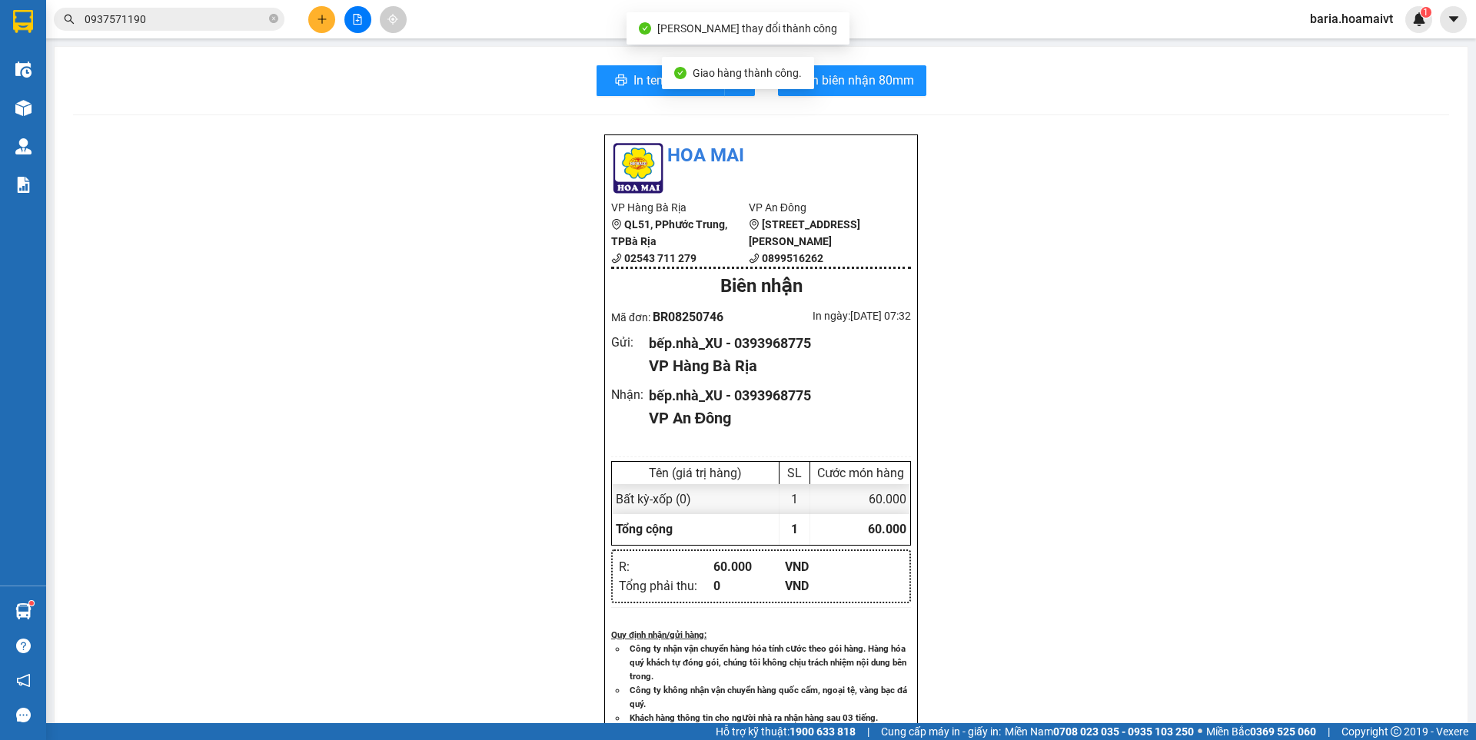
click at [223, 18] on input "0937571190" at bounding box center [175, 19] width 181 height 17
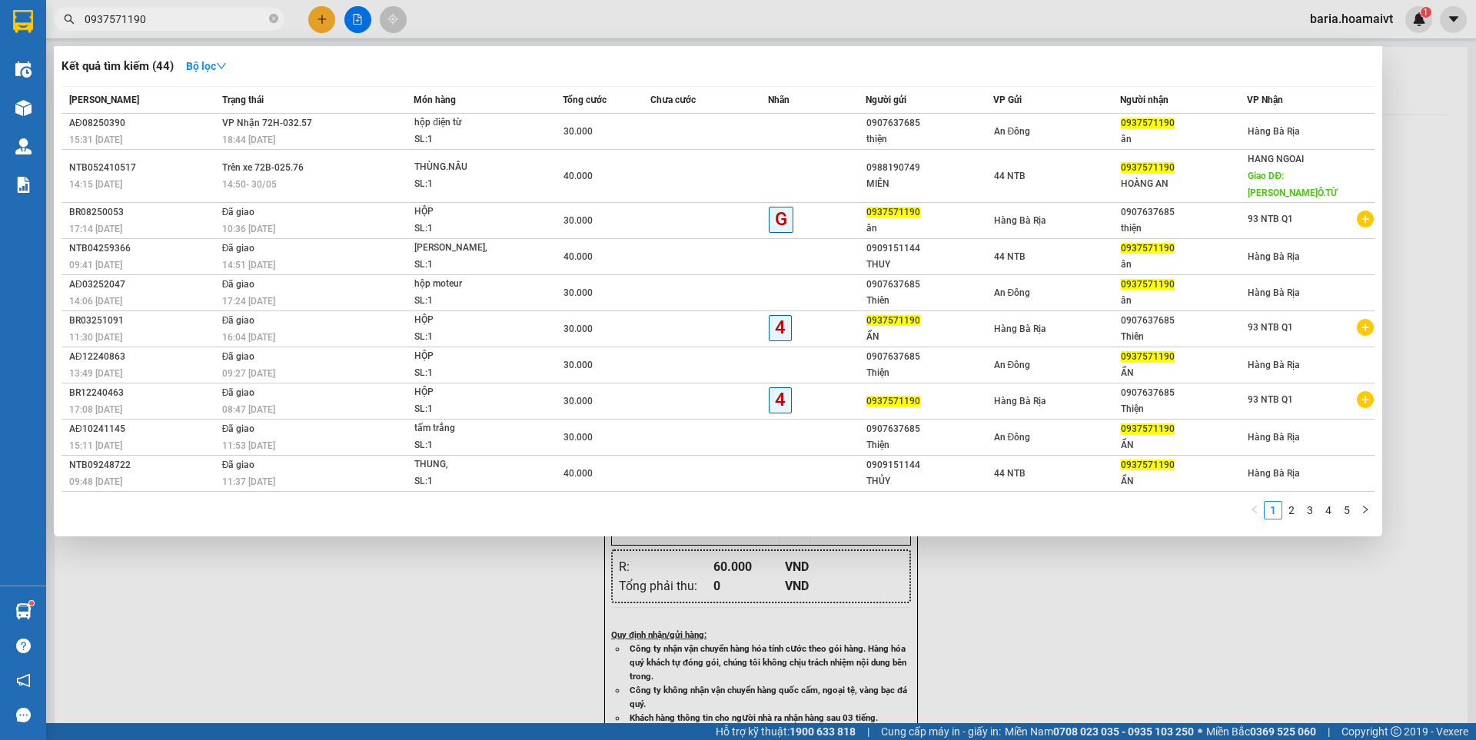
drag, startPoint x: 460, startPoint y: 594, endPoint x: 460, endPoint y: 574, distance: 20.0
click at [460, 592] on div at bounding box center [738, 370] width 1476 height 740
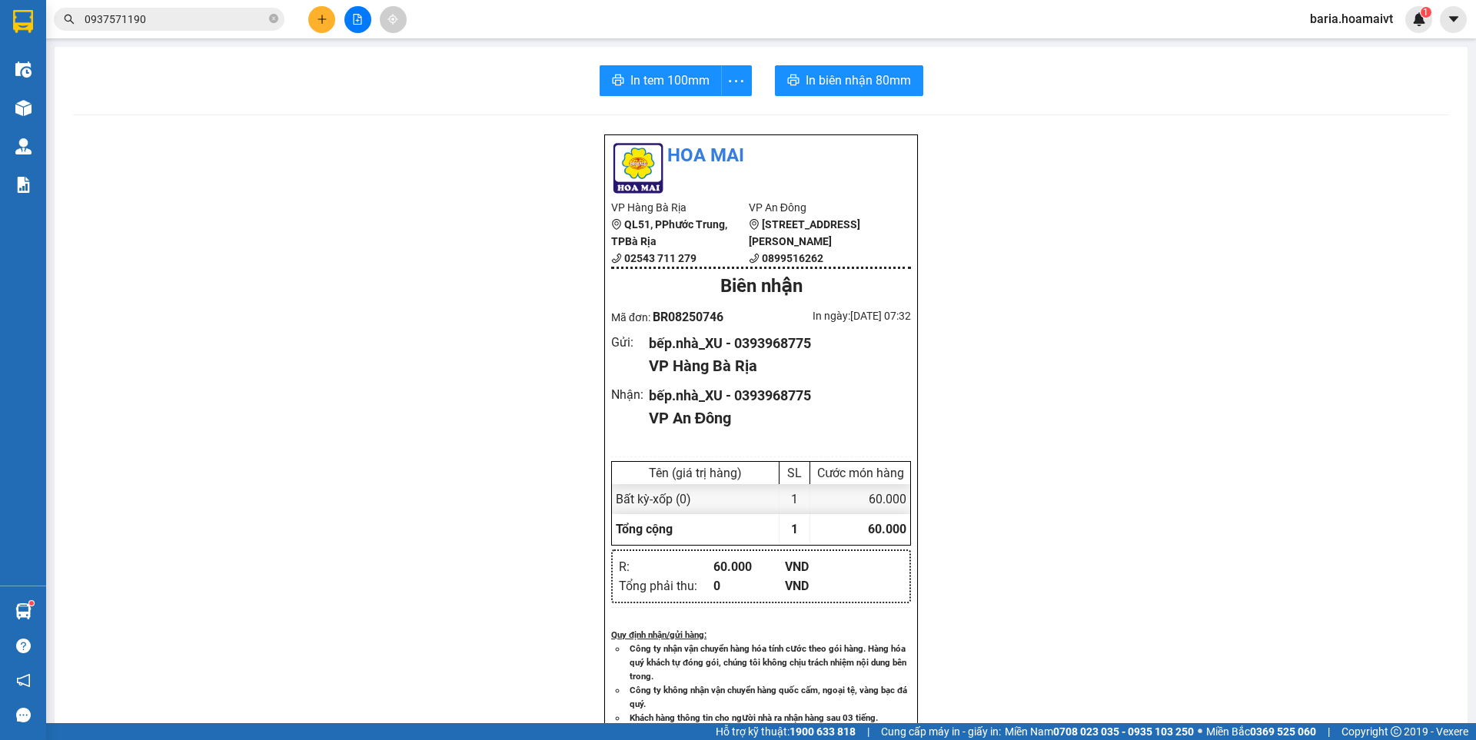
click at [251, 18] on input "0937571190" at bounding box center [175, 19] width 181 height 17
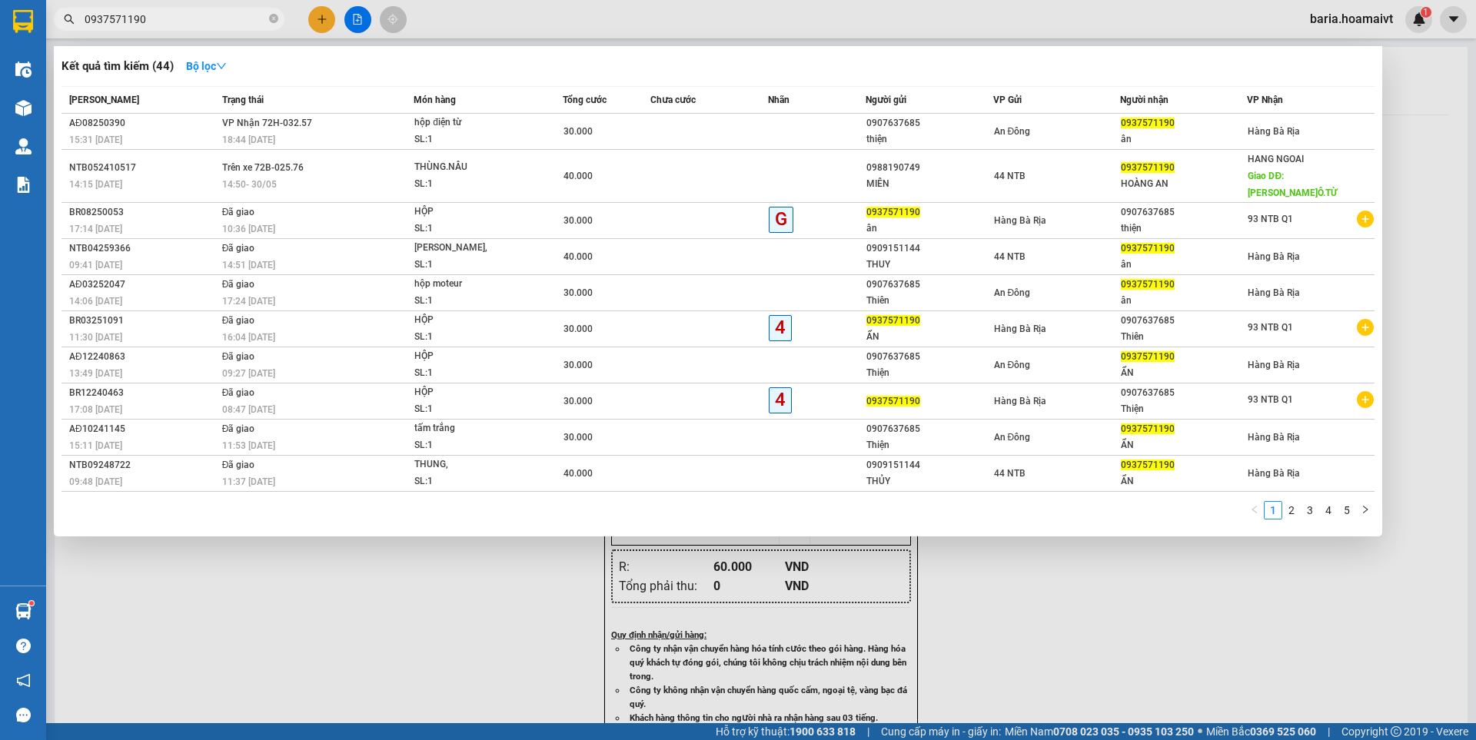
click at [251, 18] on input "0937571190" at bounding box center [175, 19] width 181 height 17
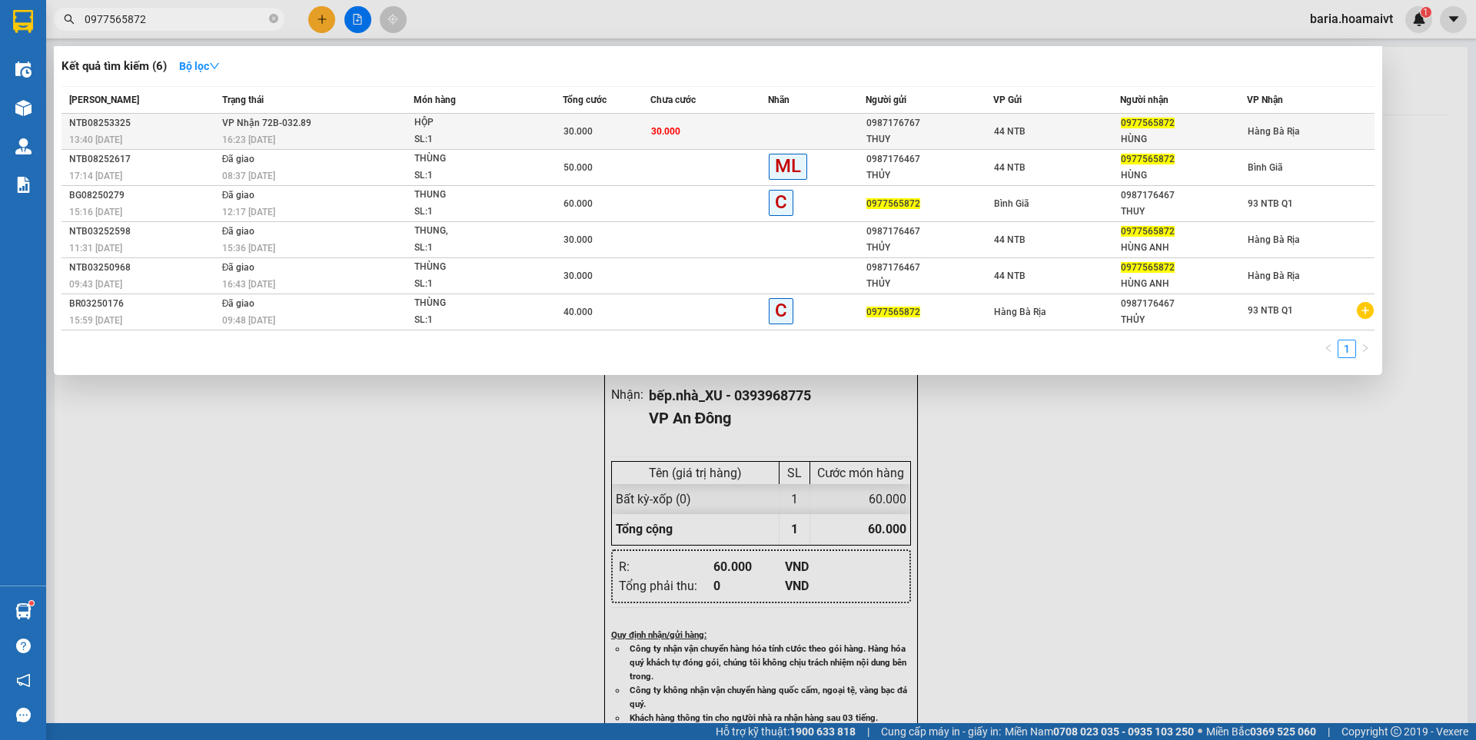
type input "0977565872"
click at [359, 121] on td "VP Nhận 72B-032.89 16:23 - 11/08" at bounding box center [316, 132] width 196 height 36
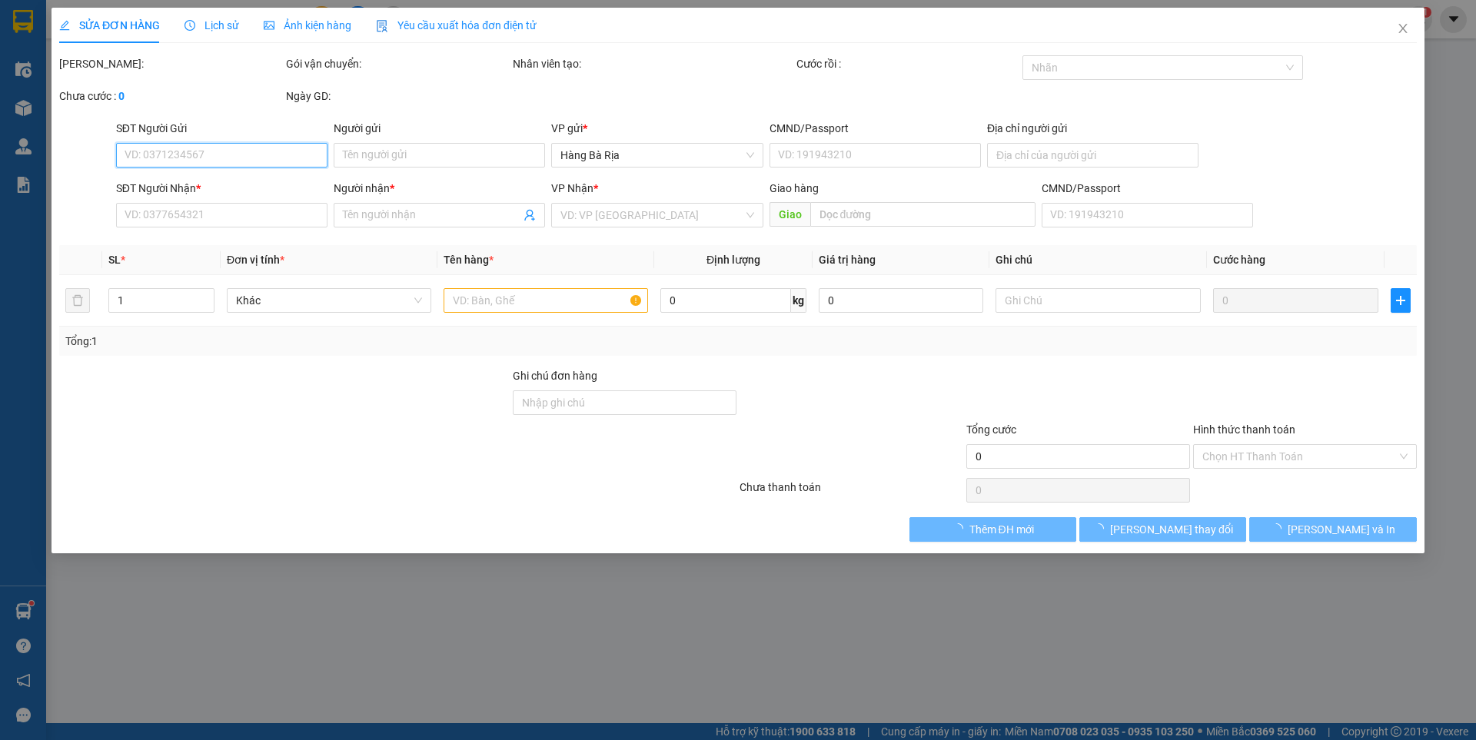
type input "0987176767"
type input "THUY"
type input "711B ĐỖ XUÂN HỢP"
type input "0977565872"
type input "HÙNG"
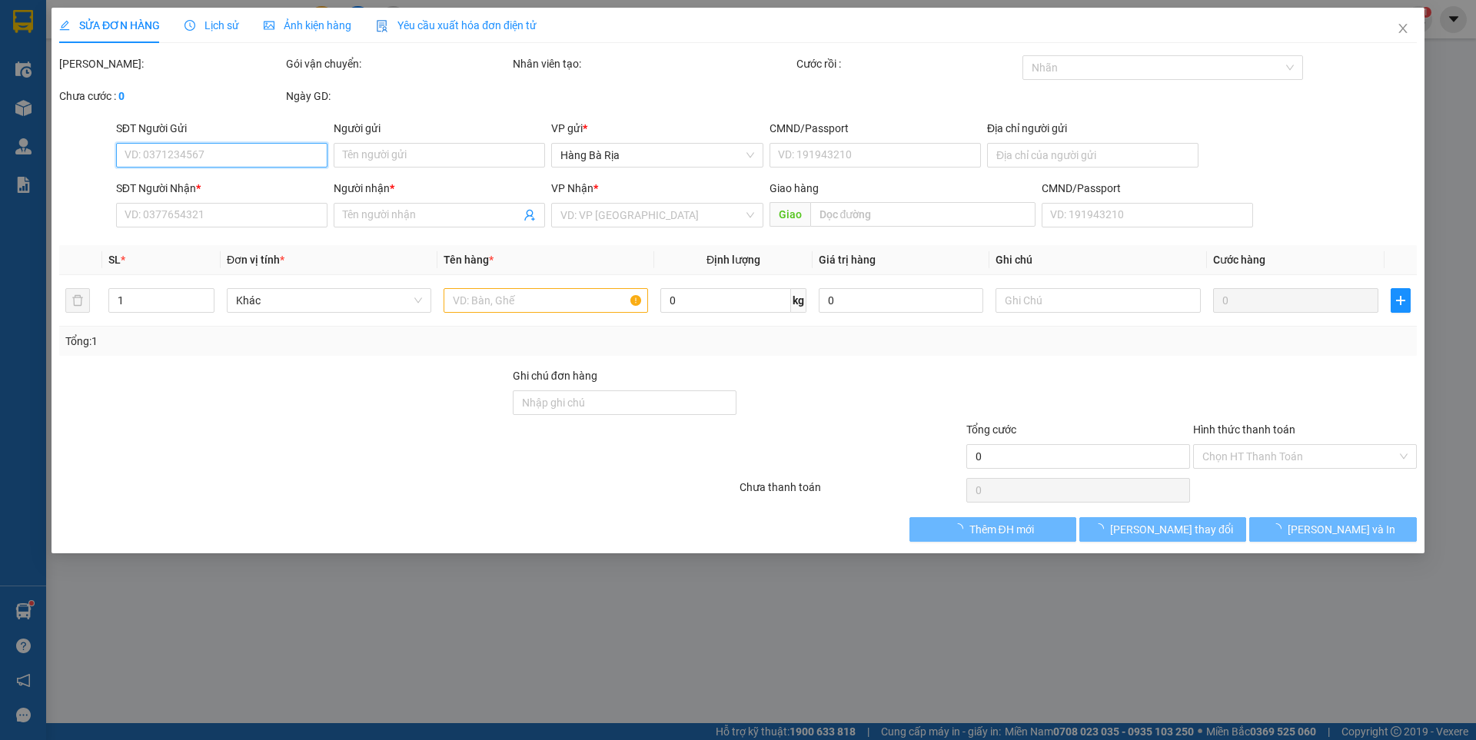
type input "30.000"
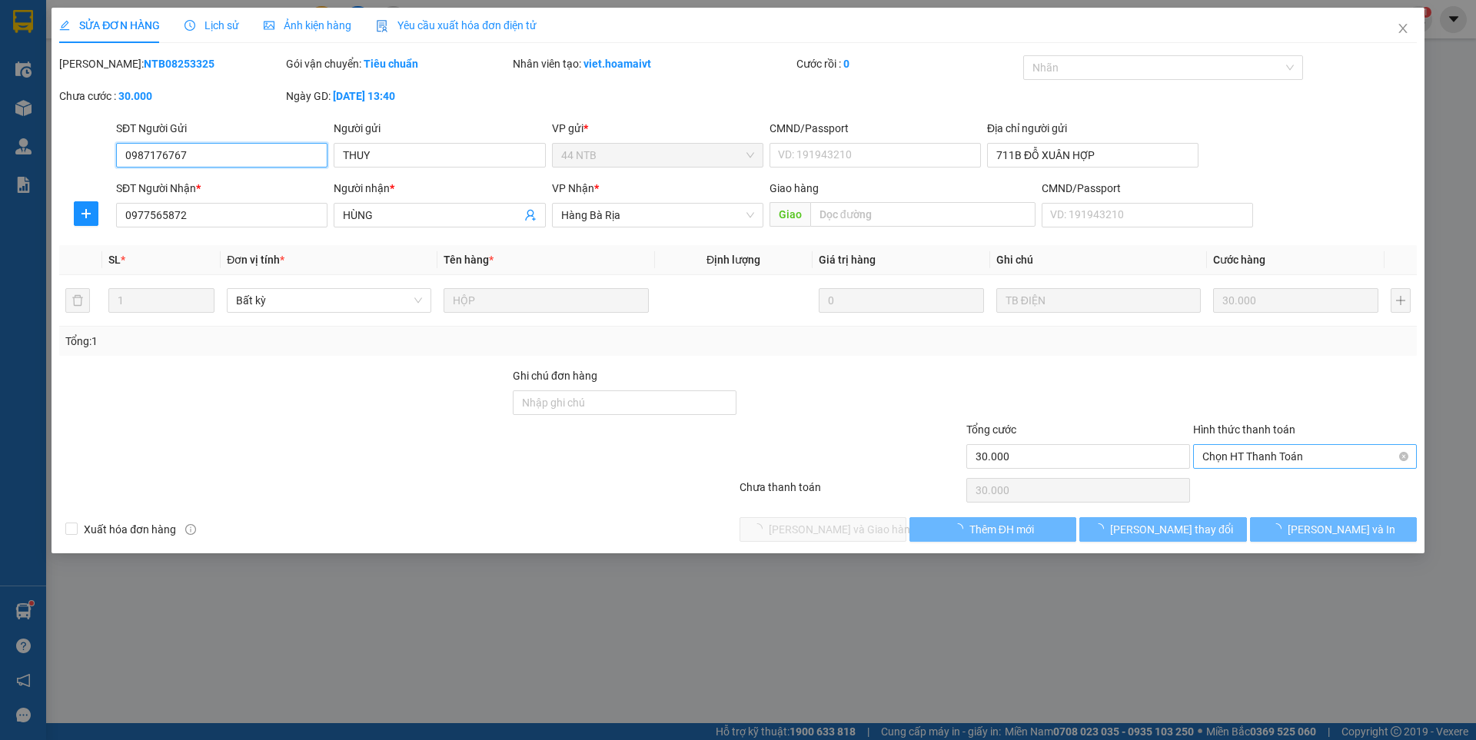
click at [1285, 456] on span "Chọn HT Thanh Toán" at bounding box center [1304, 456] width 205 height 23
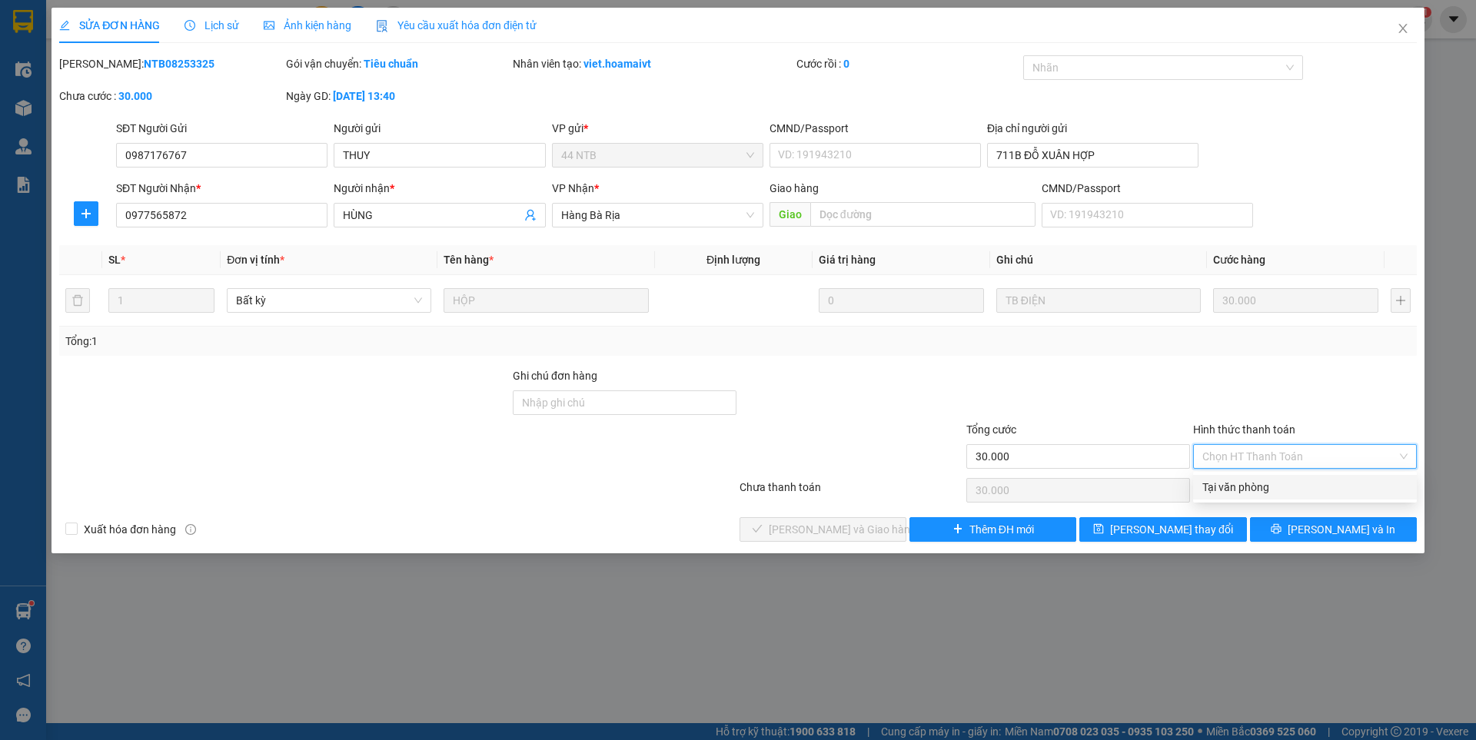
click at [1249, 491] on div "Tại văn phòng" at bounding box center [1304, 487] width 205 height 17
type input "0"
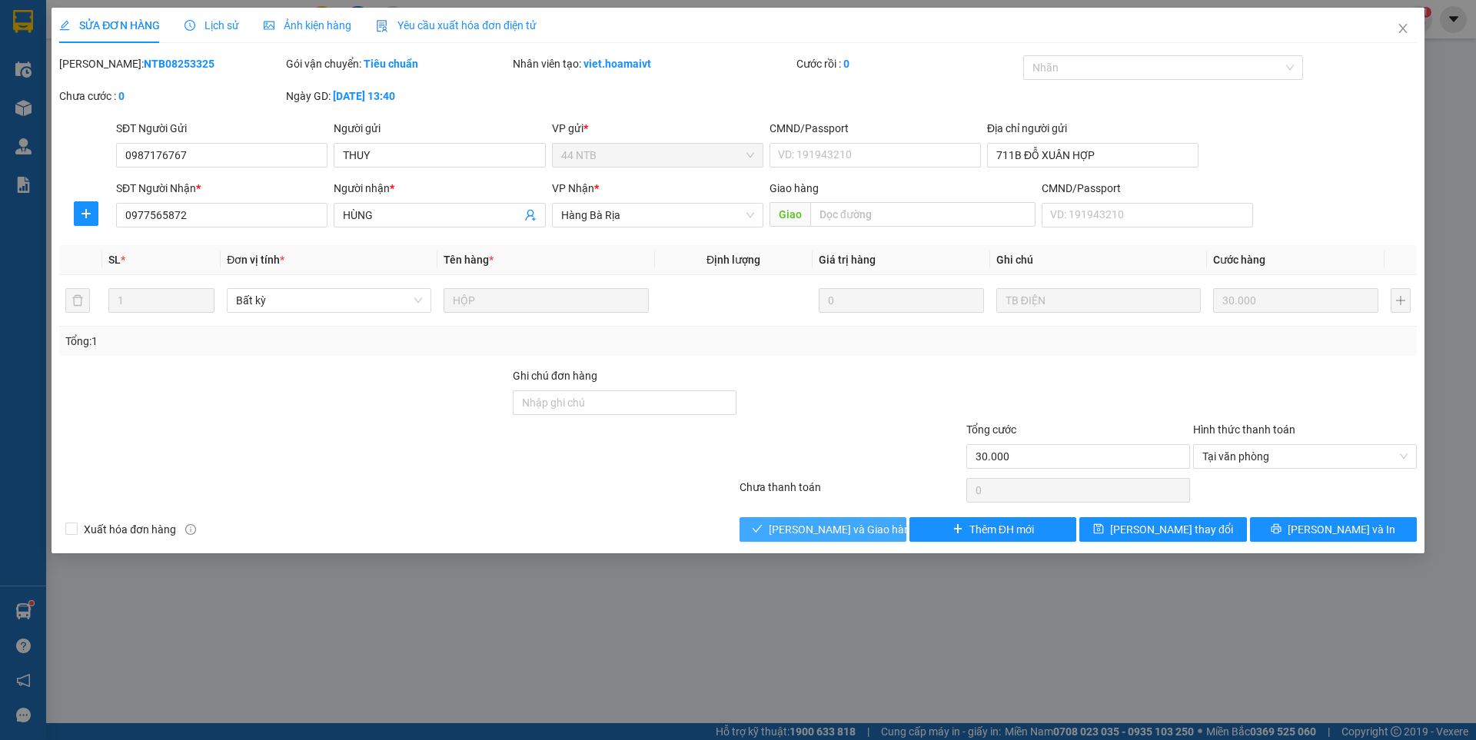
click at [847, 526] on span "Lưu và Giao hàng" at bounding box center [843, 529] width 148 height 17
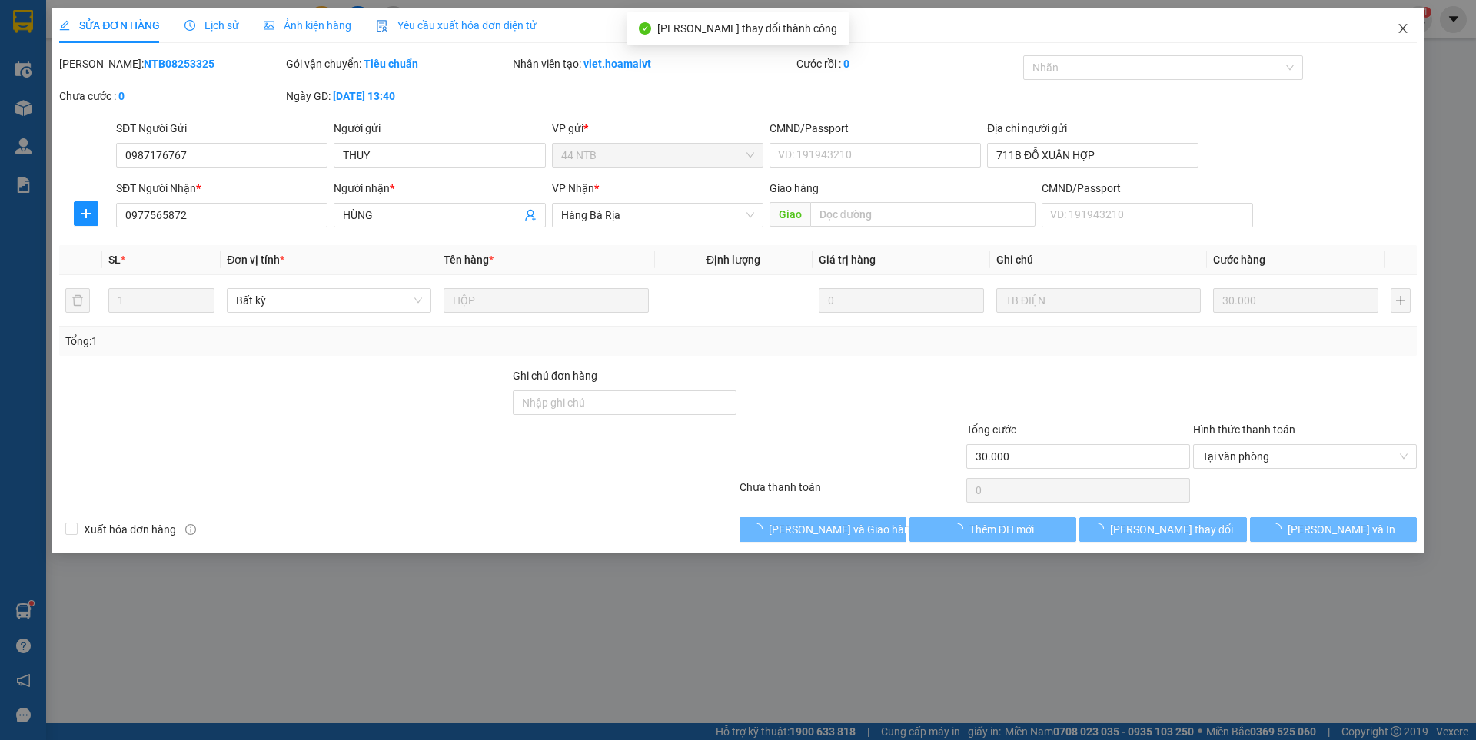
click at [1397, 32] on icon "close" at bounding box center [1403, 28] width 12 height 12
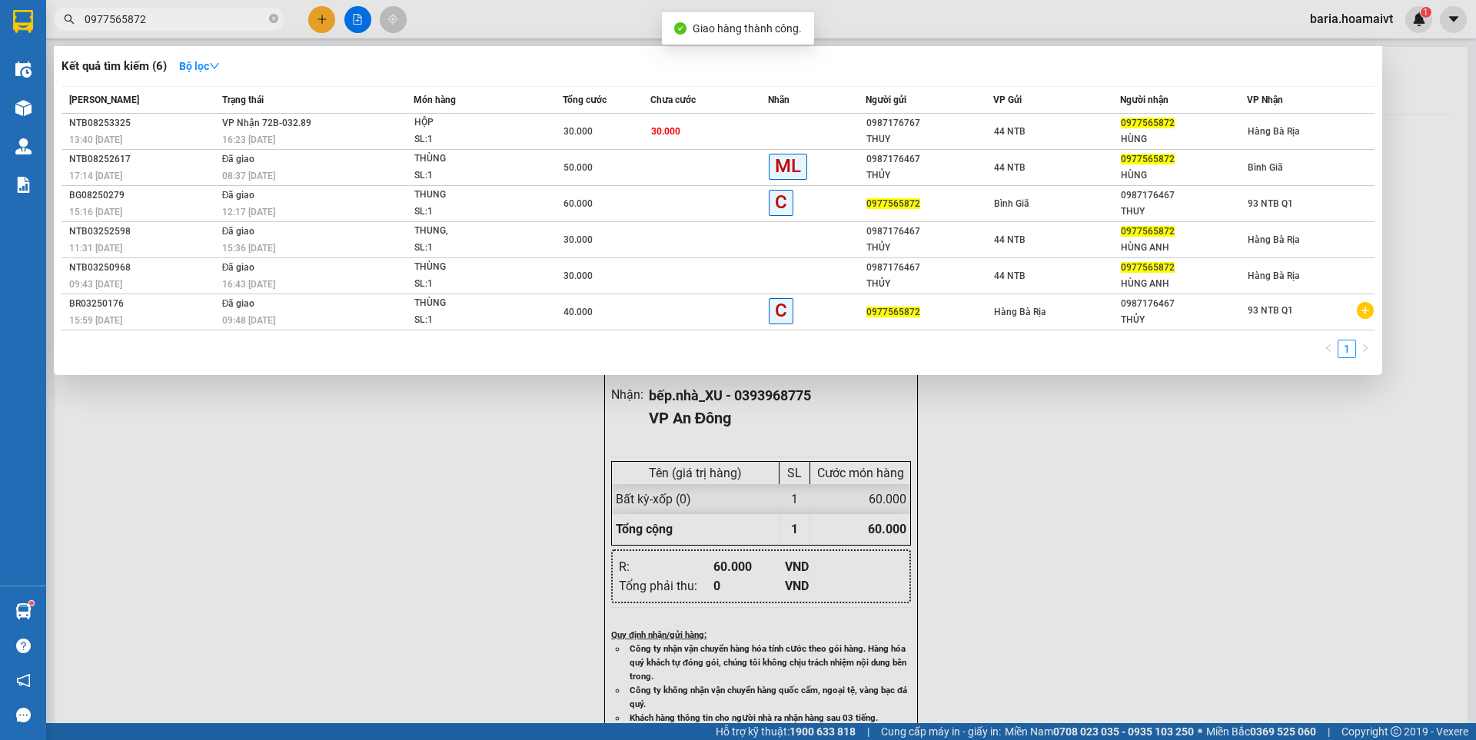
click at [217, 23] on input "0977565872" at bounding box center [175, 19] width 181 height 17
click at [380, 510] on div at bounding box center [738, 370] width 1476 height 740
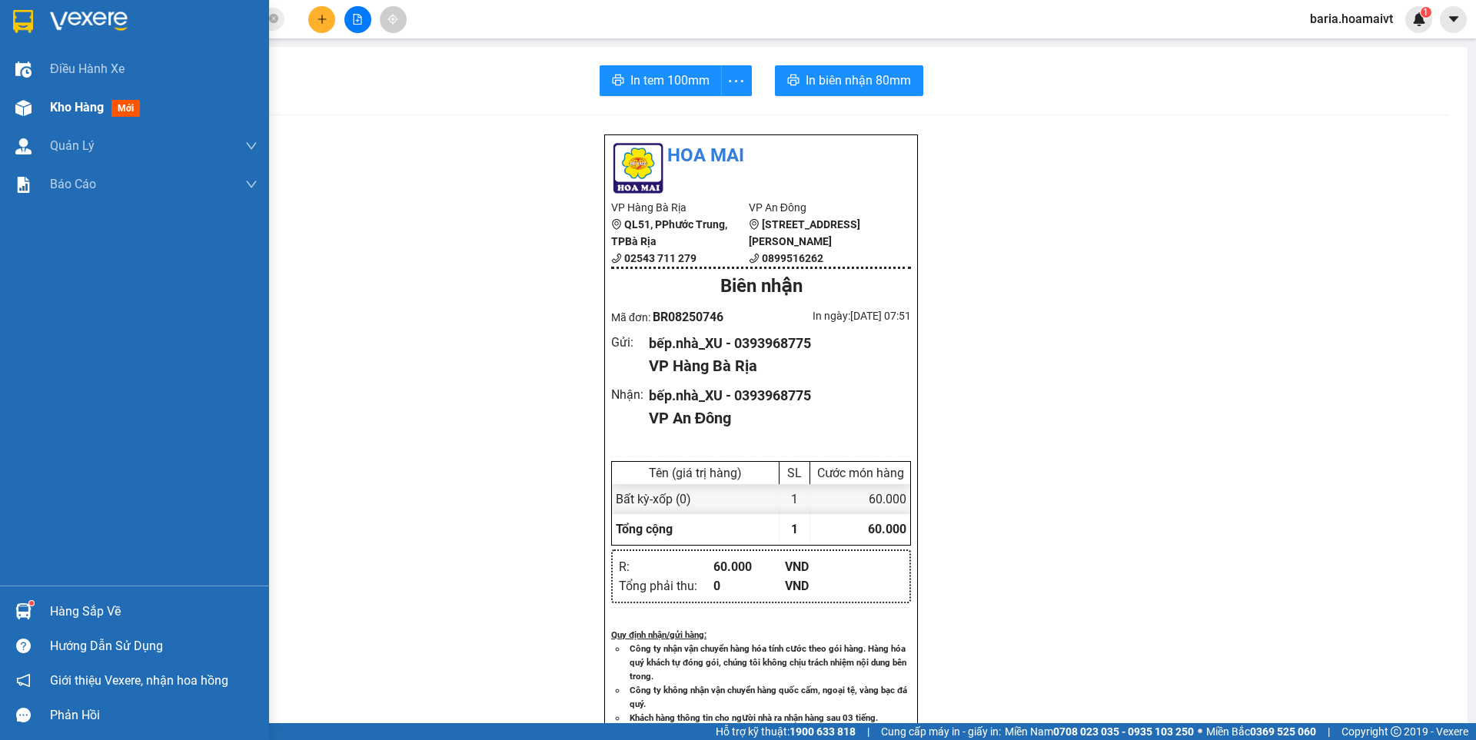
click at [66, 109] on span "Kho hàng" at bounding box center [77, 107] width 54 height 15
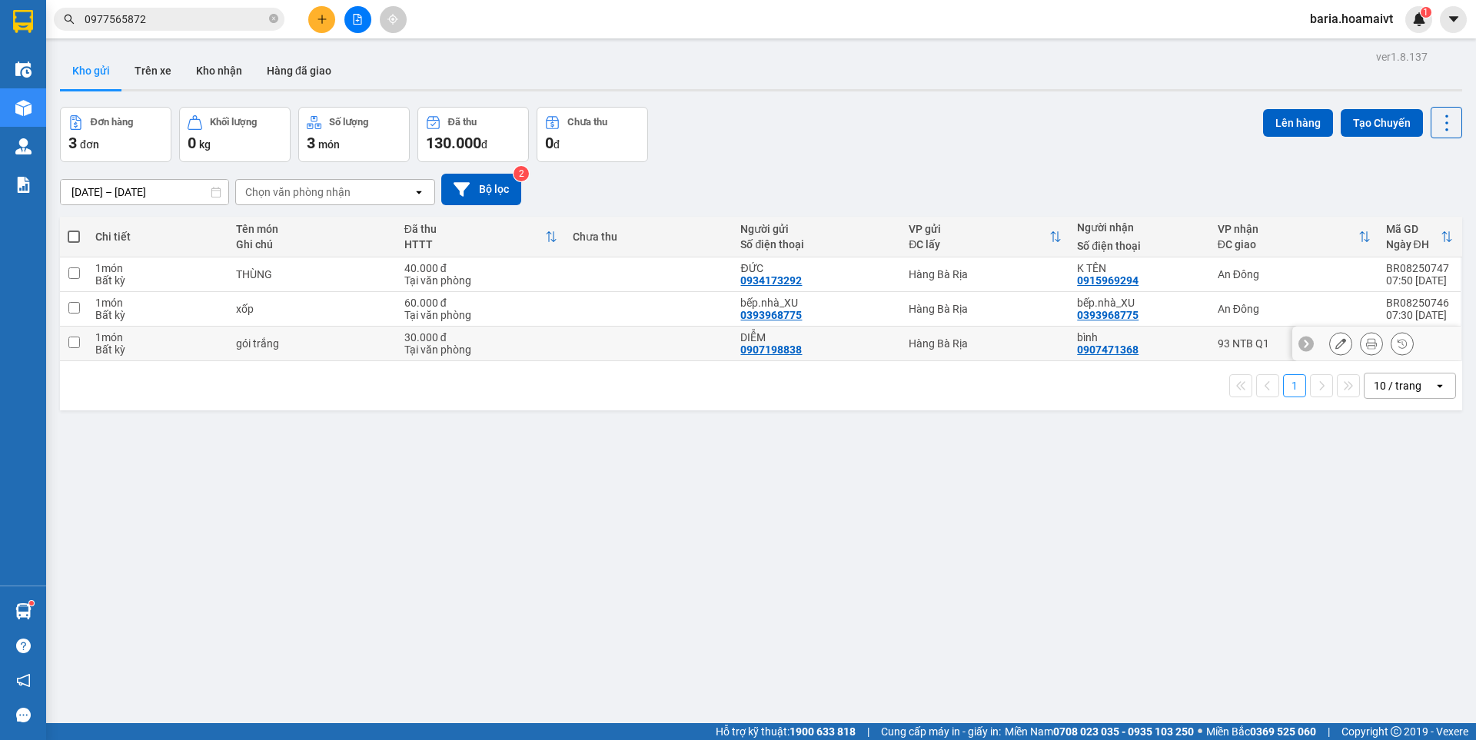
click at [1231, 339] on div "93 NTB Q1" at bounding box center [1293, 343] width 153 height 12
checkbox input "true"
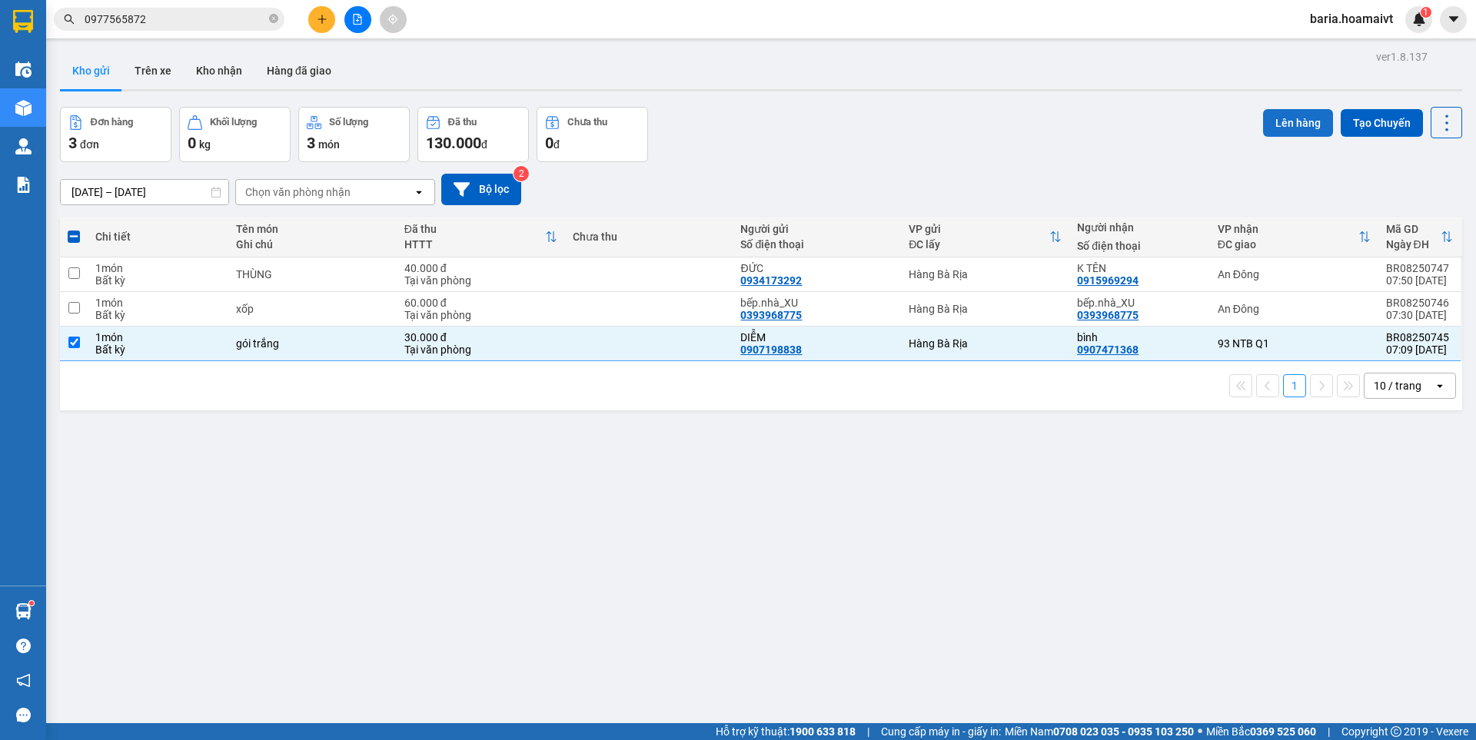
click at [1284, 127] on button "Lên hàng" at bounding box center [1298, 123] width 70 height 28
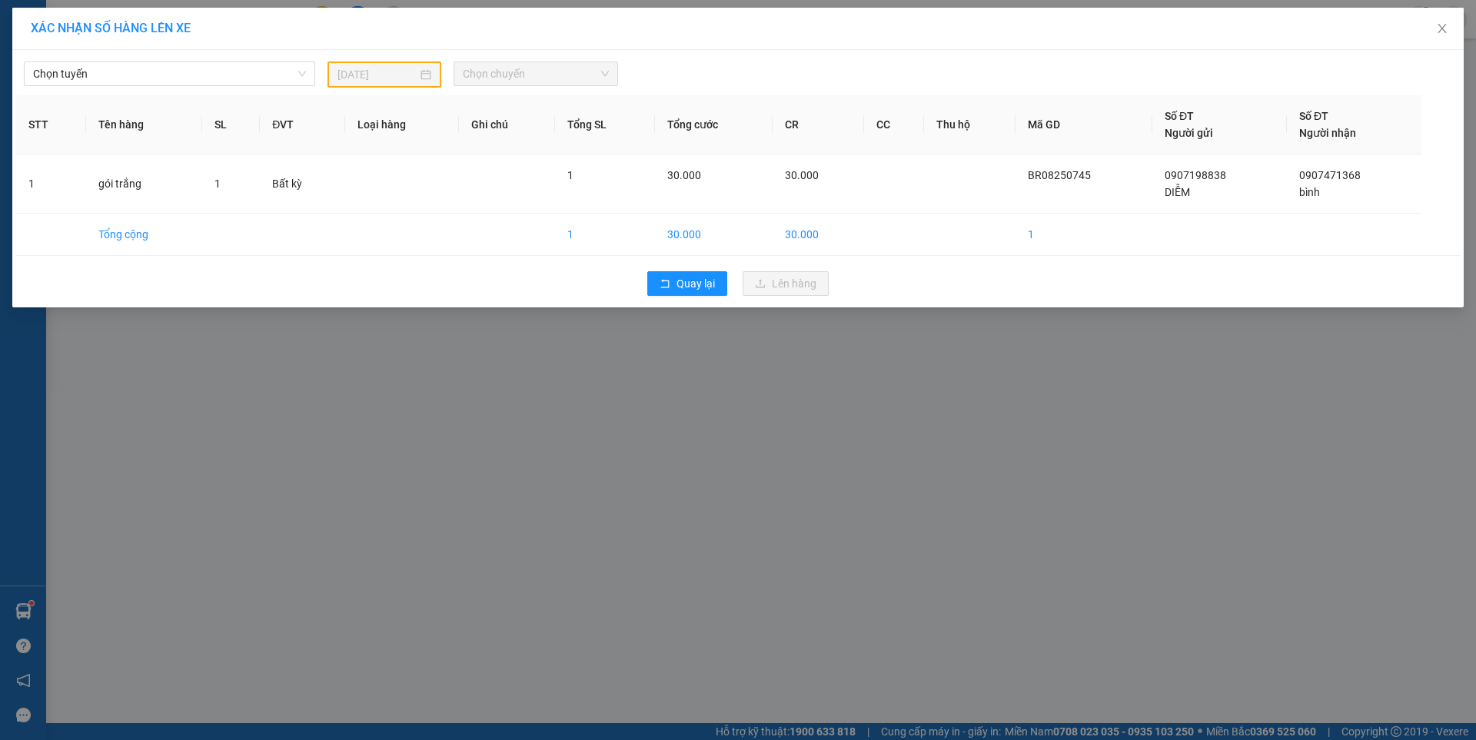
click at [183, 60] on div "Chọn tuyến 11/08/2025 Chọn chuyến" at bounding box center [737, 71] width 1443 height 34
click at [168, 70] on span "Chọn tuyến" at bounding box center [169, 73] width 273 height 23
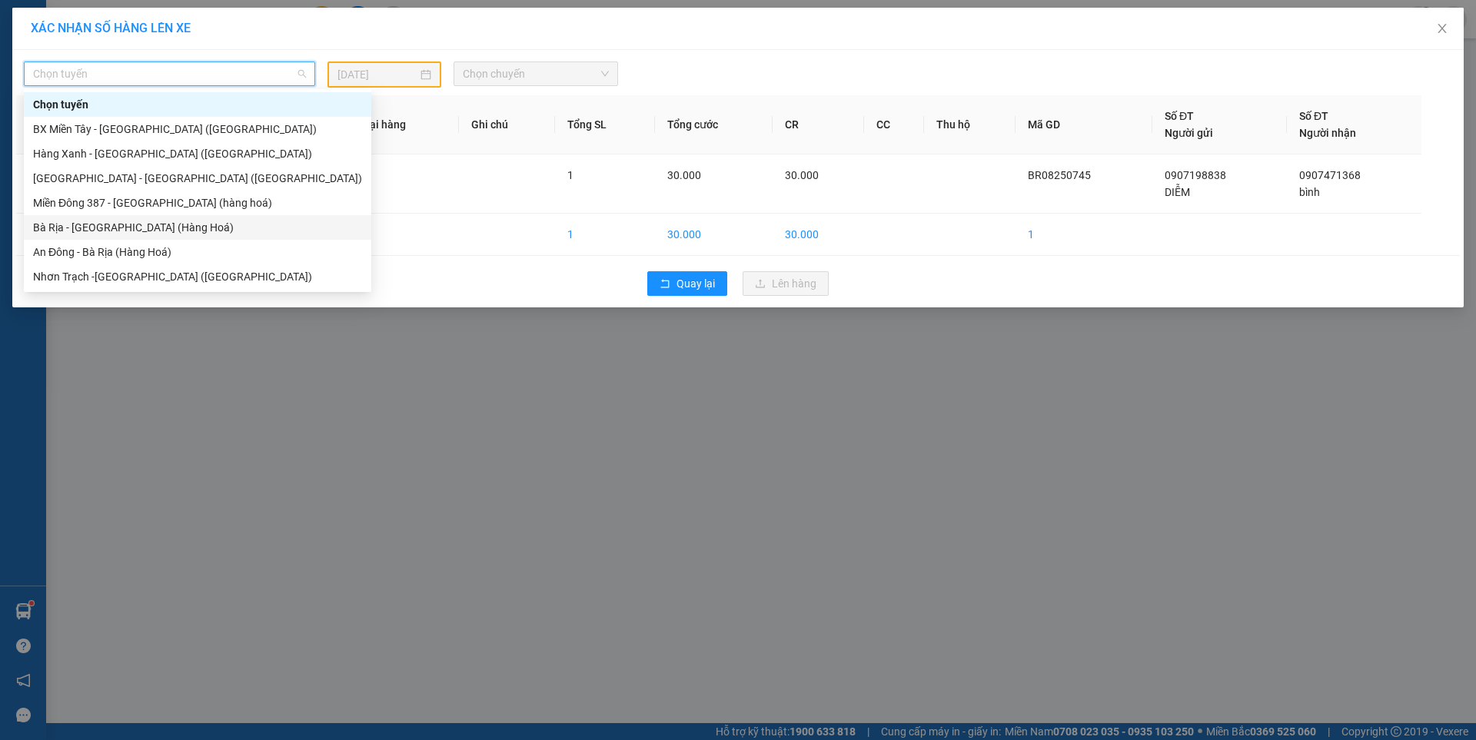
click at [98, 227] on div "Bà Rịa - Sài Gòn (Hàng Hoá)" at bounding box center [197, 227] width 329 height 17
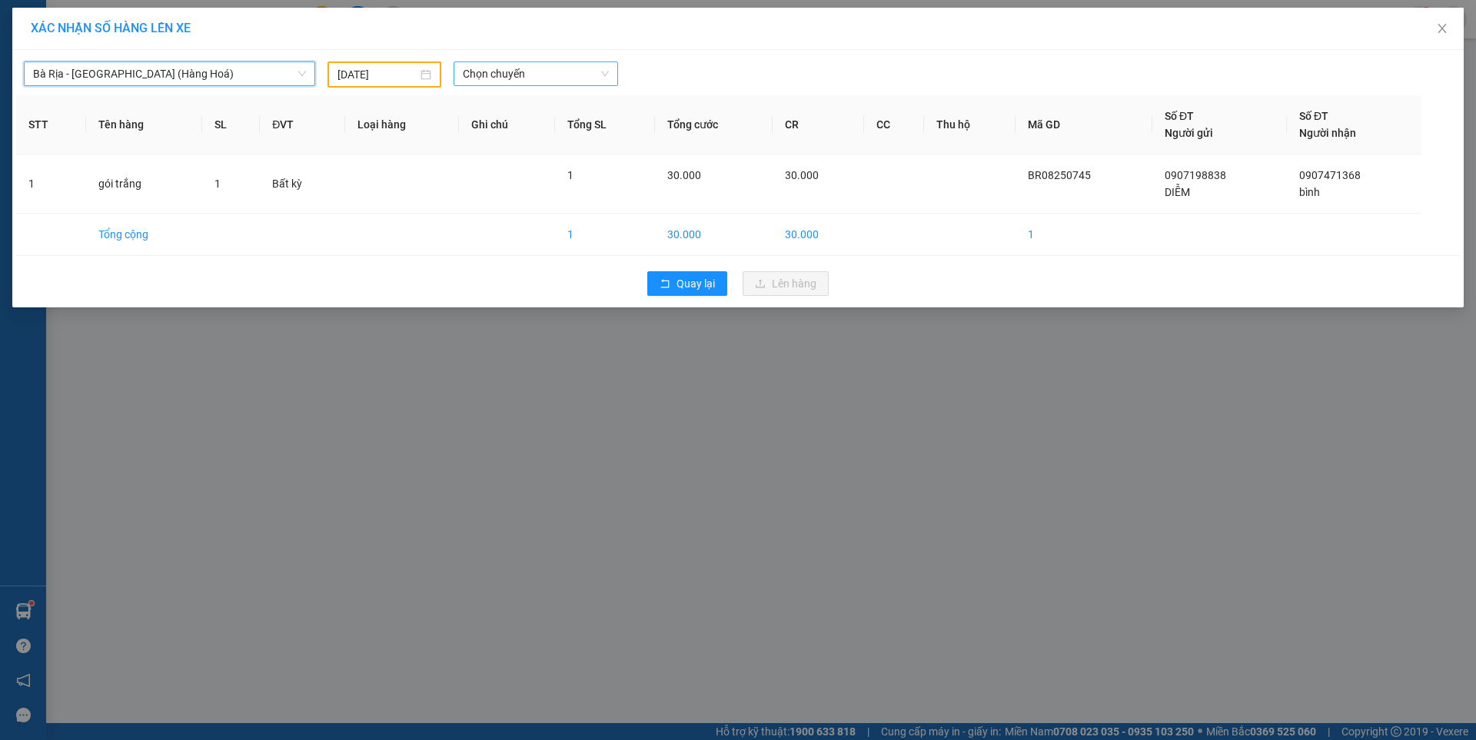
click at [522, 74] on span "Chọn chuyến" at bounding box center [536, 73] width 146 height 23
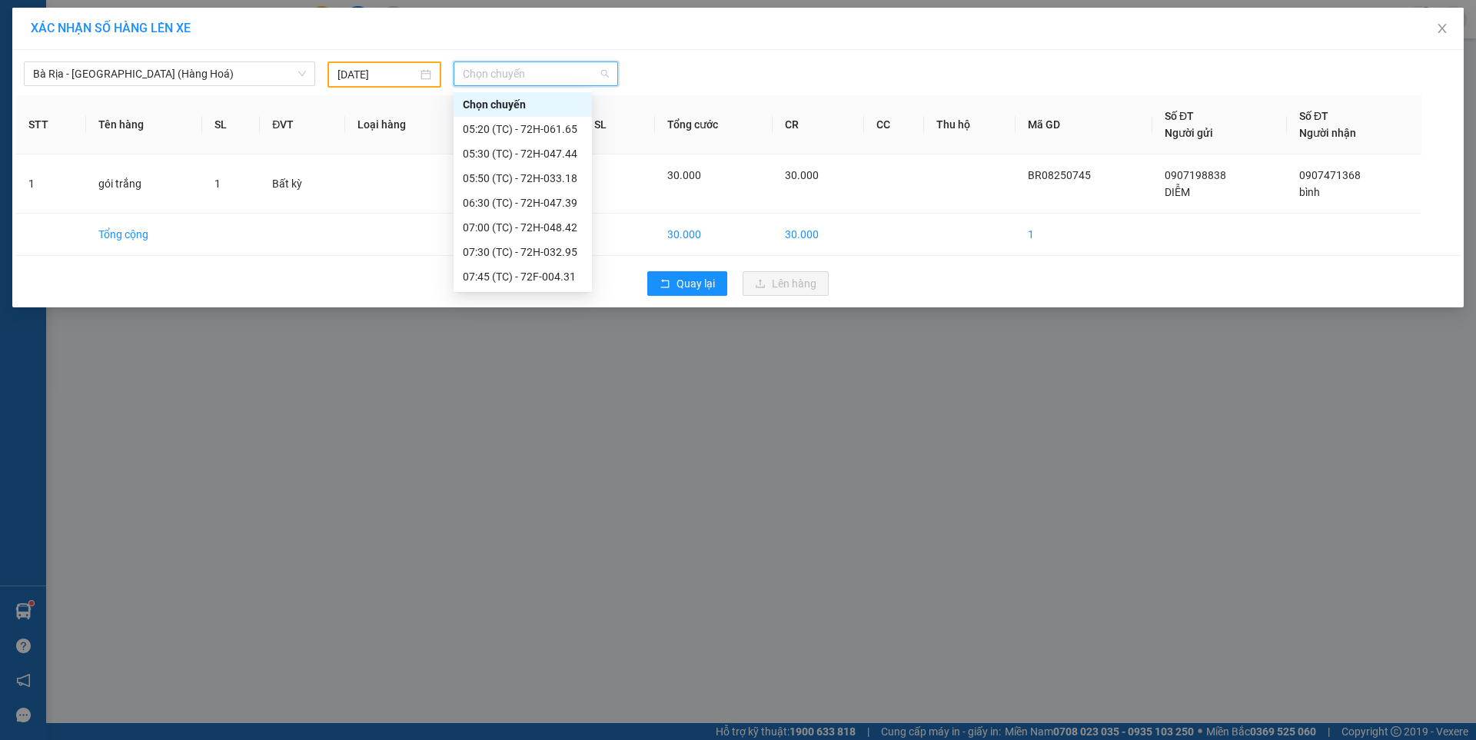
click at [375, 77] on input "11/08/2025" at bounding box center [377, 74] width 80 height 17
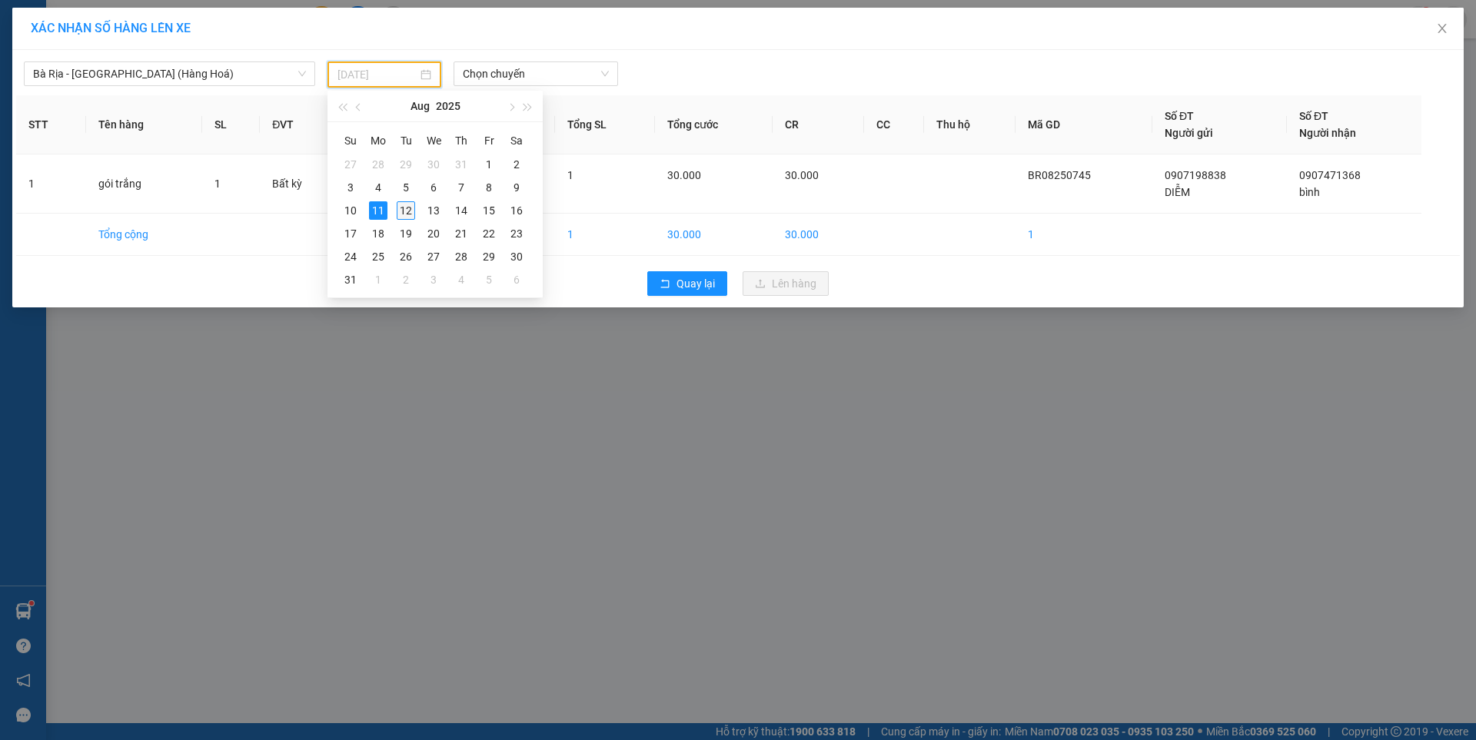
click at [399, 206] on div "12" at bounding box center [406, 210] width 18 height 18
type input "[DATE]"
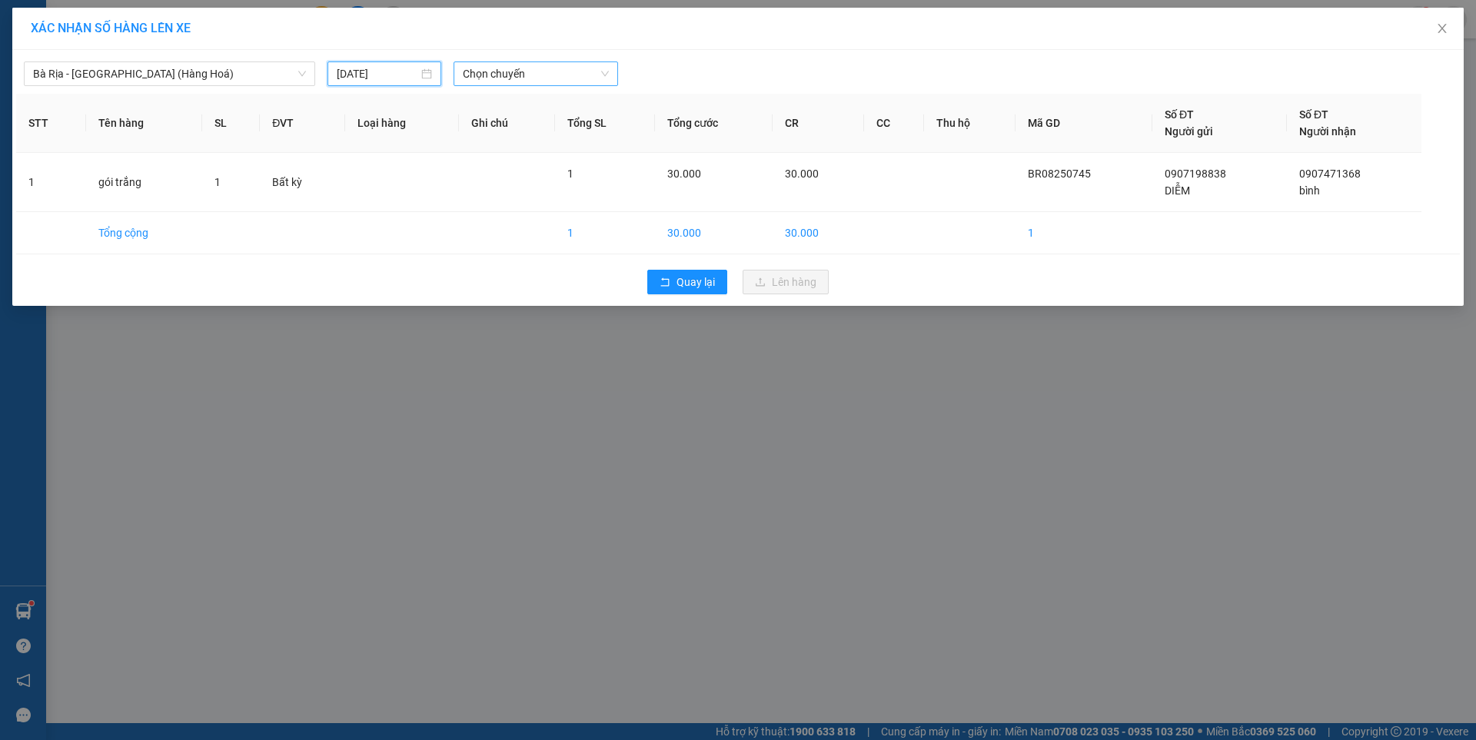
click at [539, 75] on span "Chọn chuyến" at bounding box center [536, 73] width 146 height 23
type input "0730"
click at [1442, 28] on icon "close" at bounding box center [1442, 28] width 12 height 12
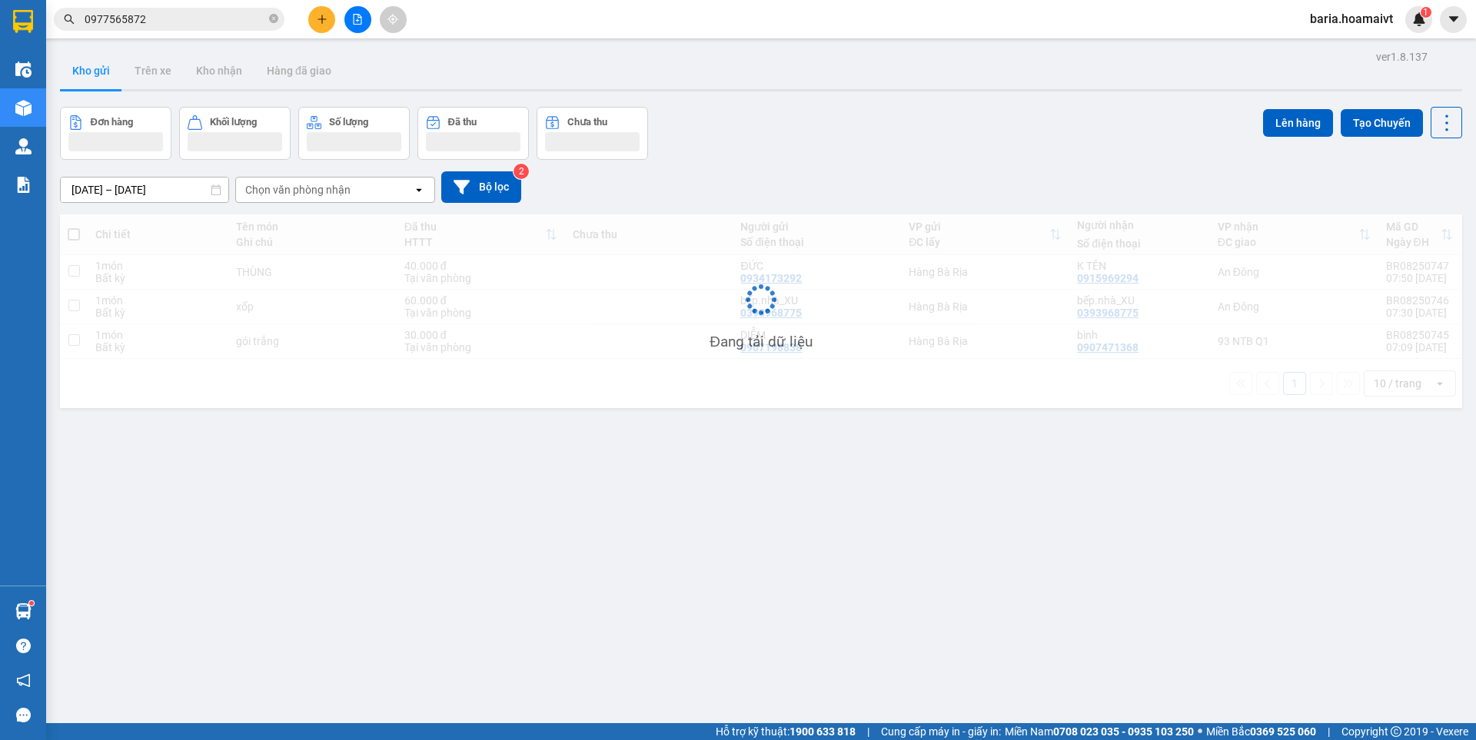
click at [157, 26] on input "0977565872" at bounding box center [175, 19] width 181 height 17
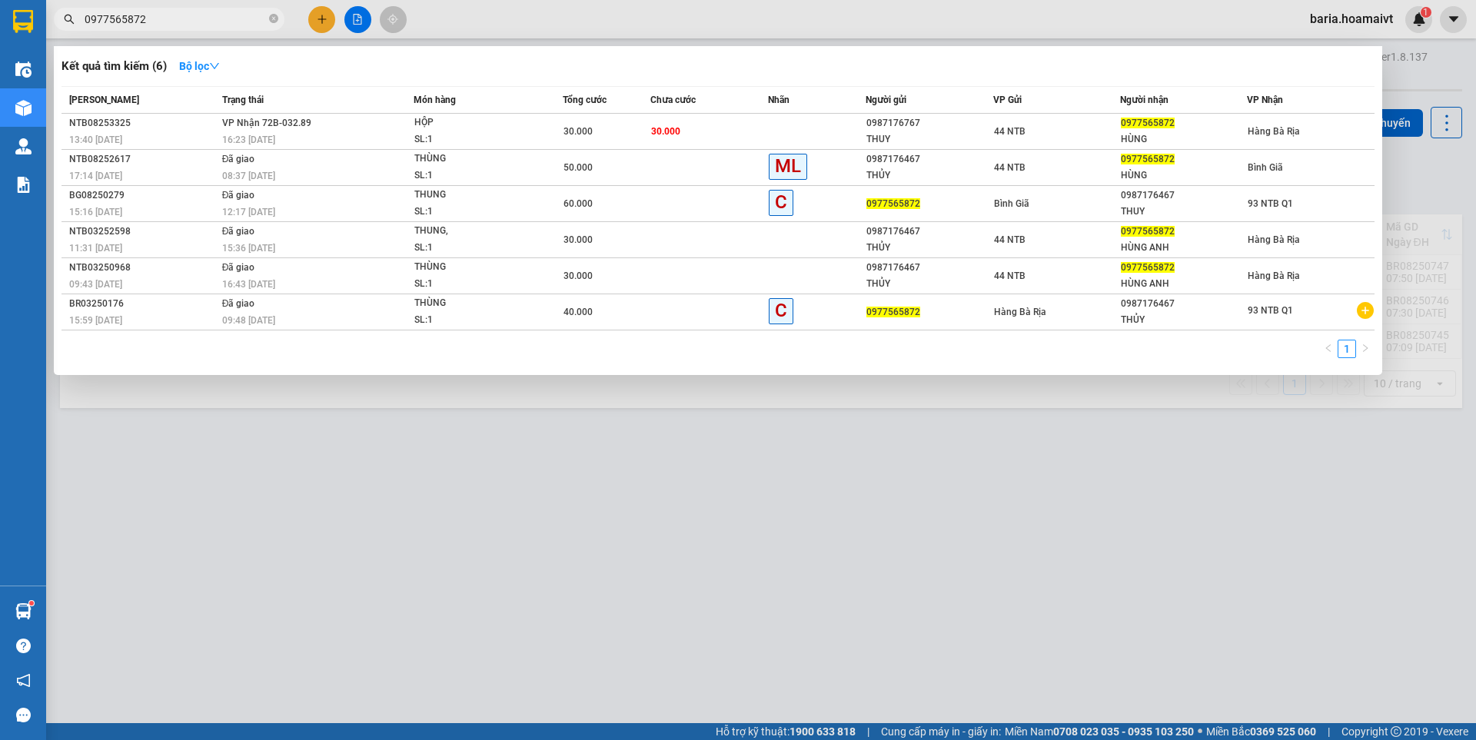
click at [157, 26] on input "0977565872" at bounding box center [175, 19] width 181 height 17
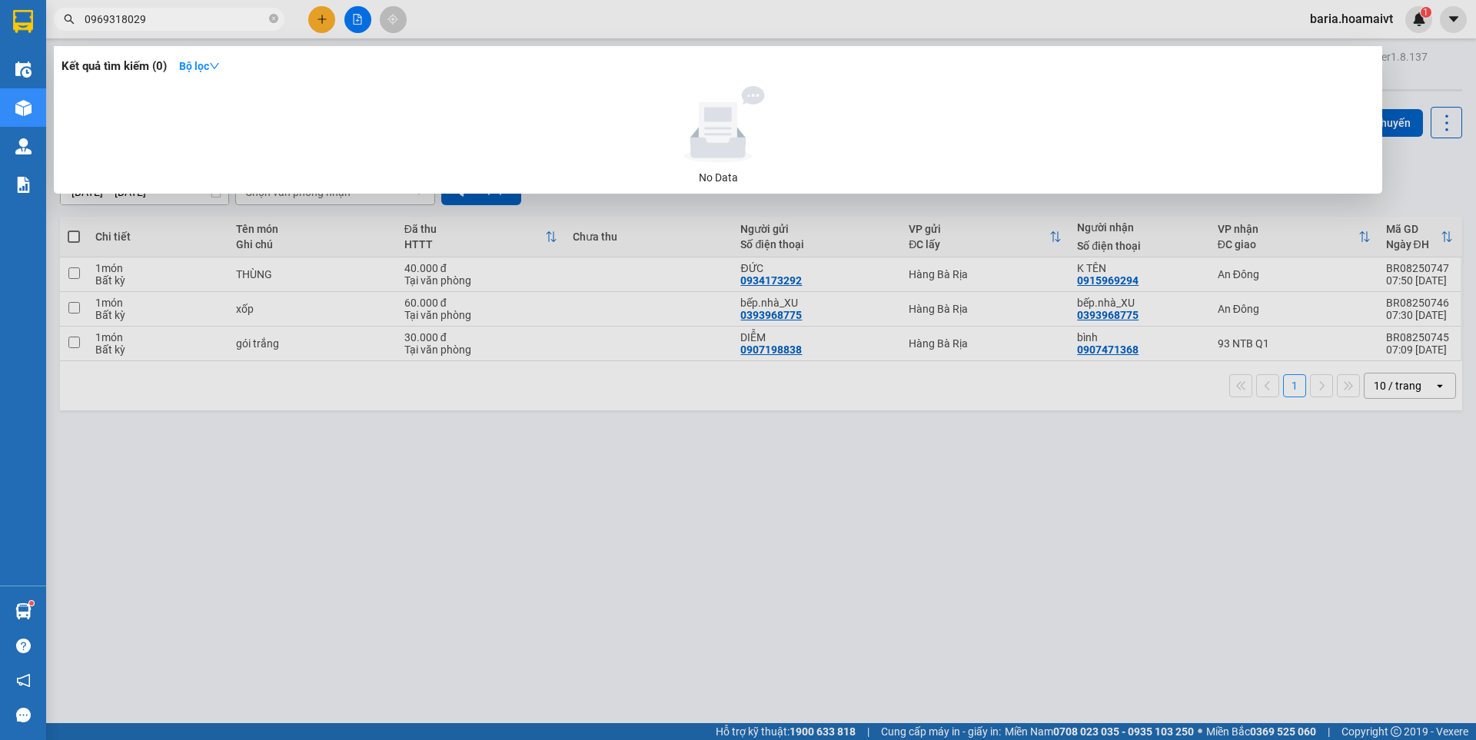
click at [224, 22] on input "0969318029" at bounding box center [175, 19] width 181 height 17
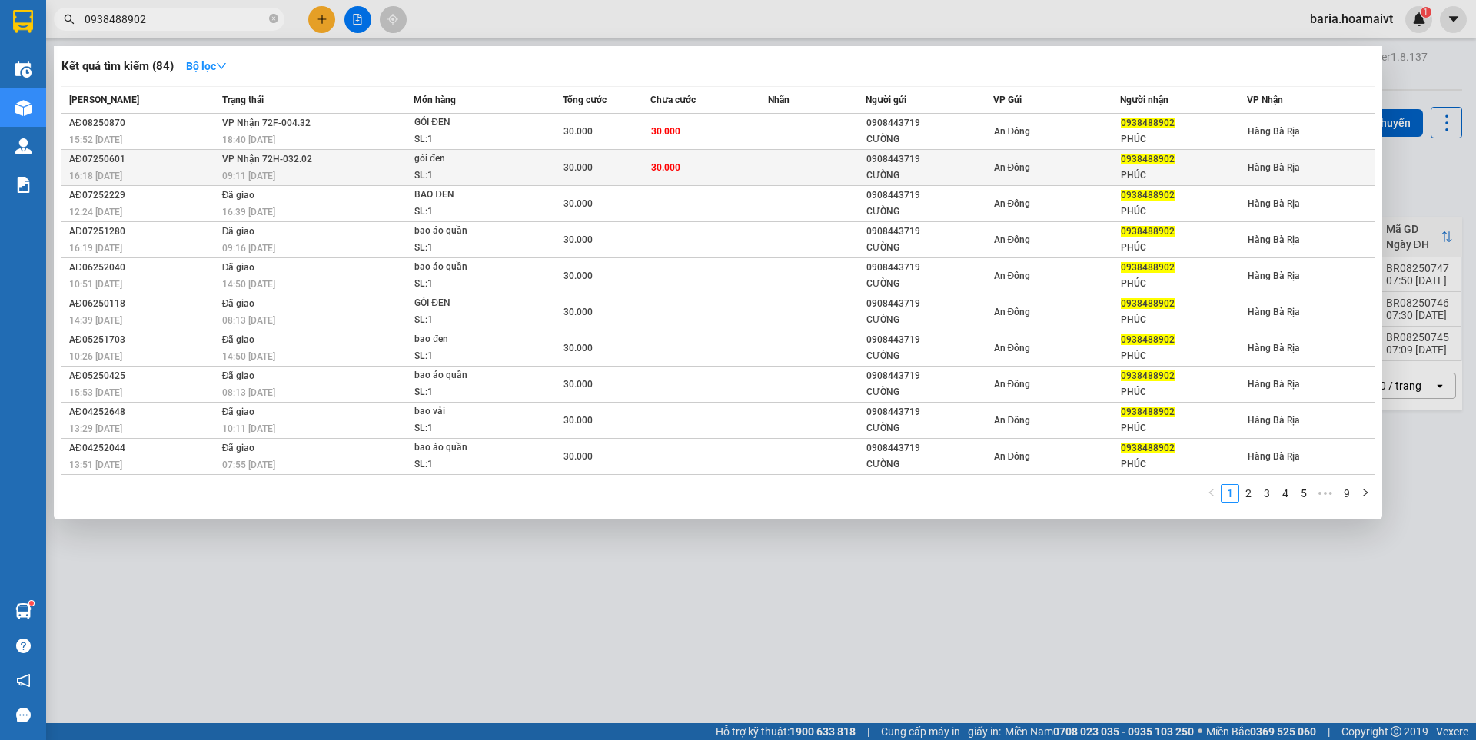
type input "0938488902"
click at [1110, 166] on div "An Đông" at bounding box center [1056, 167] width 125 height 17
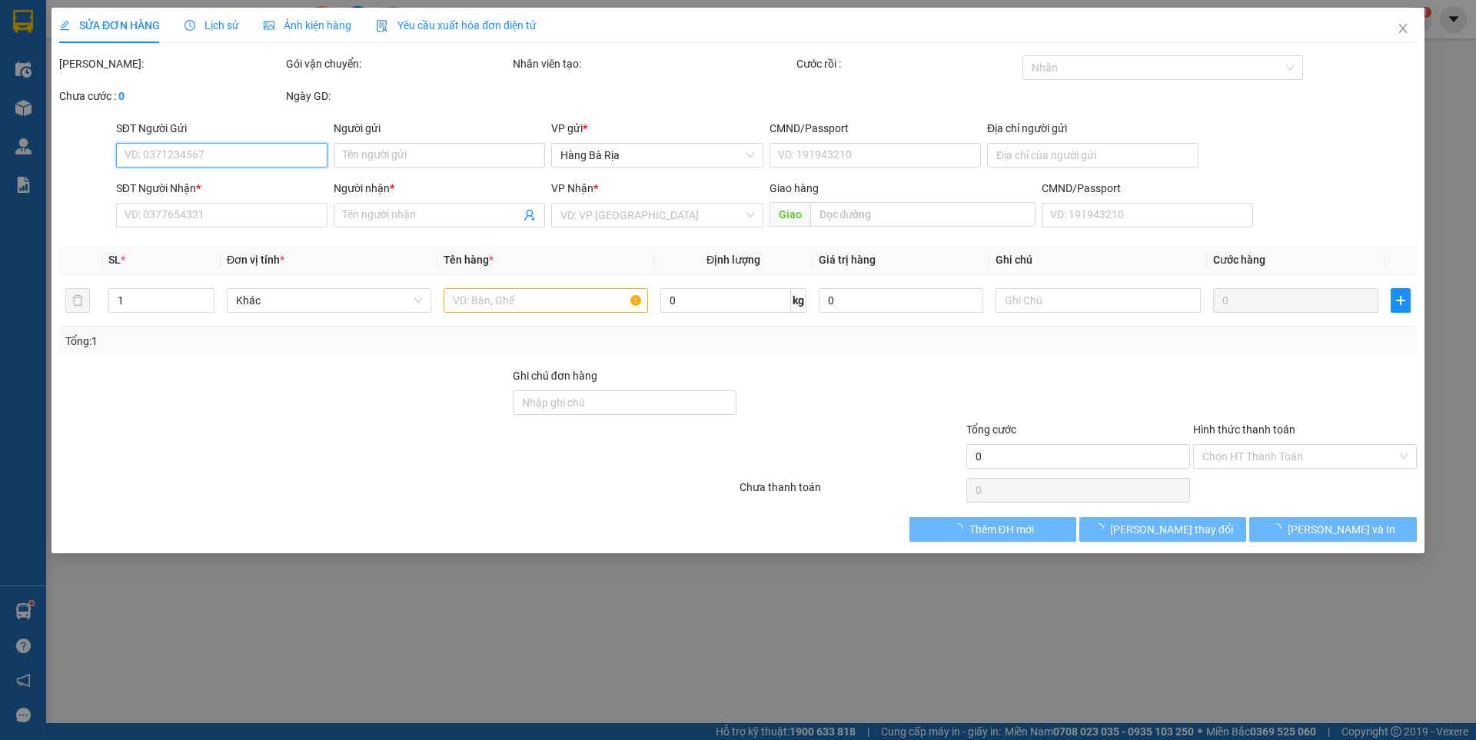
type input "0908443719"
type input "CƯỜNG"
type input "079082019988"
type input "0938488902"
type input "PHÚC"
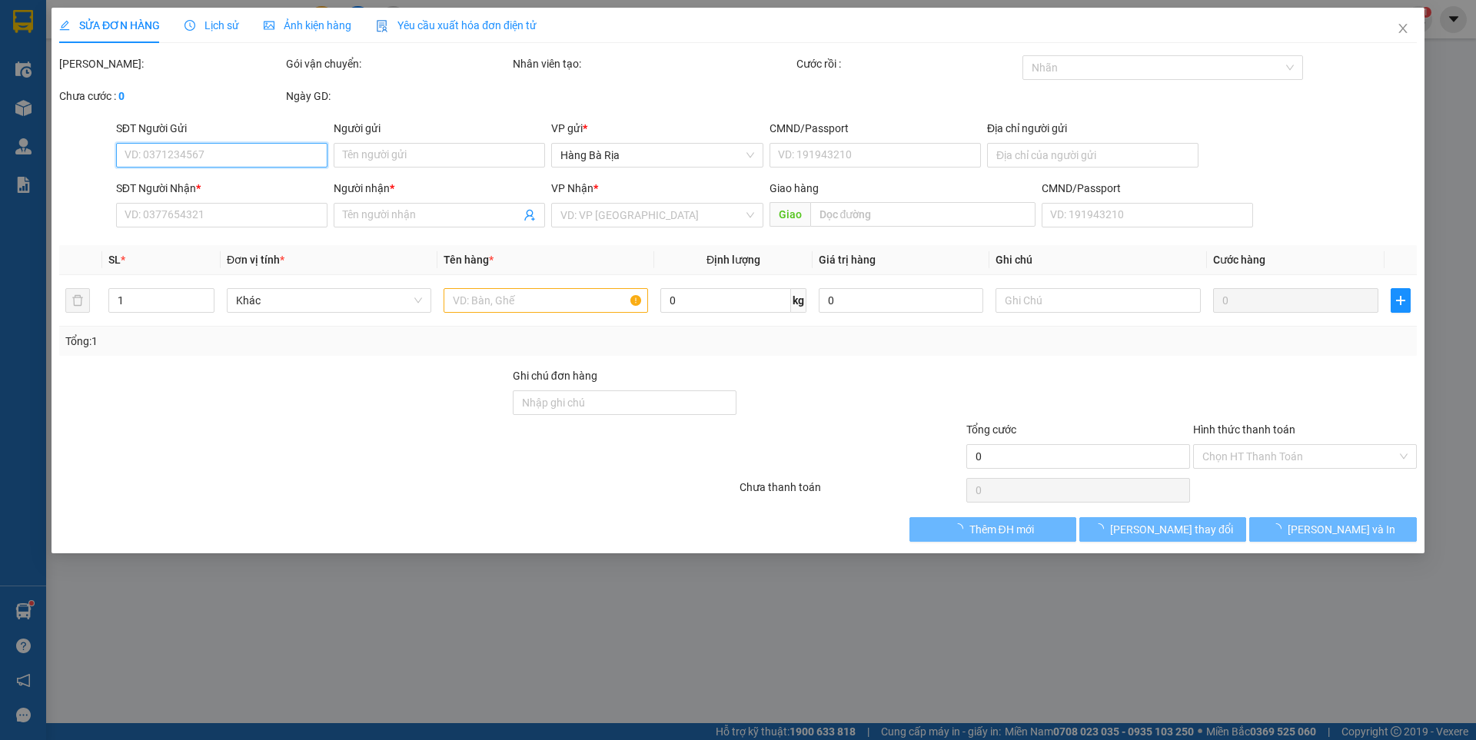
type input "30.000"
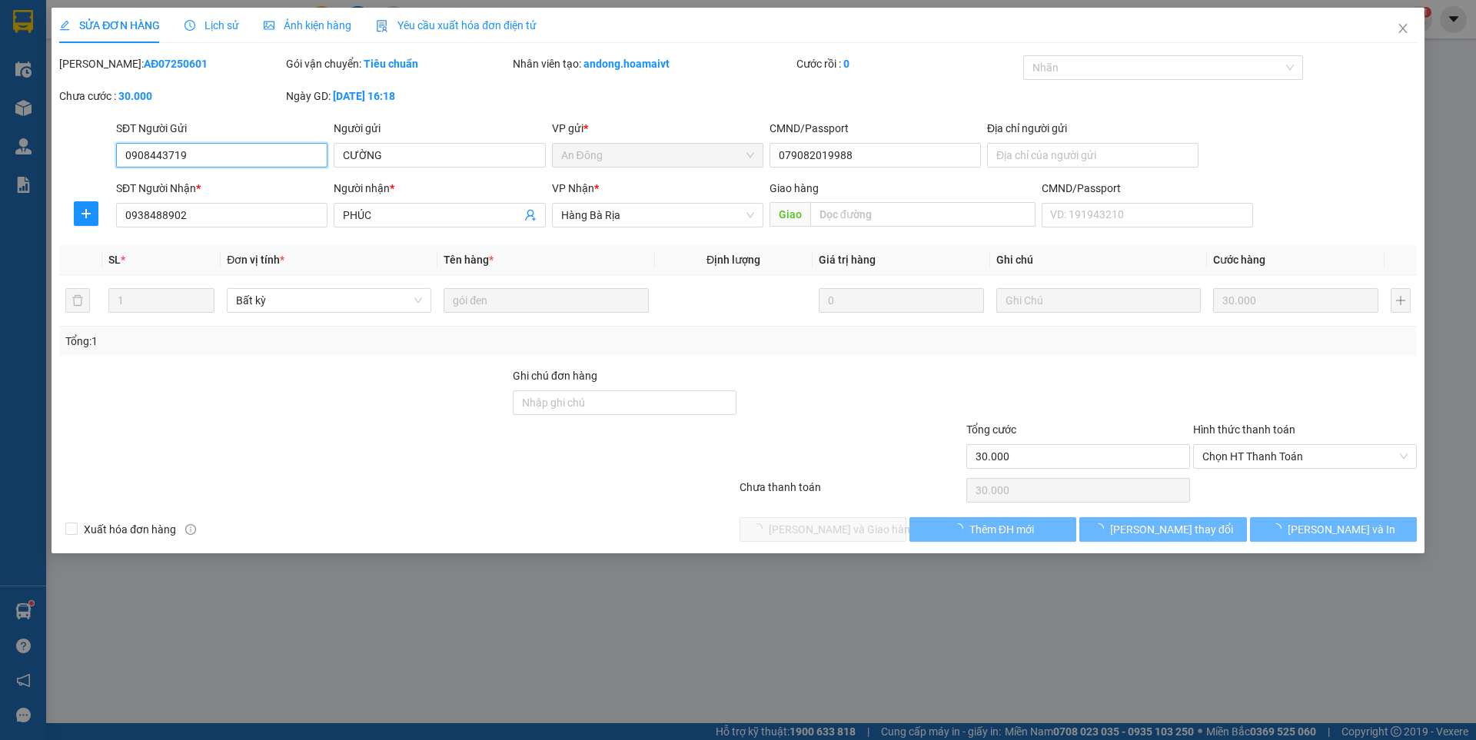
click at [1314, 458] on span "Chọn HT Thanh Toán" at bounding box center [1304, 456] width 205 height 23
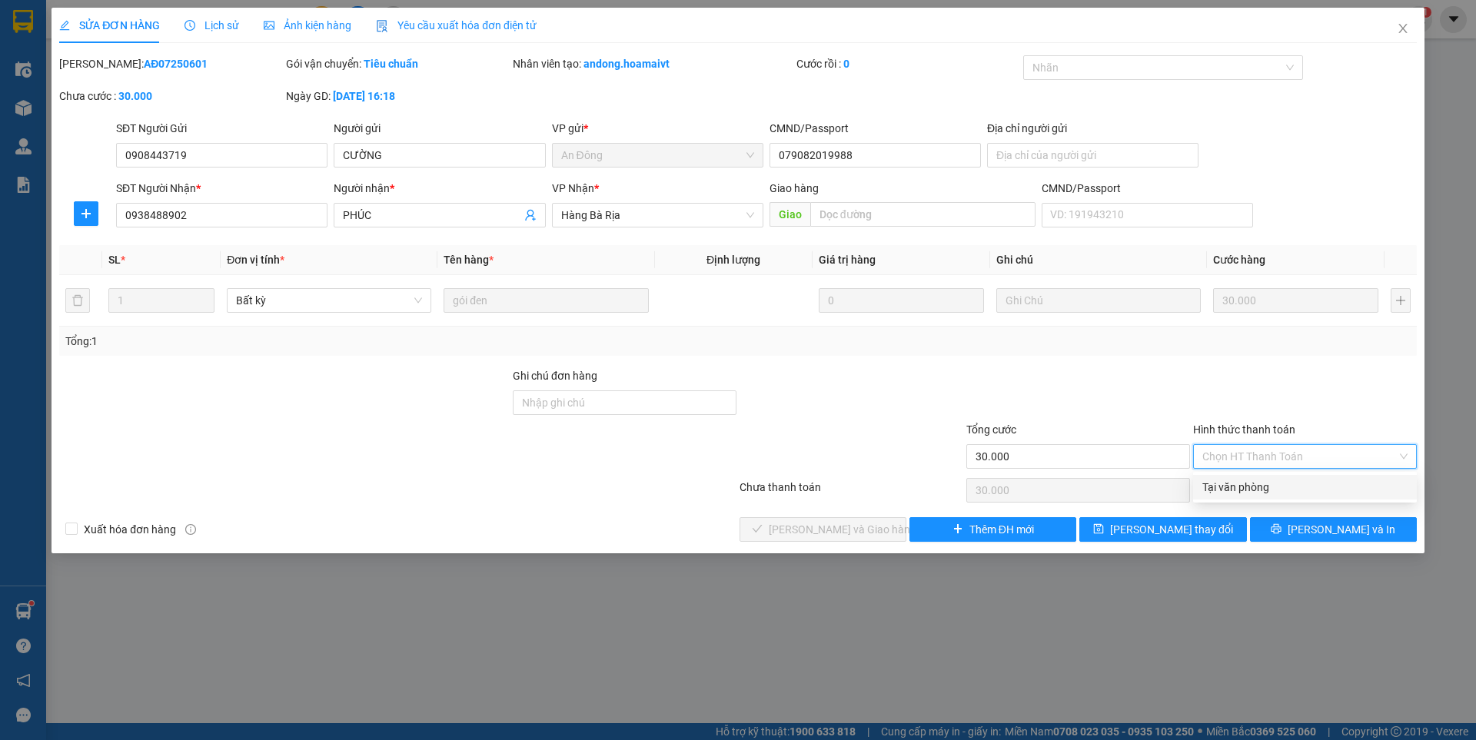
click at [1217, 486] on div "Tại văn phòng" at bounding box center [1304, 487] width 205 height 17
type input "0"
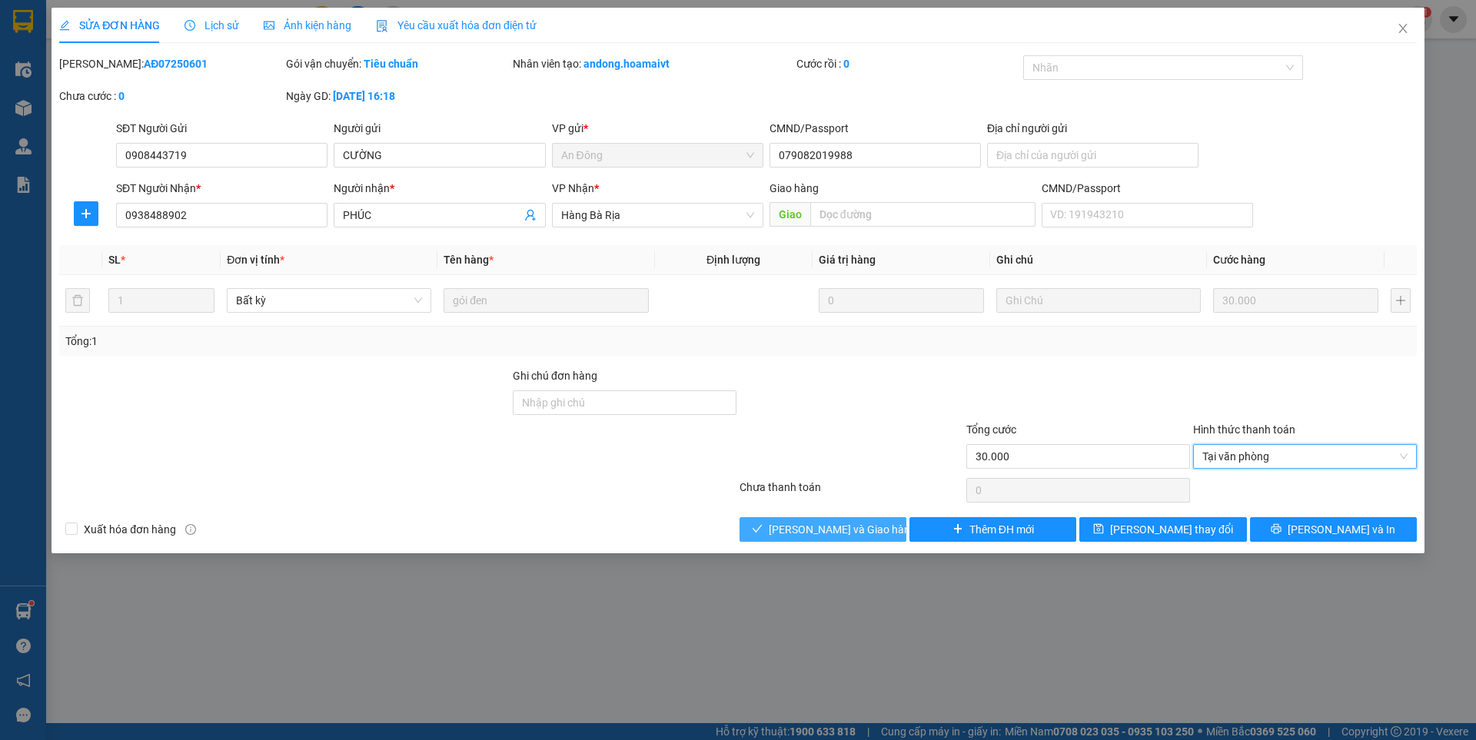
click at [834, 527] on span "Lưu và Giao hàng" at bounding box center [843, 529] width 148 height 17
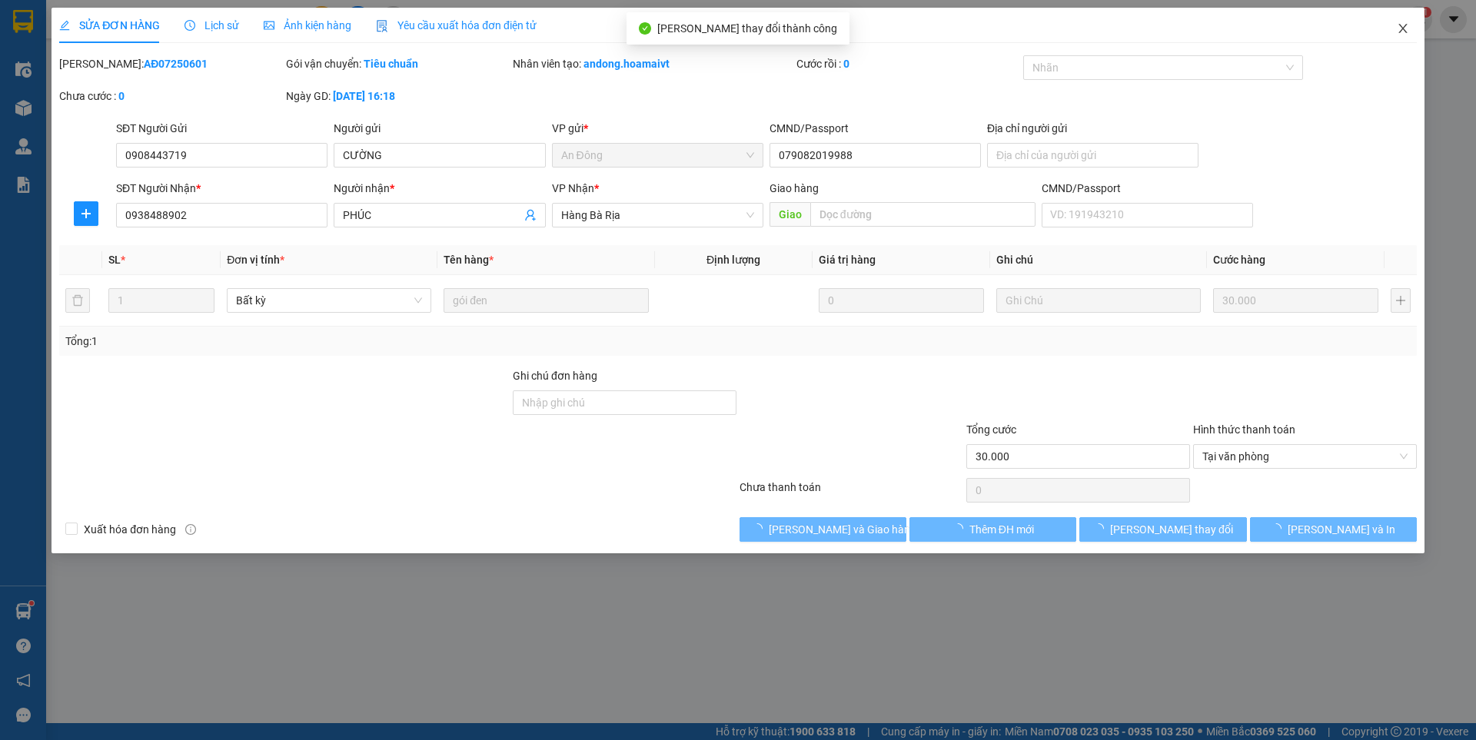
click at [1407, 25] on icon "close" at bounding box center [1403, 28] width 12 height 12
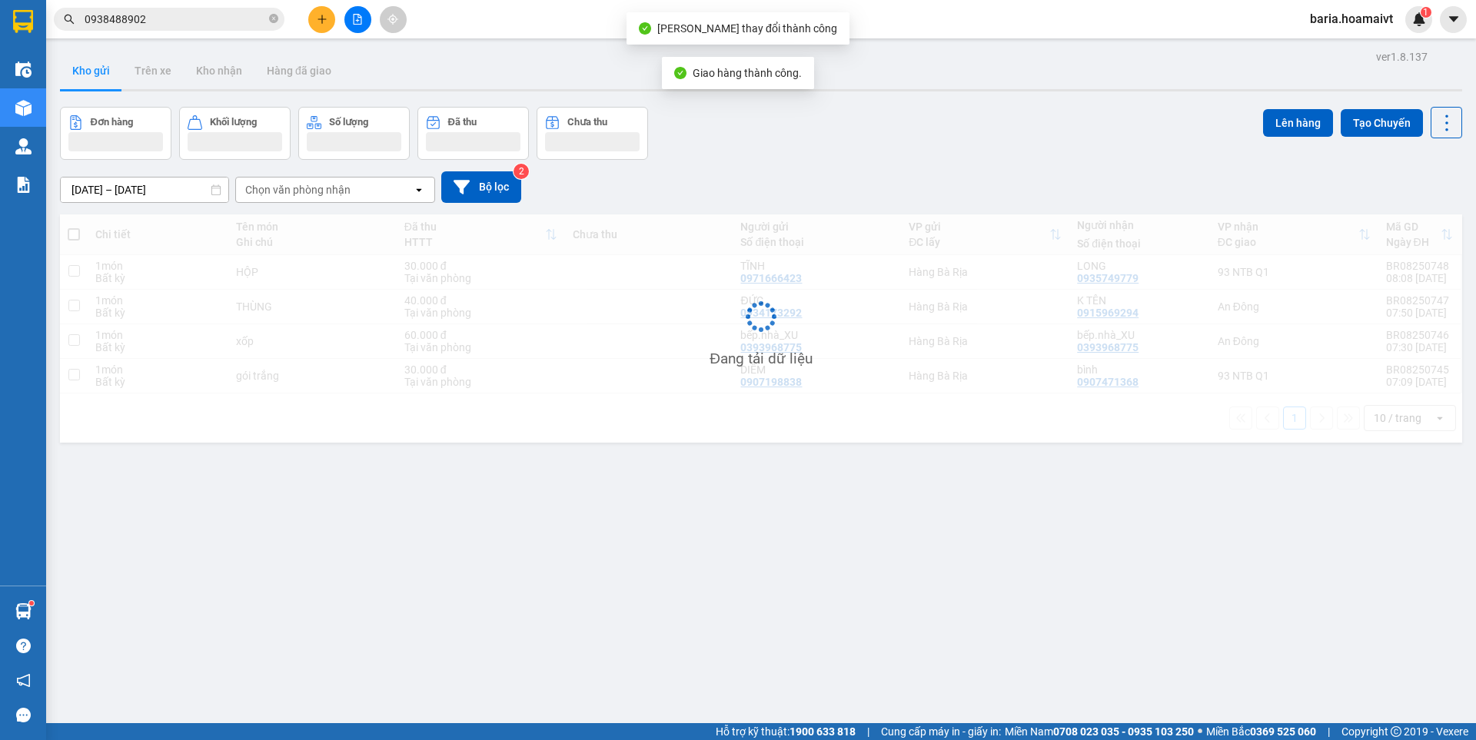
click at [211, 17] on input "0938488902" at bounding box center [175, 19] width 181 height 17
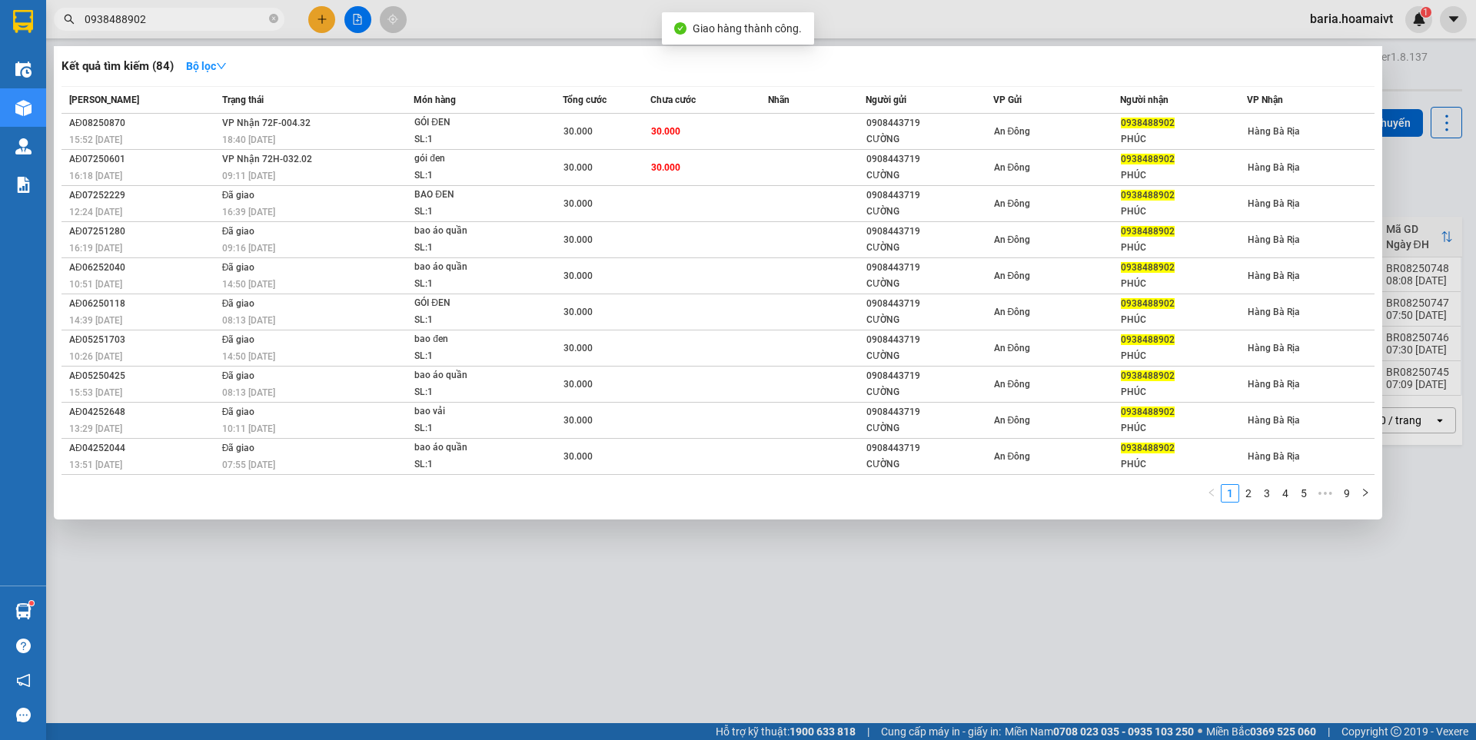
click at [211, 17] on input "0938488902" at bounding box center [175, 19] width 181 height 17
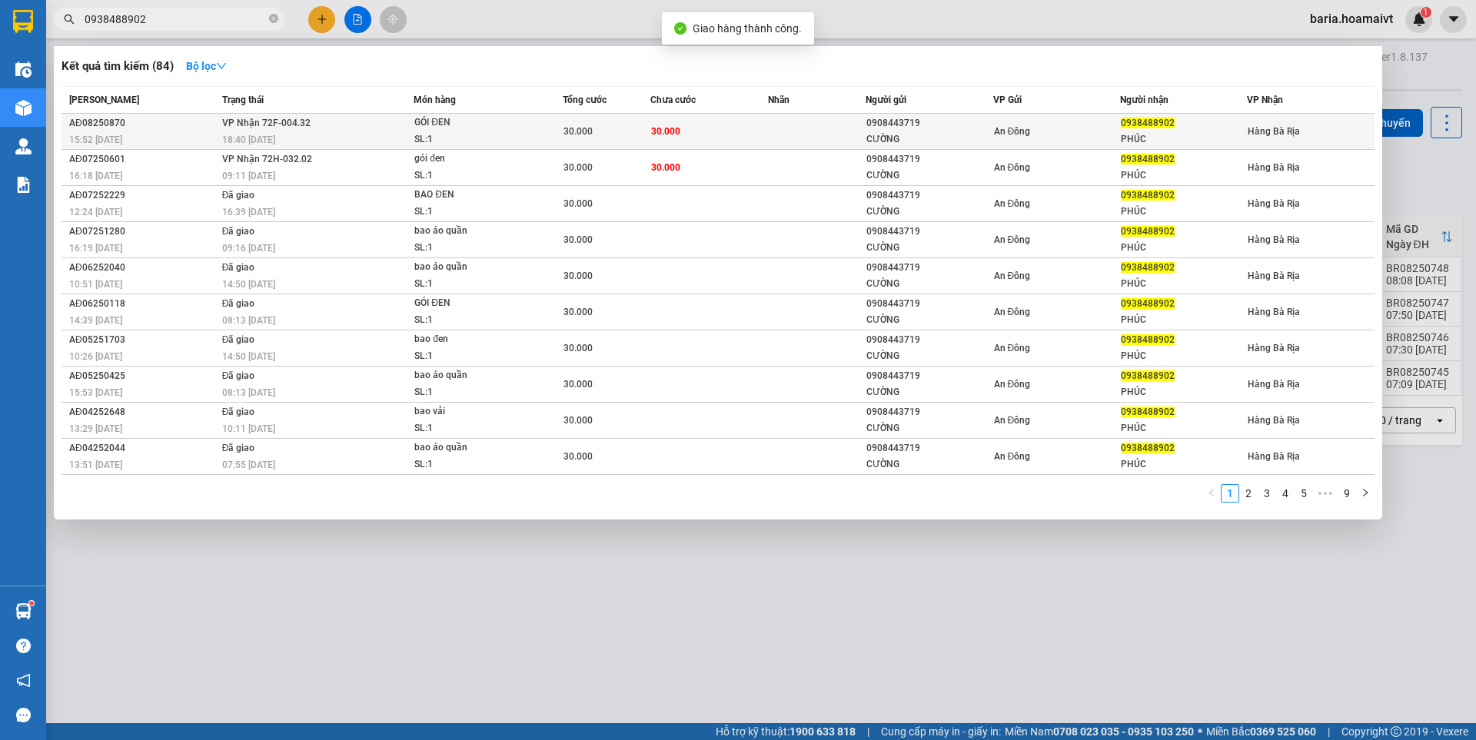
click at [901, 121] on div "0908443719" at bounding box center [928, 123] width 125 height 16
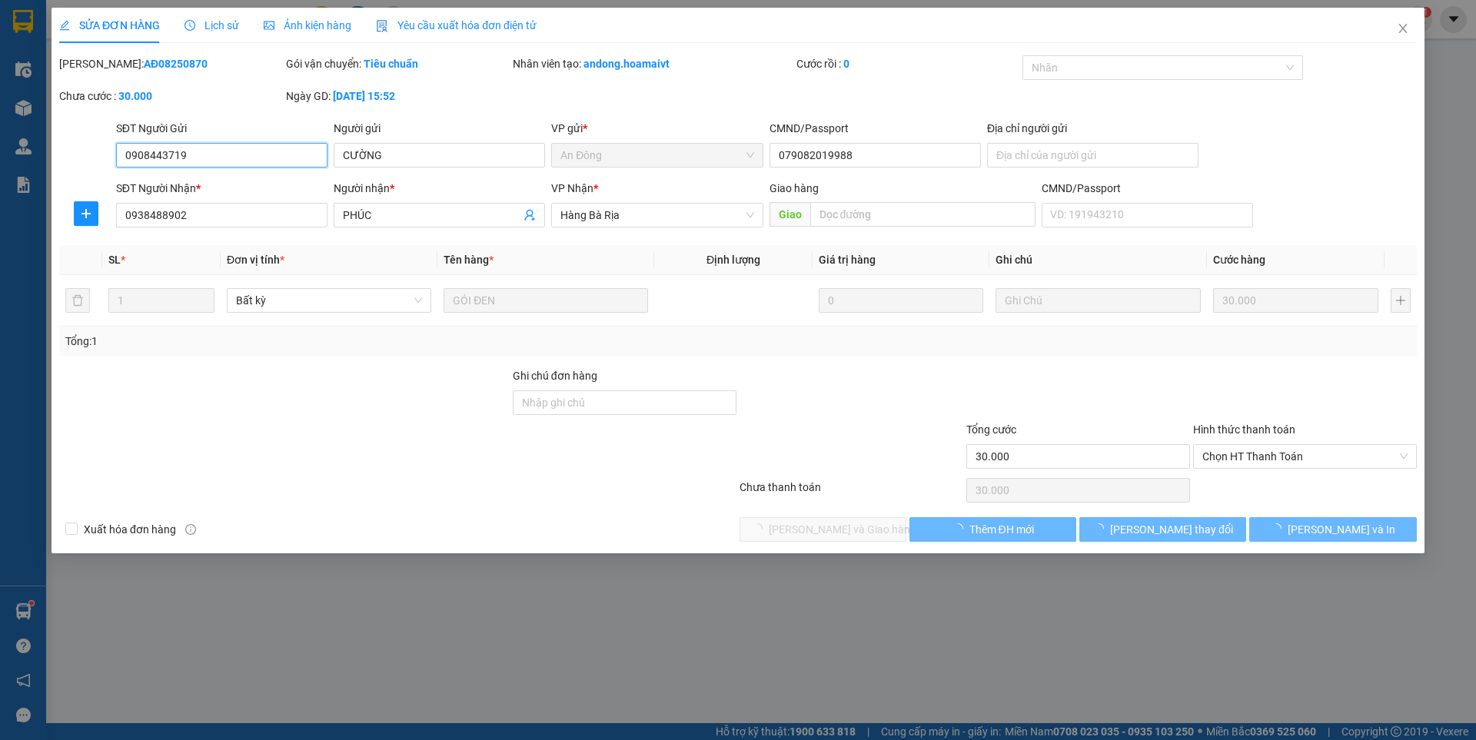
type input "0908443719"
type input "CƯỜNG"
type input "079082019988"
type input "0938488902"
type input "PHÚC"
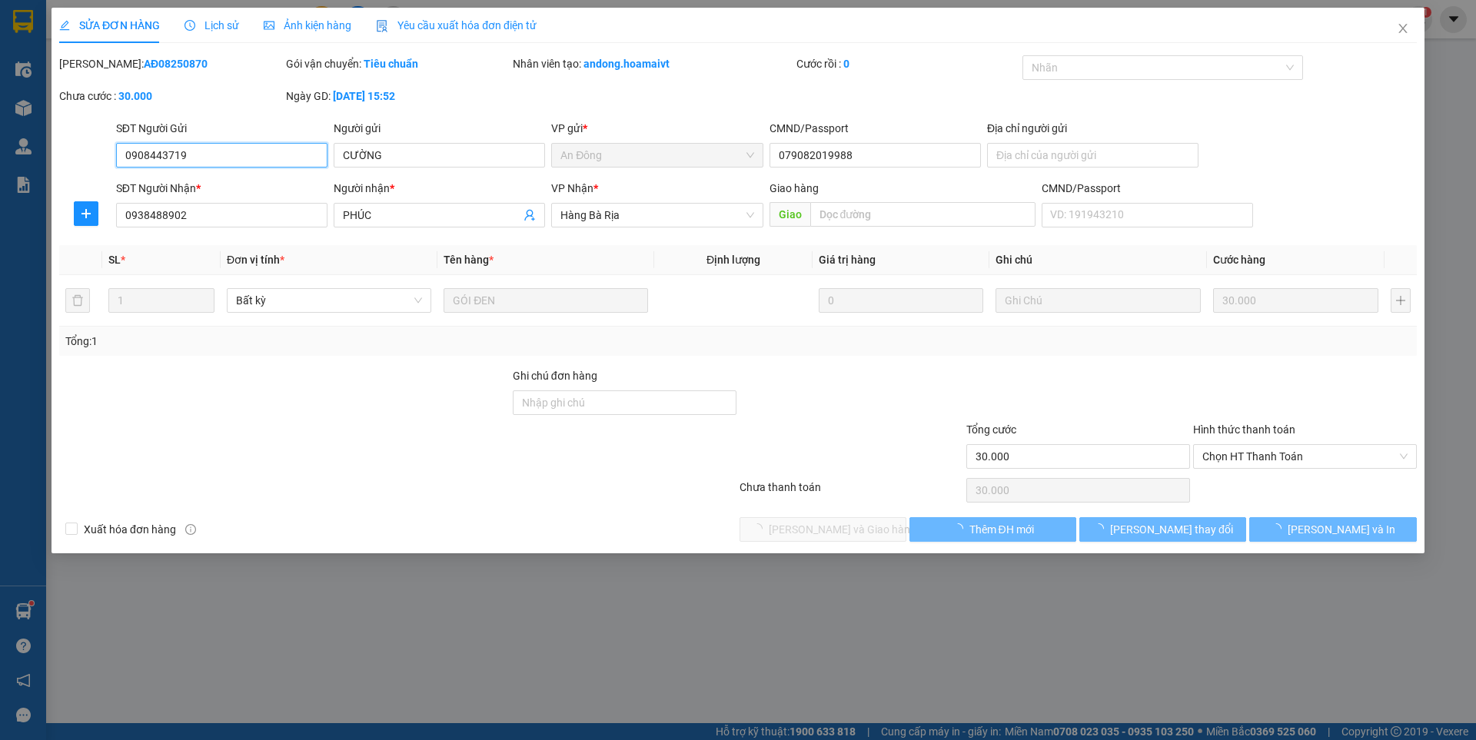
type input "30.000"
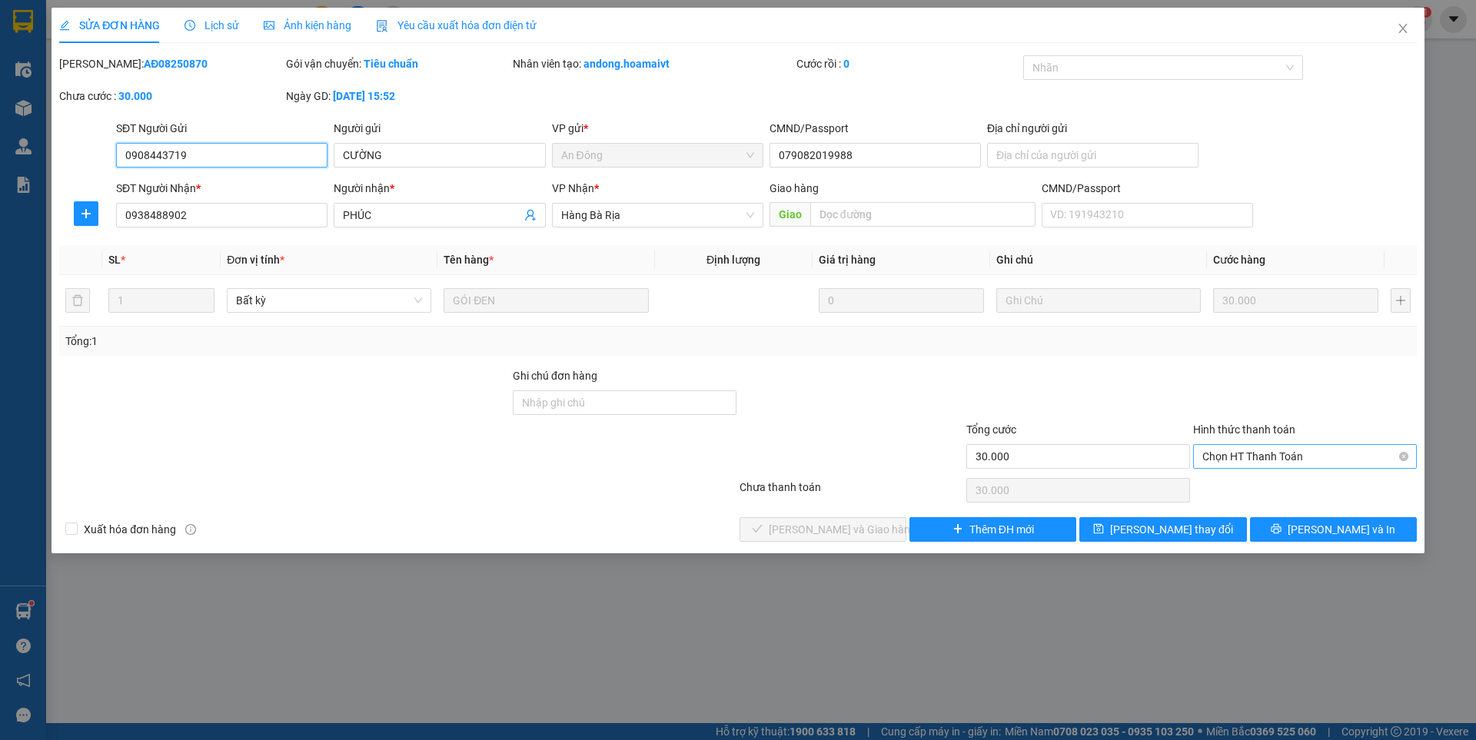
click at [1276, 462] on span "Chọn HT Thanh Toán" at bounding box center [1304, 456] width 205 height 23
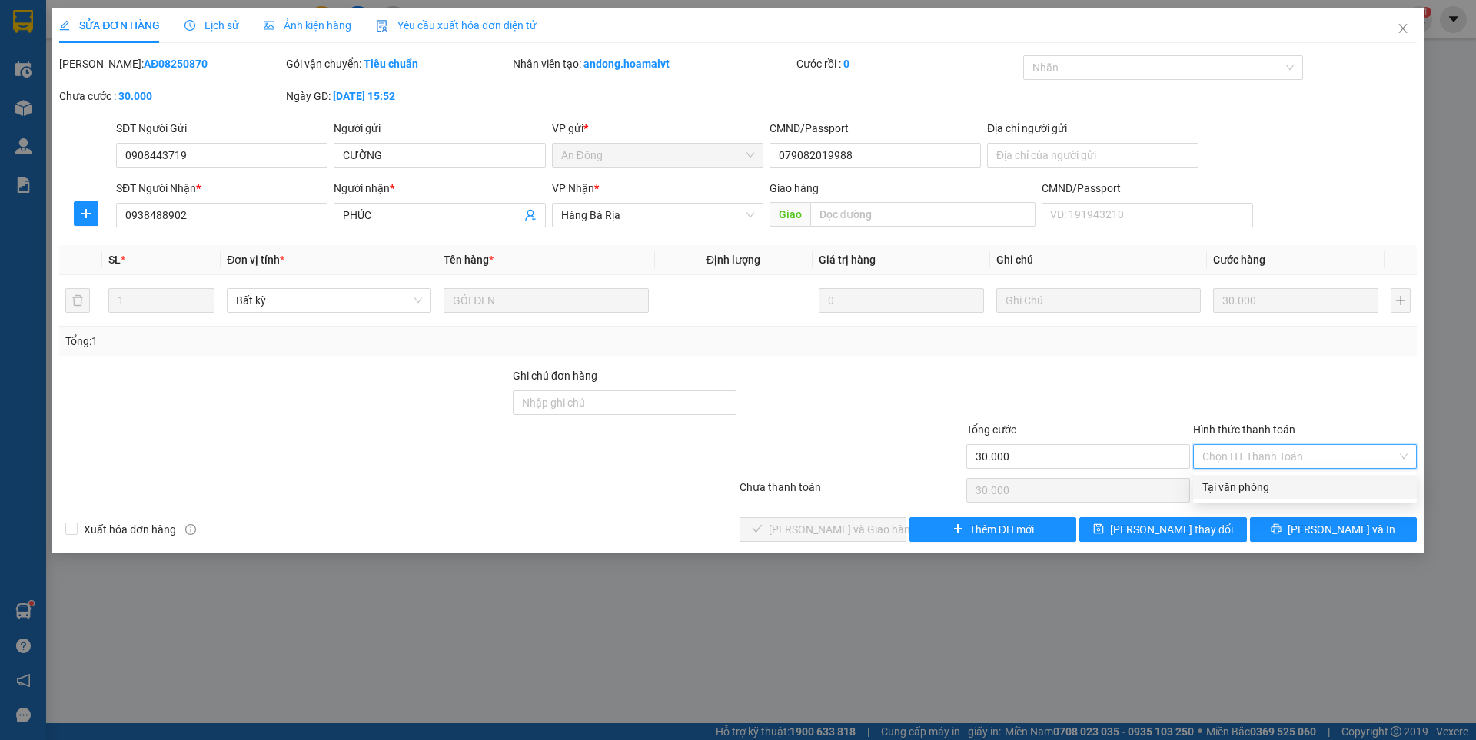
click at [1240, 480] on div "Tại văn phòng" at bounding box center [1304, 487] width 205 height 17
type input "0"
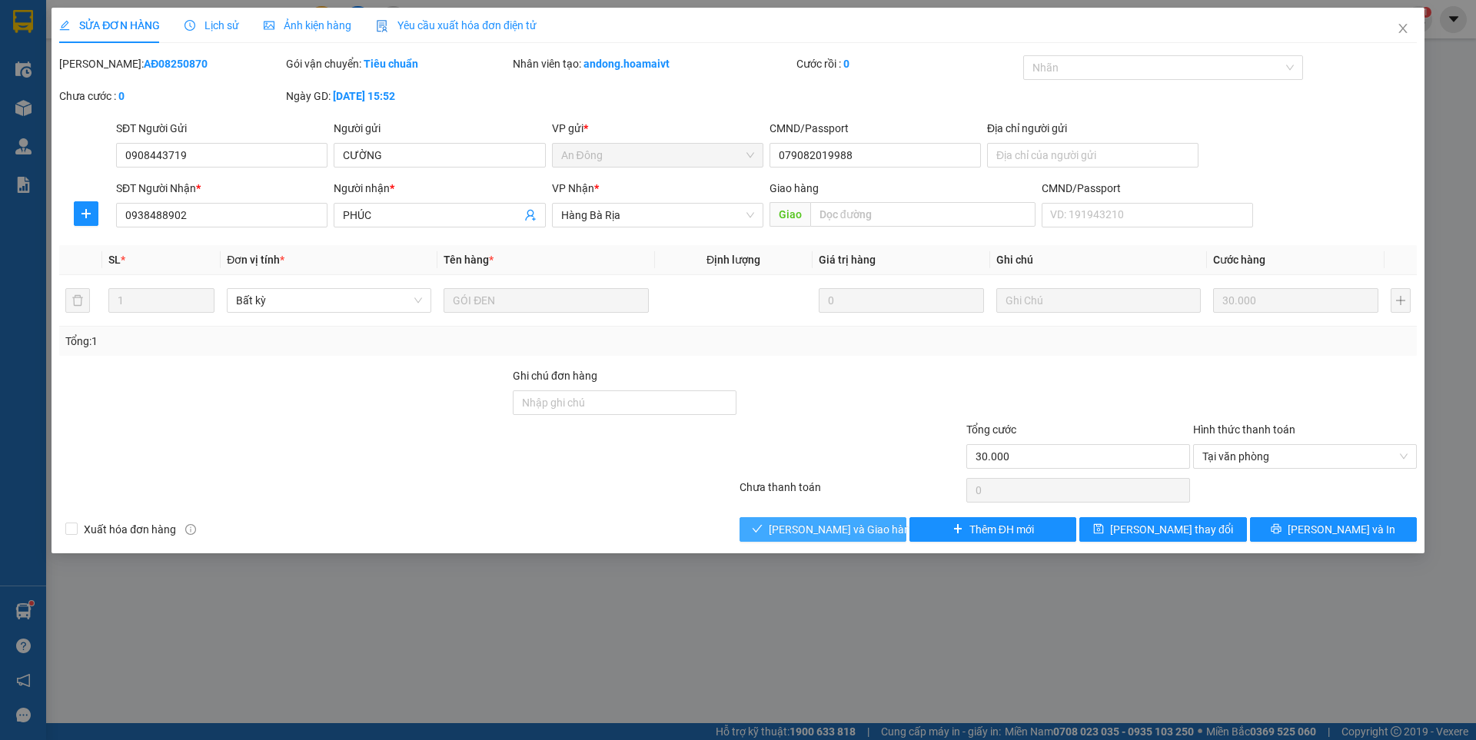
click at [871, 526] on span "Lưu và Giao hàng" at bounding box center [843, 529] width 148 height 17
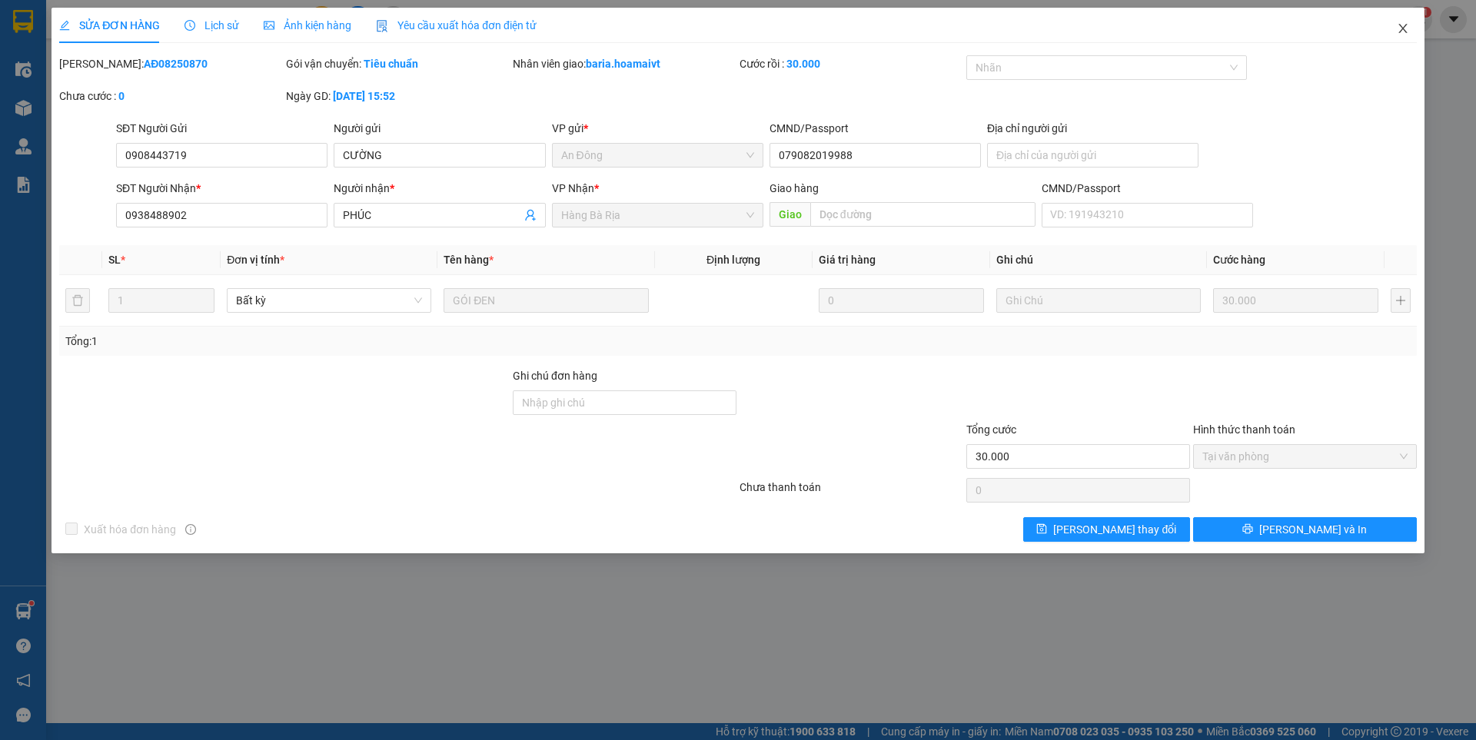
click at [1400, 26] on icon "close" at bounding box center [1402, 28] width 8 height 9
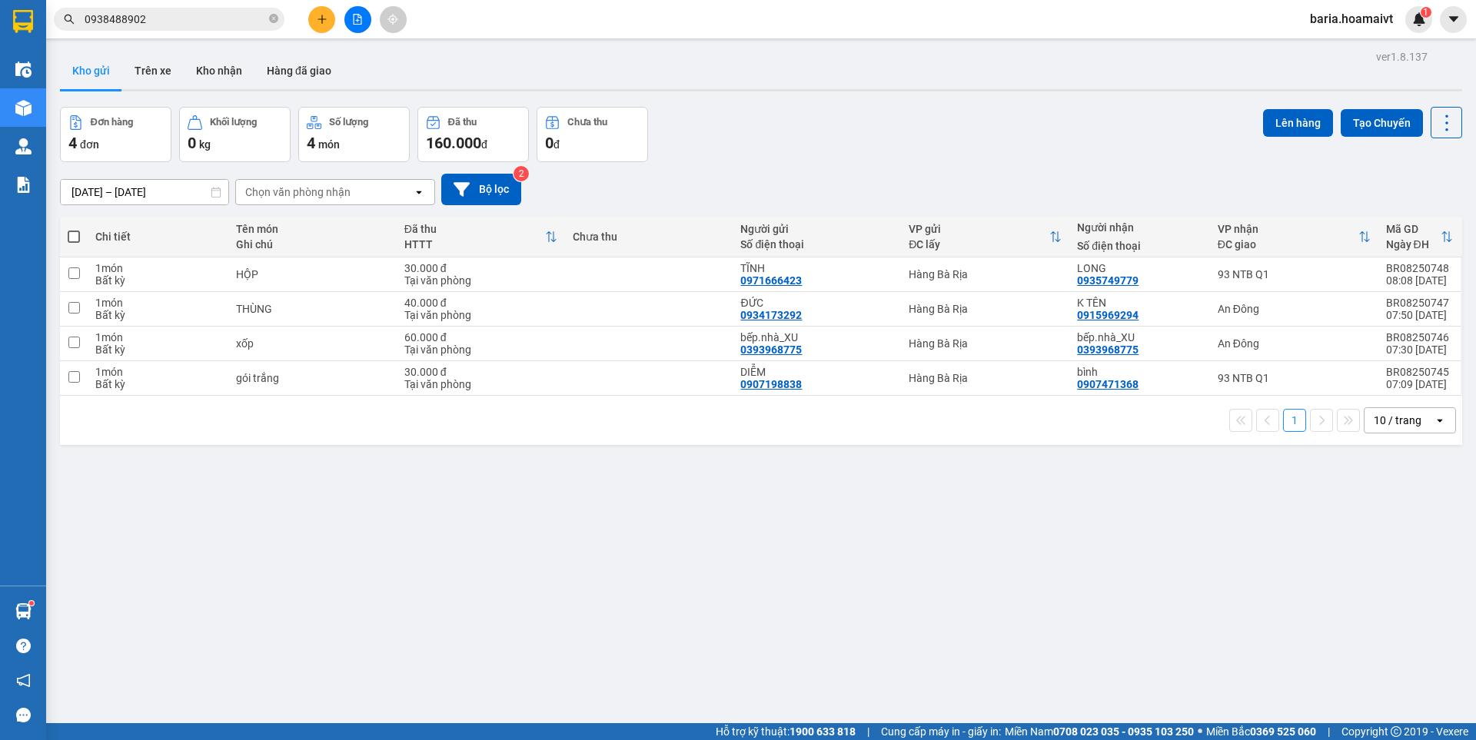
click at [229, 16] on input "0938488902" at bounding box center [175, 19] width 181 height 17
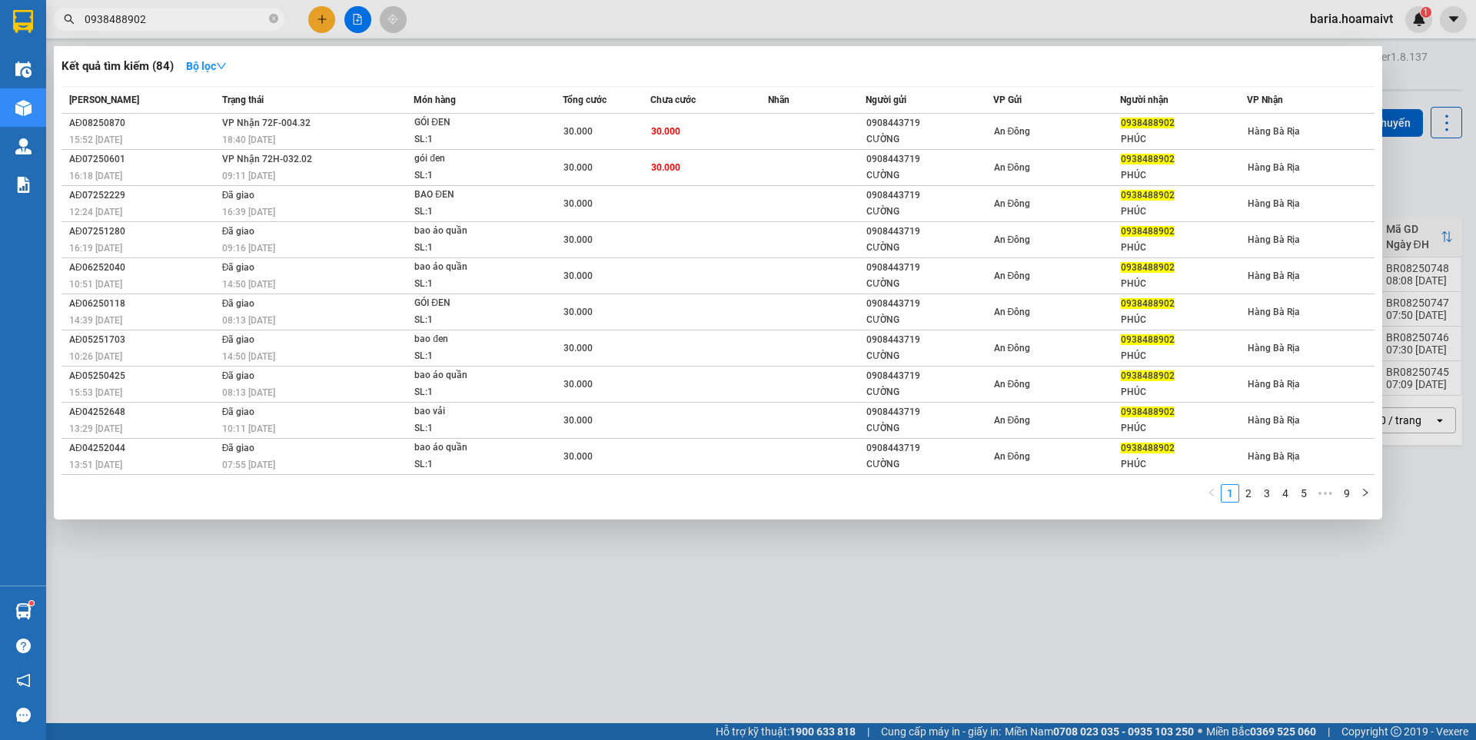
click at [229, 16] on input "0938488902" at bounding box center [175, 19] width 181 height 17
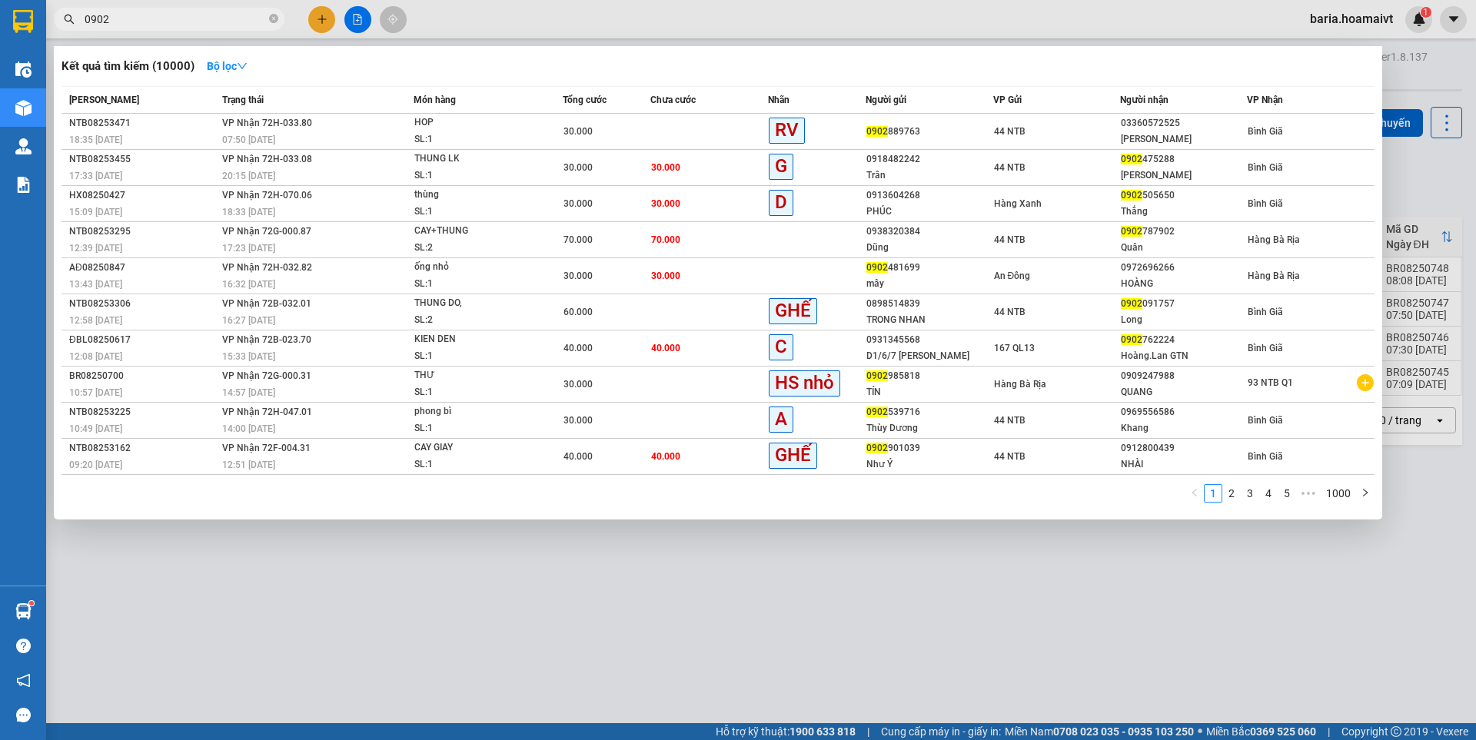
type input "0902"
click at [319, 16] on div at bounding box center [738, 370] width 1476 height 740
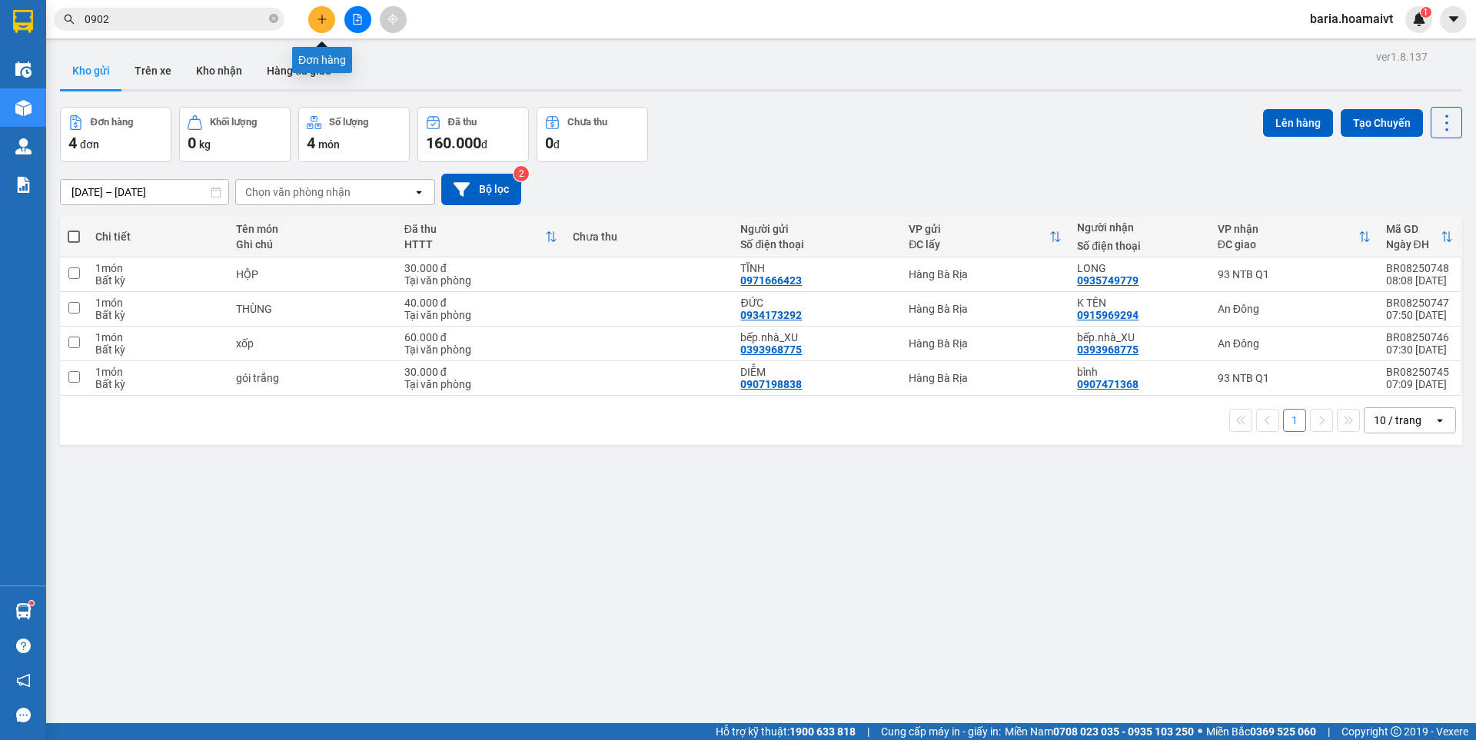
click at [327, 19] on icon "plus" at bounding box center [322, 19] width 11 height 11
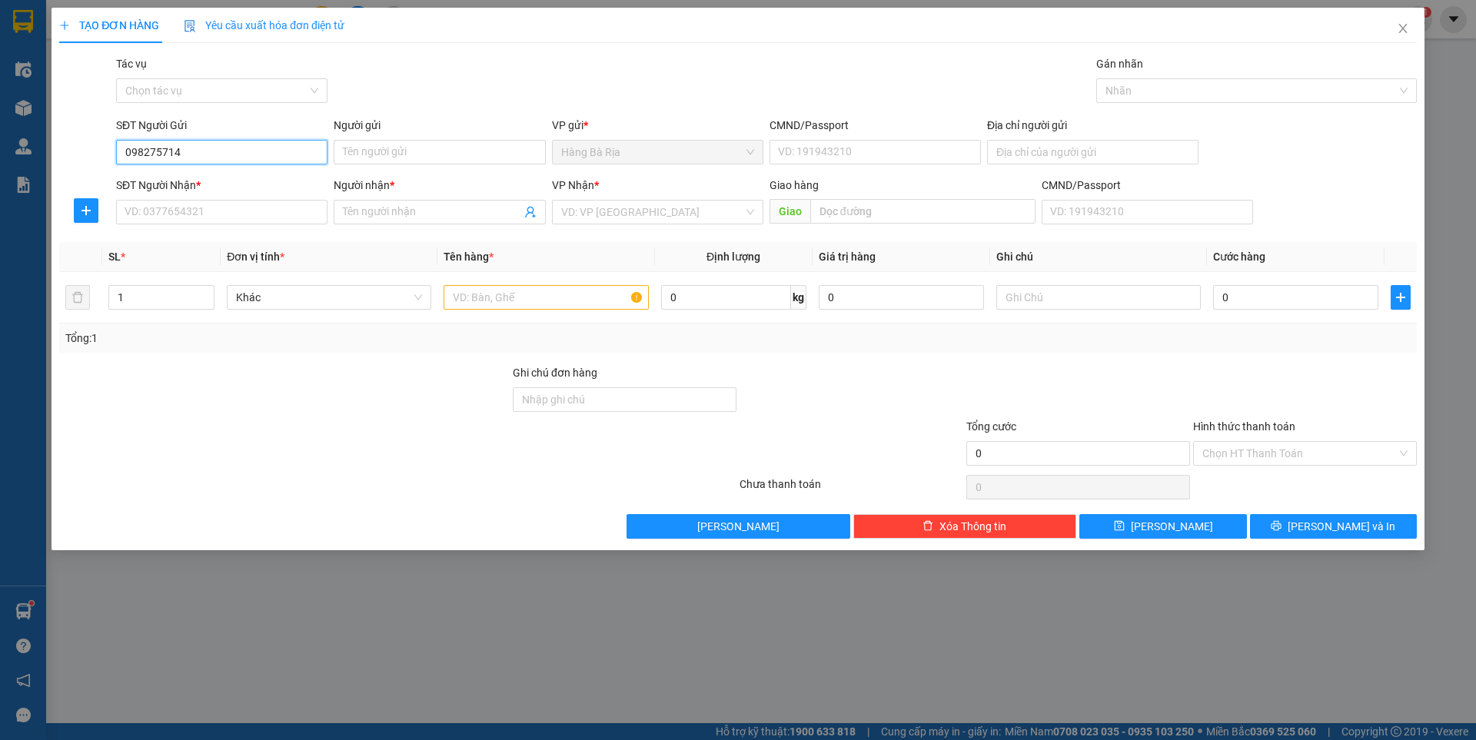
type input "0982757141"
click at [193, 184] on div "0982757141 - TIM" at bounding box center [221, 182] width 193 height 17
type input "TIM"
type input "0983088952"
type input "TÀI"
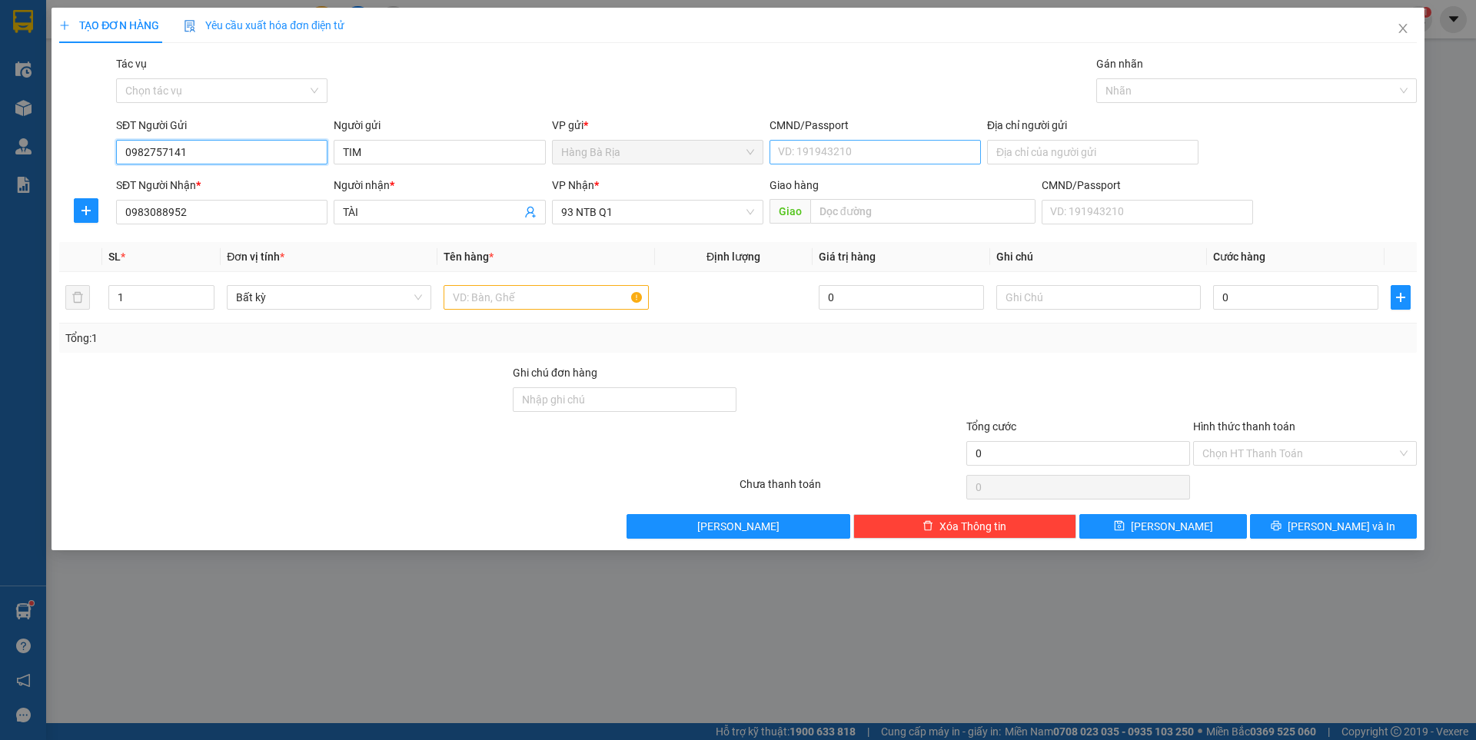
type input "0982757141"
click at [942, 145] on input "CMND/Passport" at bounding box center [874, 152] width 211 height 25
type input "077074002137"
click at [513, 297] on input "text" at bounding box center [545, 297] width 204 height 25
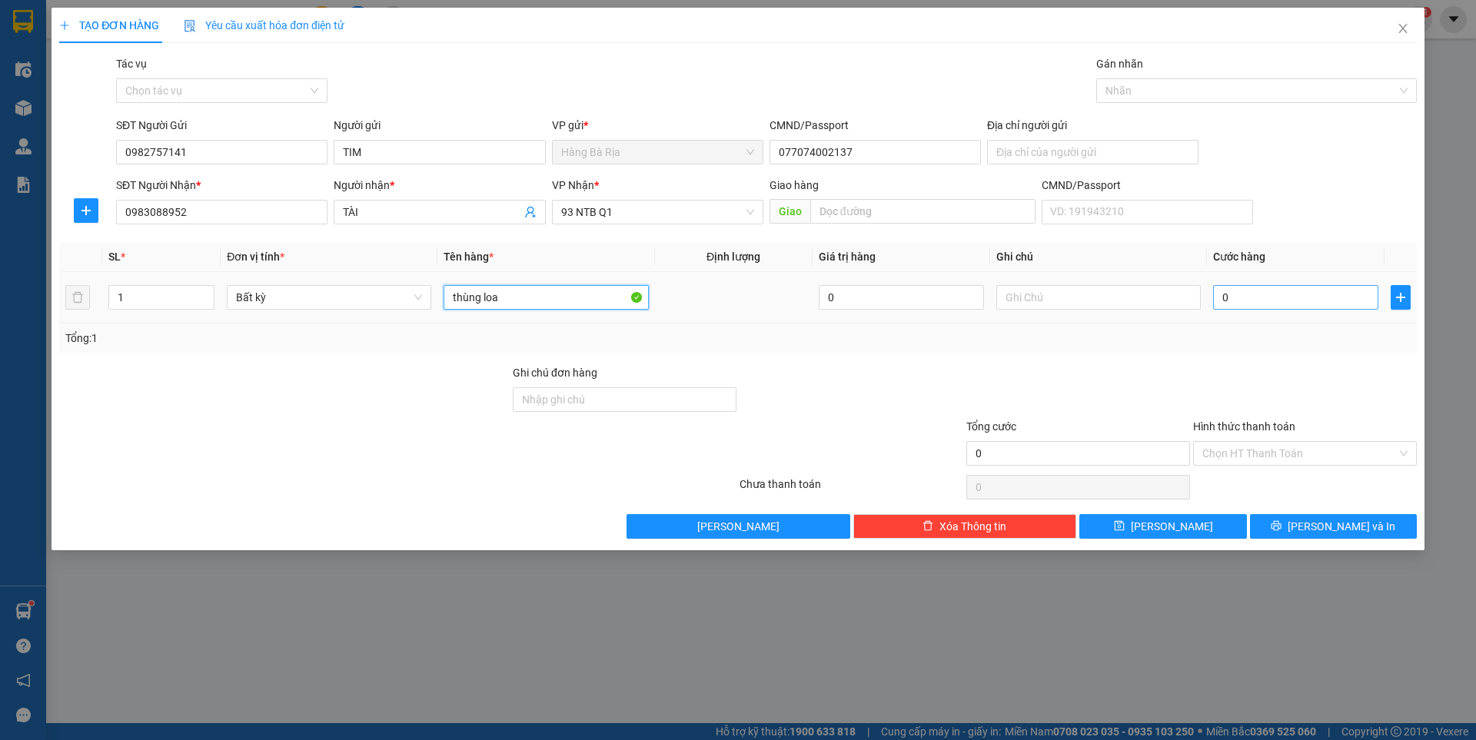
type input "thùng loa"
click at [1317, 292] on input "0" at bounding box center [1295, 297] width 165 height 25
type input "3"
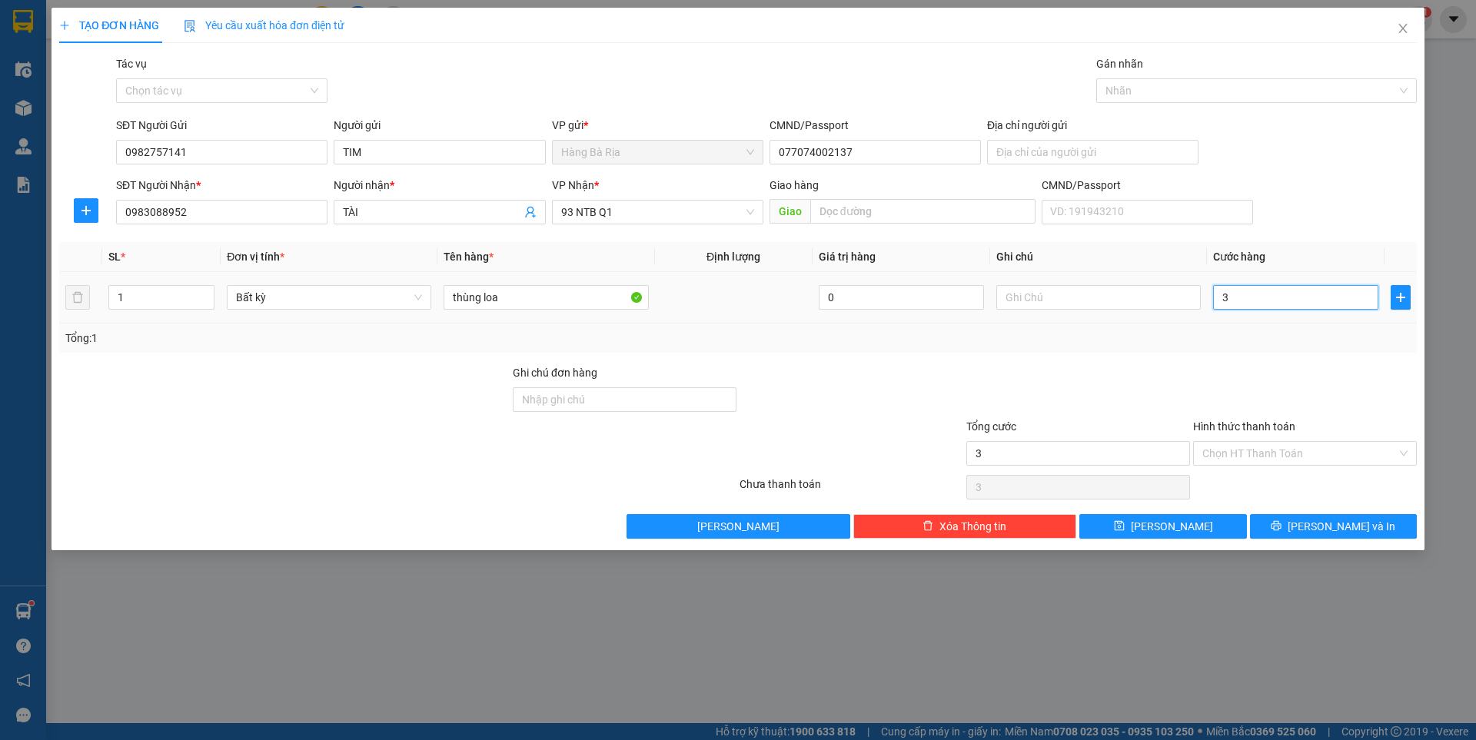
type input "30"
click at [1349, 459] on input "Hình thức thanh toán" at bounding box center [1299, 453] width 194 height 23
type input "30.000"
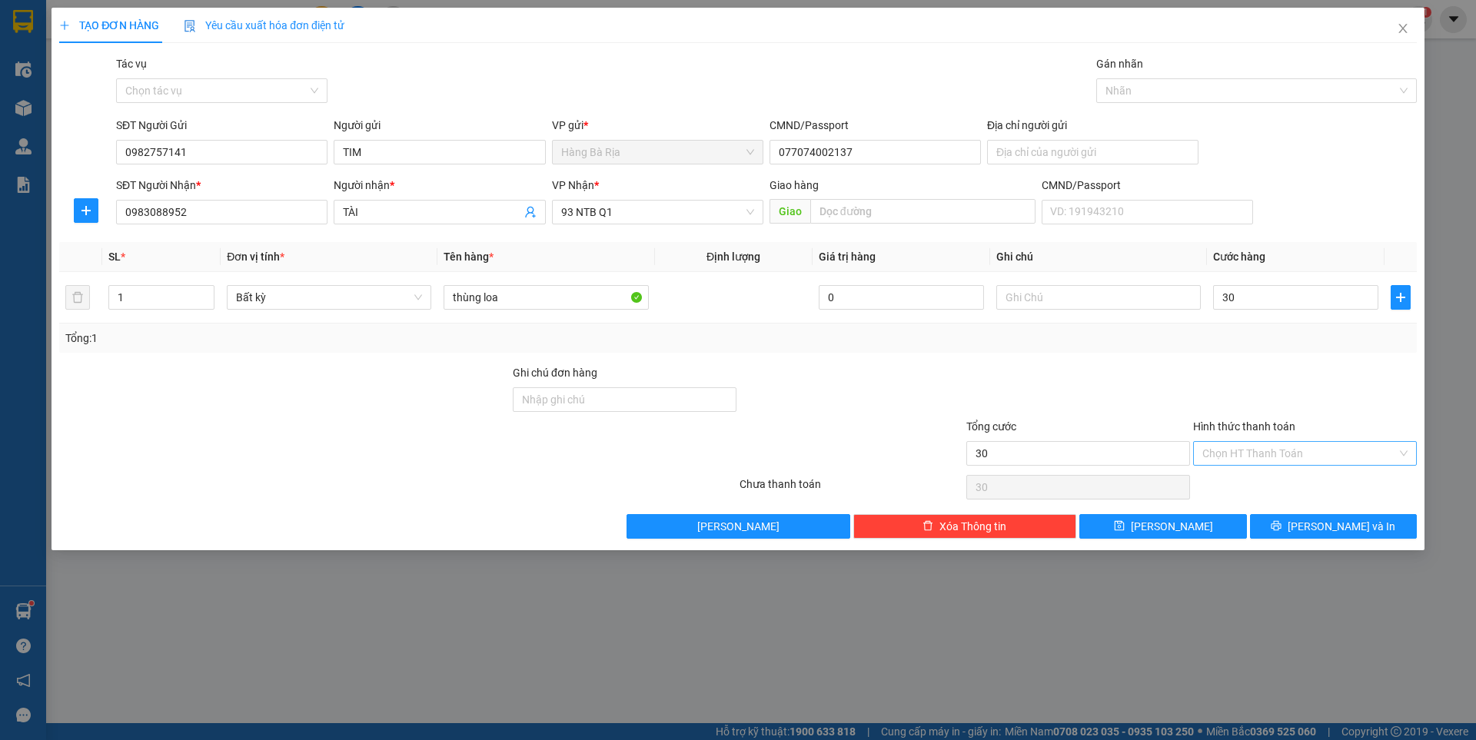
type input "30.000"
click at [1278, 480] on div "Tại văn phòng" at bounding box center [1304, 484] width 205 height 17
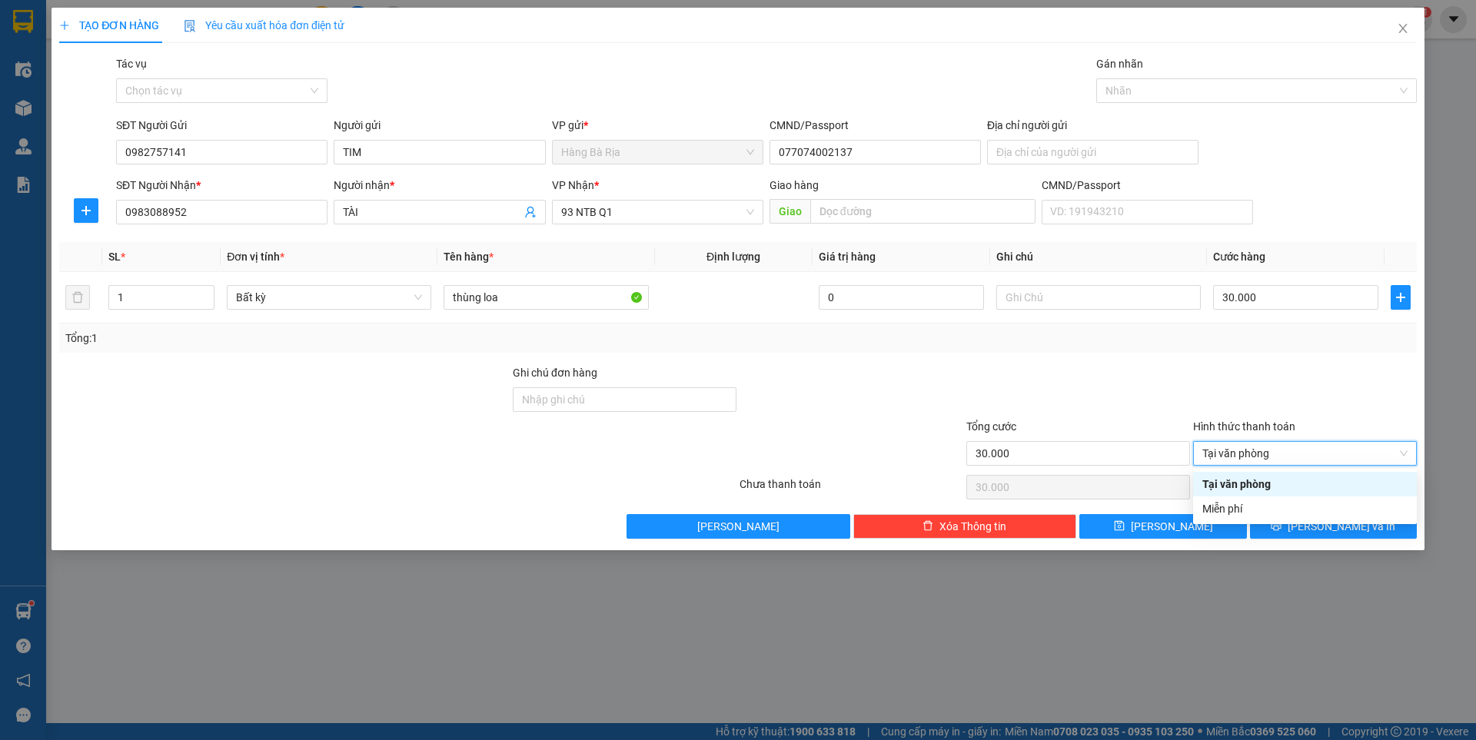
type input "0"
click at [1301, 523] on button "[PERSON_NAME] và In" at bounding box center [1333, 526] width 167 height 25
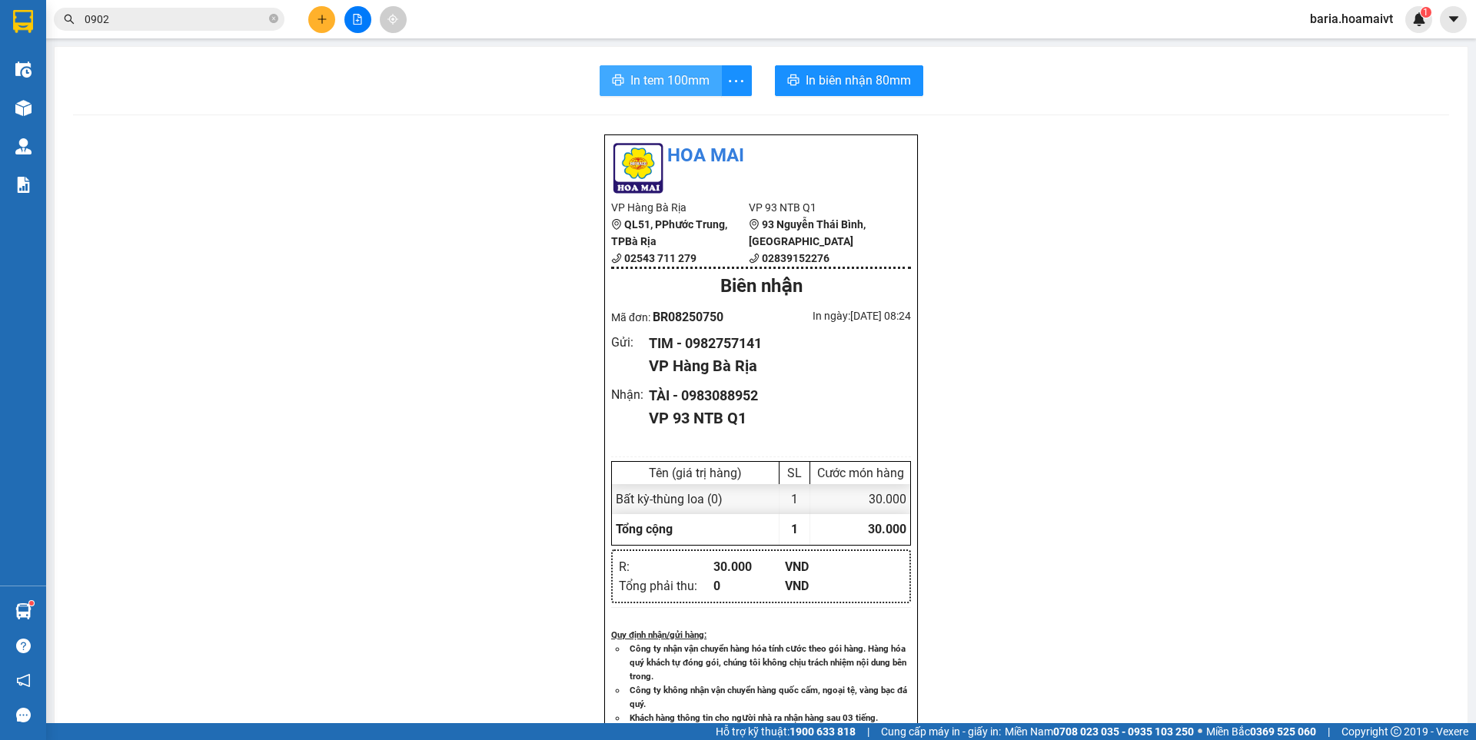
click at [652, 77] on span "In tem 100mm" at bounding box center [669, 80] width 79 height 19
click at [863, 78] on span "In biên nhận 80mm" at bounding box center [858, 80] width 105 height 19
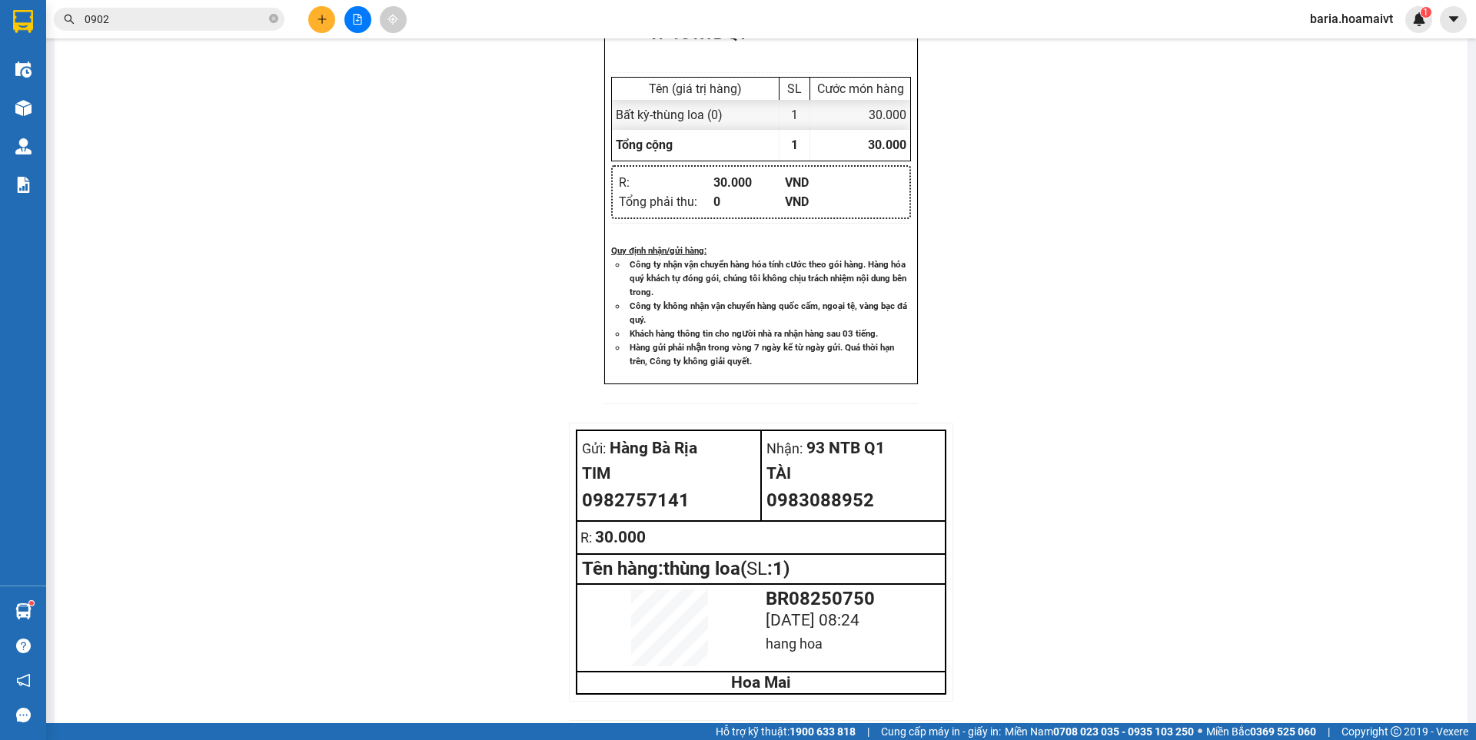
click at [224, 15] on input "0902" at bounding box center [175, 19] width 181 height 17
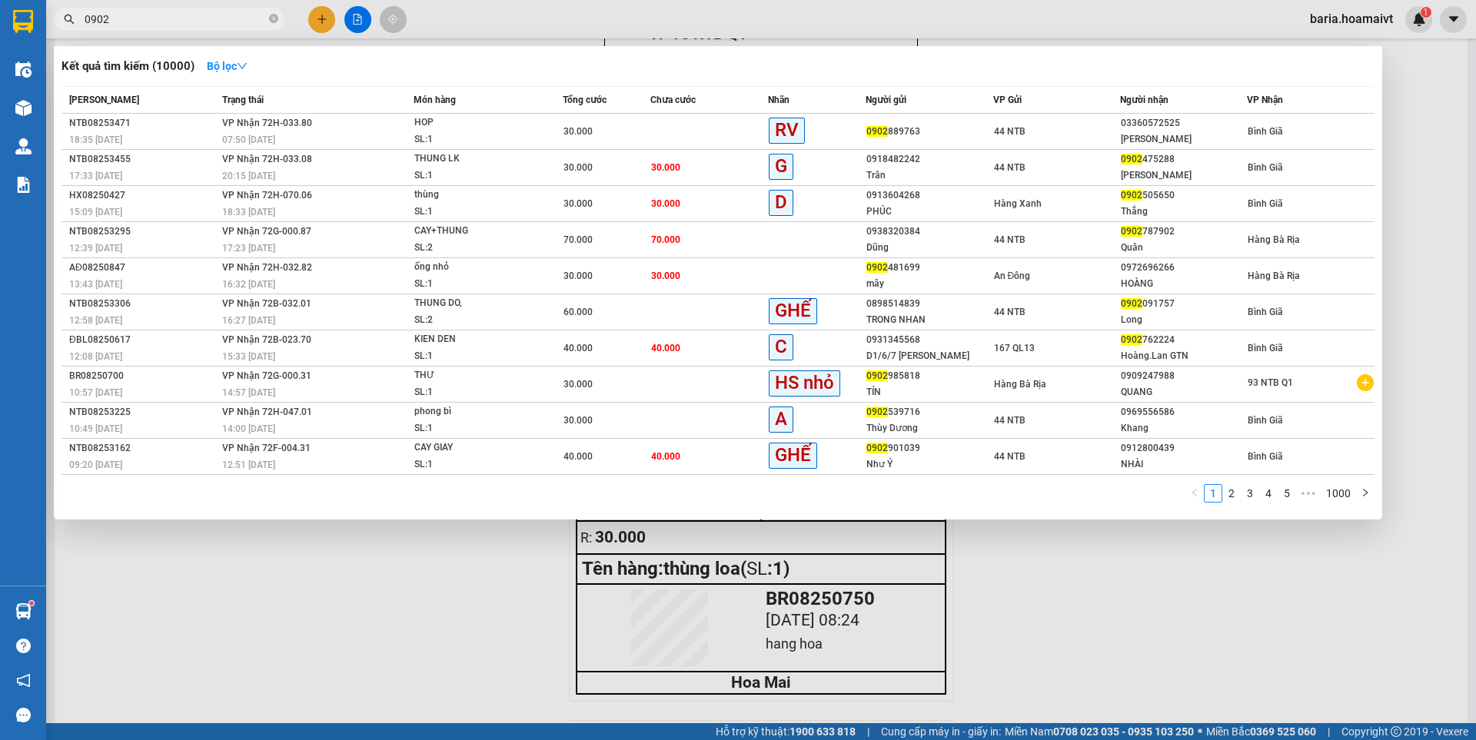
click at [224, 15] on input "0902" at bounding box center [175, 19] width 181 height 17
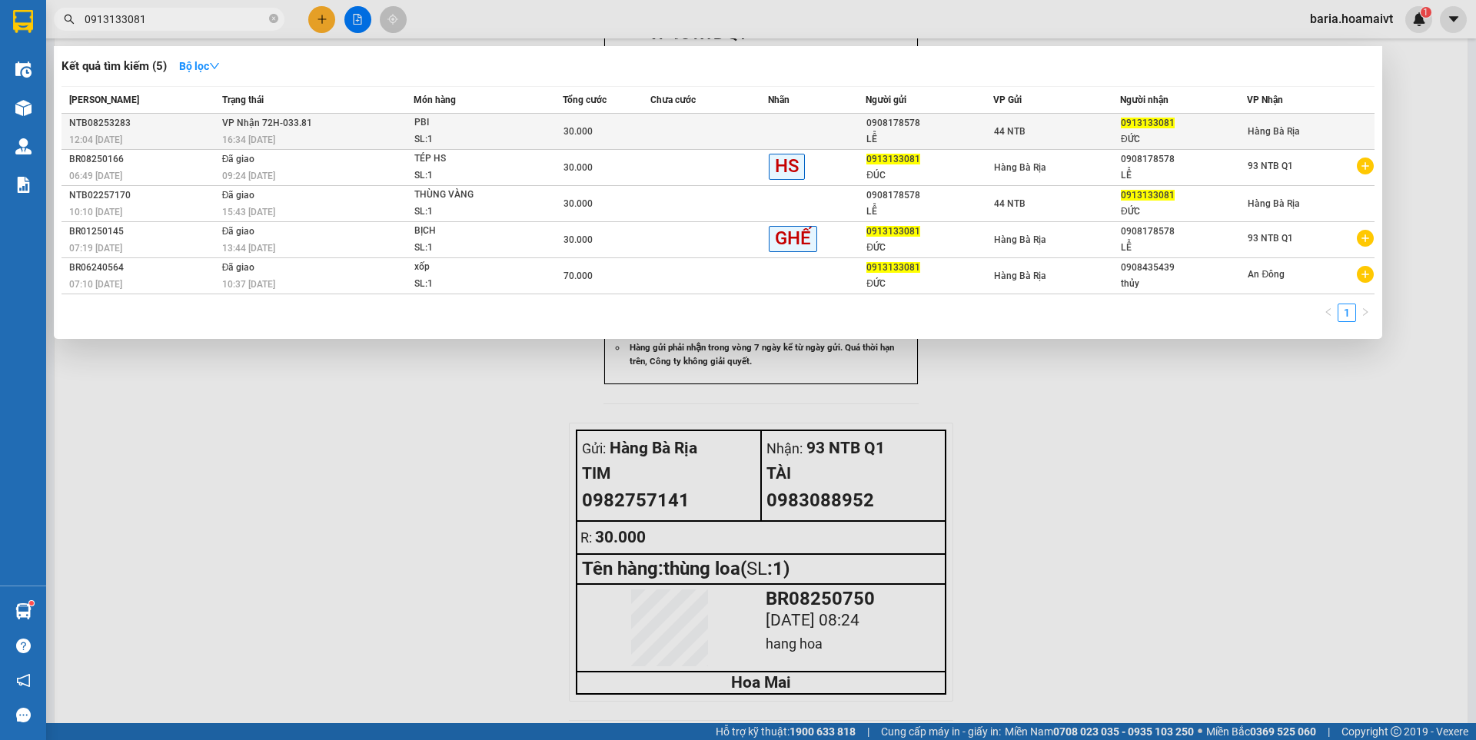
type input "0913133081"
click at [1192, 134] on div "ĐỨC" at bounding box center [1183, 139] width 125 height 16
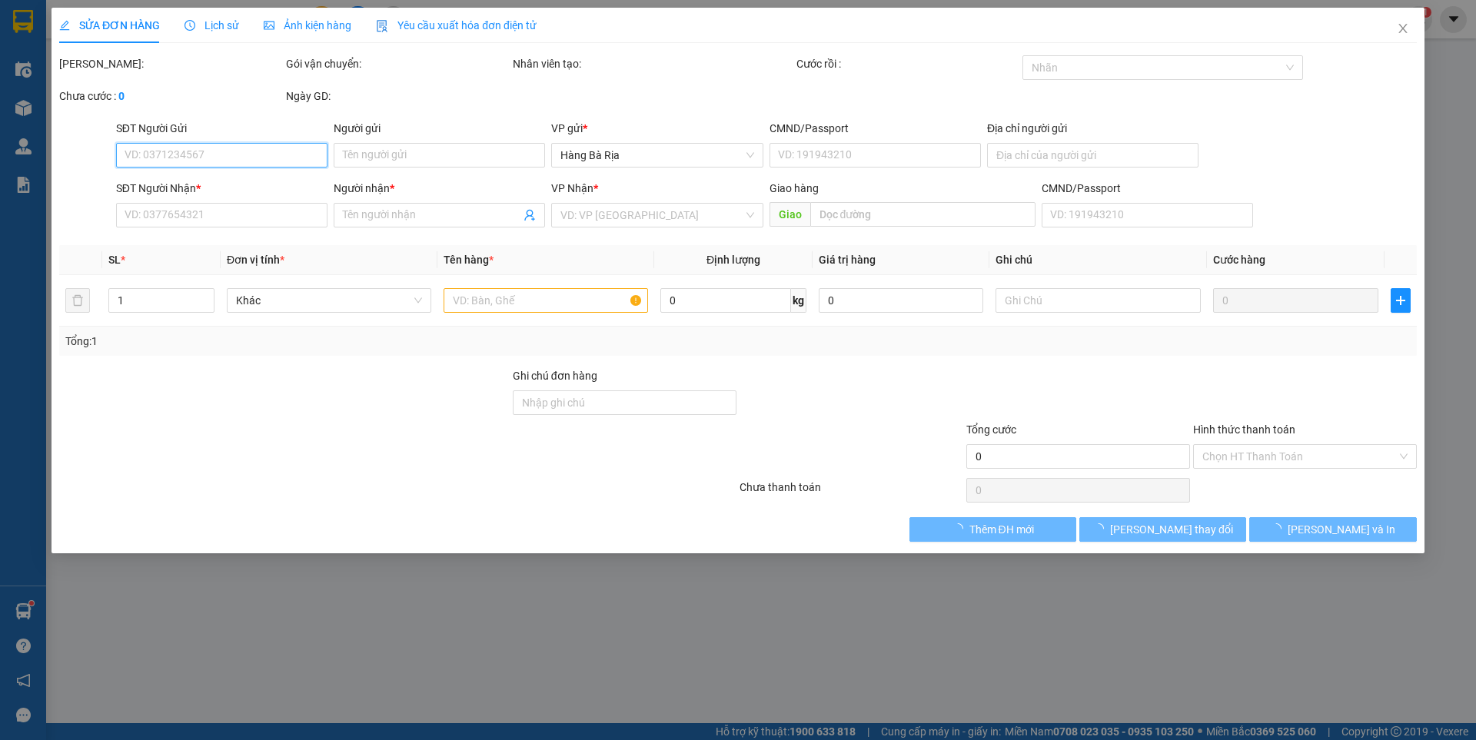
type input "0908178578"
type input "LỄ"
type input "135 ĐƯỜNG 3/2"
type input "0913133081"
type input "ĐỨC"
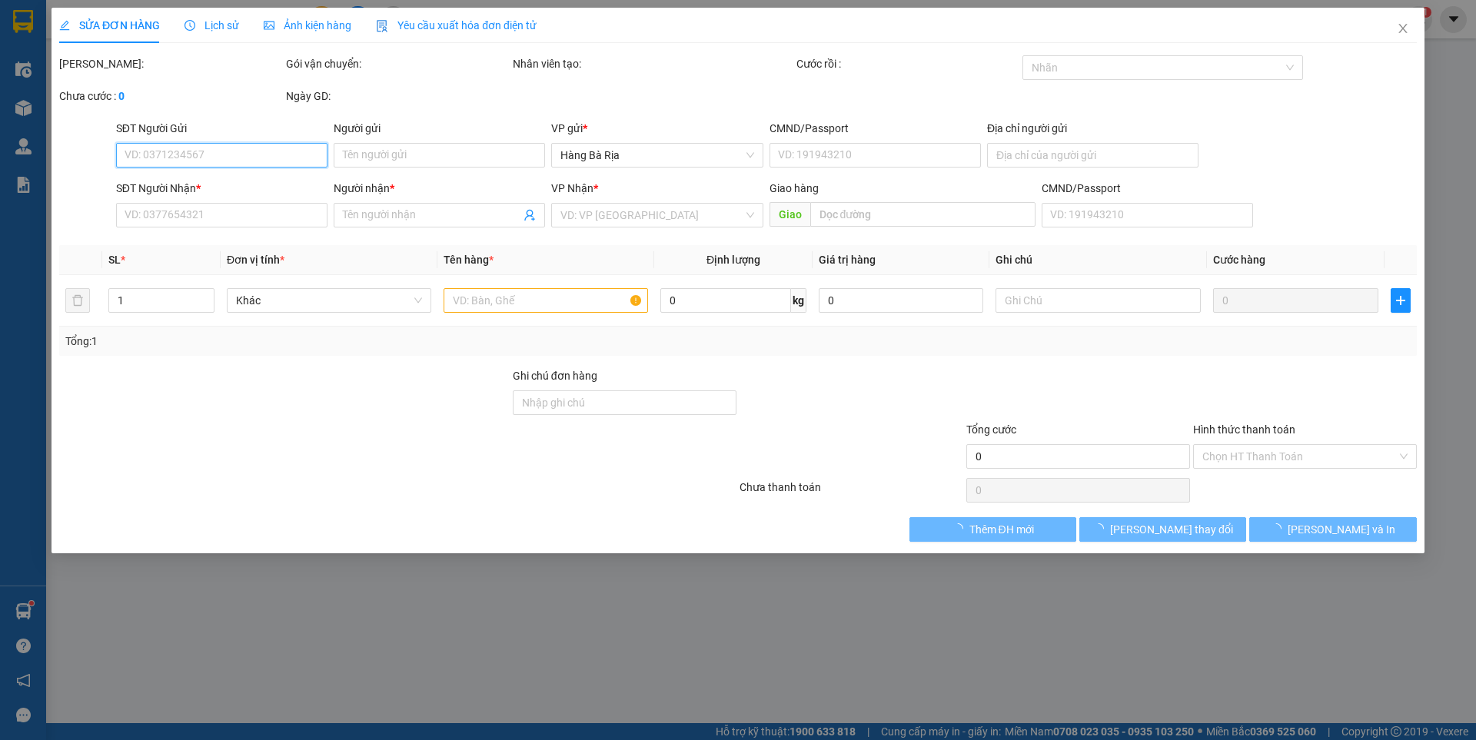
type input "30.000"
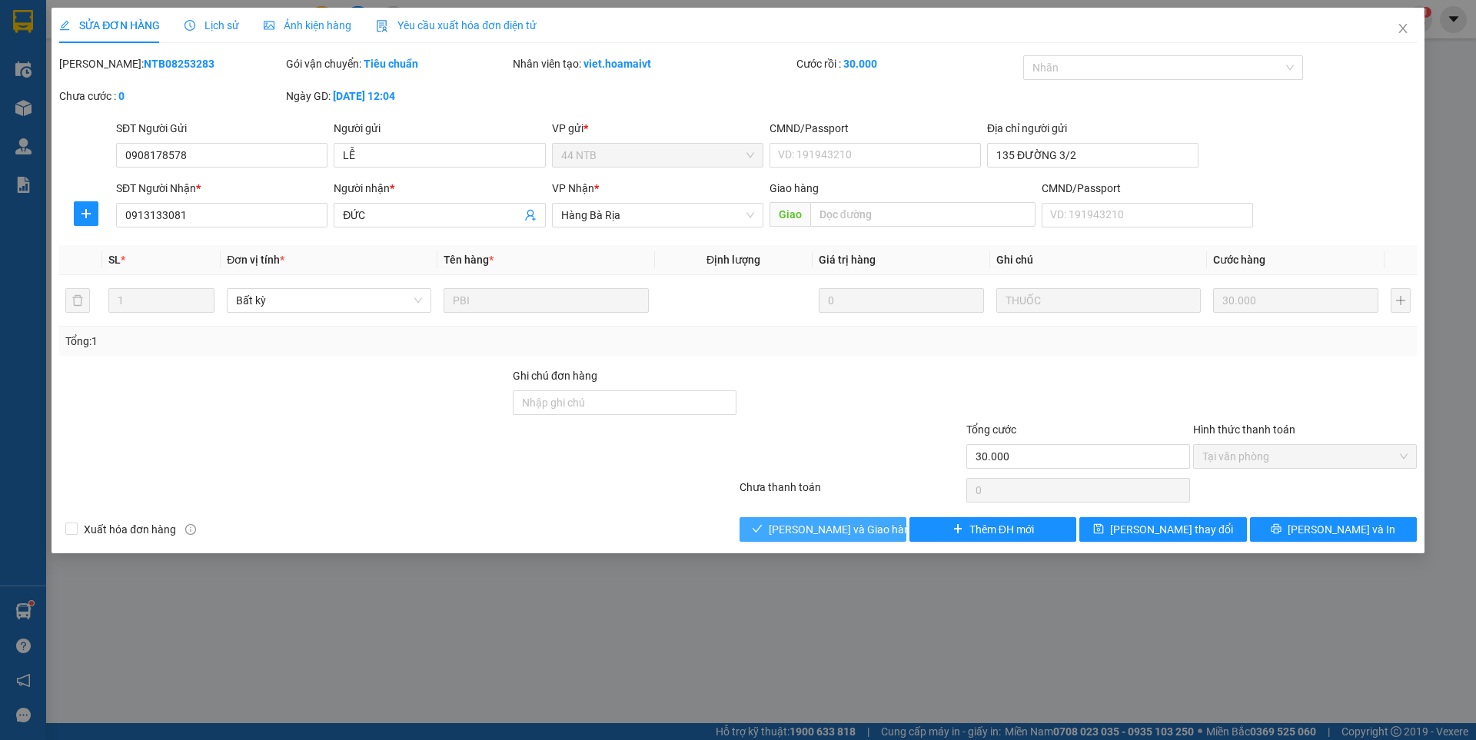
click at [818, 529] on span "Lưu và Giao hàng" at bounding box center [843, 529] width 148 height 17
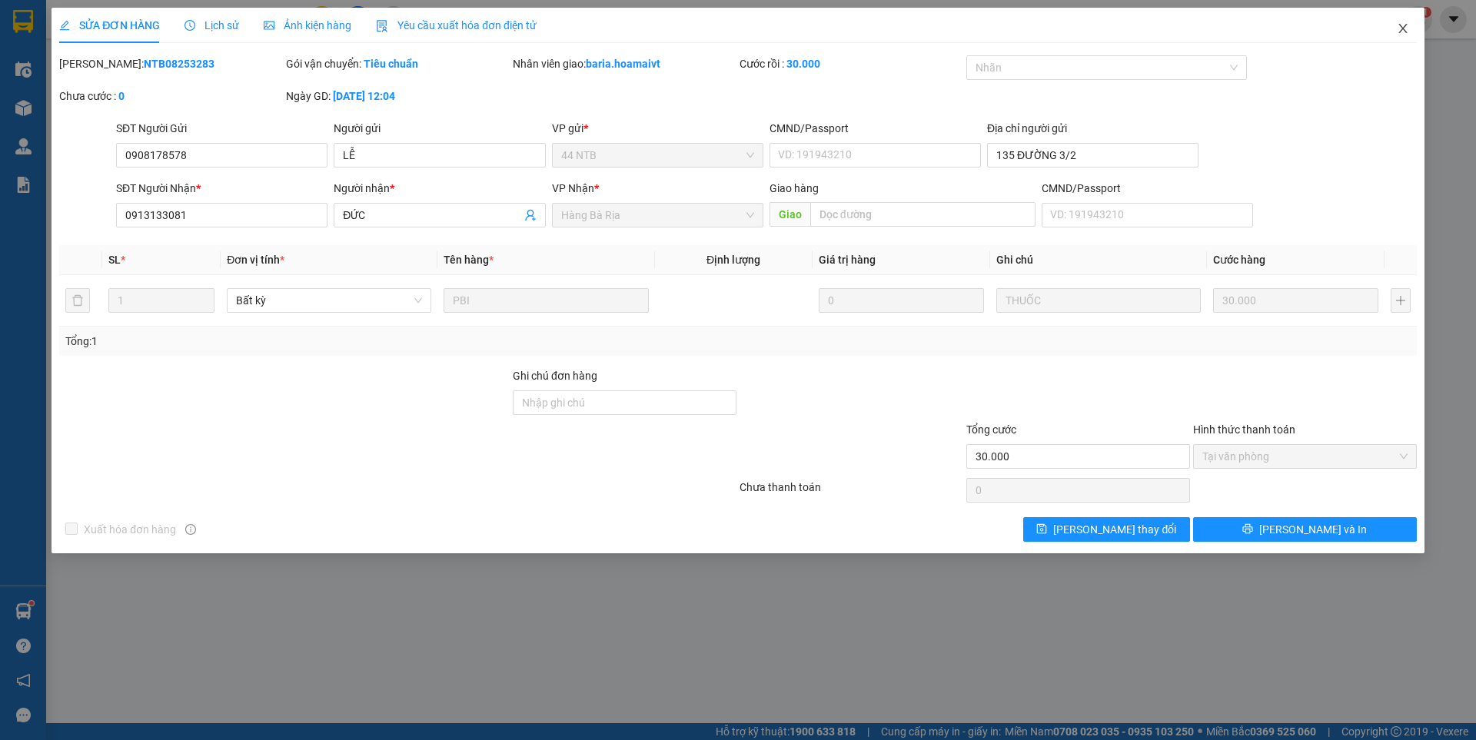
click at [1403, 21] on span "Close" at bounding box center [1402, 29] width 43 height 43
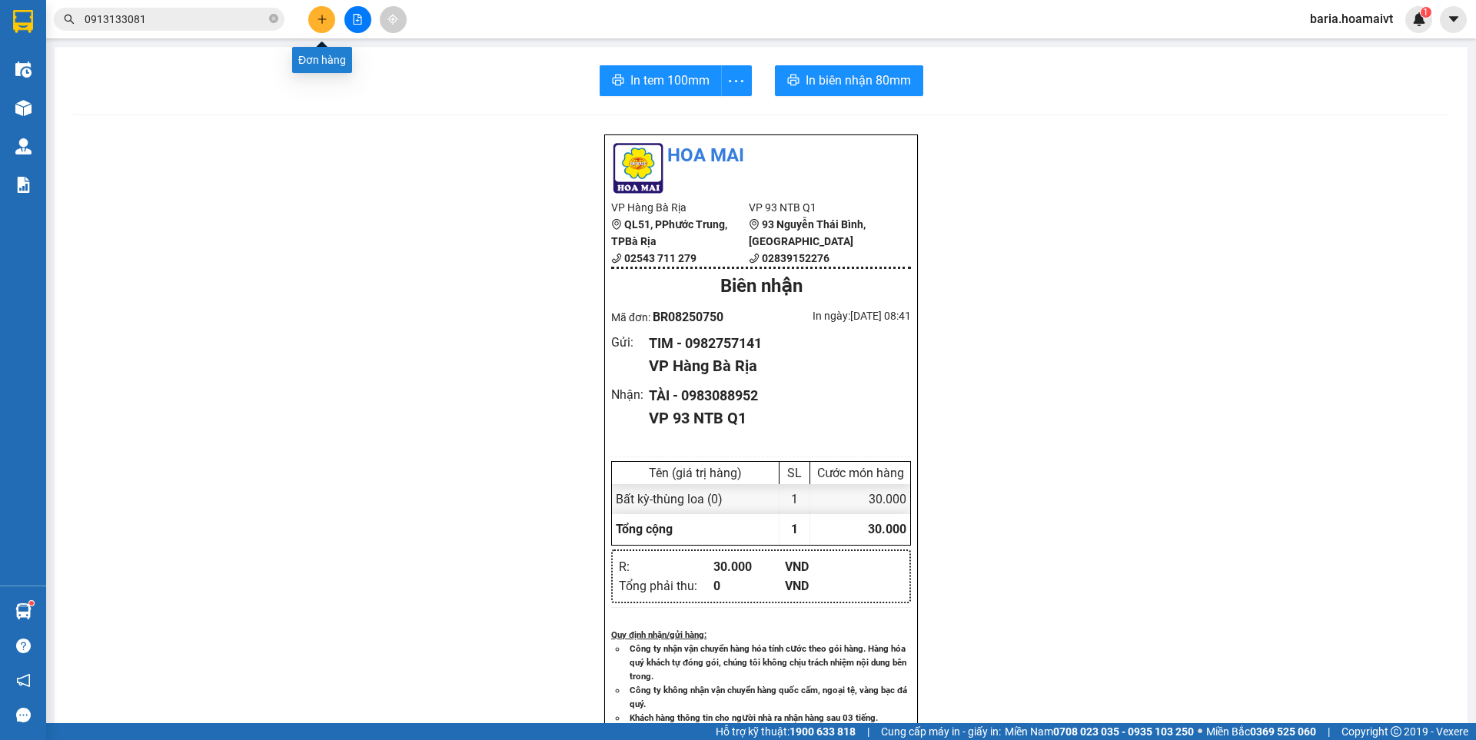
click at [317, 17] on icon "plus" at bounding box center [322, 19] width 11 height 11
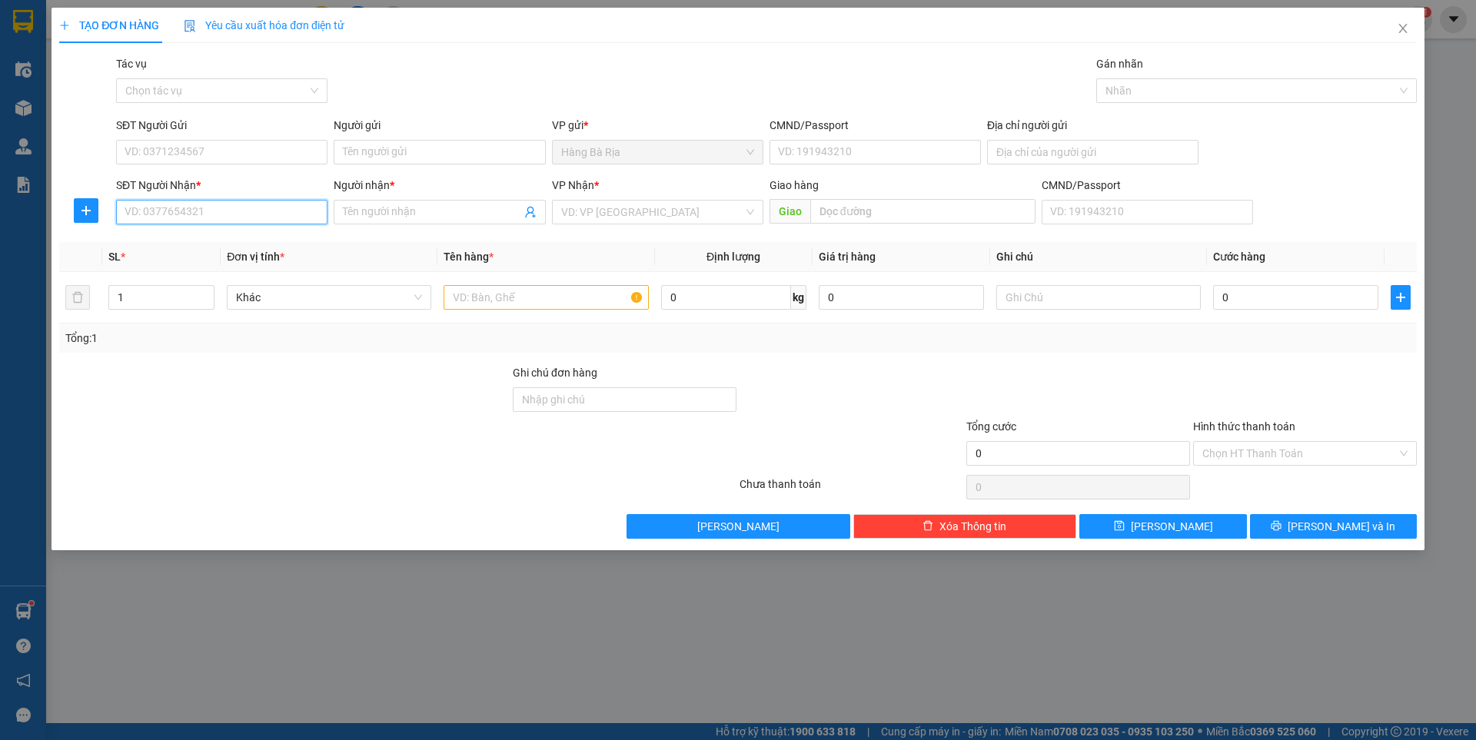
click at [197, 209] on input "SĐT Người Nhận *" at bounding box center [221, 212] width 211 height 25
click at [212, 156] on input "SĐT Người Gửi" at bounding box center [221, 152] width 211 height 25
type input "0937701770"
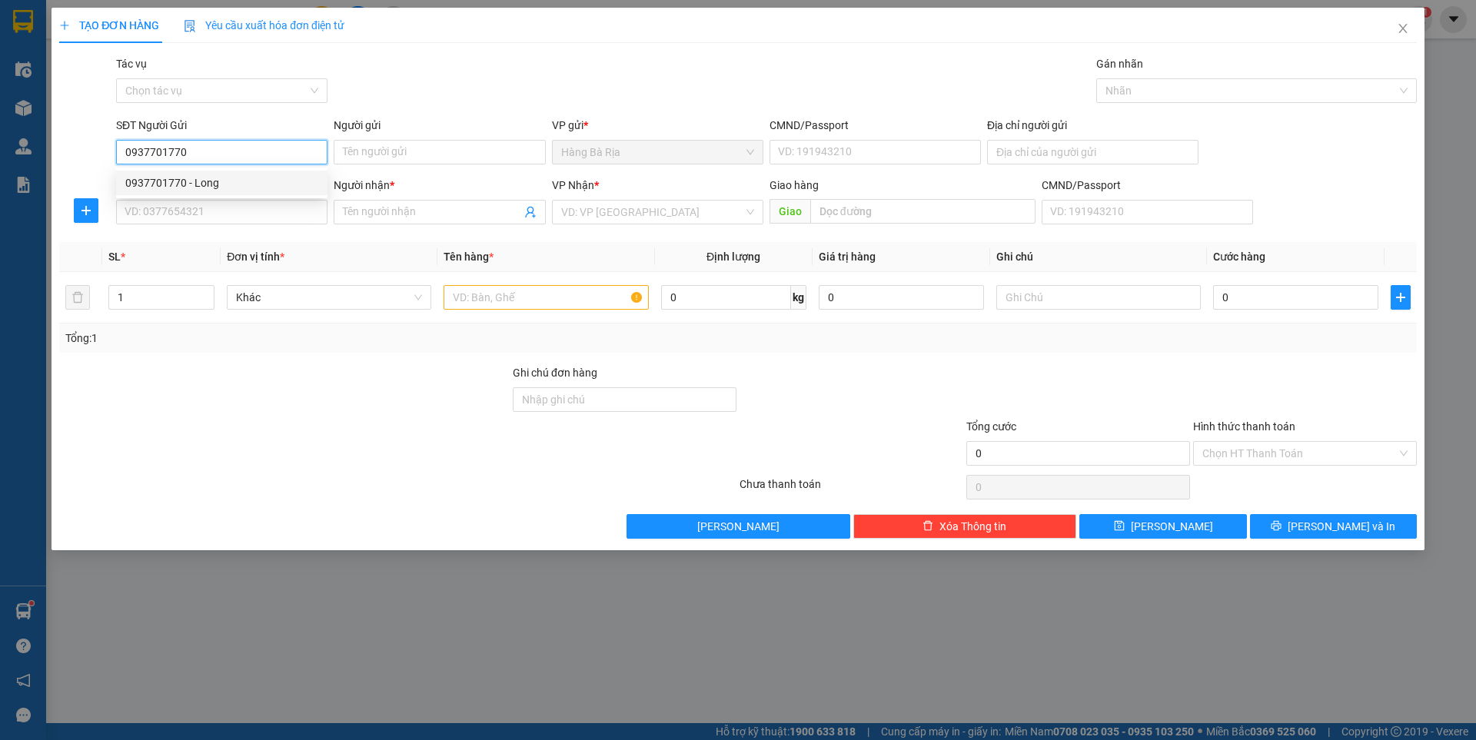
click at [211, 188] on div "0937701770 - Long" at bounding box center [221, 182] width 193 height 17
type input "Long"
type input "0906668798"
type input "Hoàng"
type input "0937701770"
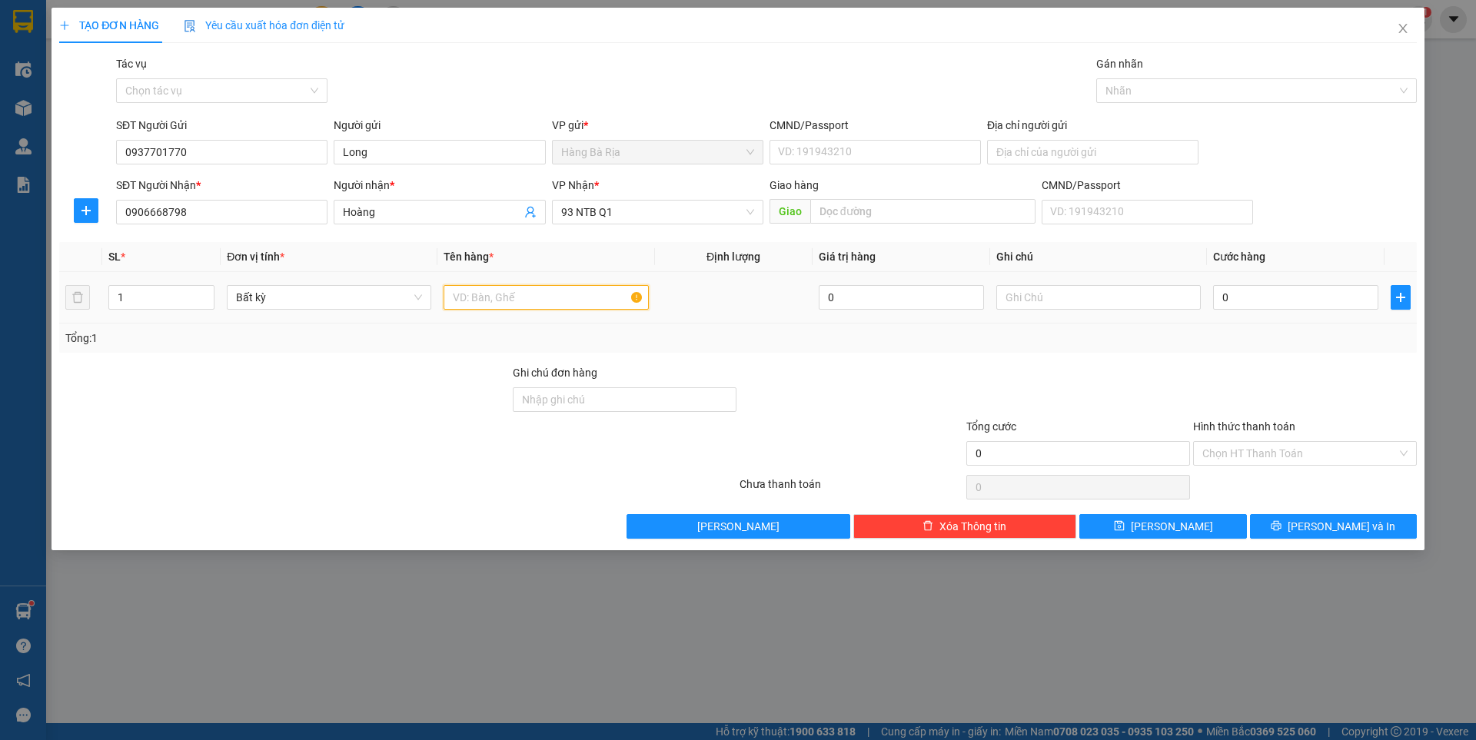
click at [563, 302] on input "text" at bounding box center [545, 297] width 204 height 25
type input "h"
type input "thùng nhỏ"
drag, startPoint x: 1316, startPoint y: 307, endPoint x: 1304, endPoint y: 304, distance: 12.5
click at [1315, 306] on input "0" at bounding box center [1295, 297] width 165 height 25
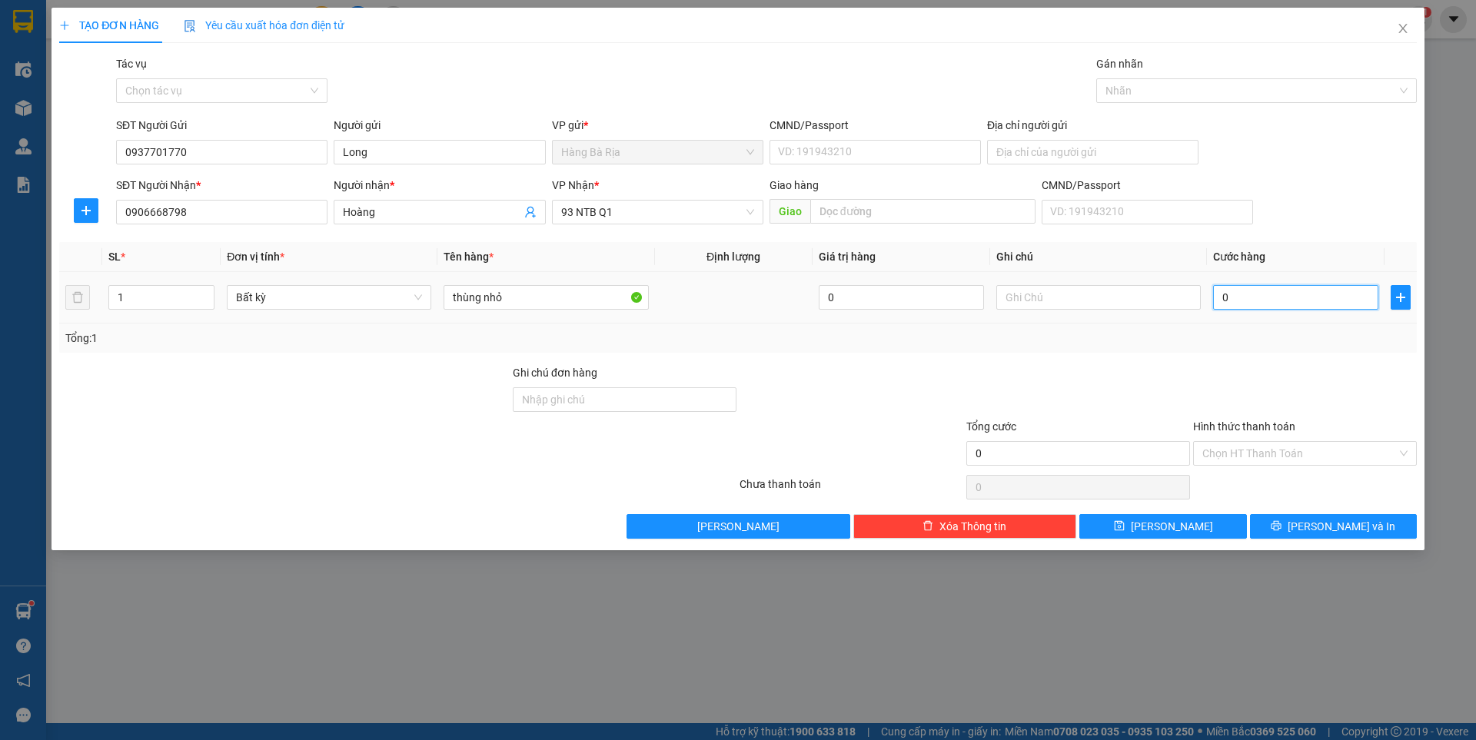
type input "3"
type input "30"
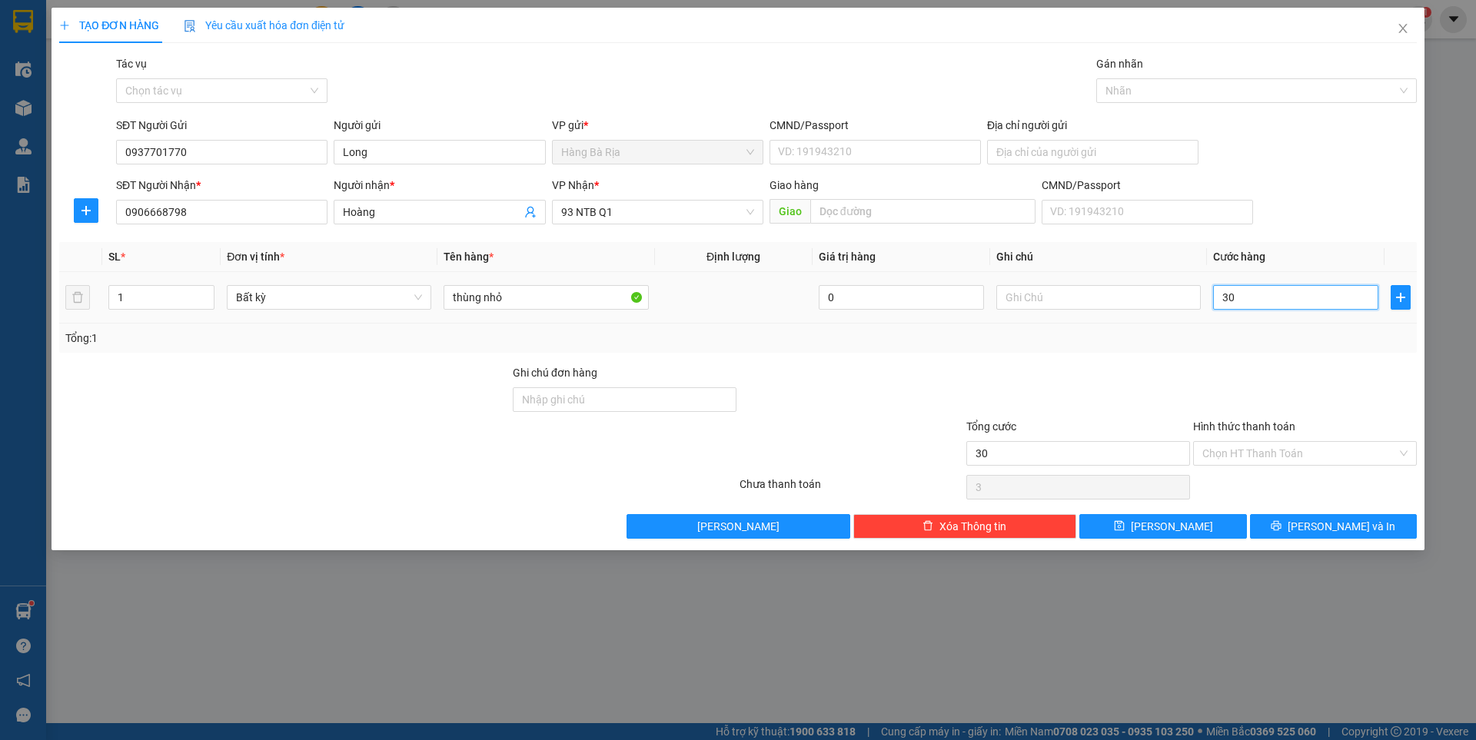
type input "30"
click at [1258, 457] on input "Hình thức thanh toán" at bounding box center [1299, 453] width 194 height 23
type input "30.000"
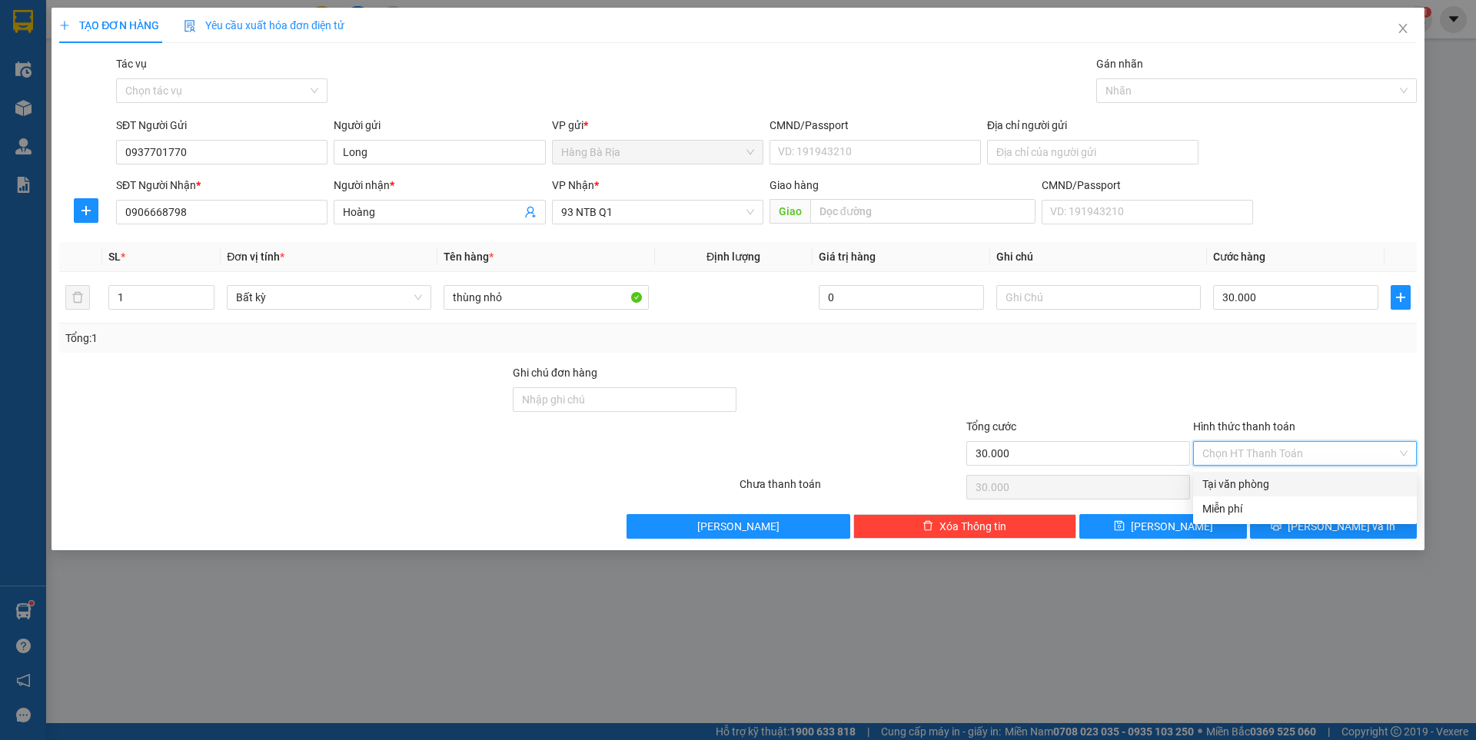
click at [1231, 489] on div "Tại văn phòng" at bounding box center [1304, 484] width 205 height 17
type input "0"
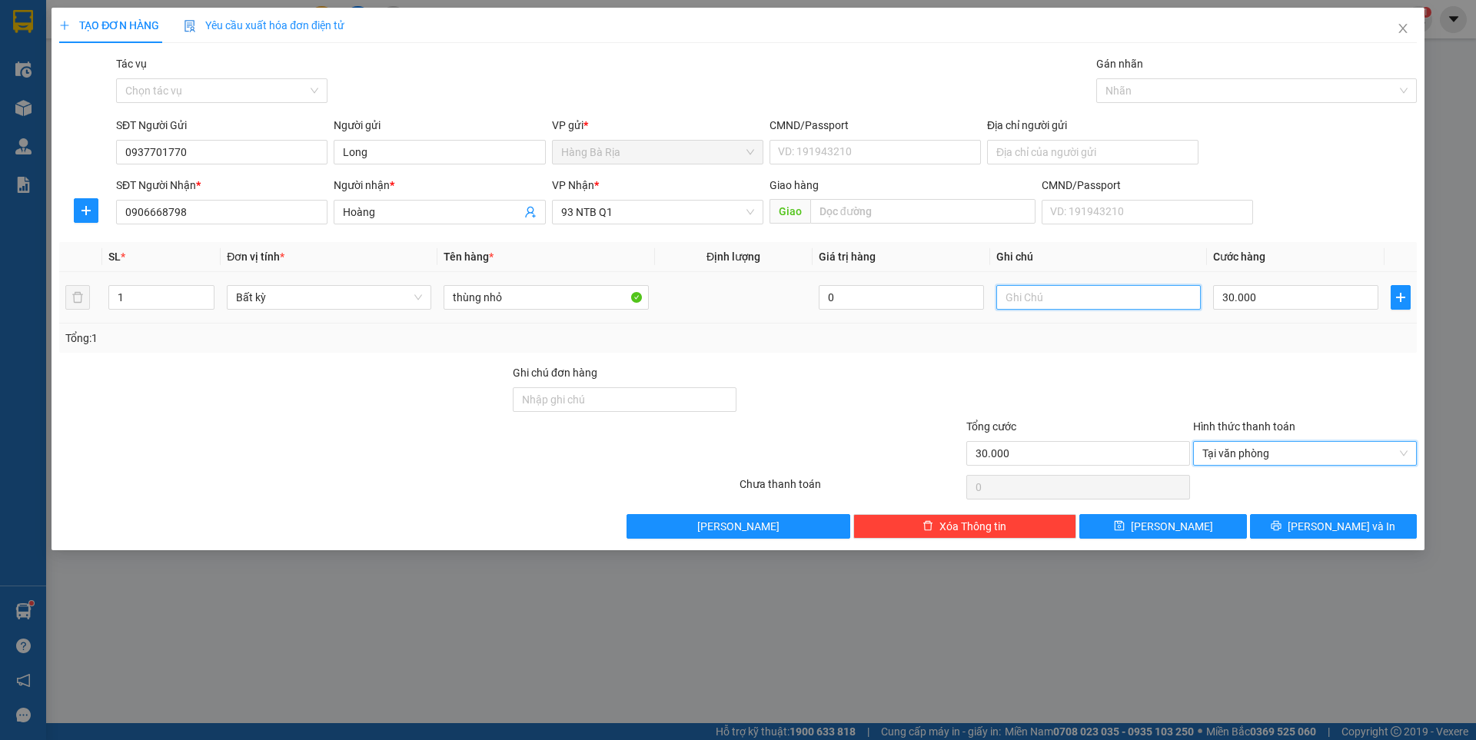
click at [1068, 304] on input "text" at bounding box center [1098, 297] width 204 height 25
type input "phụ tùng"
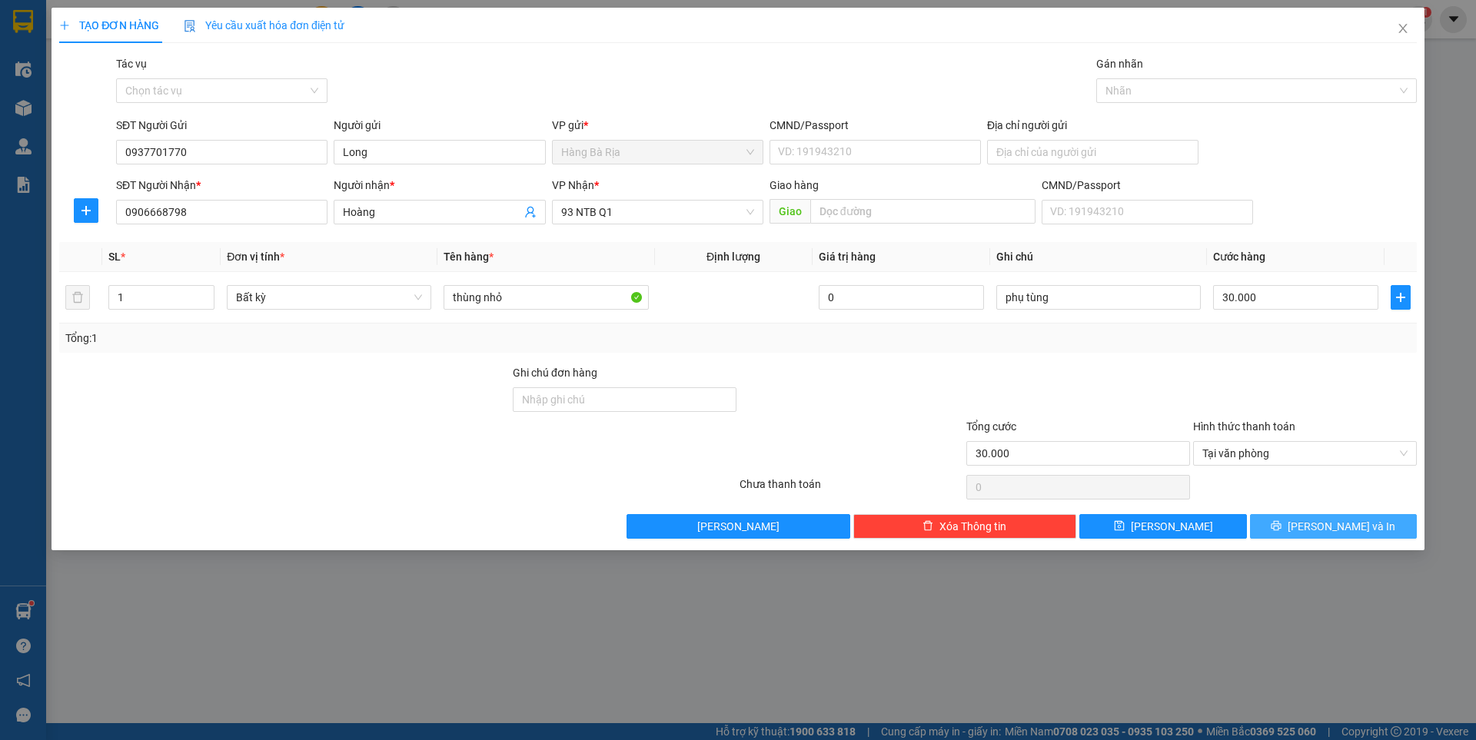
click at [1312, 533] on button "[PERSON_NAME] và In" at bounding box center [1333, 526] width 167 height 25
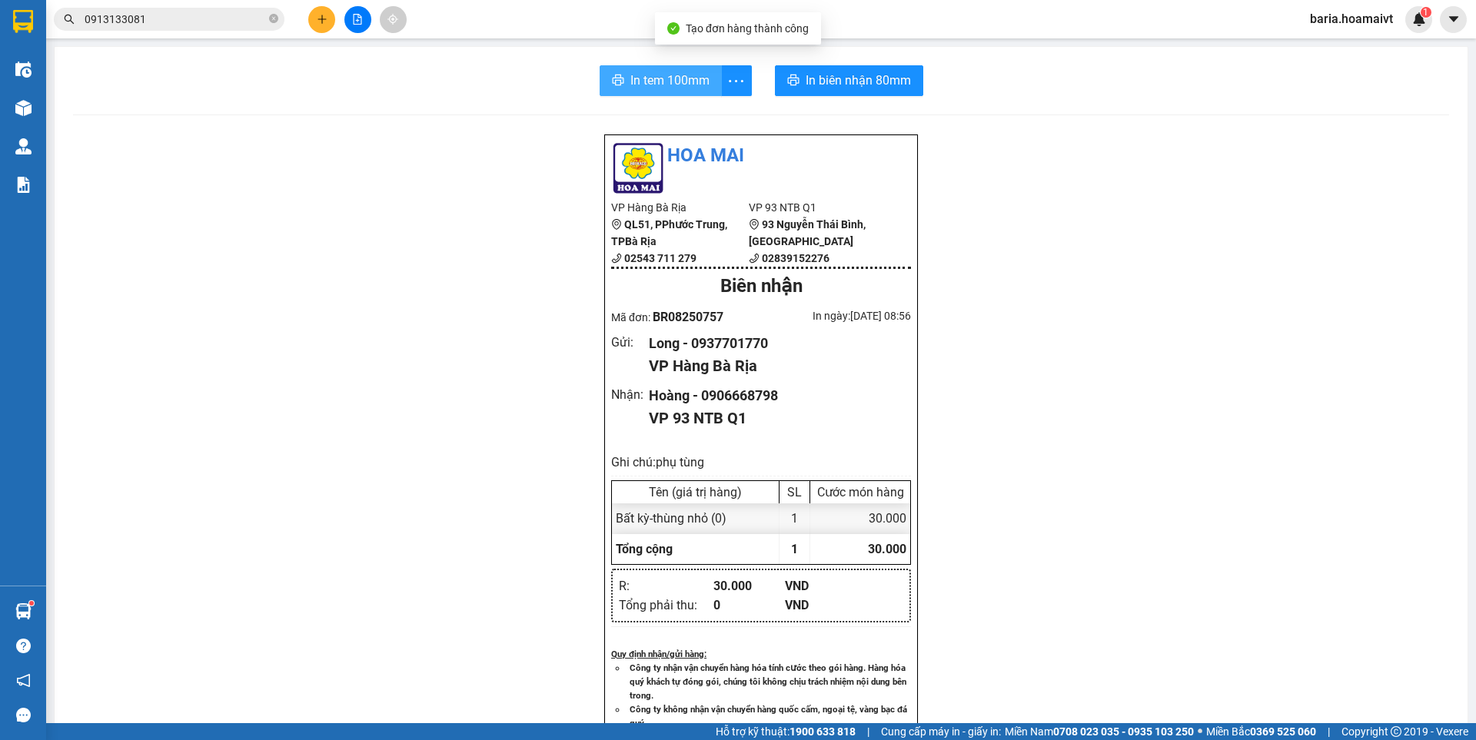
click at [671, 74] on span "In tem 100mm" at bounding box center [669, 80] width 79 height 19
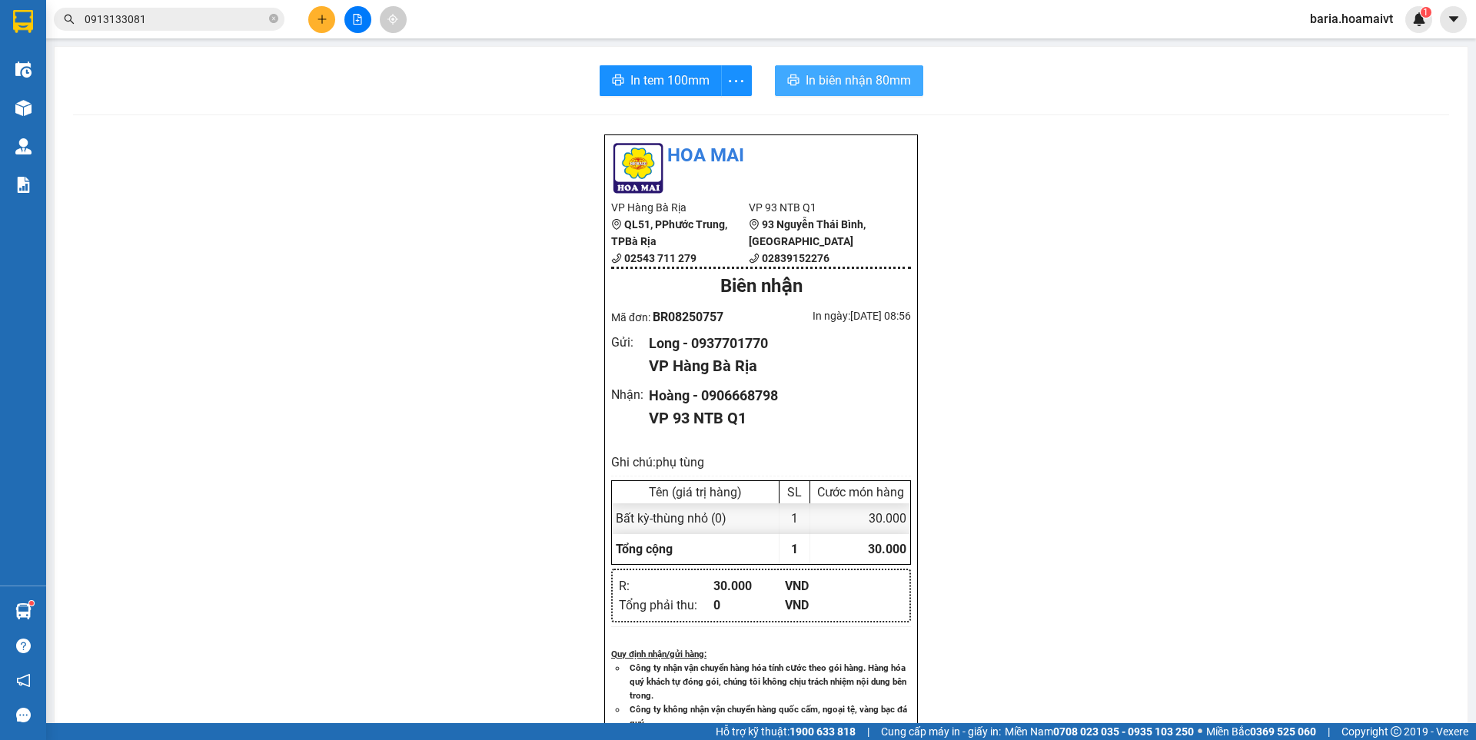
click at [814, 75] on span "In biên nhận 80mm" at bounding box center [858, 80] width 105 height 19
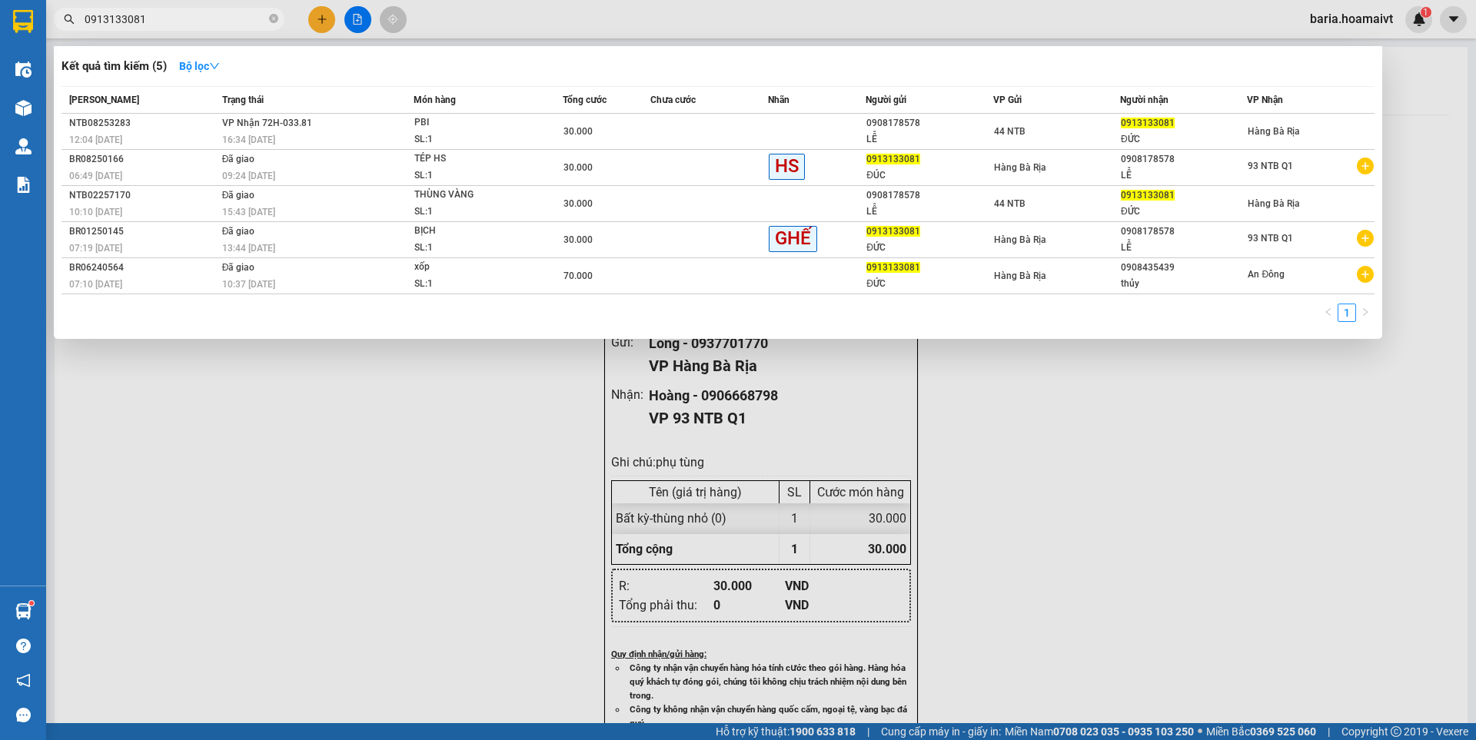
click at [208, 15] on input "0913133081" at bounding box center [175, 19] width 181 height 17
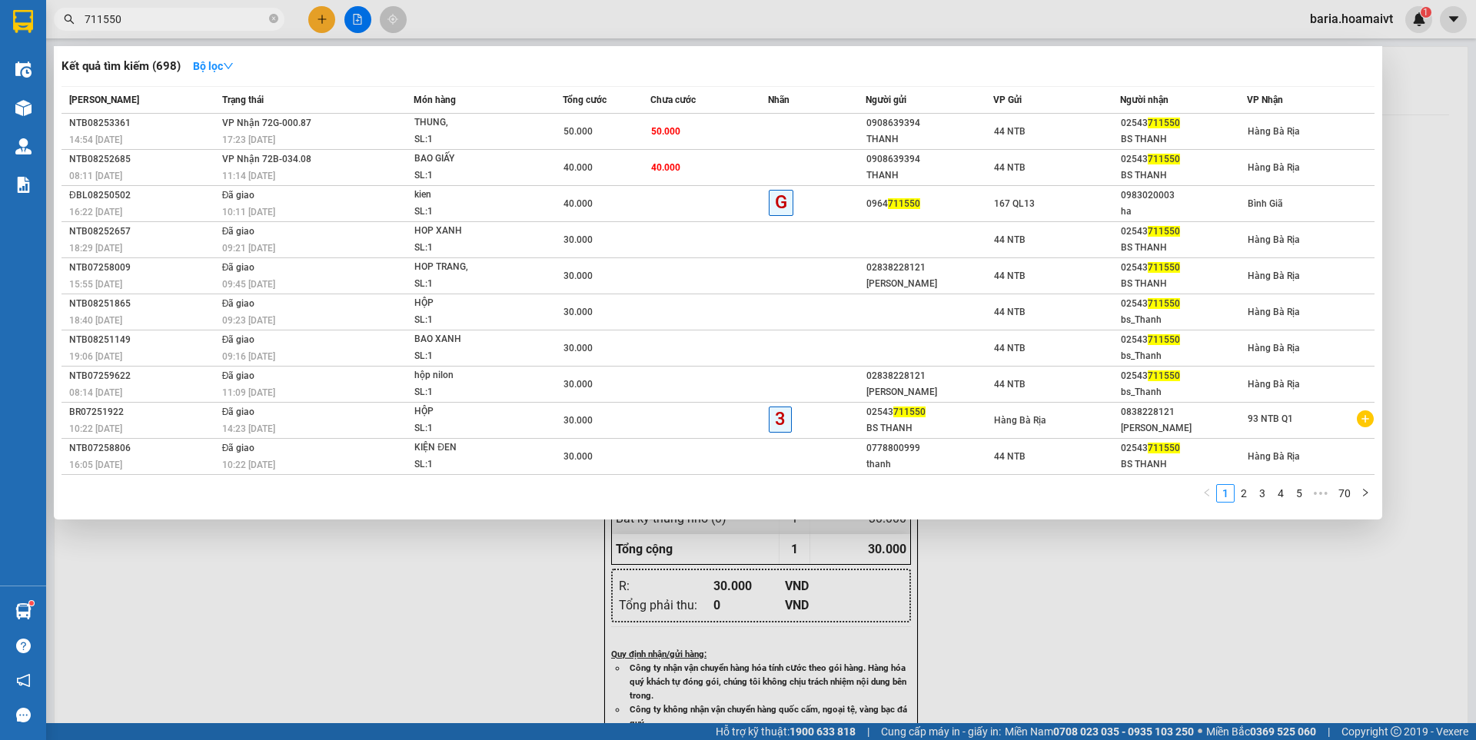
click at [196, 19] on input "711550" at bounding box center [175, 19] width 181 height 17
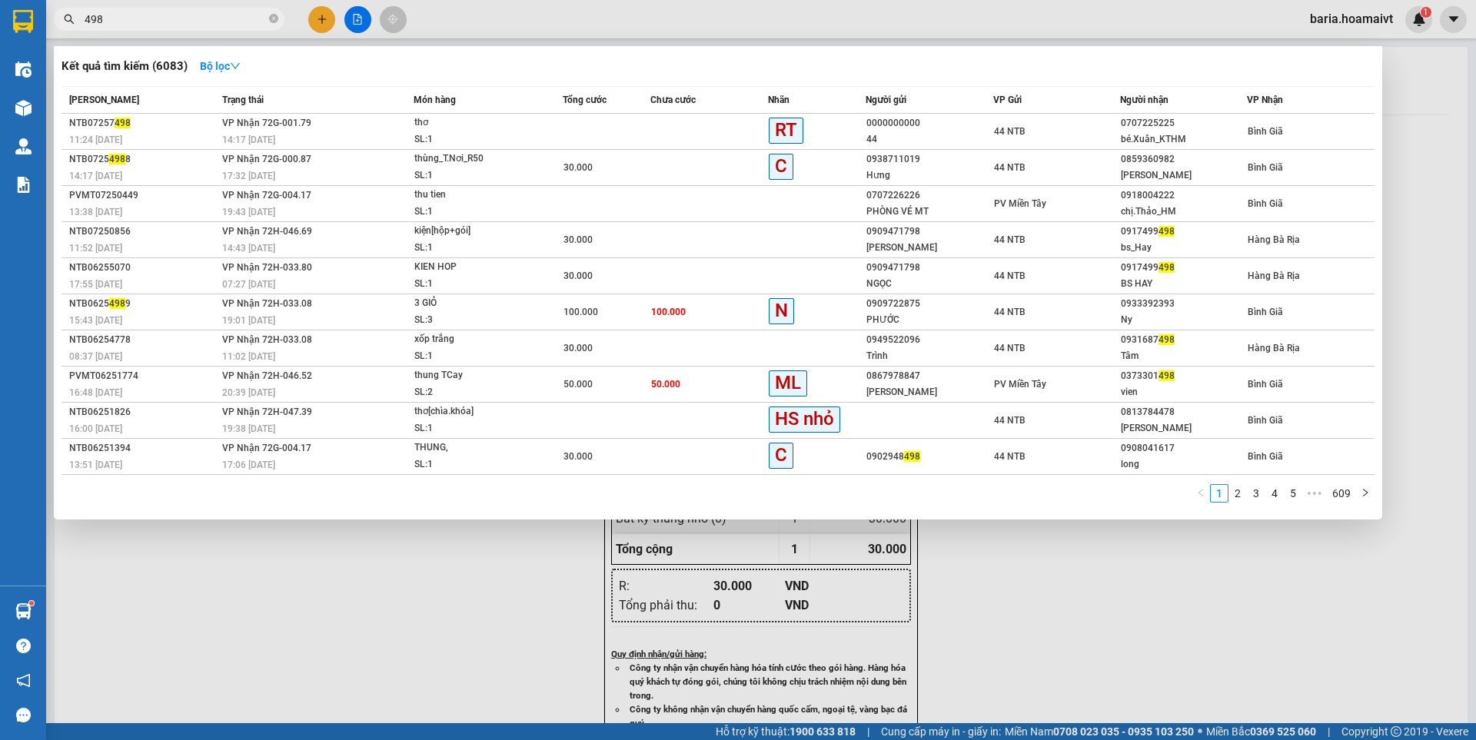
type input "498"
click at [311, 603] on div at bounding box center [738, 370] width 1476 height 740
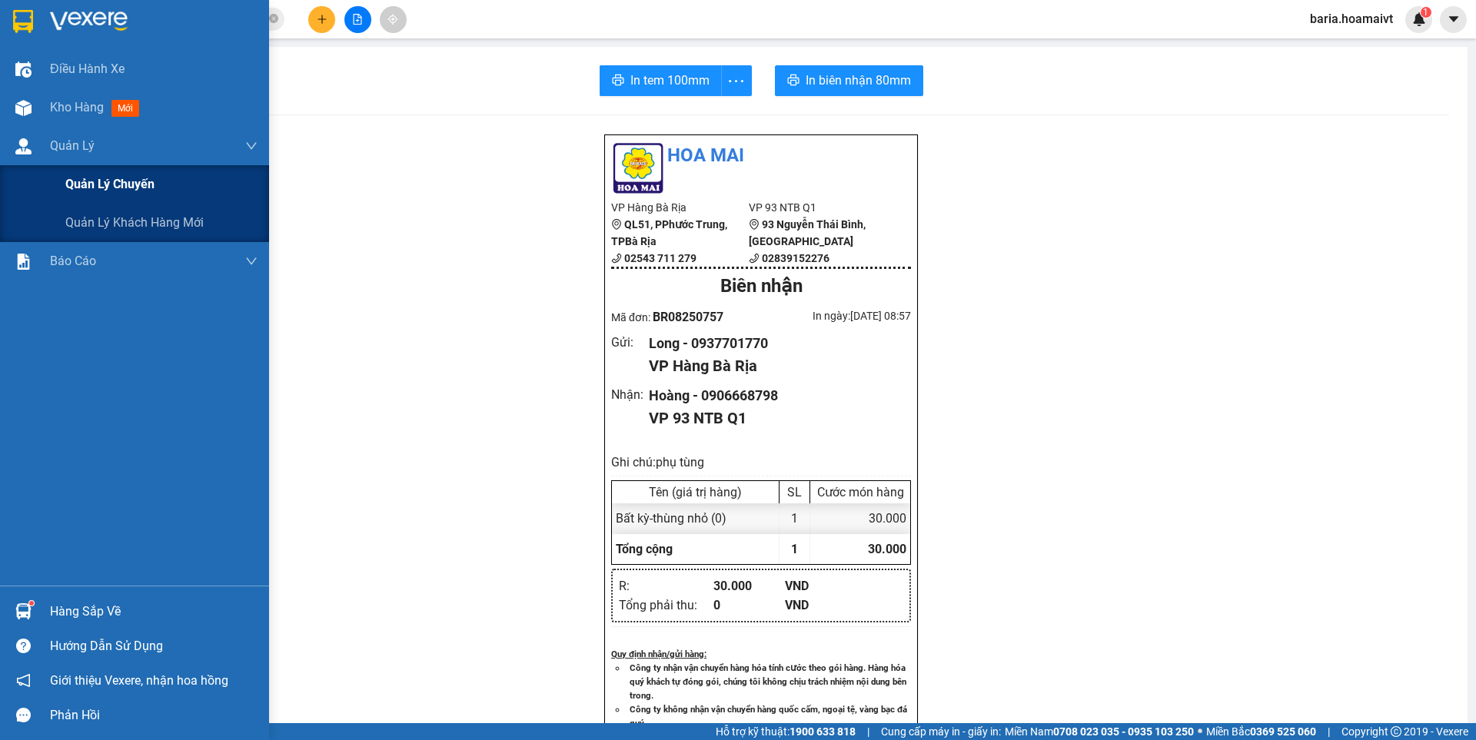
click at [75, 190] on span "Quản lý chuyến" at bounding box center [109, 183] width 89 height 19
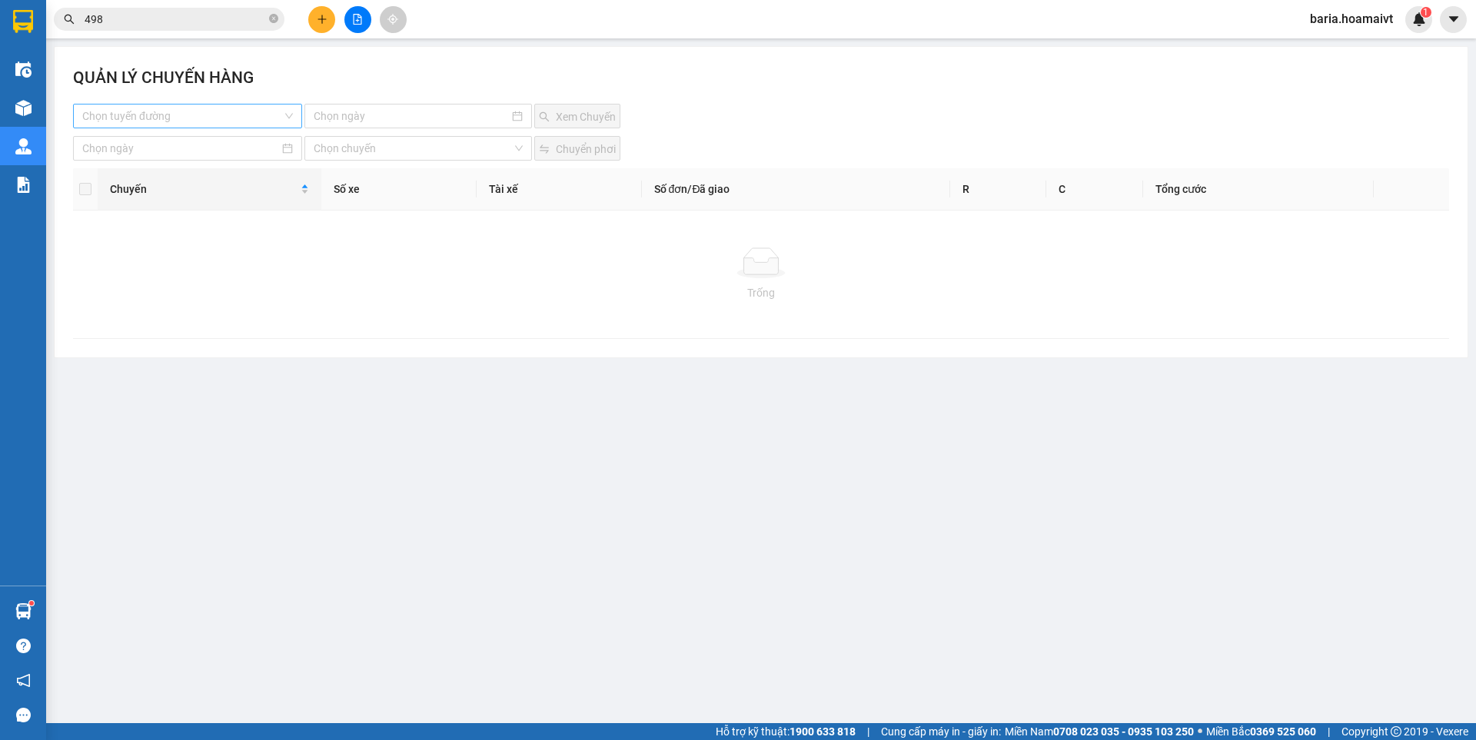
click at [258, 111] on input "search" at bounding box center [182, 116] width 200 height 23
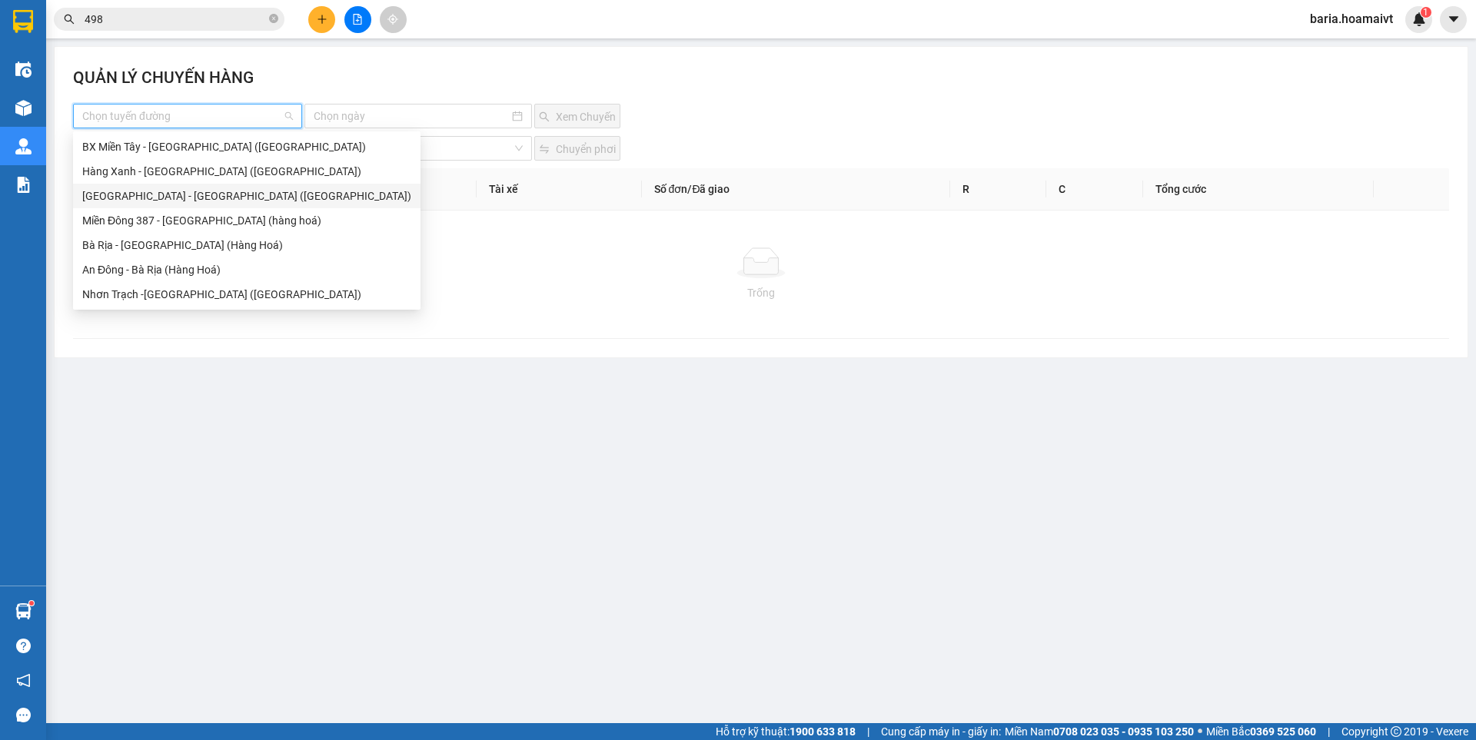
click at [163, 202] on div "Sài Gòn - Bà Rịa (Hàng Hoá)" at bounding box center [246, 196] width 329 height 17
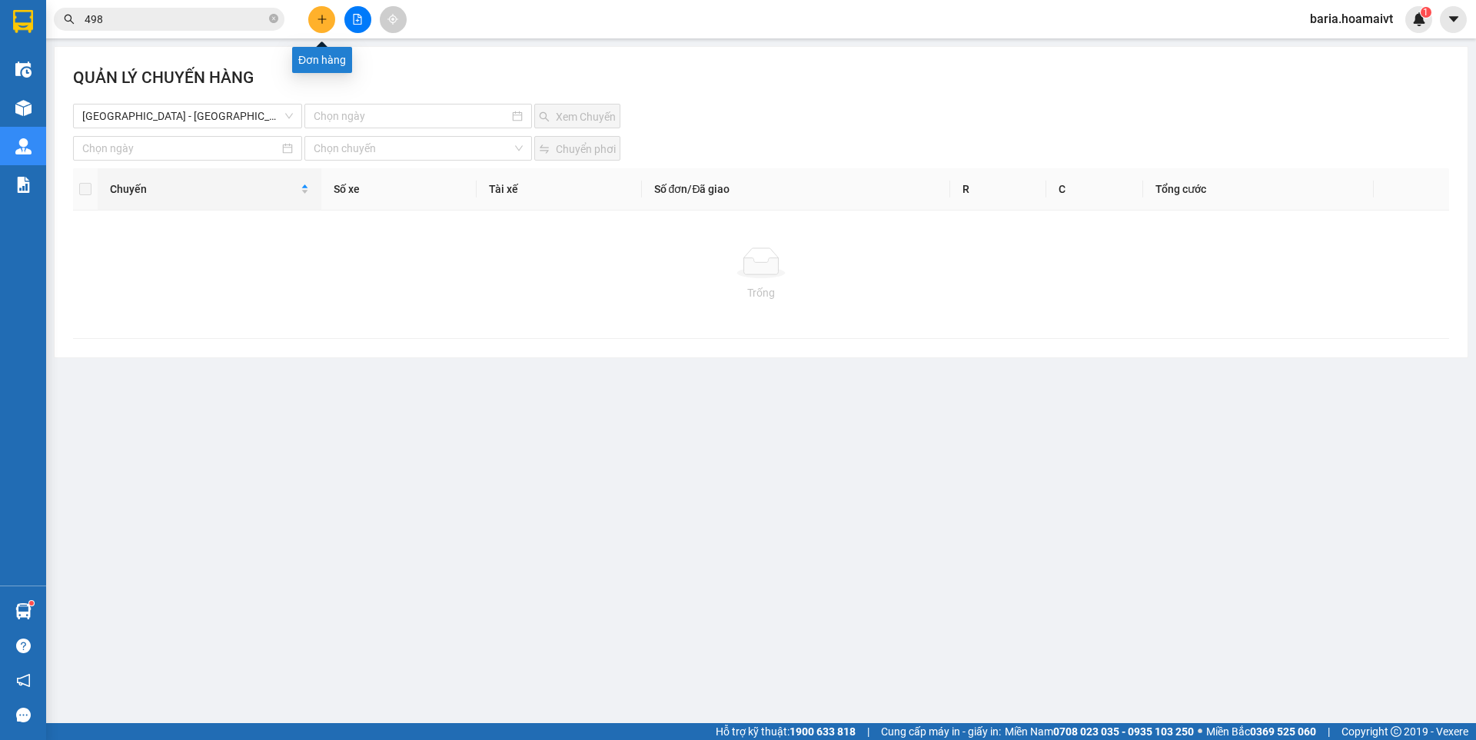
click at [324, 25] on button at bounding box center [321, 19] width 27 height 27
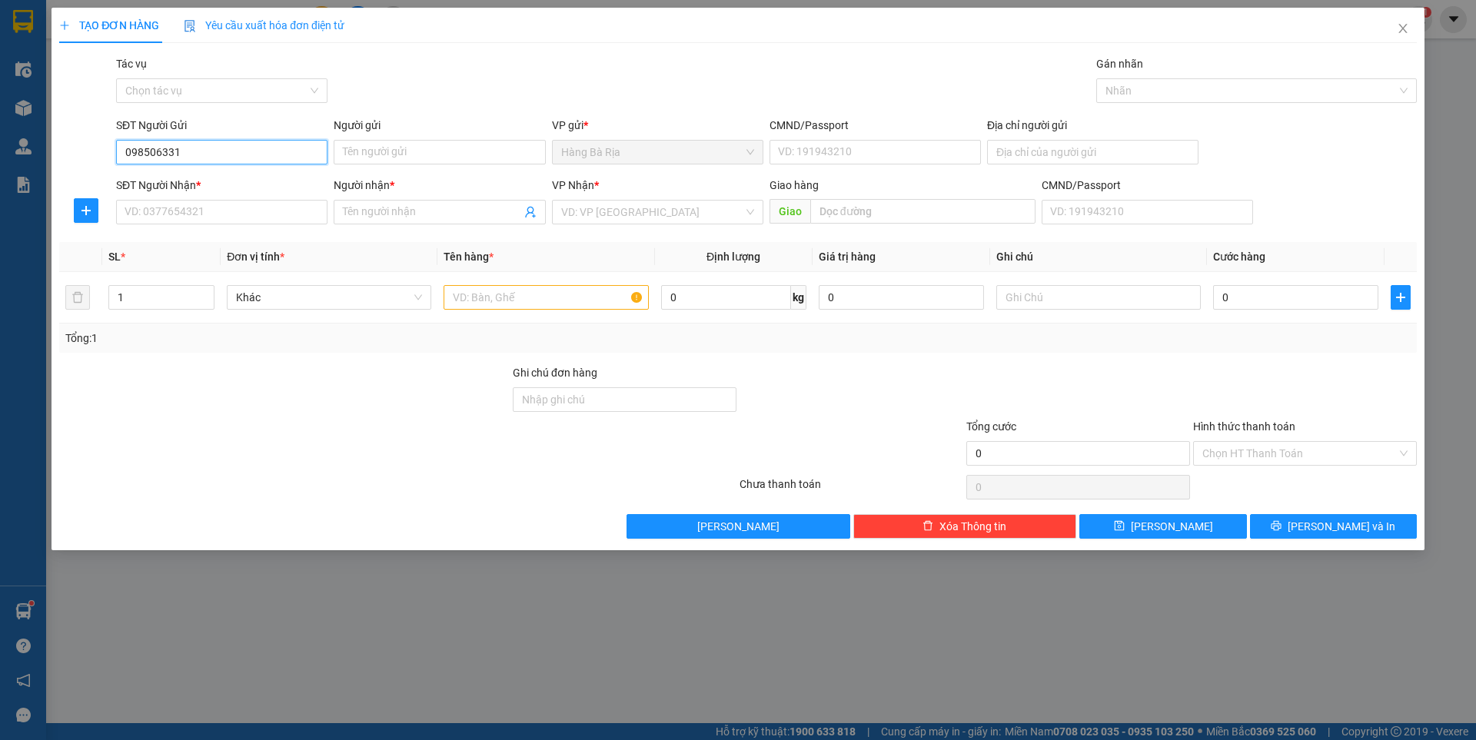
type input "0985063313"
click at [211, 183] on div "0985063313 - BÍNH" at bounding box center [221, 182] width 193 height 17
type input "BÍNH"
type input "040086010376"
type input "0915083536"
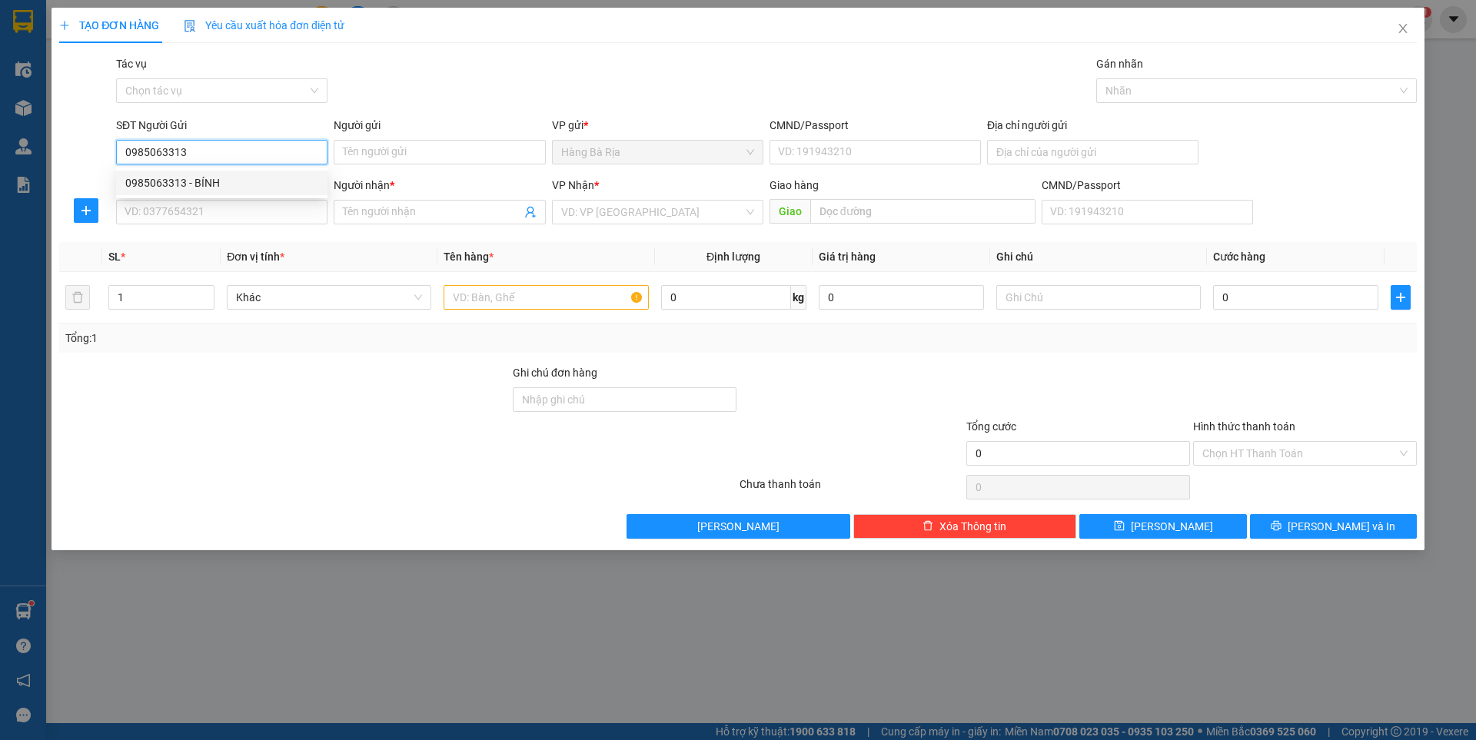
type input "Chung"
type input "0985063313"
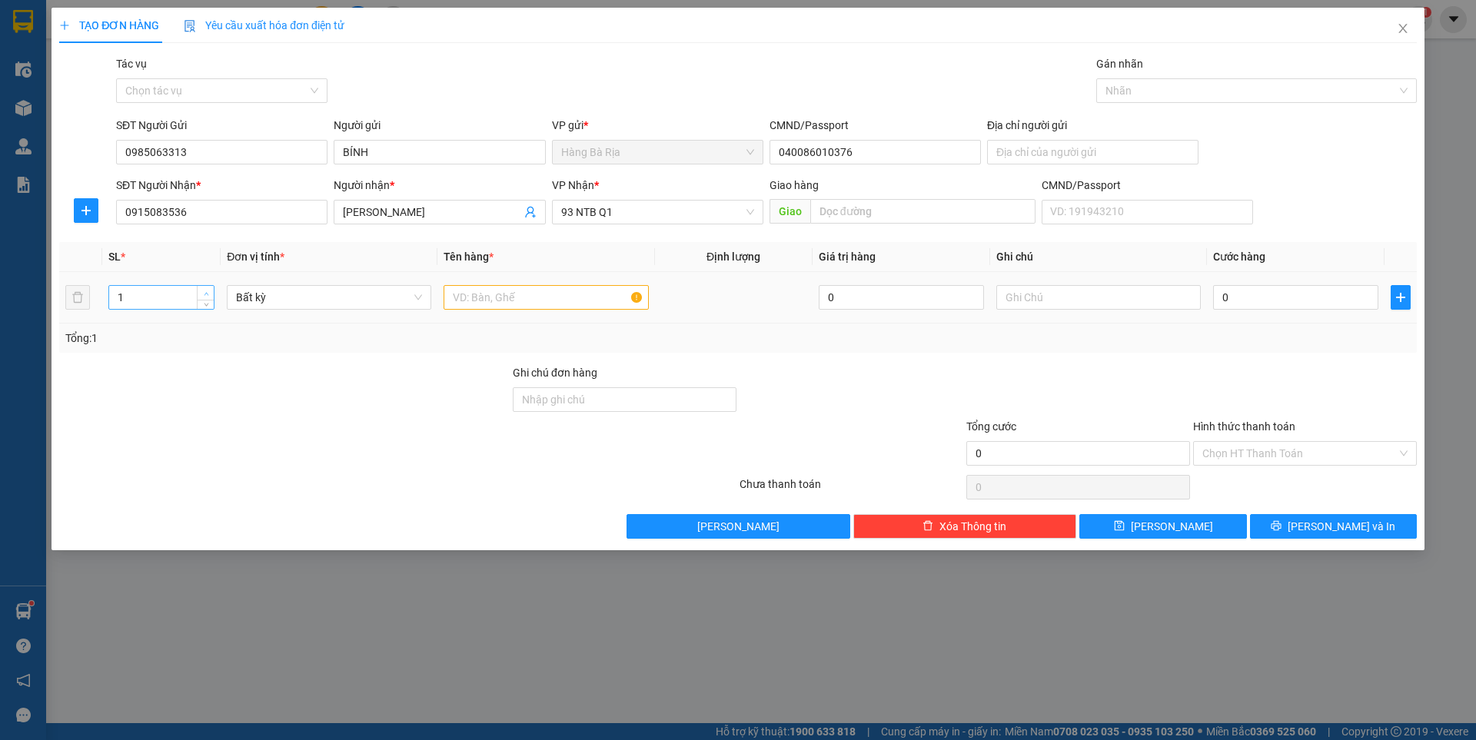
click at [201, 290] on span "up" at bounding box center [205, 293] width 9 height 9
type input "2"
click at [597, 304] on input "text" at bounding box center [545, 297] width 204 height 25
type input "thùng đá mẫu"
click at [1330, 295] on input "0" at bounding box center [1295, 297] width 165 height 25
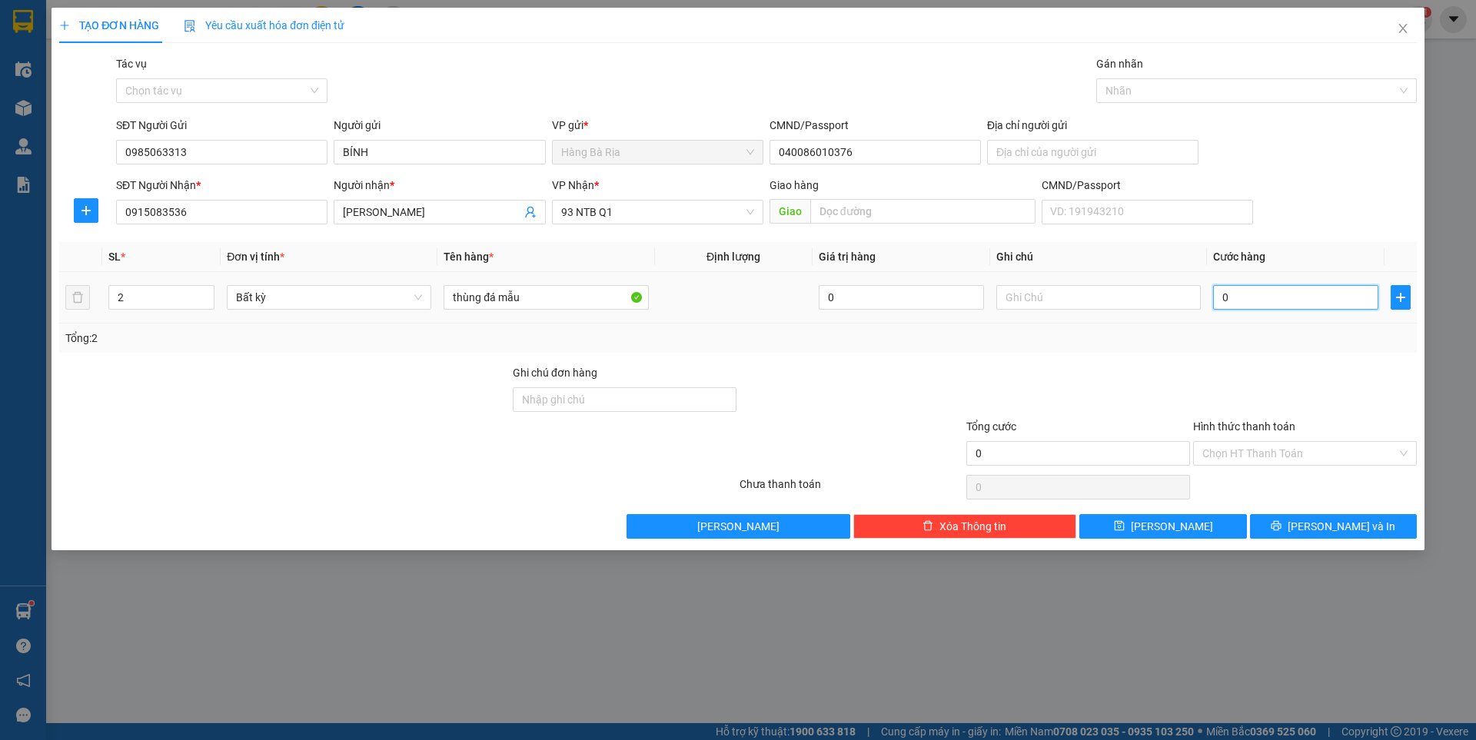
type input "7"
type input "70"
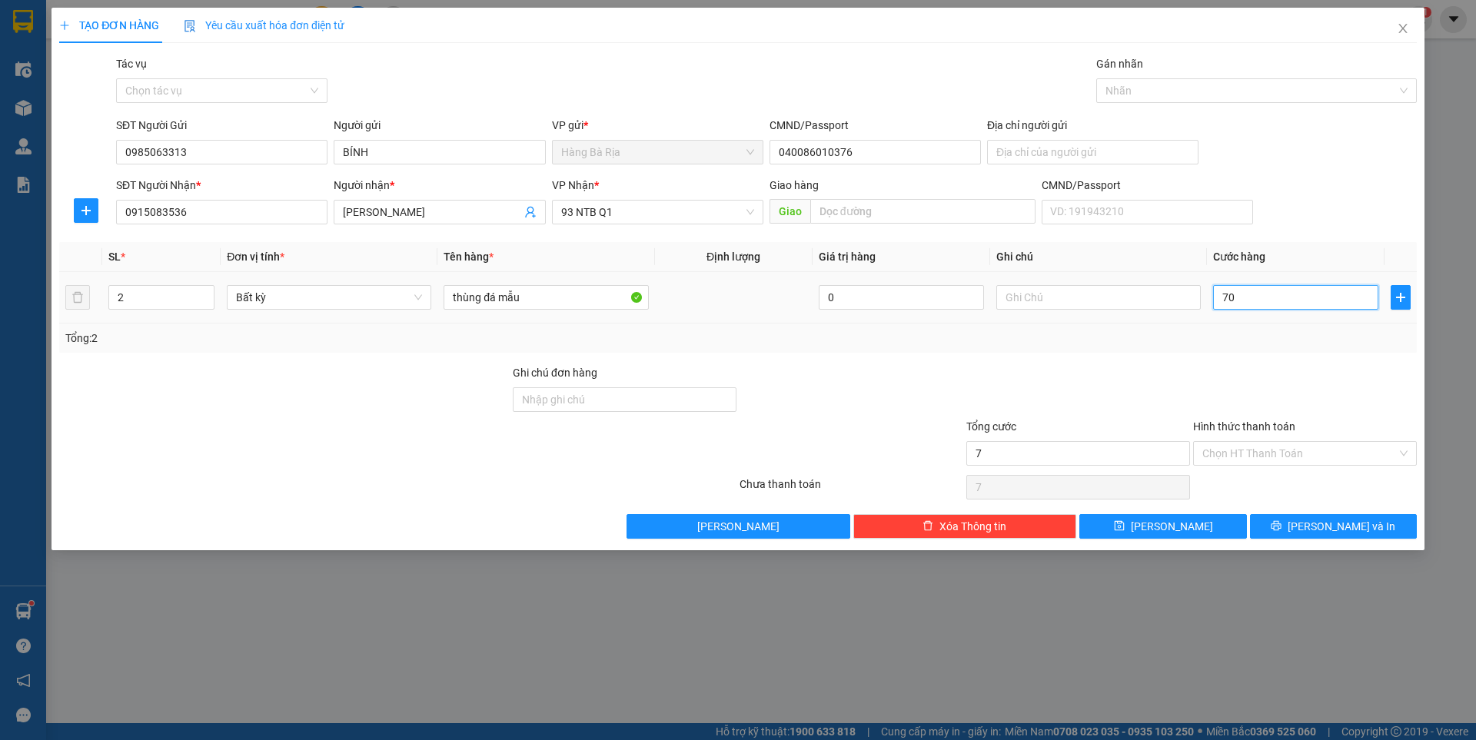
type input "70"
click at [1334, 454] on input "Hình thức thanh toán" at bounding box center [1299, 453] width 194 height 23
type input "70.000"
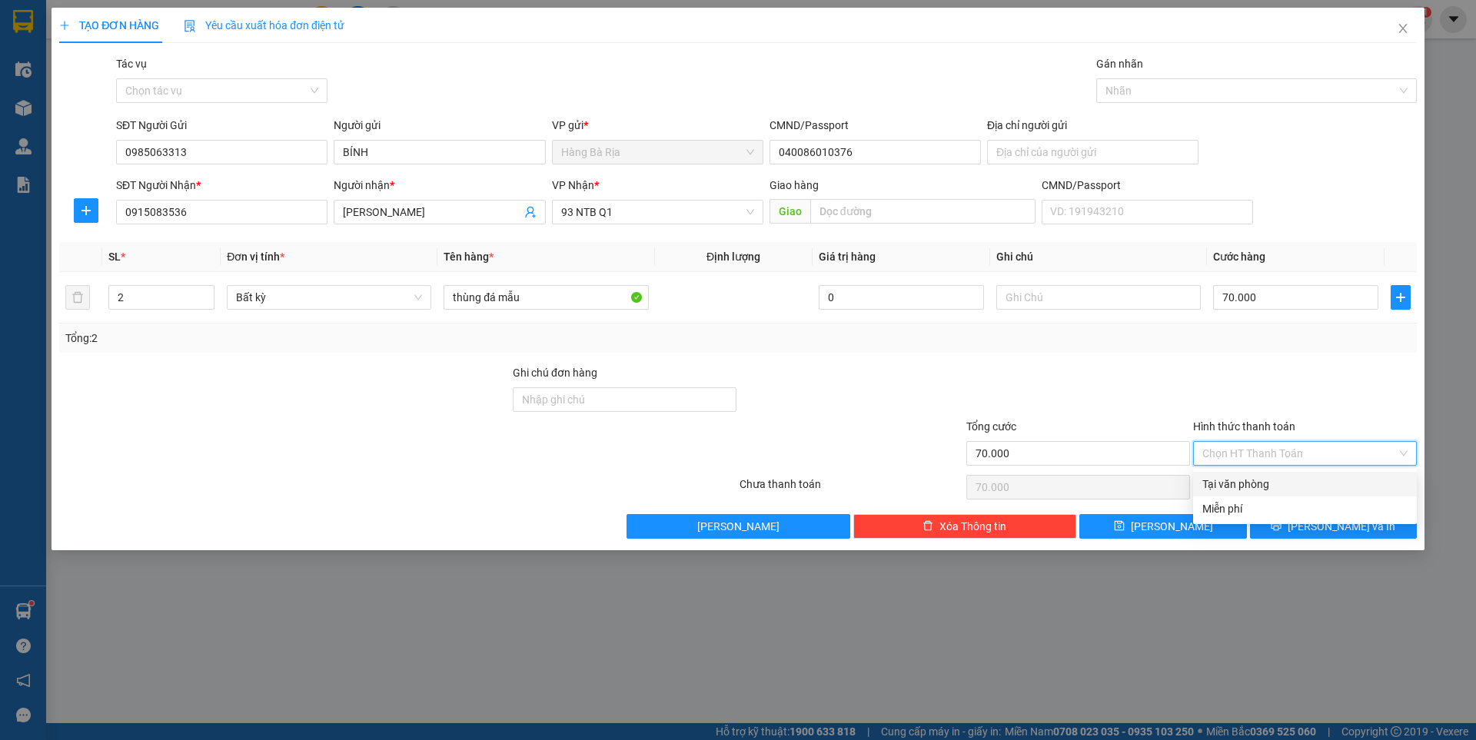
click at [1251, 487] on div "Tại văn phòng" at bounding box center [1304, 484] width 205 height 17
type input "0"
click at [1275, 529] on button "[PERSON_NAME] và In" at bounding box center [1333, 526] width 167 height 25
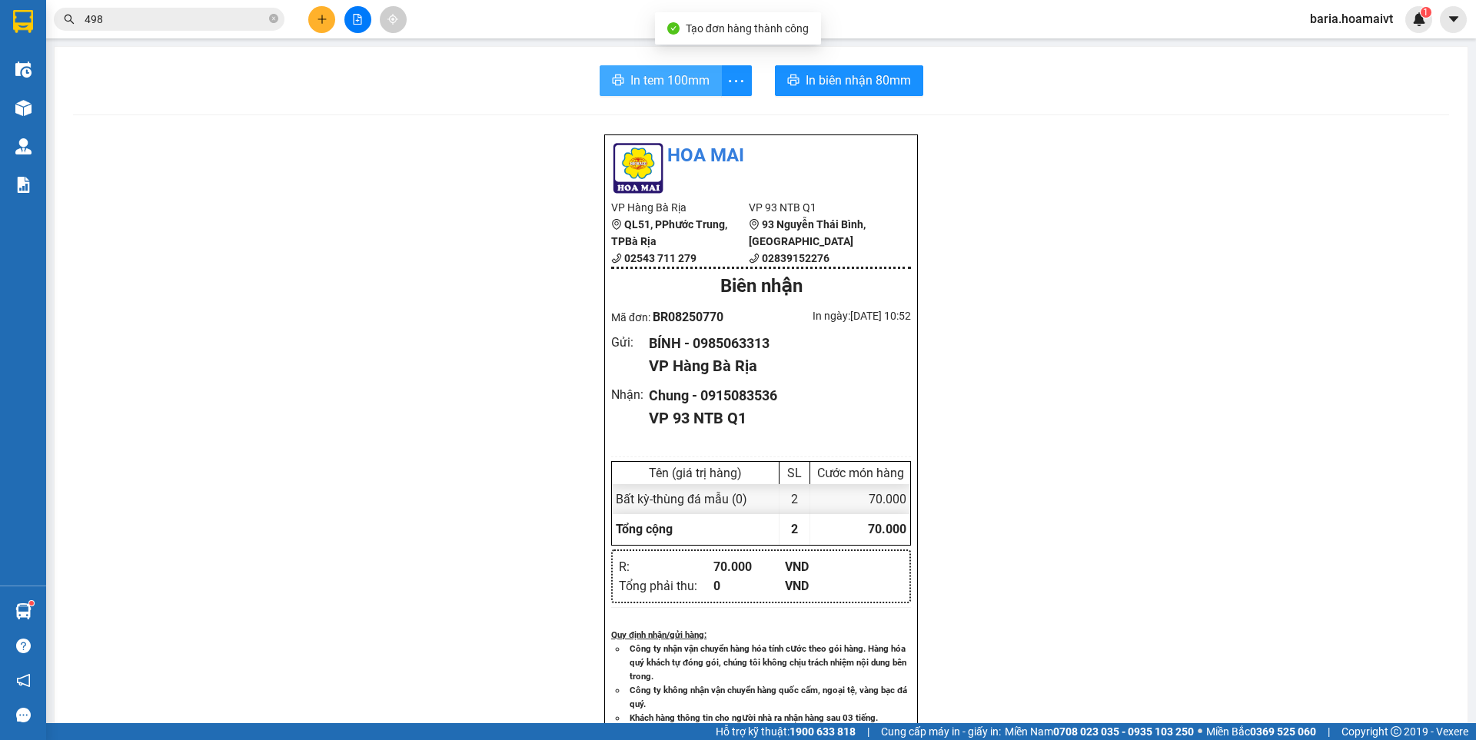
click at [645, 73] on span "In tem 100mm" at bounding box center [669, 80] width 79 height 19
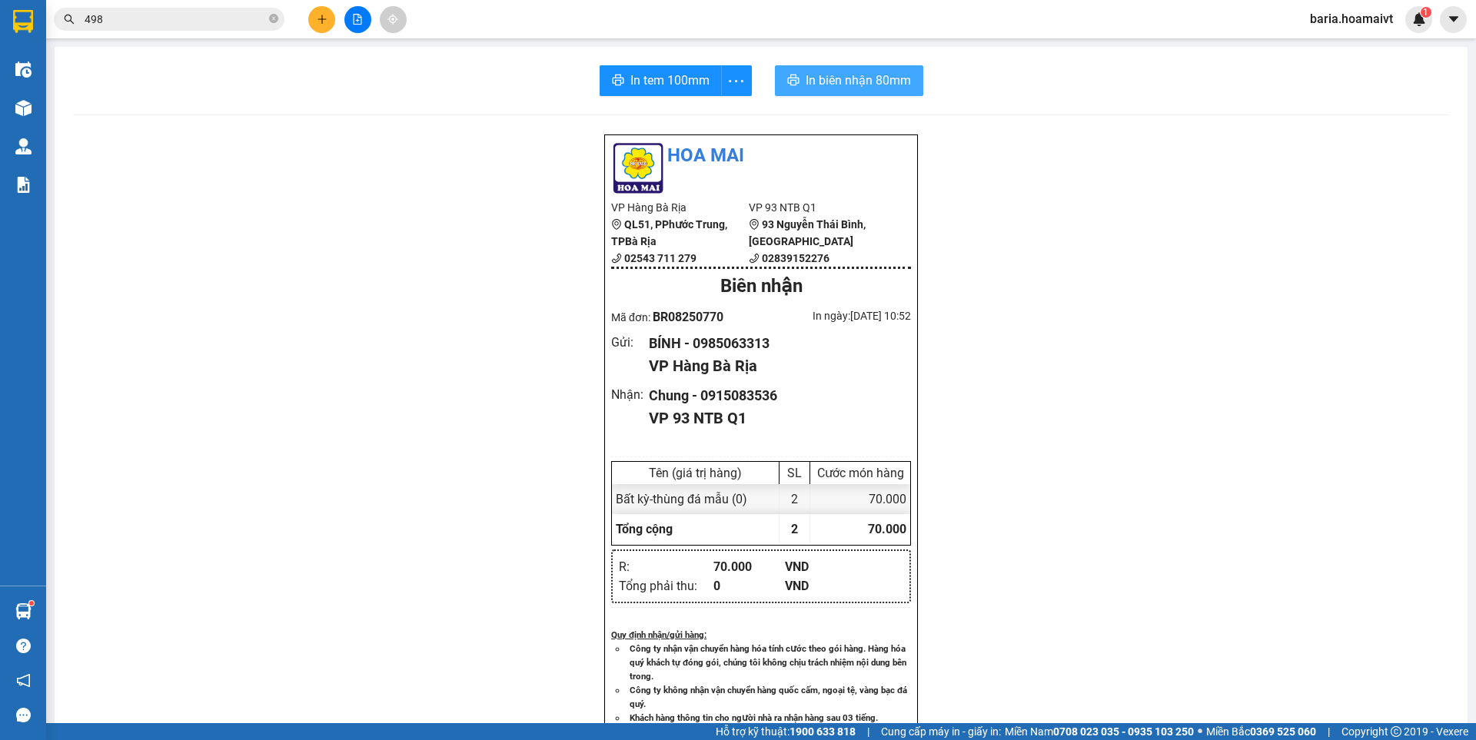
click at [842, 84] on span "In biên nhận 80mm" at bounding box center [858, 80] width 105 height 19
click at [321, 20] on icon "plus" at bounding box center [322, 19] width 11 height 11
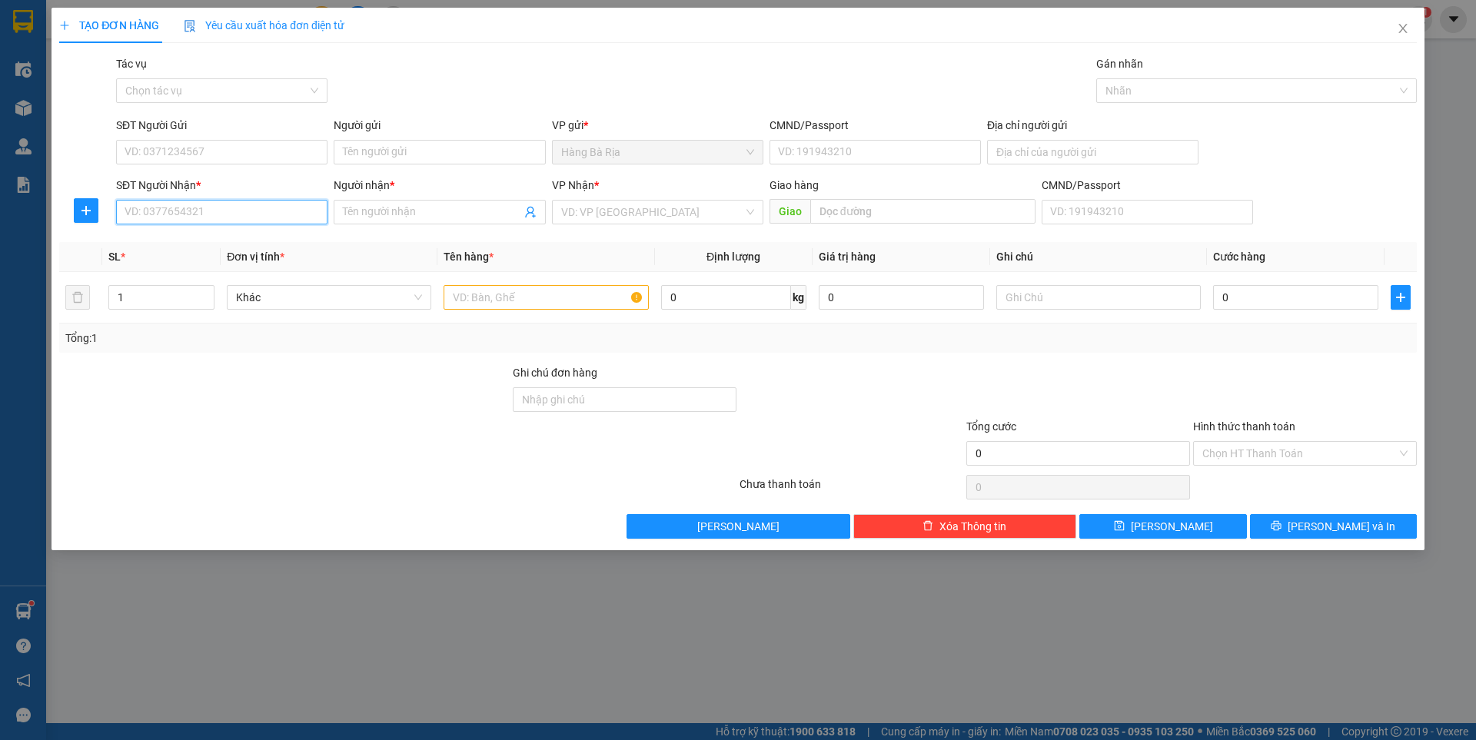
click at [255, 214] on input "SĐT Người Nhận *" at bounding box center [221, 212] width 211 height 25
type input "0903060638"
click at [202, 244] on div "0903060638 - CHAU" at bounding box center [221, 242] width 193 height 17
type input "CHAU"
type input "0903060638"
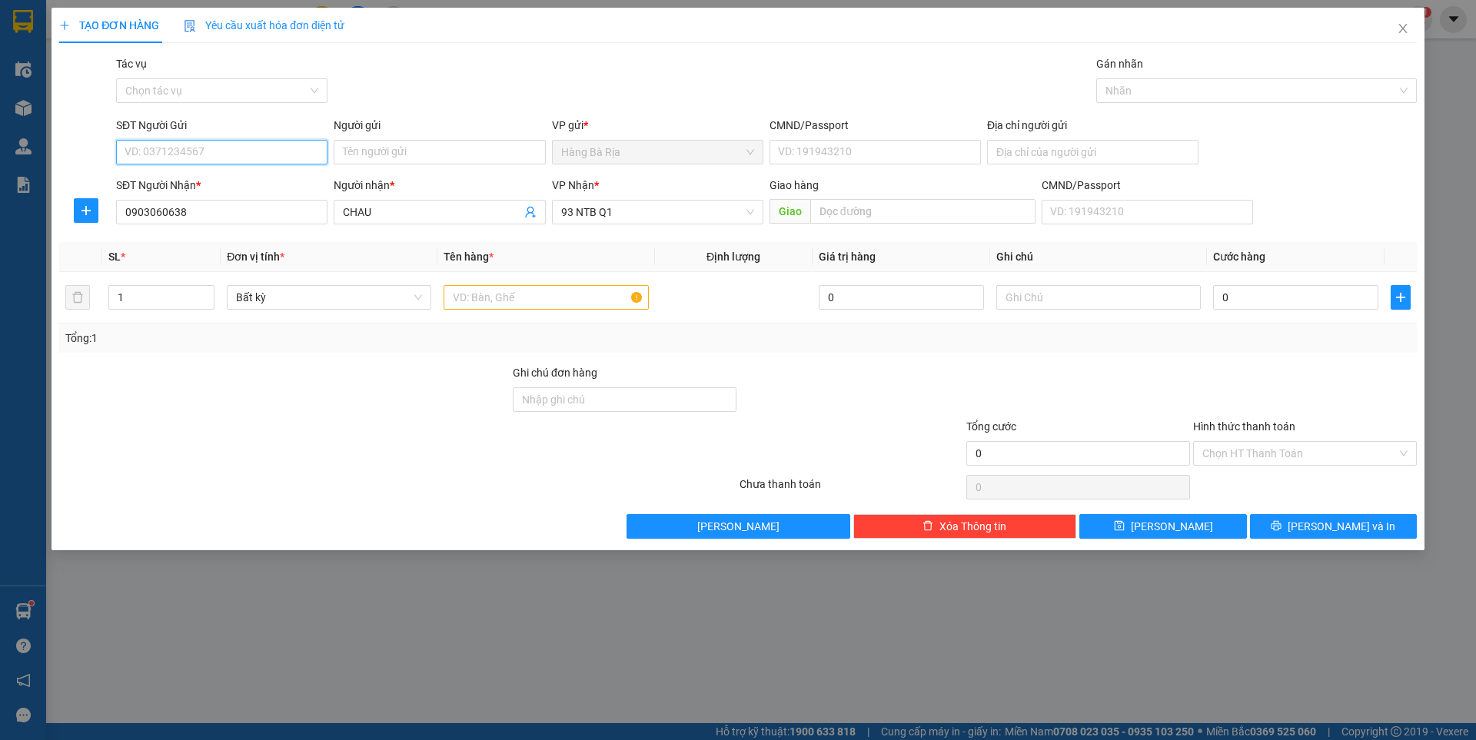
click at [147, 152] on input "SĐT Người Gửi" at bounding box center [221, 152] width 211 height 25
click at [186, 180] on div "0938039499 - Man" at bounding box center [221, 182] width 193 height 17
type input "0938039499"
type input "Man"
click at [565, 299] on input "text" at bounding box center [545, 297] width 204 height 25
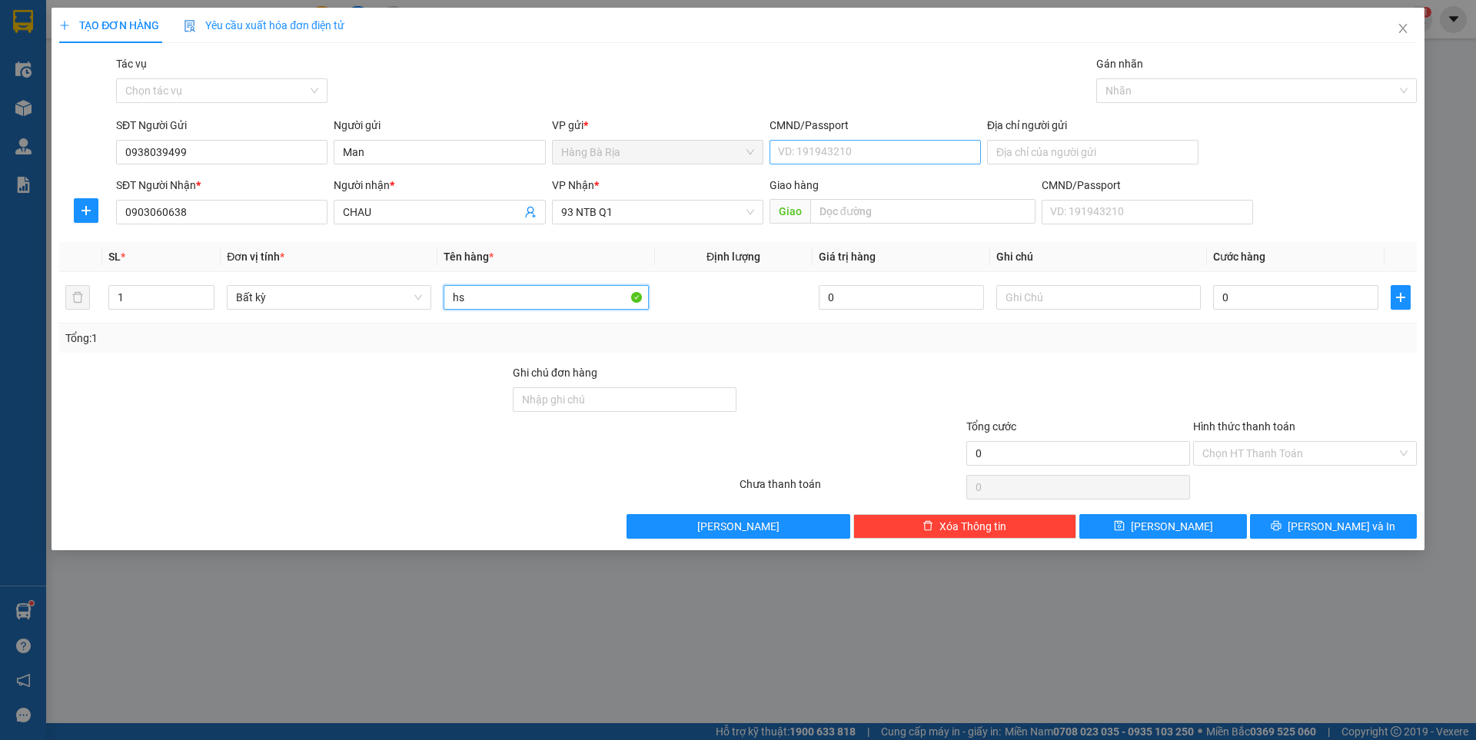
type input "hs"
click at [886, 157] on input "CMND/Passport" at bounding box center [874, 152] width 211 height 25
click at [1261, 303] on input "0" at bounding box center [1295, 297] width 165 height 25
type input "3"
click at [1267, 455] on input "Hình thức thanh toán" at bounding box center [1299, 453] width 194 height 23
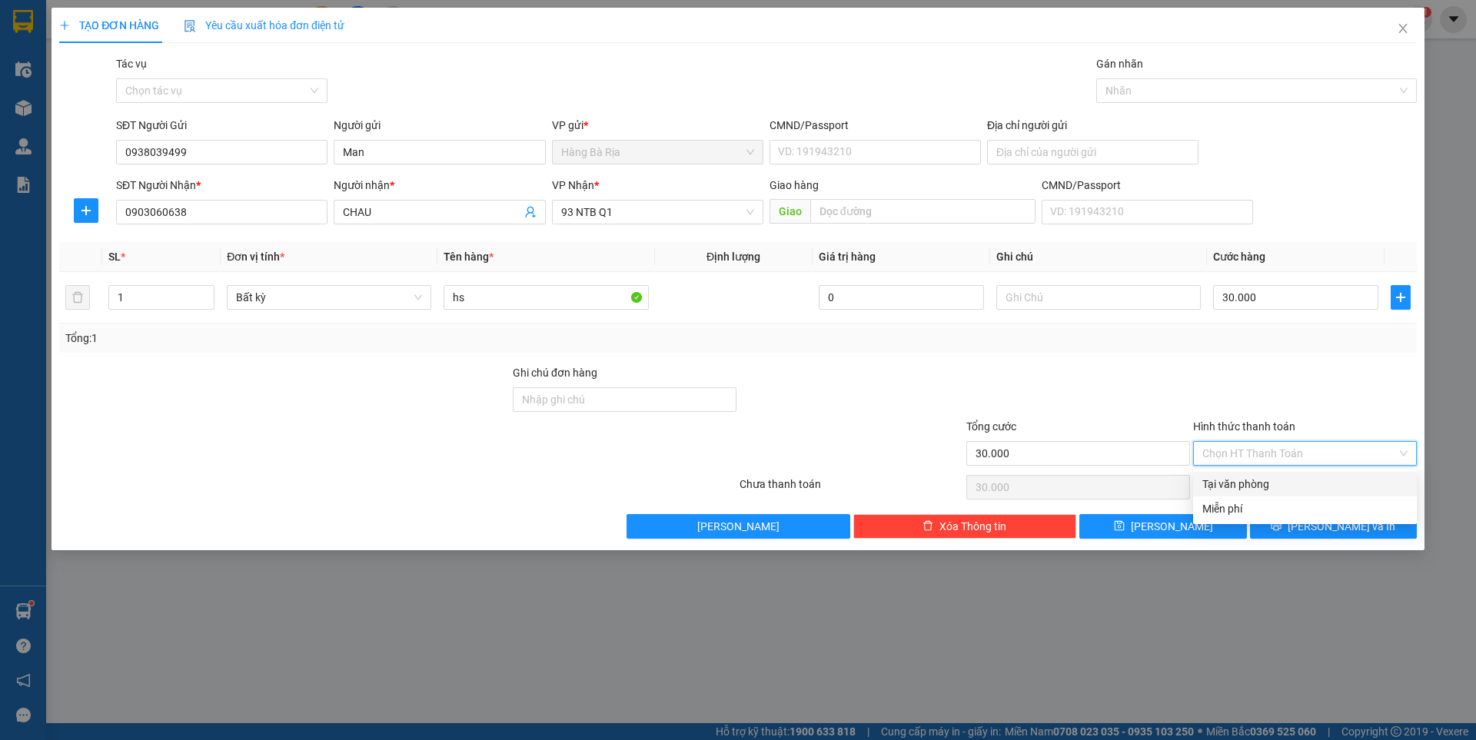
click at [1237, 480] on div "Tại văn phòng" at bounding box center [1304, 484] width 205 height 17
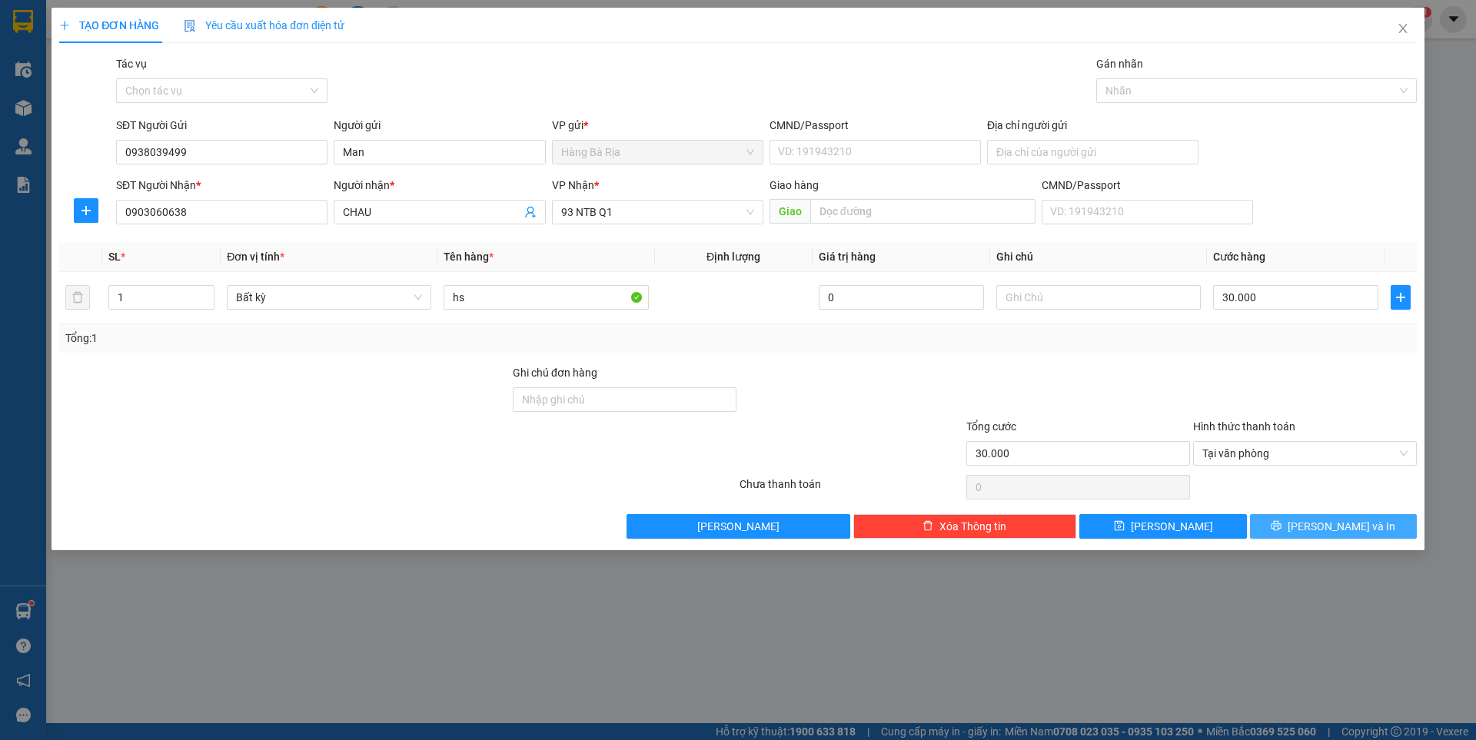
click at [1286, 519] on button "[PERSON_NAME] và In" at bounding box center [1333, 526] width 167 height 25
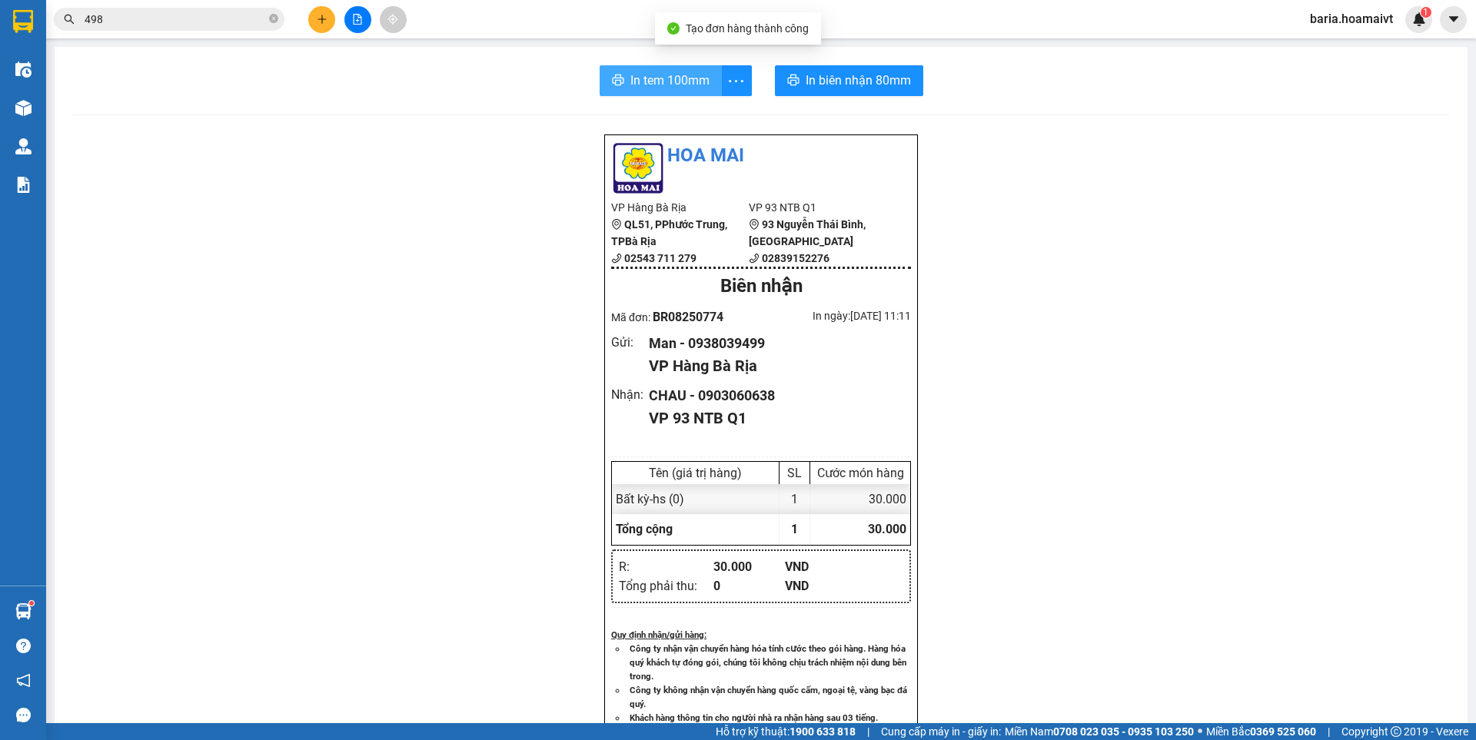
click at [657, 68] on button "In tem 100mm" at bounding box center [661, 80] width 122 height 31
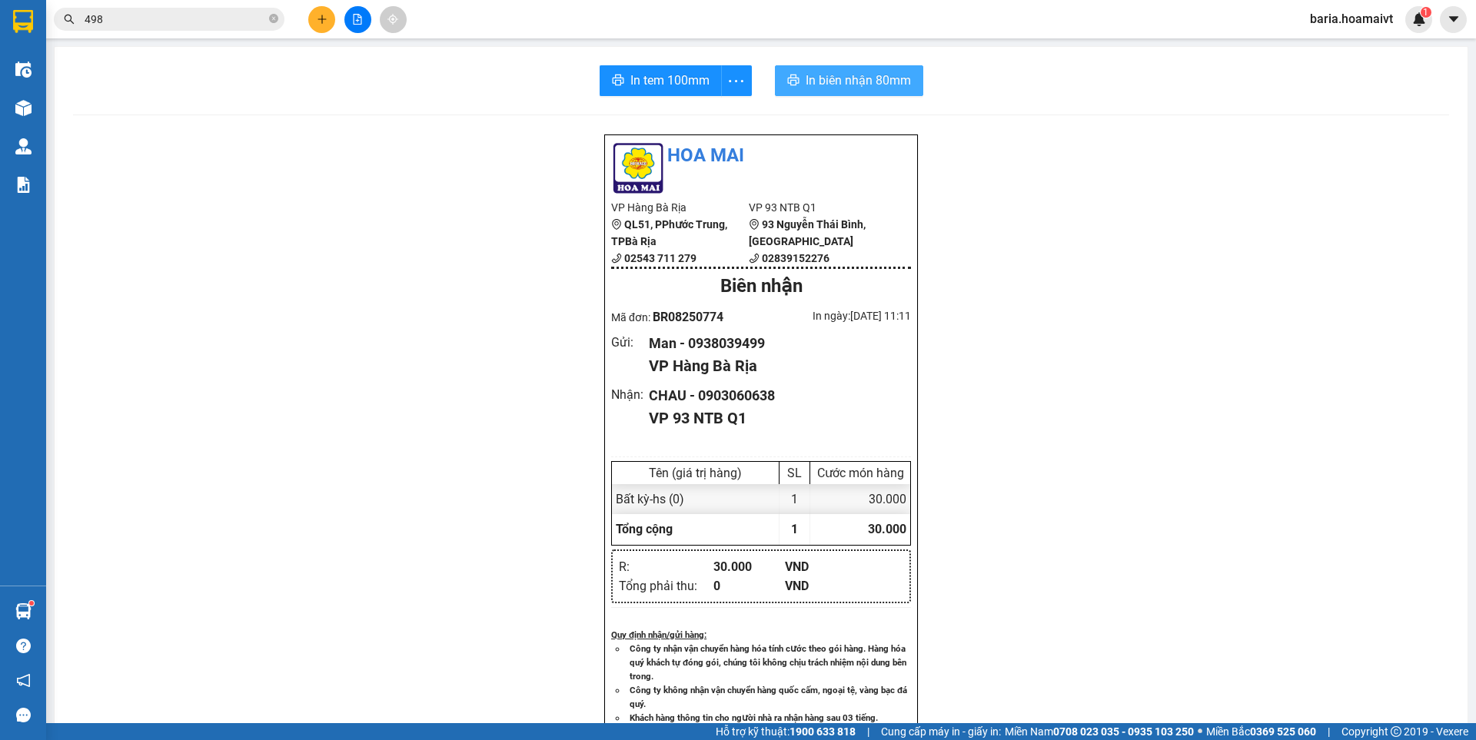
click at [889, 75] on span "In biên nhận 80mm" at bounding box center [858, 80] width 105 height 19
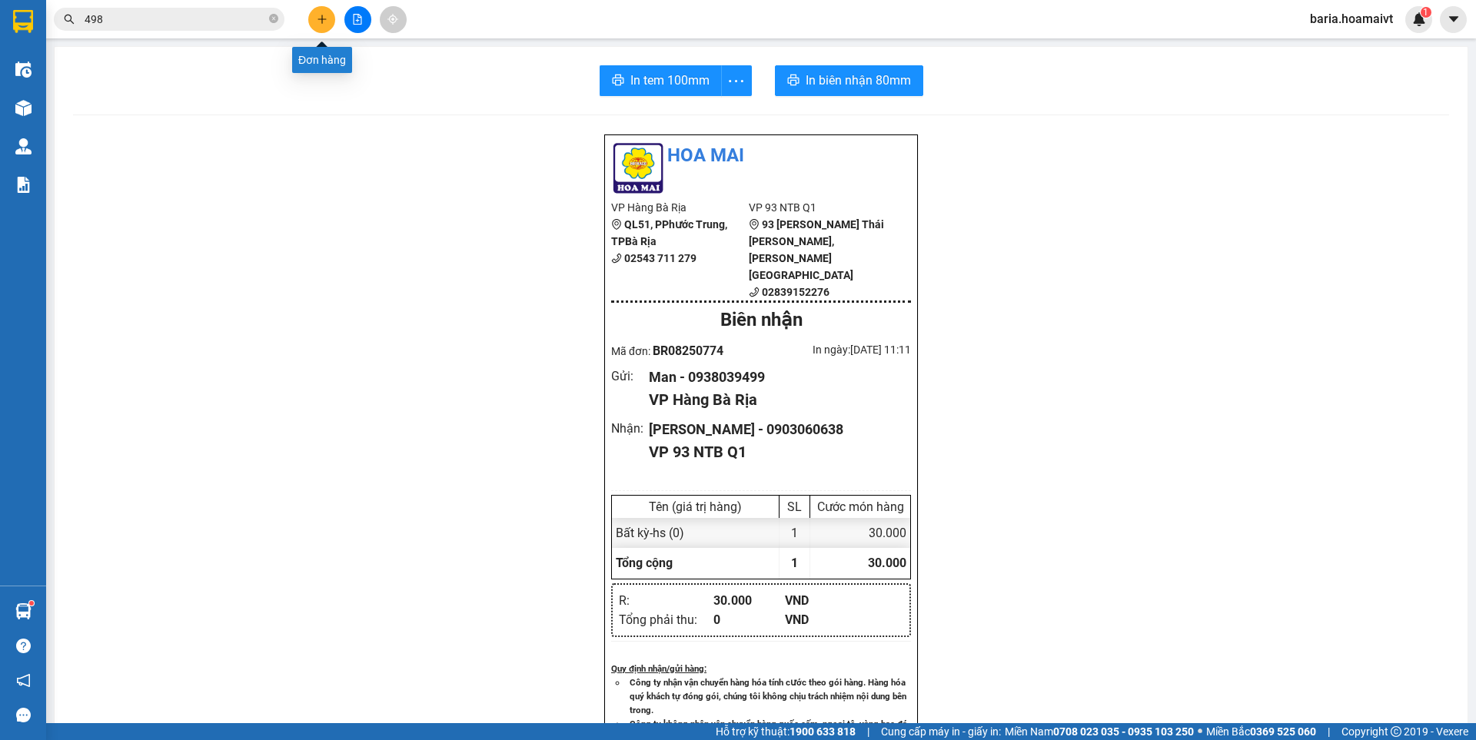
click at [319, 25] on button at bounding box center [321, 19] width 27 height 27
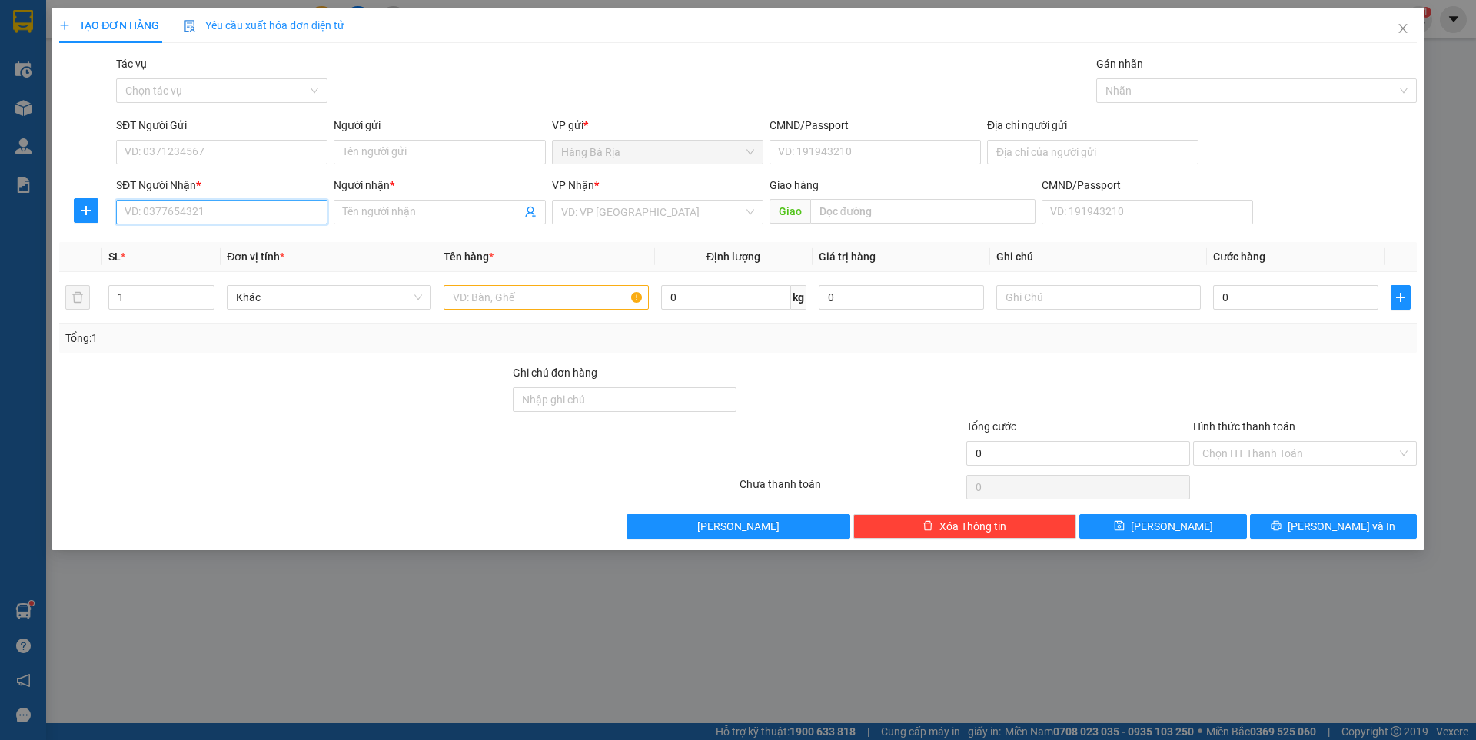
click at [194, 200] on input "SĐT Người Nhận *" at bounding box center [221, 212] width 211 height 25
type input "0933488287"
click at [419, 203] on span at bounding box center [439, 212] width 211 height 25
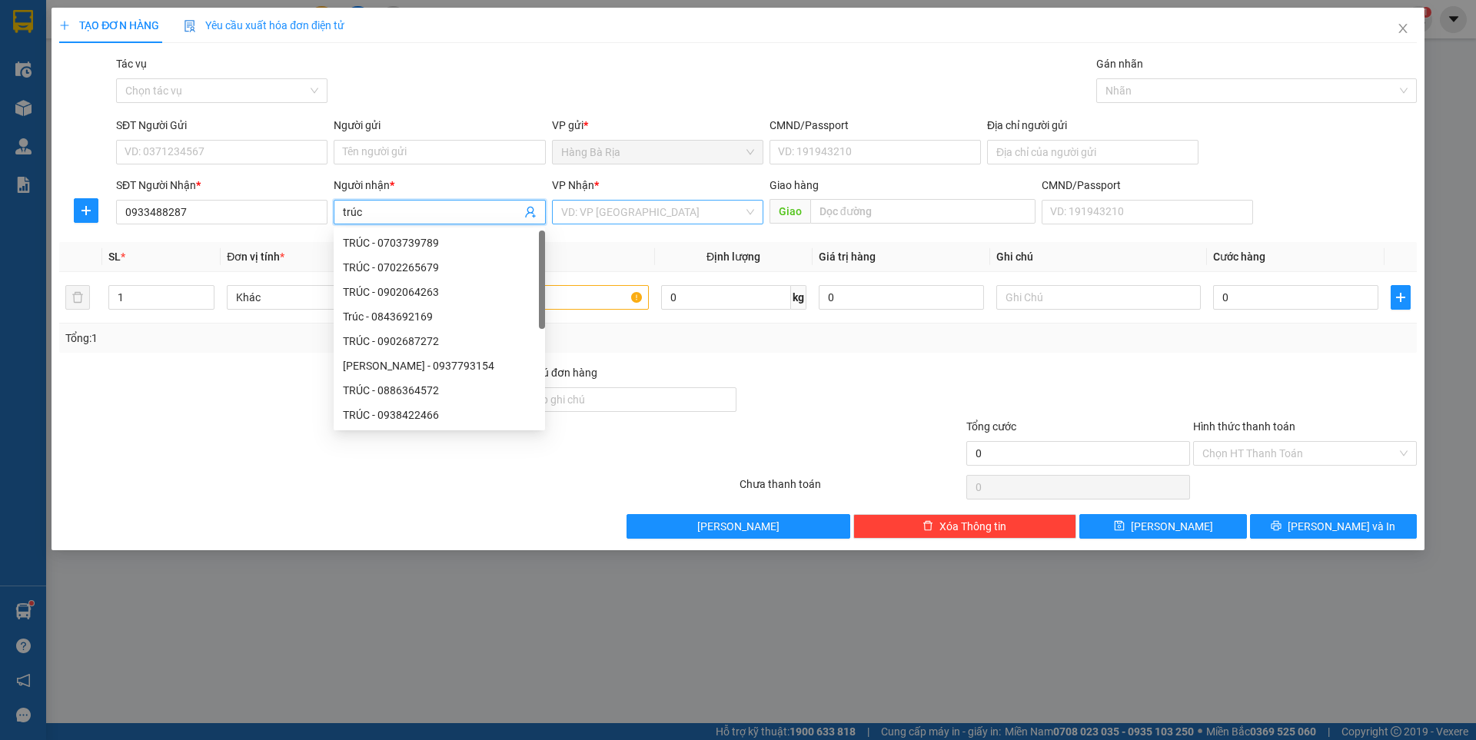
type input "trúc"
click at [703, 222] on input "search" at bounding box center [652, 212] width 182 height 23
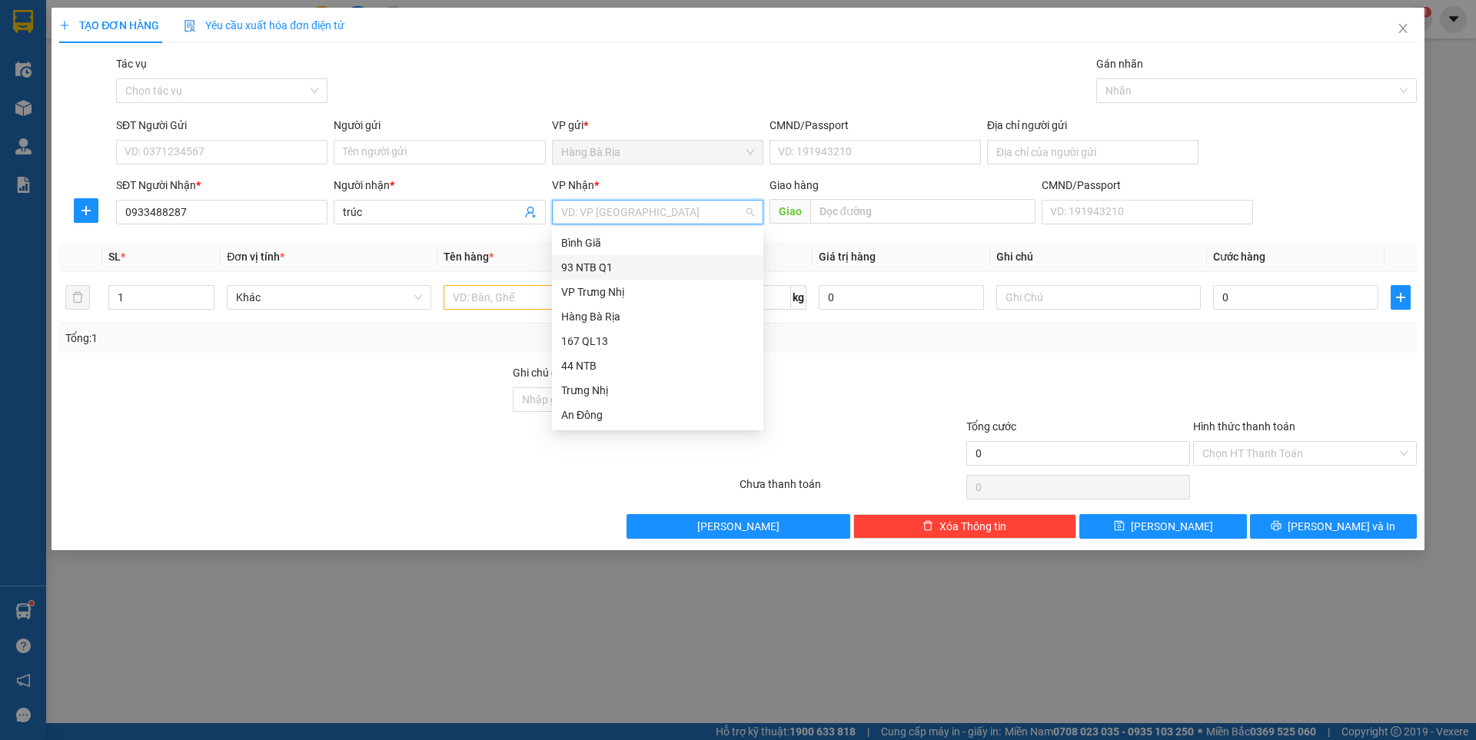
click at [596, 272] on div "93 NTB Q1" at bounding box center [657, 267] width 193 height 17
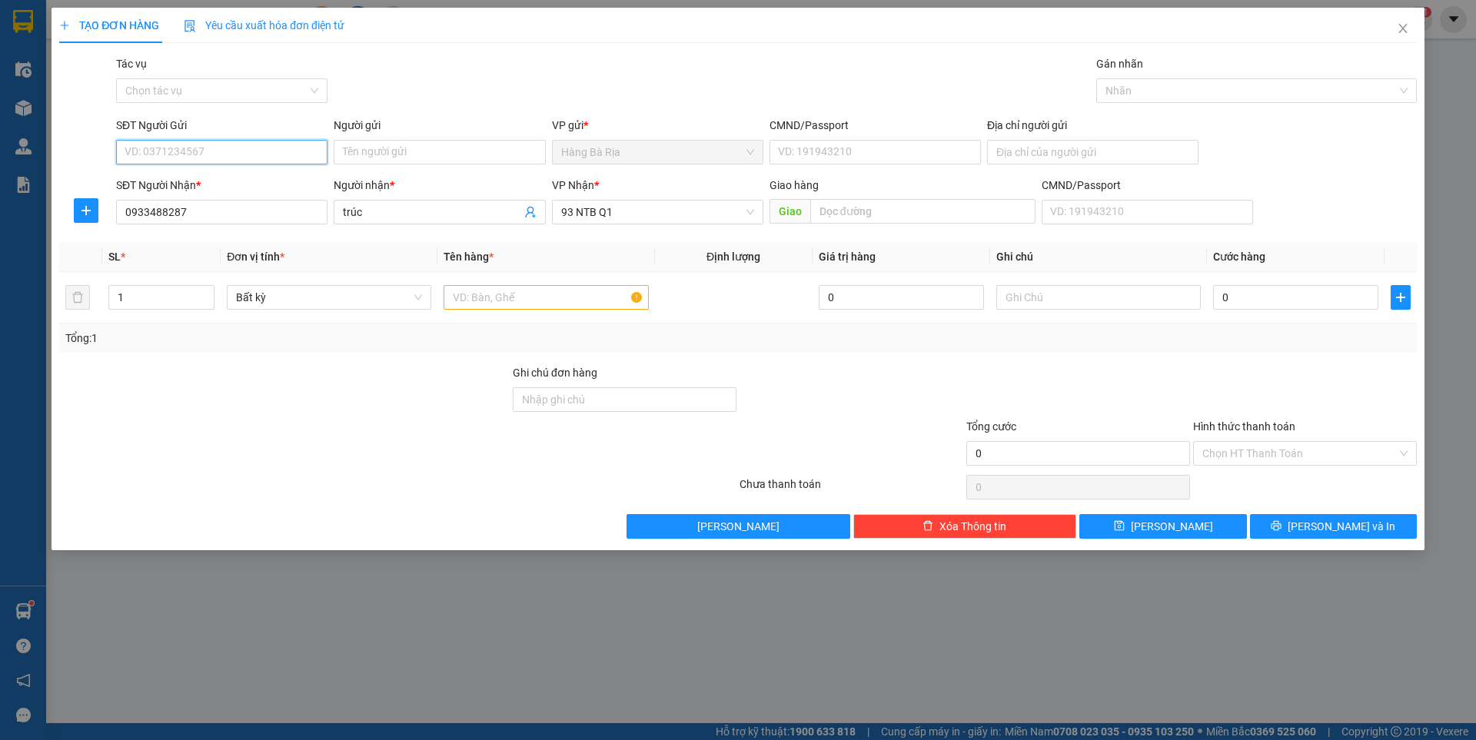
click at [293, 156] on input "SĐT Người Gửi" at bounding box center [221, 152] width 211 height 25
type input "0"
type input "0933488287"
click at [422, 153] on input "Người gửi" at bounding box center [439, 152] width 211 height 25
type input "báp"
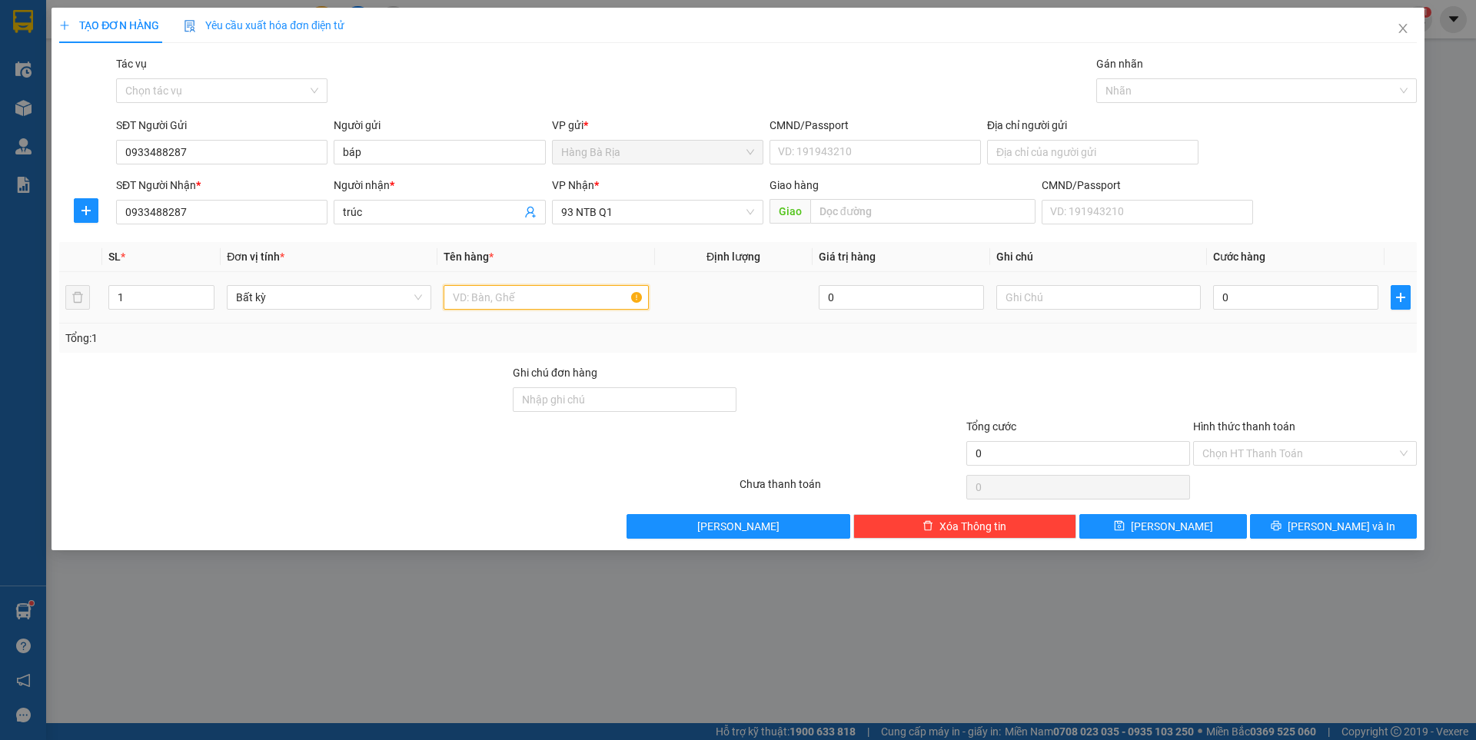
click at [583, 297] on input "text" at bounding box center [545, 297] width 204 height 25
type input "hs"
click at [1275, 288] on input "0" at bounding box center [1295, 297] width 165 height 25
type input "3"
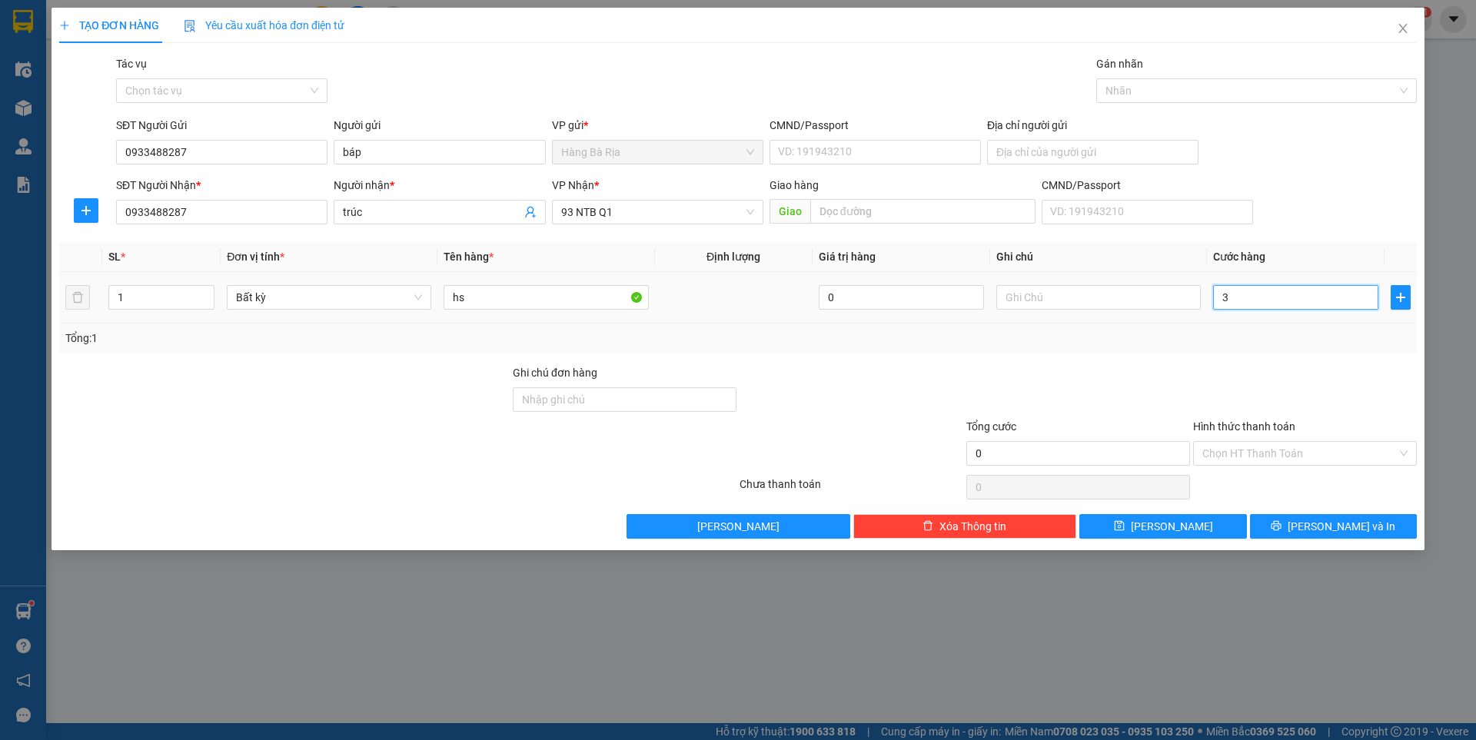
type input "3"
type input "30"
click at [1289, 454] on input "Hình thức thanh toán" at bounding box center [1299, 453] width 194 height 23
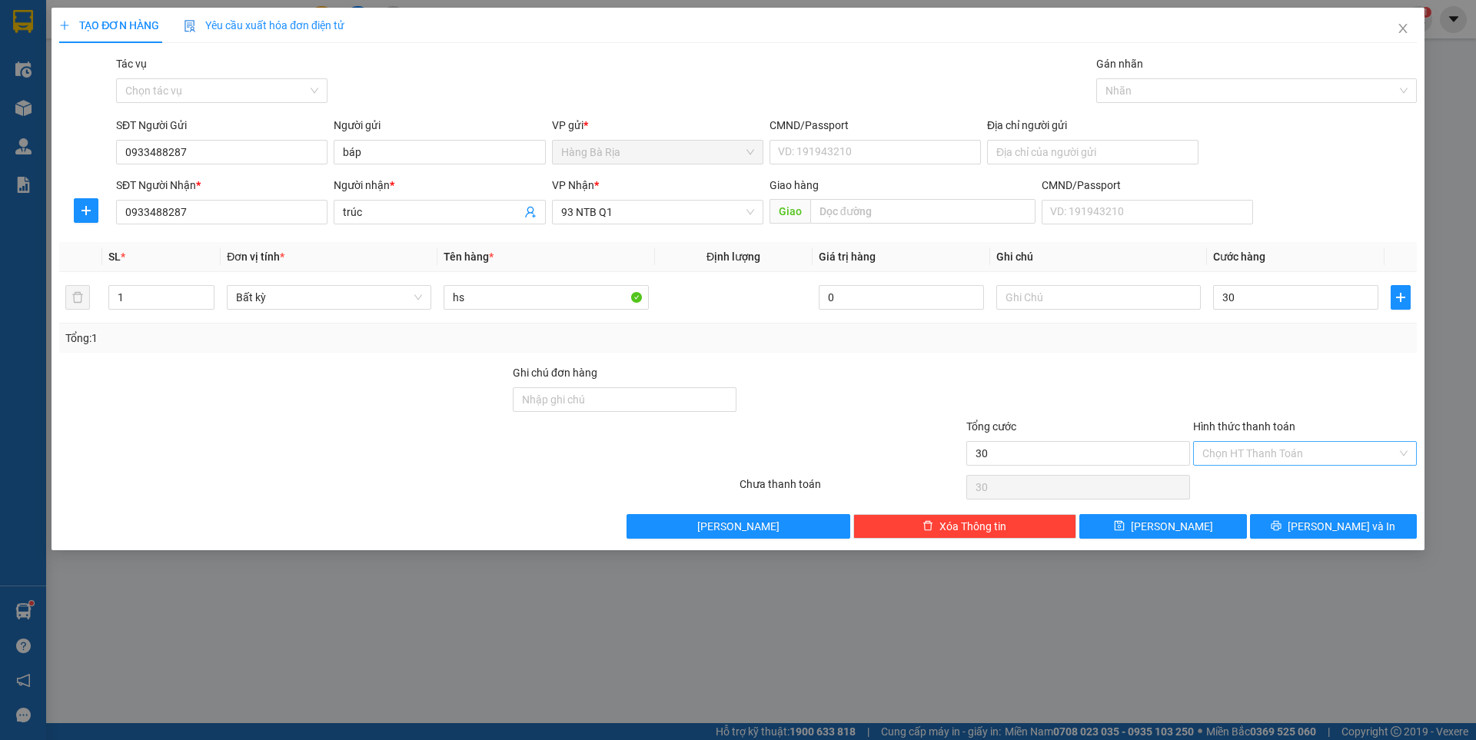
type input "30.000"
click at [1264, 479] on div "Tại văn phòng" at bounding box center [1304, 484] width 205 height 17
type input "0"
click at [1280, 523] on button "[PERSON_NAME] và In" at bounding box center [1333, 526] width 167 height 25
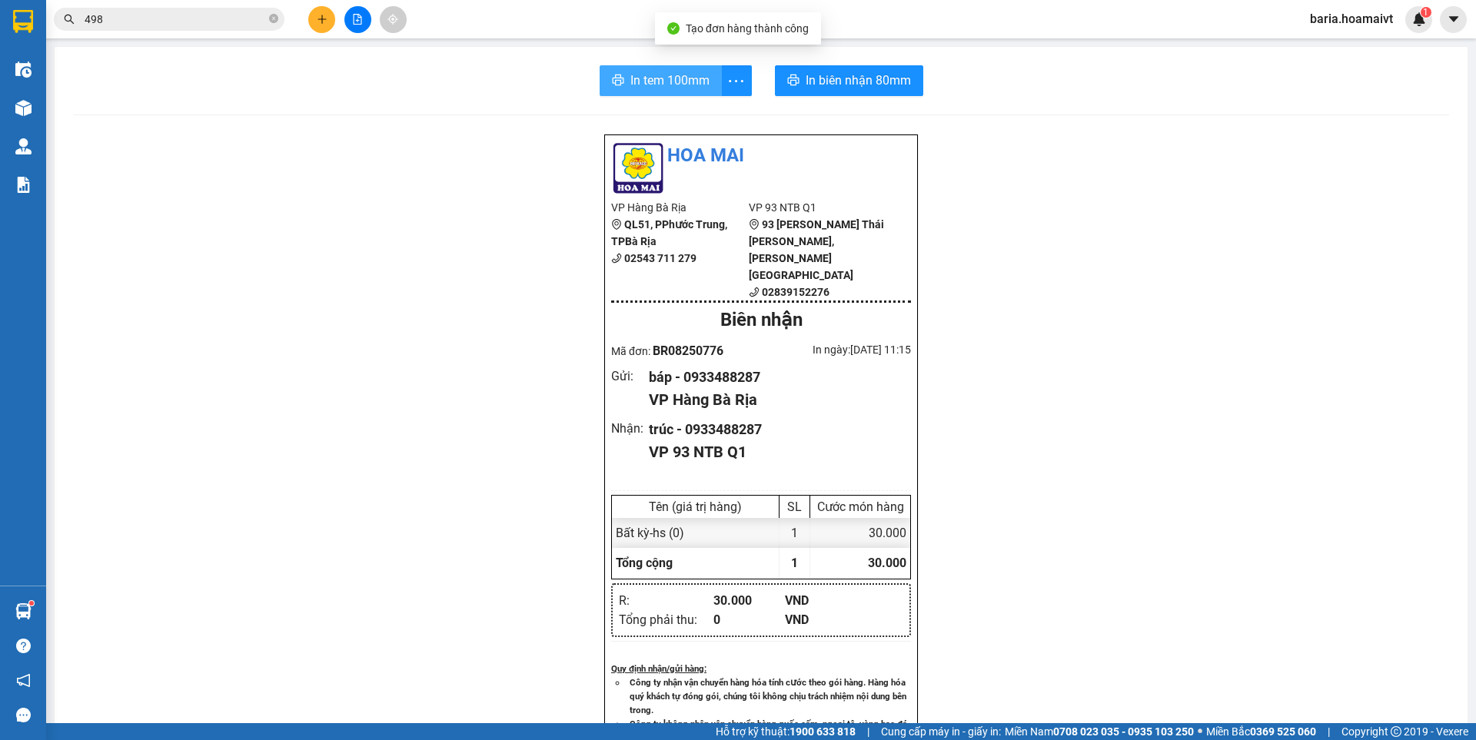
click at [669, 79] on span "In tem 100mm" at bounding box center [669, 80] width 79 height 19
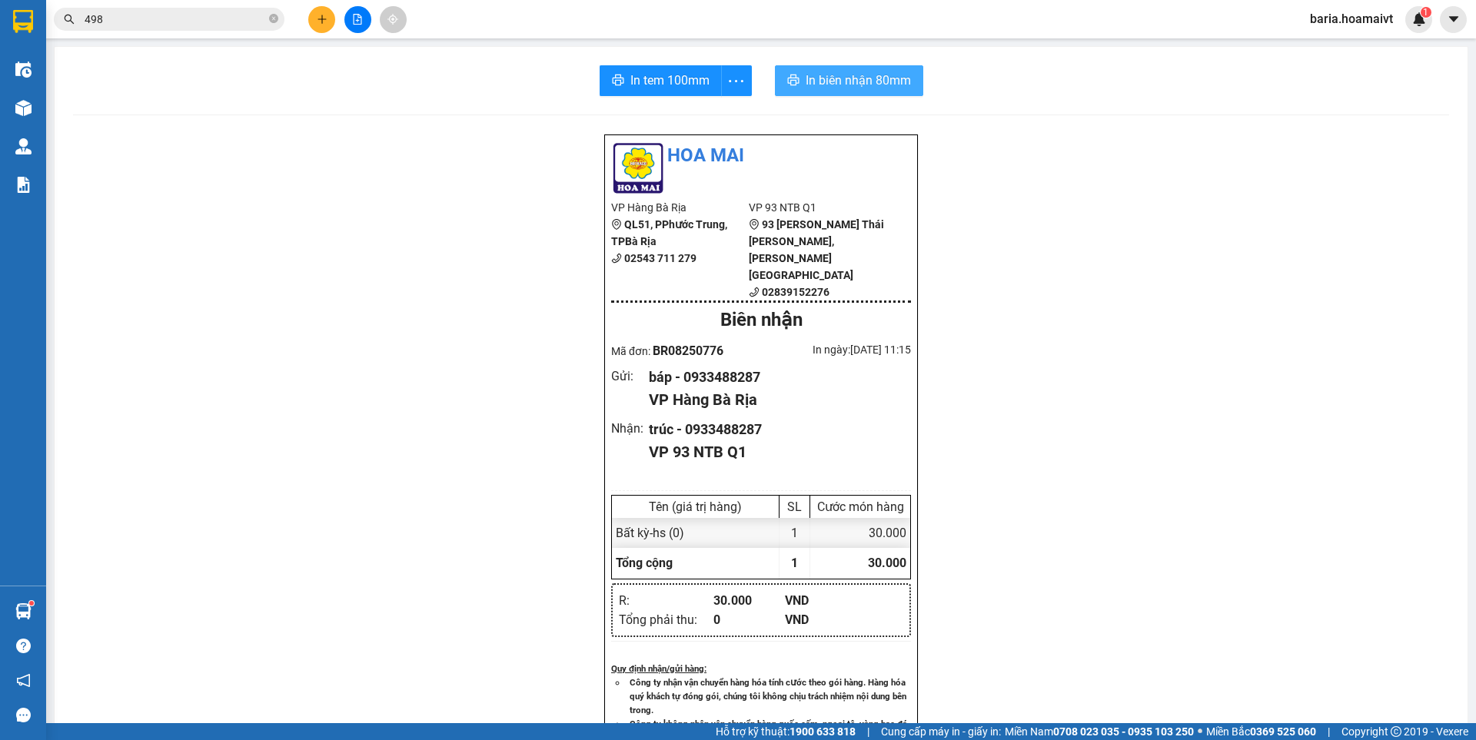
click at [839, 84] on span "In biên nhận 80mm" at bounding box center [858, 80] width 105 height 19
click at [194, 18] on input "498" at bounding box center [175, 19] width 181 height 17
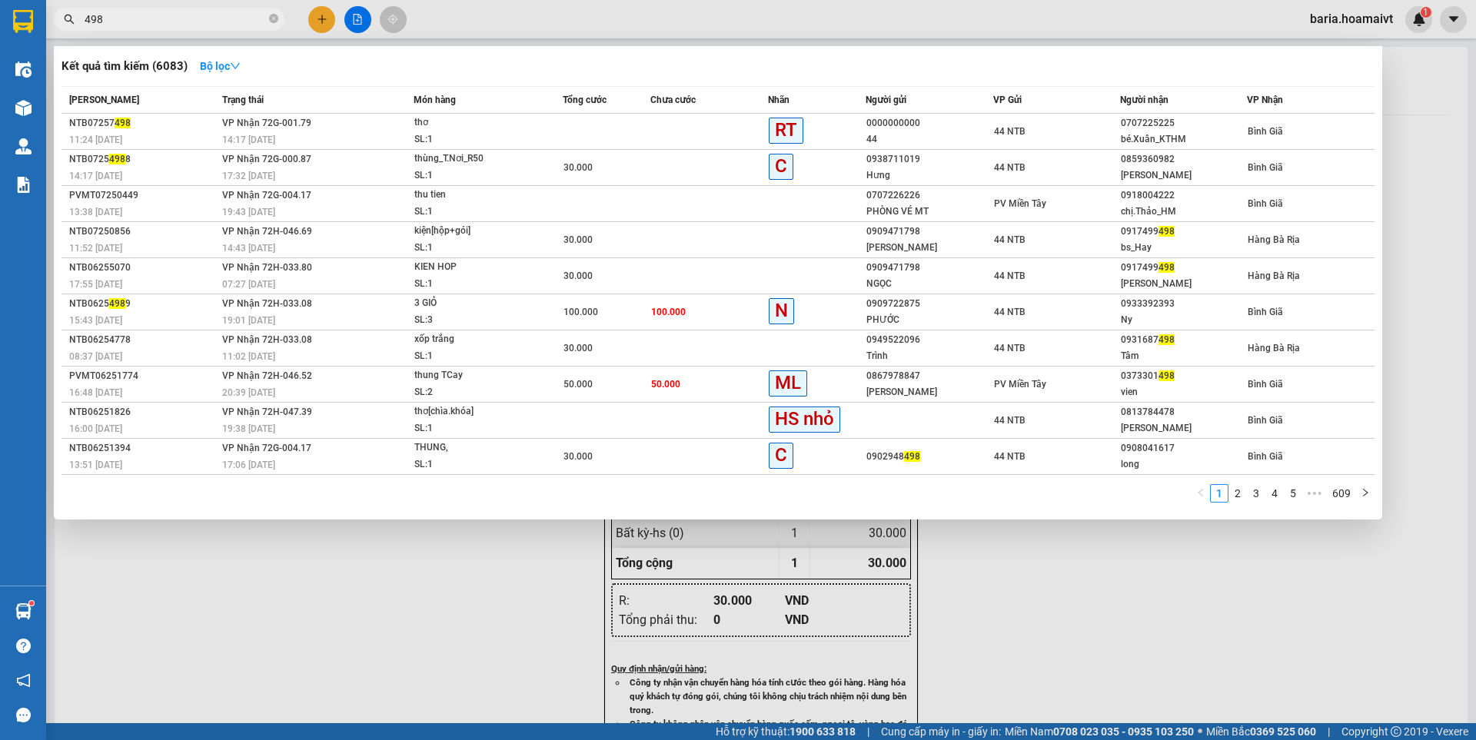
click at [194, 18] on input "498" at bounding box center [175, 19] width 181 height 17
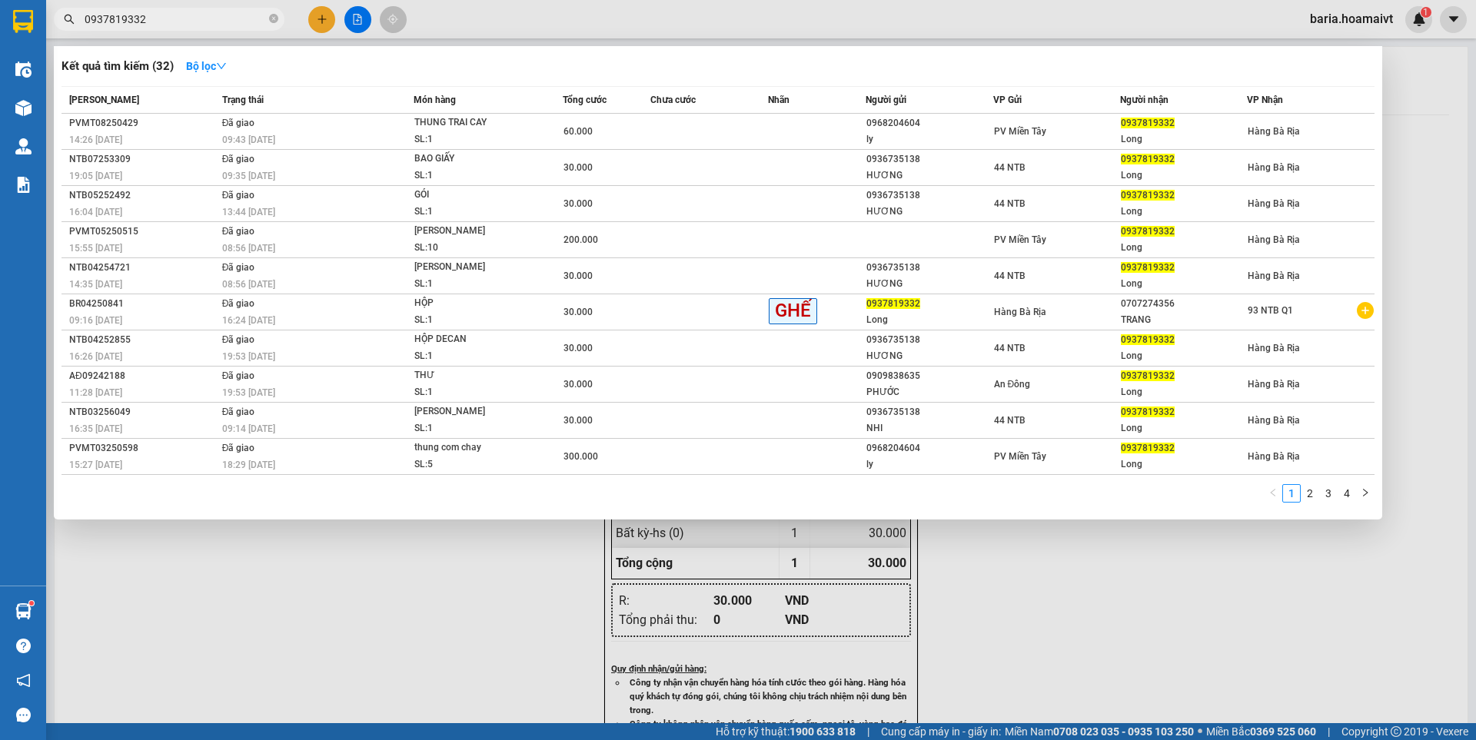
click at [208, 24] on input "0937819332" at bounding box center [175, 19] width 181 height 17
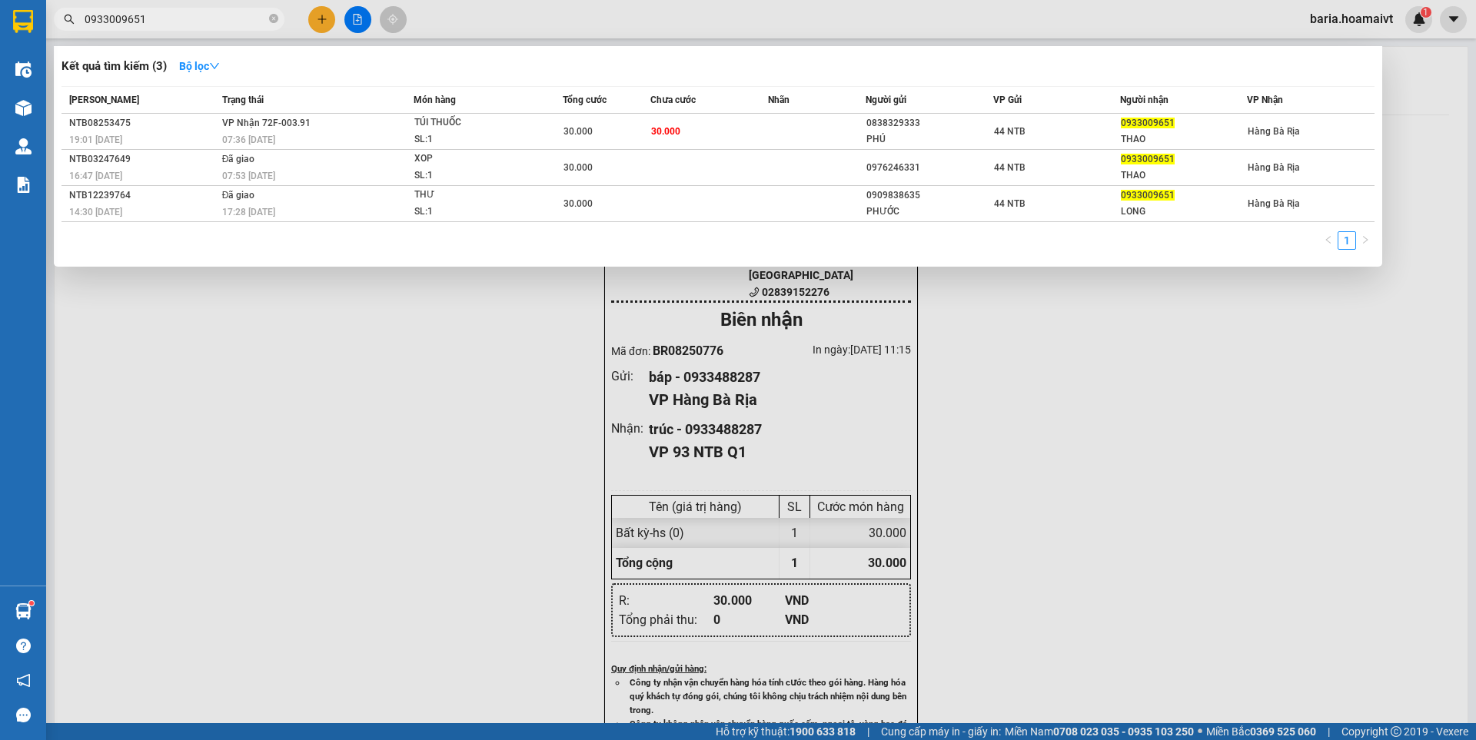
click at [171, 18] on input "0933009651" at bounding box center [175, 19] width 181 height 17
click at [171, 17] on input "0933009651" at bounding box center [175, 19] width 181 height 17
click at [237, 17] on input "0933009651" at bounding box center [175, 19] width 181 height 17
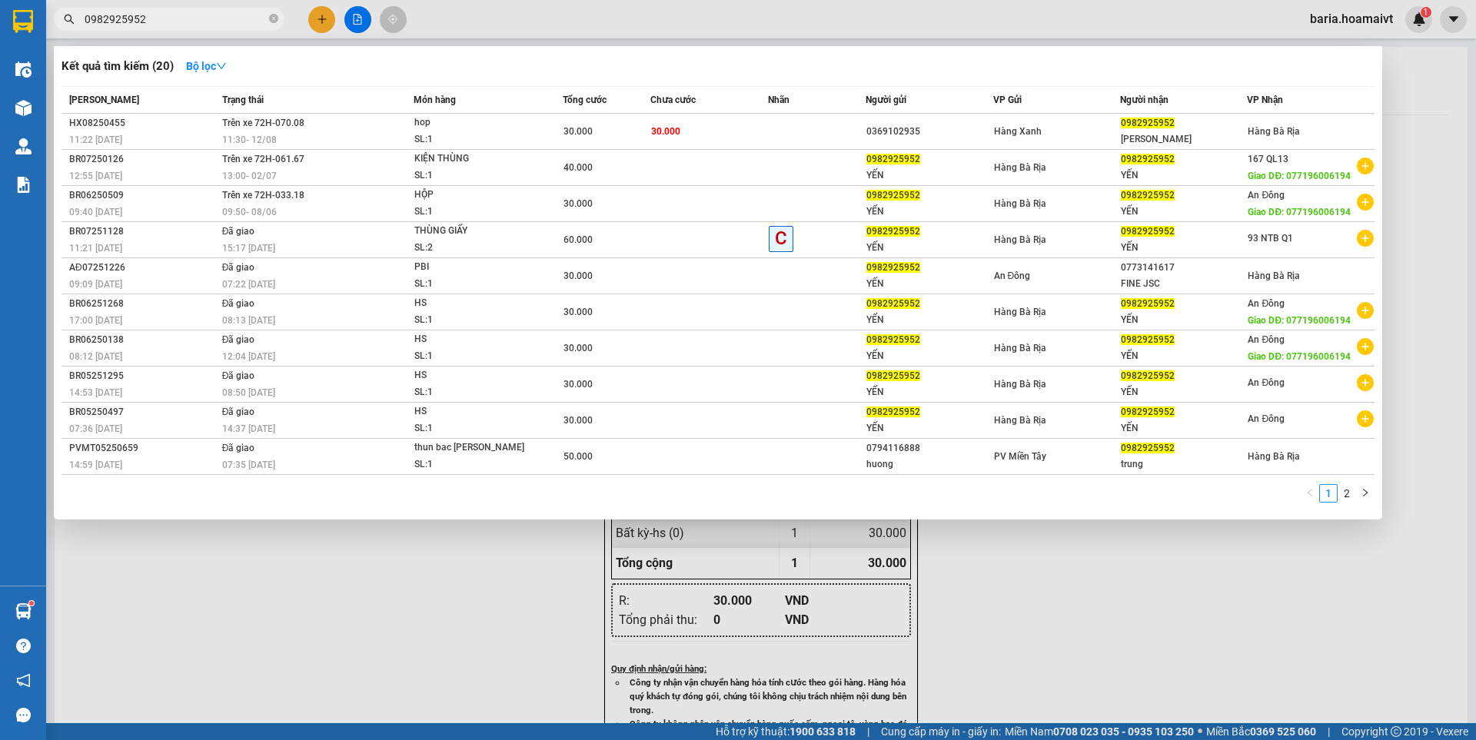
type input "0982925952"
click at [393, 603] on div at bounding box center [738, 370] width 1476 height 740
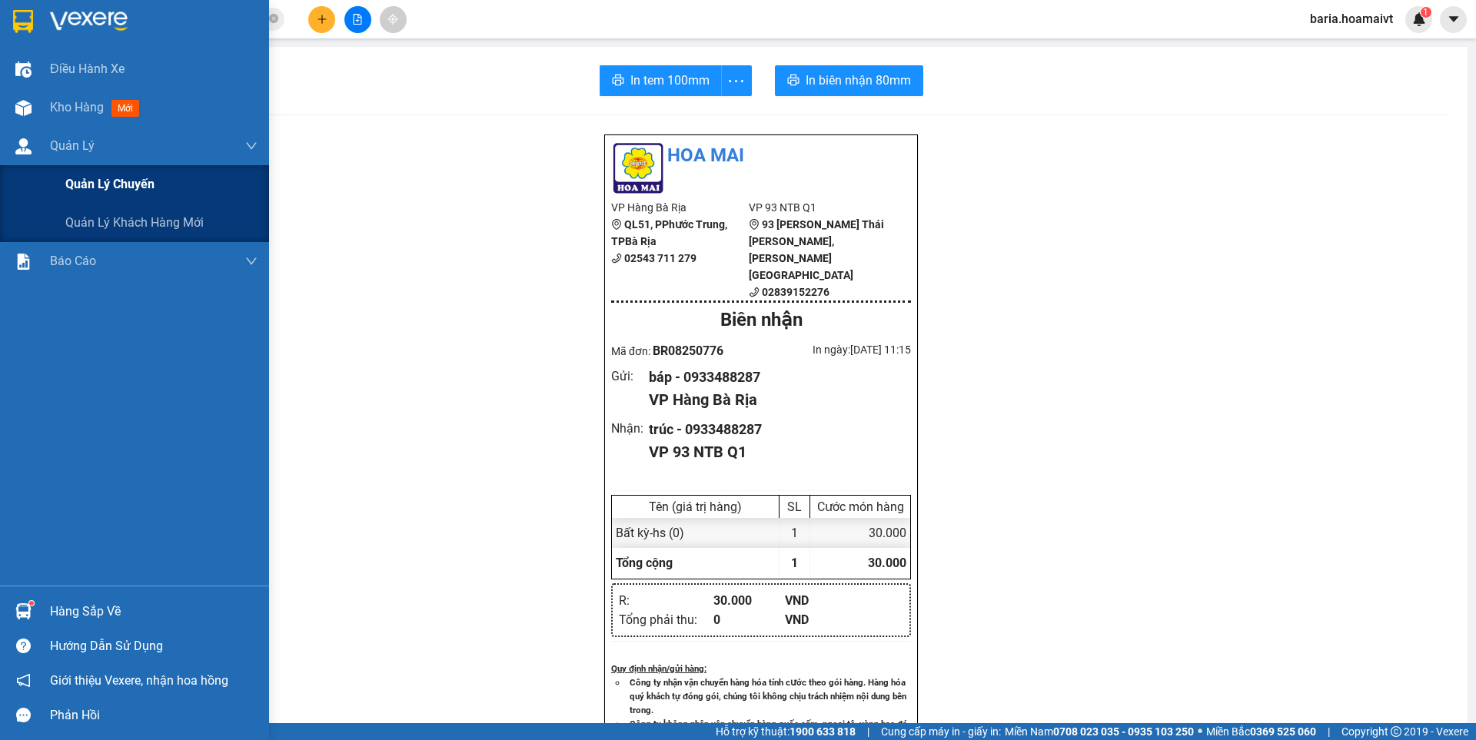
click at [128, 197] on div "Quản lý chuyến" at bounding box center [161, 184] width 192 height 38
